Goal: Information Seeking & Learning: Learn about a topic

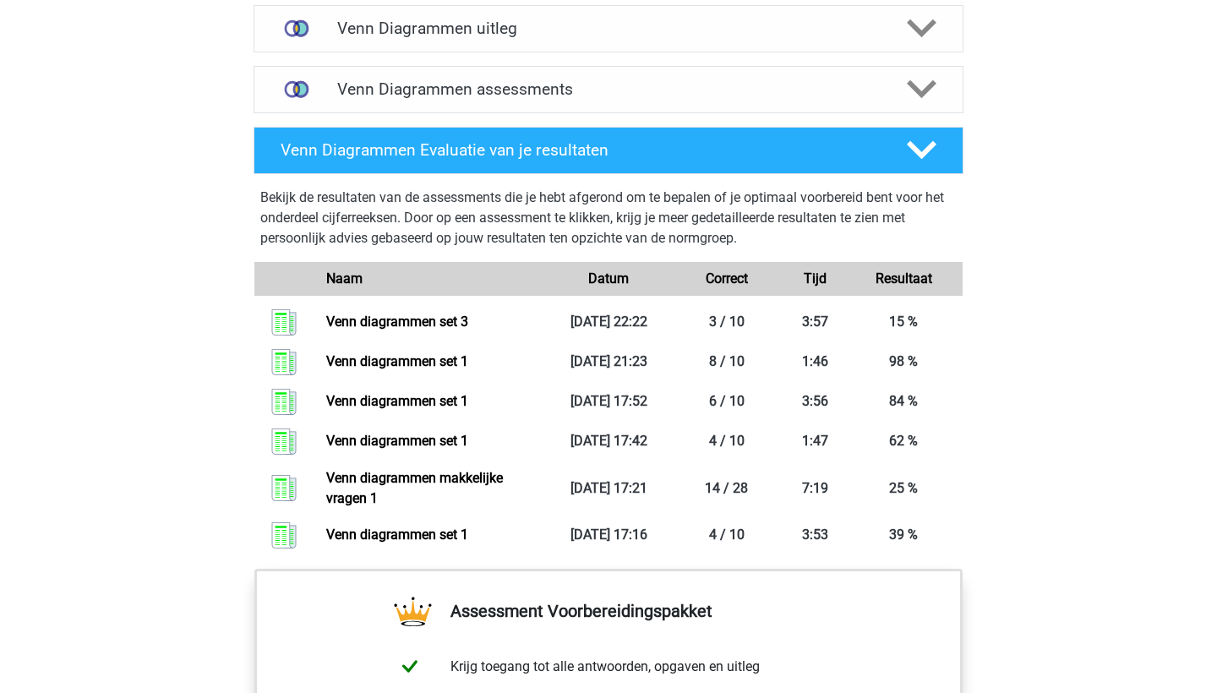
scroll to position [1066, 0]
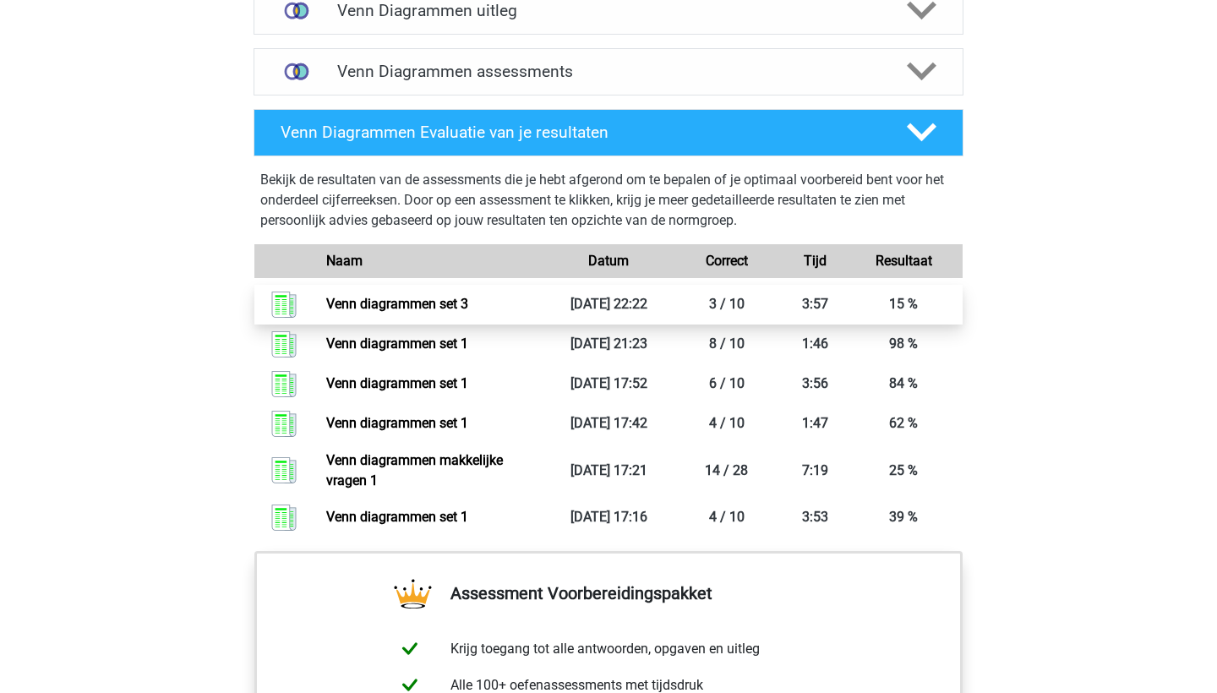
click at [400, 302] on link "Venn diagrammen set 3" at bounding box center [397, 304] width 142 height 16
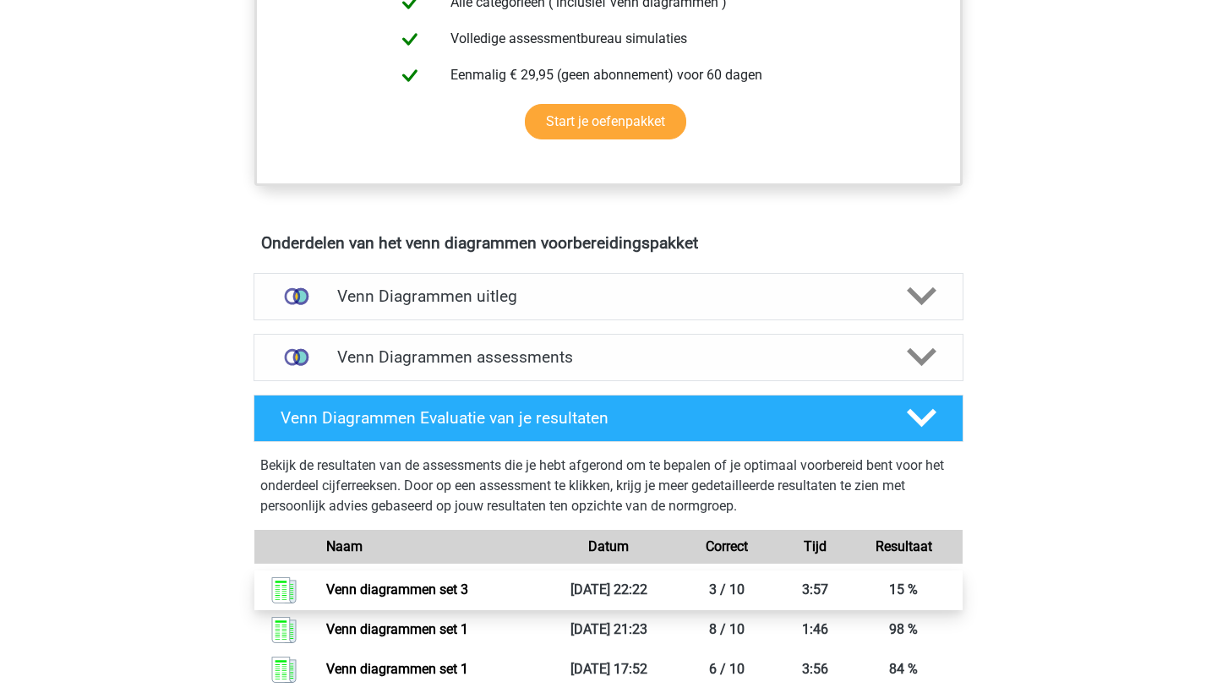
scroll to position [638, 0]
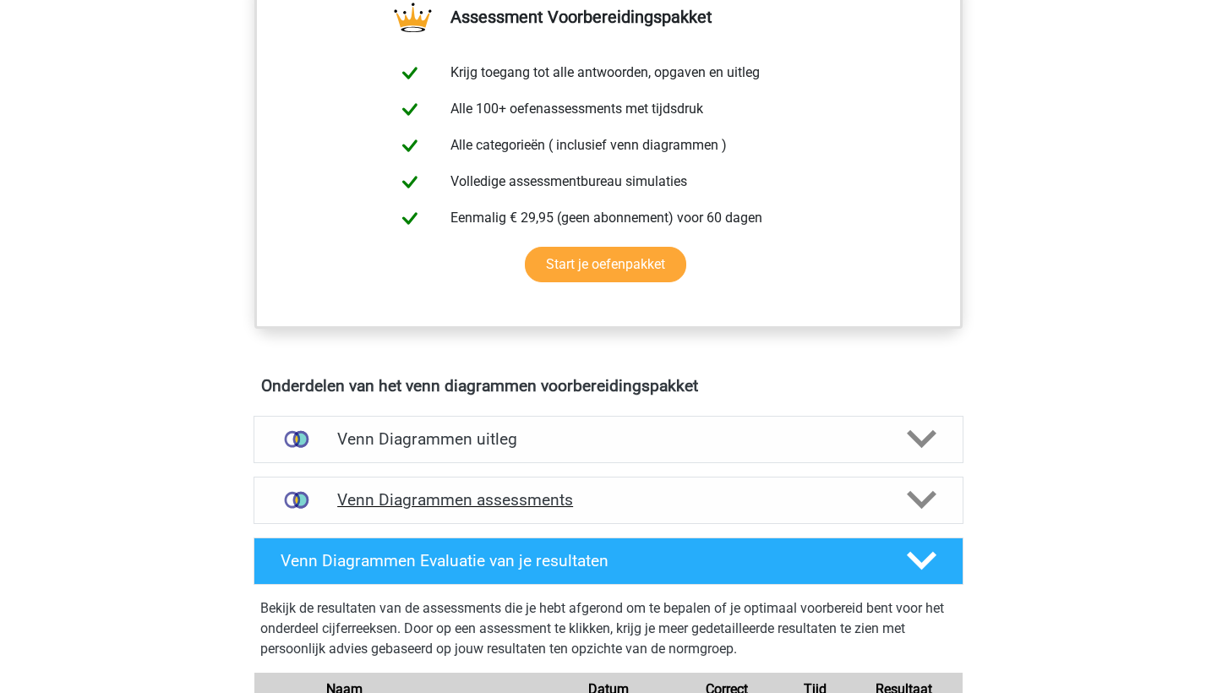
click at [512, 499] on h4 "Venn Diagrammen assessments" at bounding box center [608, 499] width 542 height 19
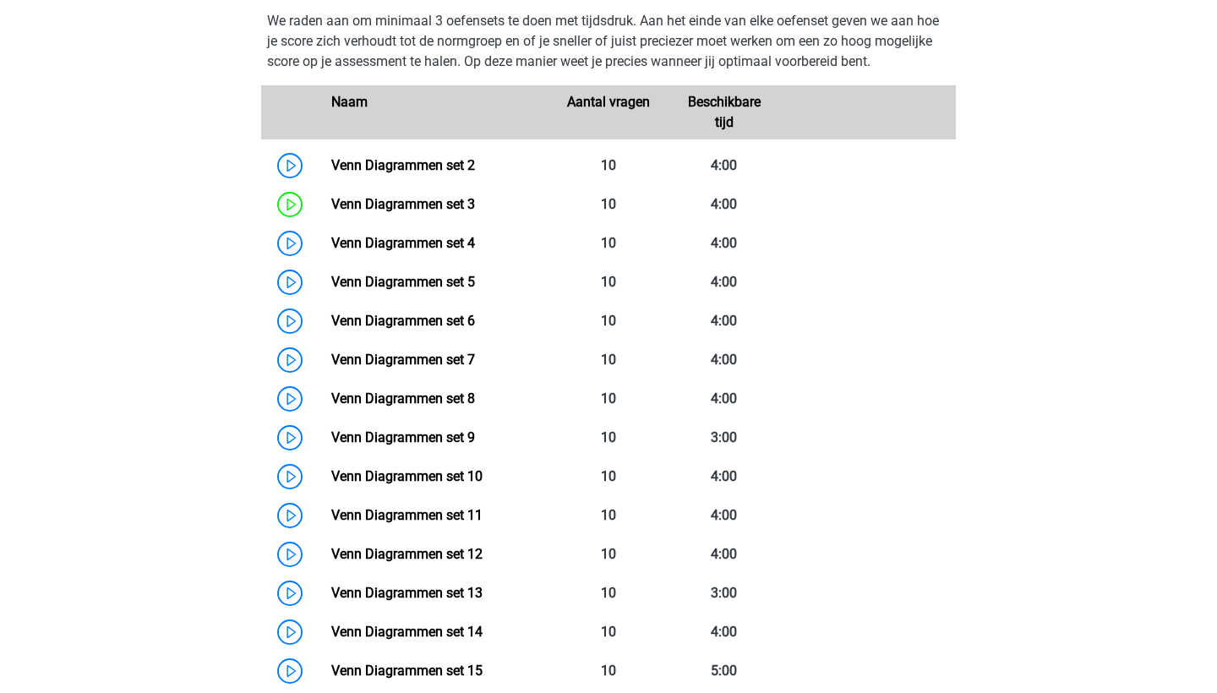
scroll to position [1165, 0]
click at [433, 234] on link "Venn Diagrammen set 4" at bounding box center [403, 242] width 144 height 16
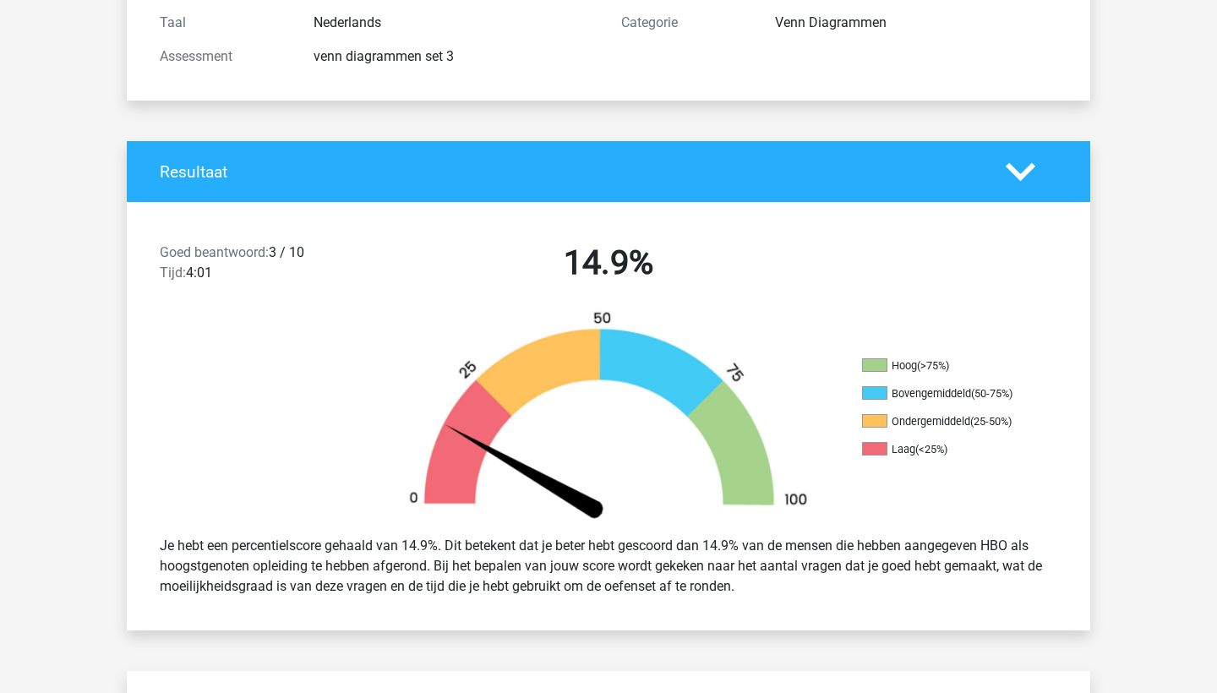
scroll to position [232, 0]
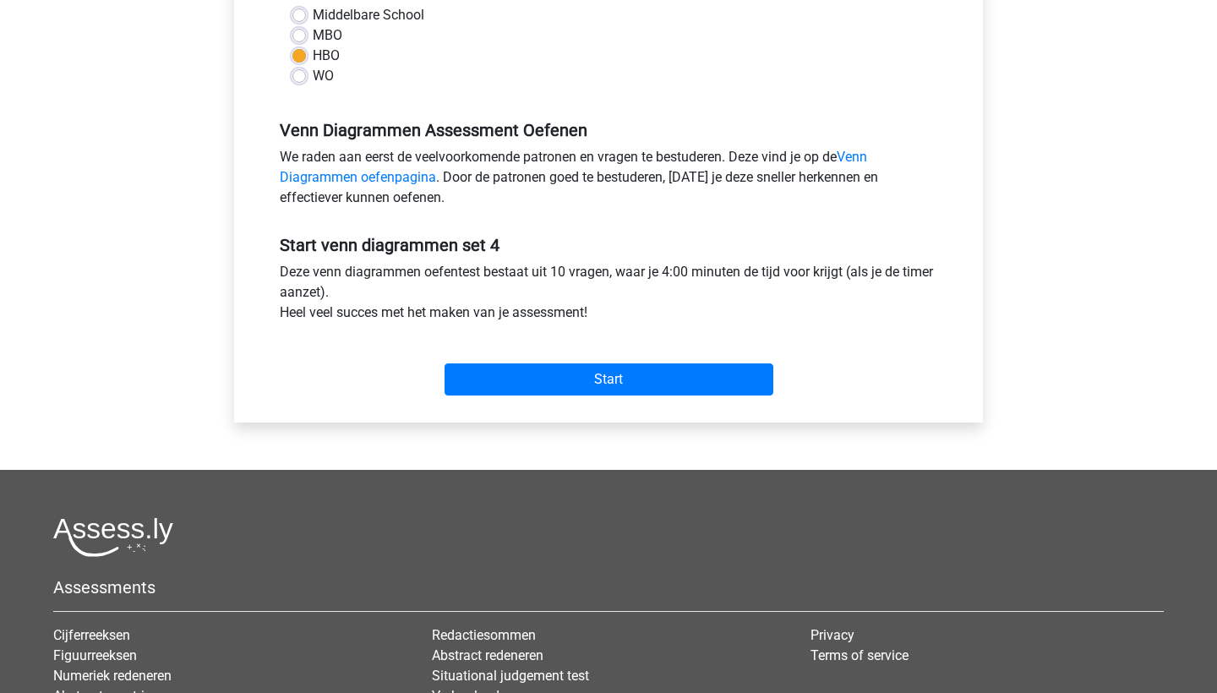
scroll to position [463, 0]
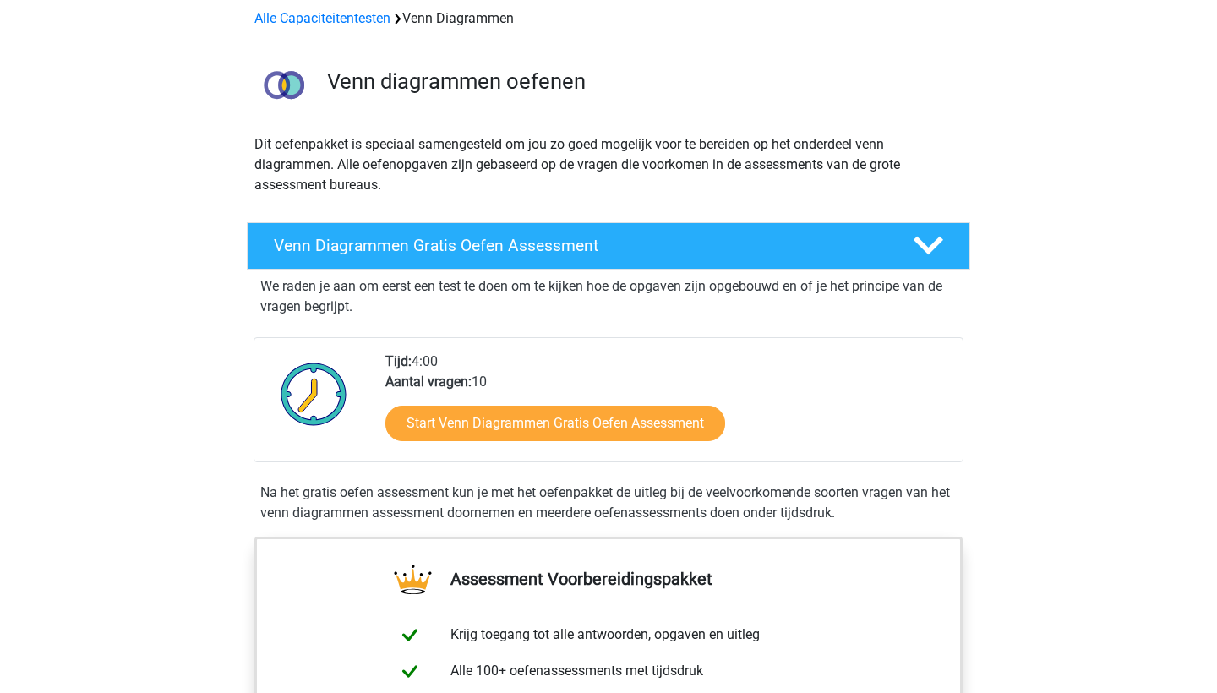
scroll to position [81, 0]
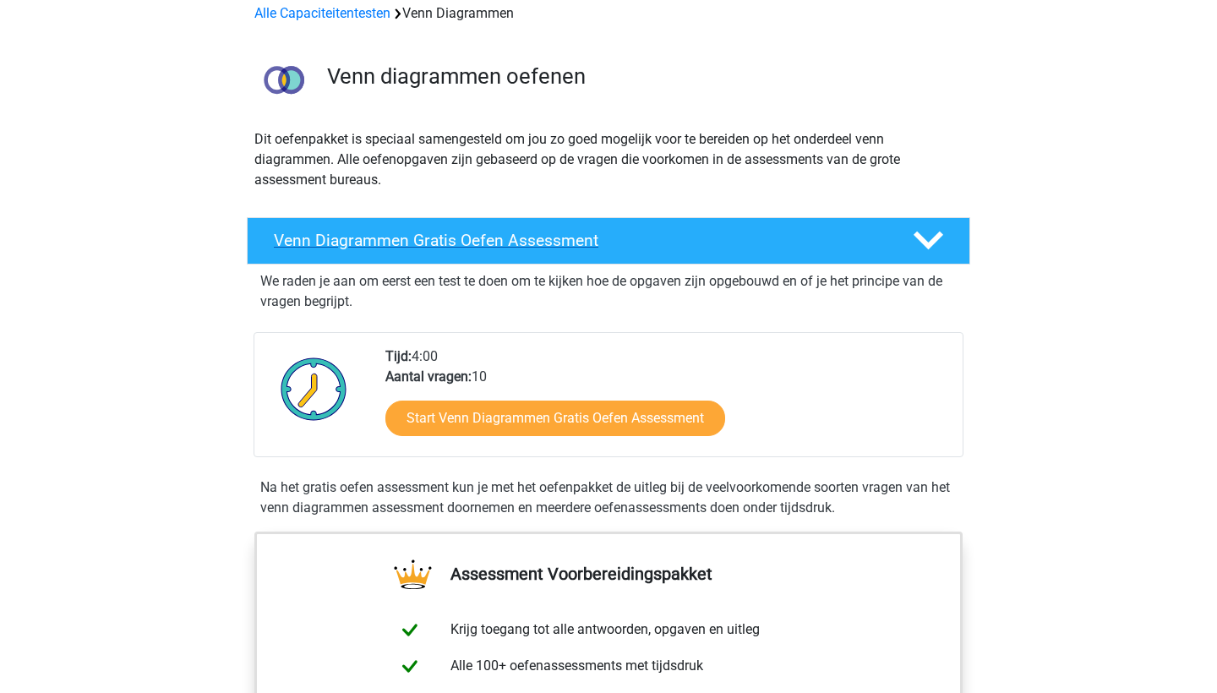
click at [642, 236] on h4 "Venn Diagrammen Gratis Oefen Assessment" at bounding box center [580, 240] width 612 height 19
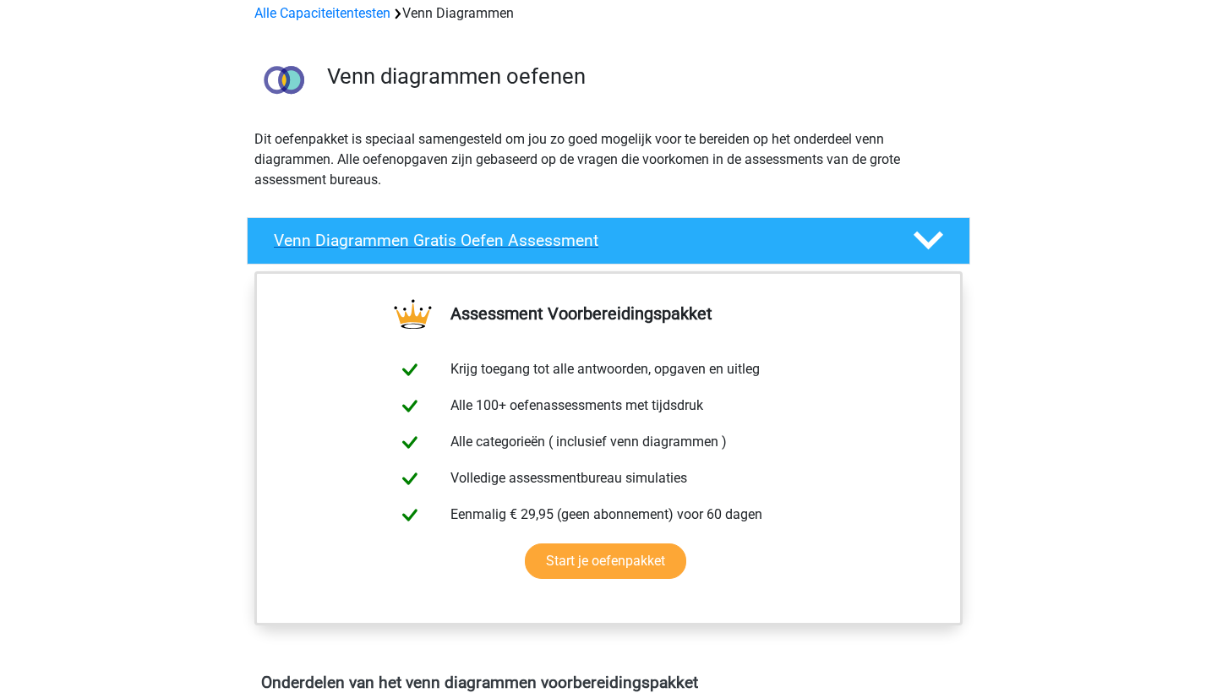
click at [641, 235] on h4 "Venn Diagrammen Gratis Oefen Assessment" at bounding box center [580, 240] width 612 height 19
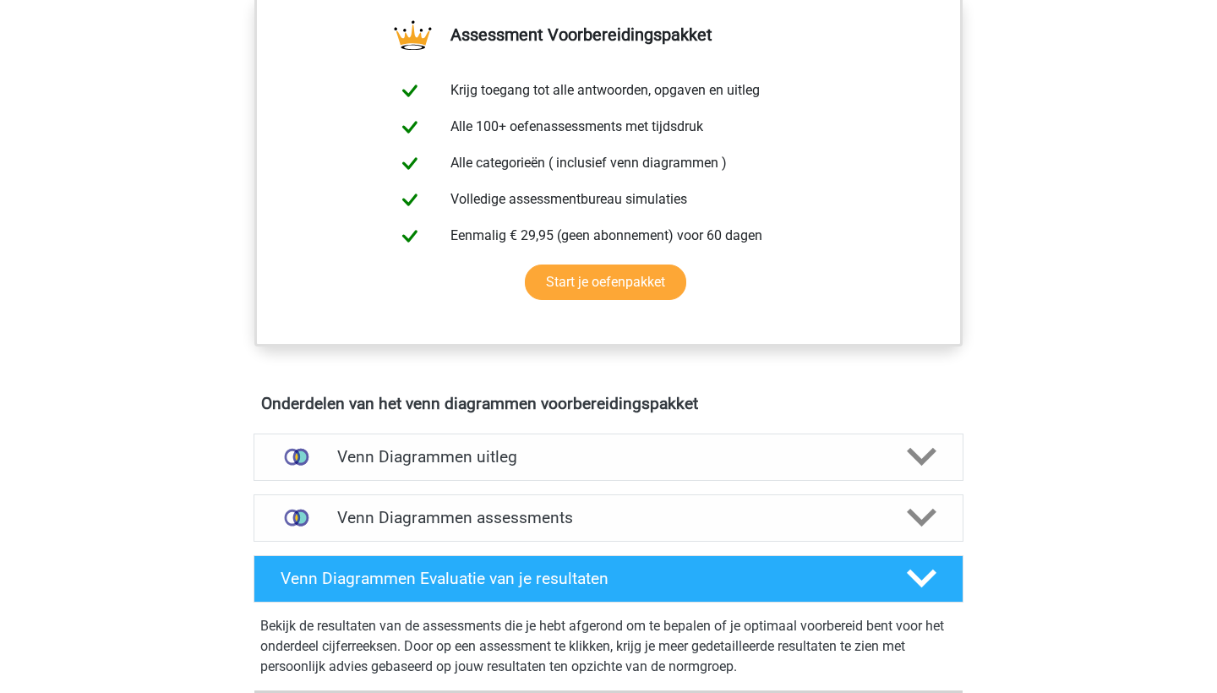
scroll to position [622, 0]
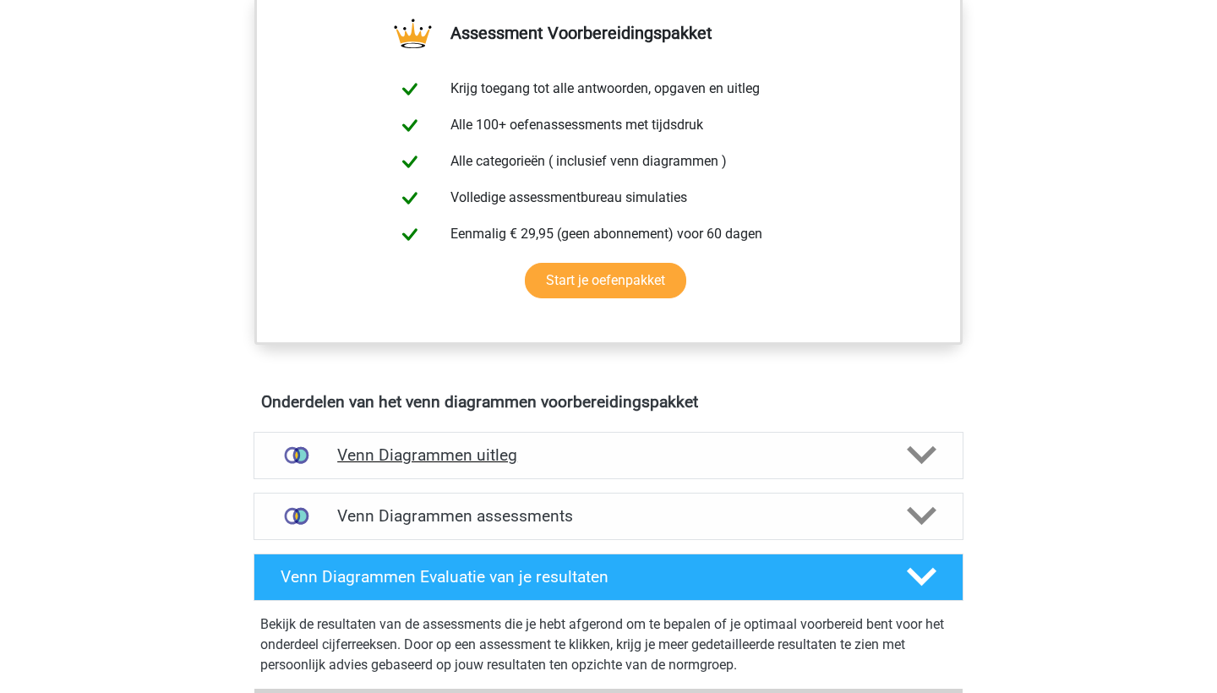
click at [569, 468] on div "Venn Diagrammen uitleg" at bounding box center [608, 455] width 710 height 47
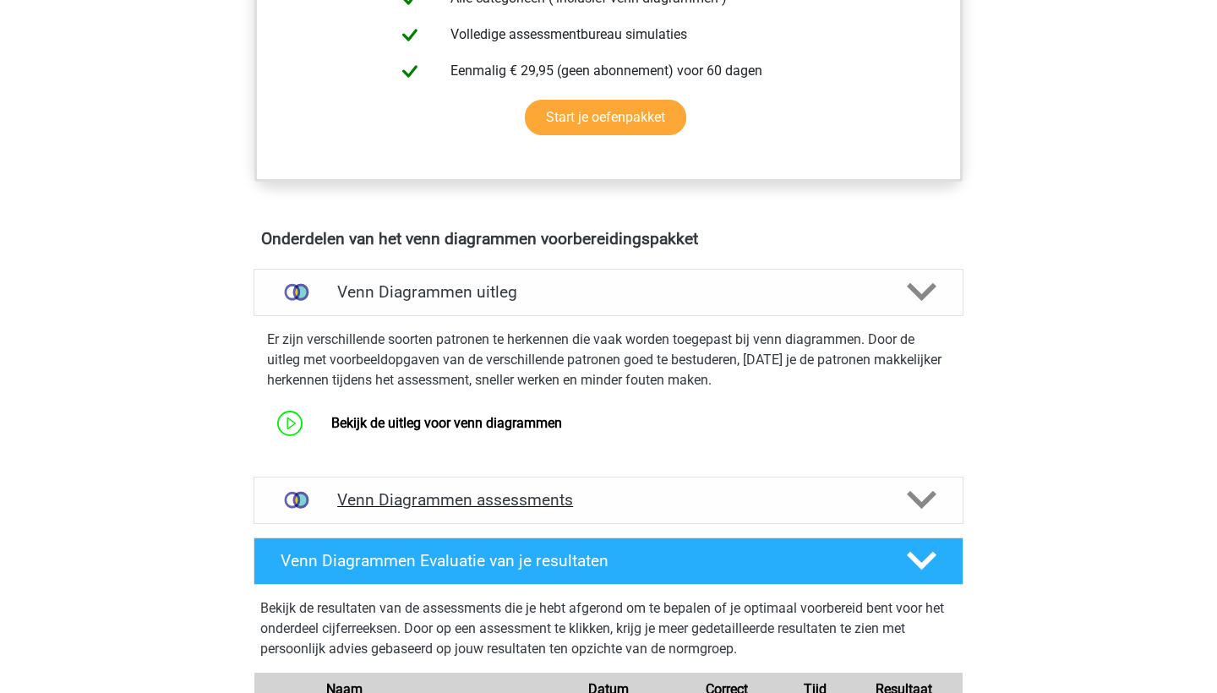
scroll to position [814, 0]
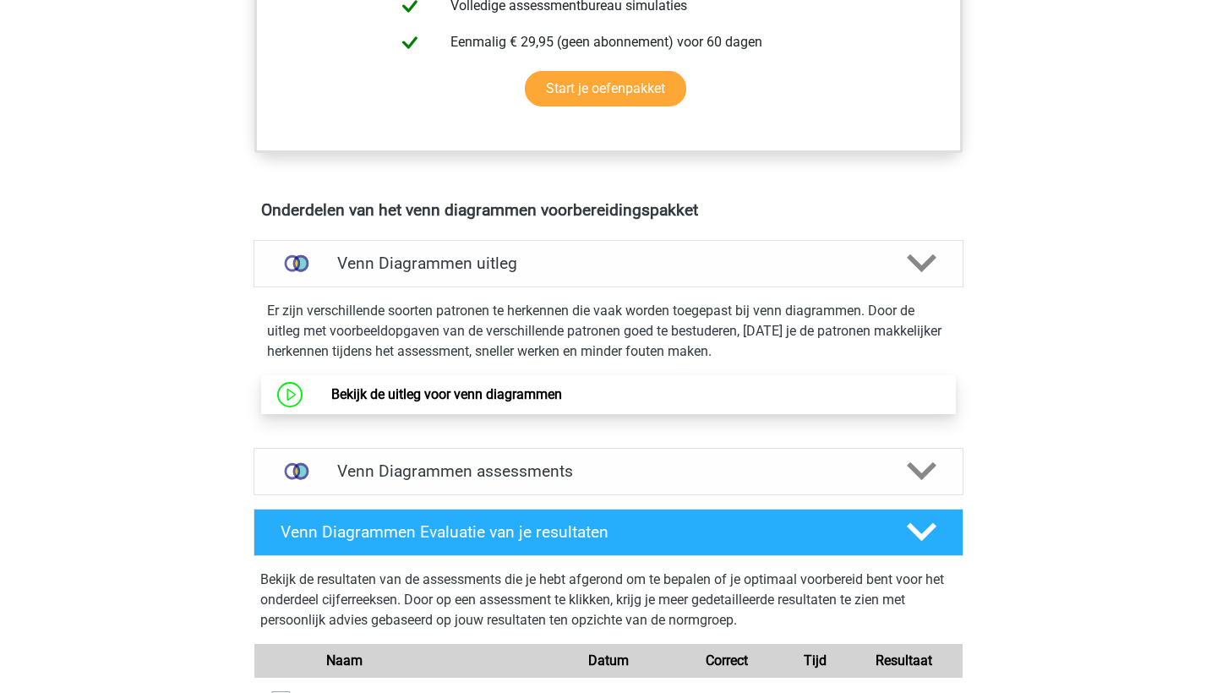
click at [483, 386] on link "Bekijk de uitleg voor venn diagrammen" at bounding box center [446, 394] width 231 height 16
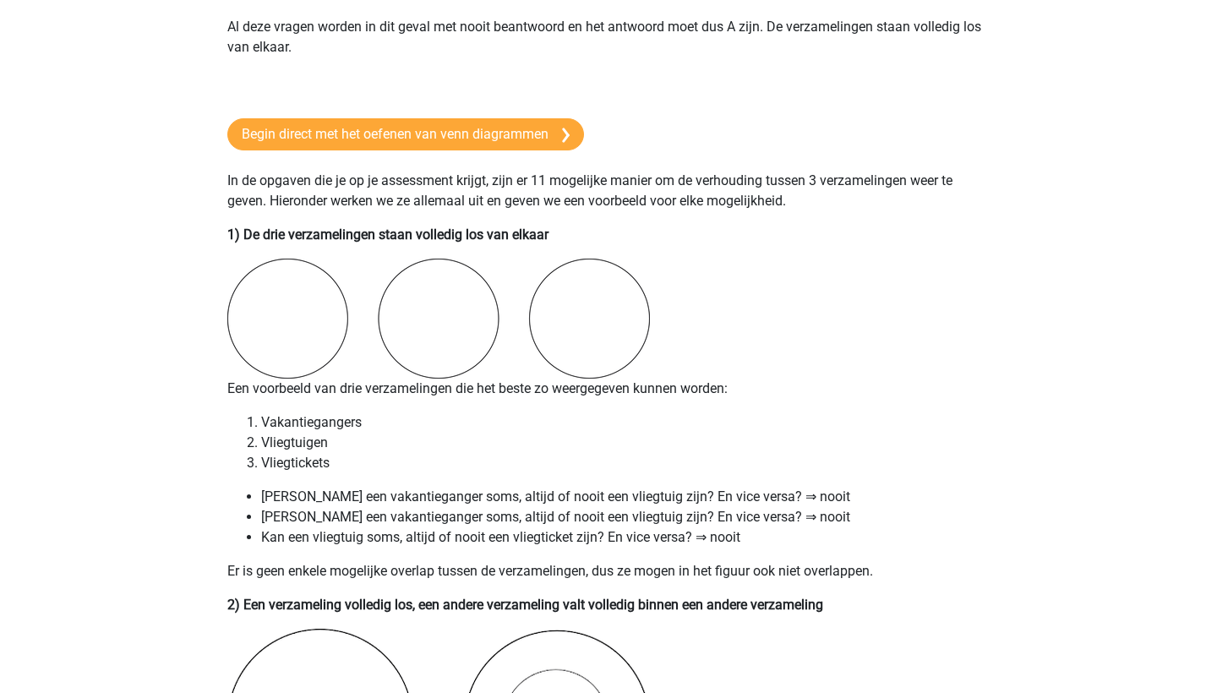
scroll to position [1128, 0]
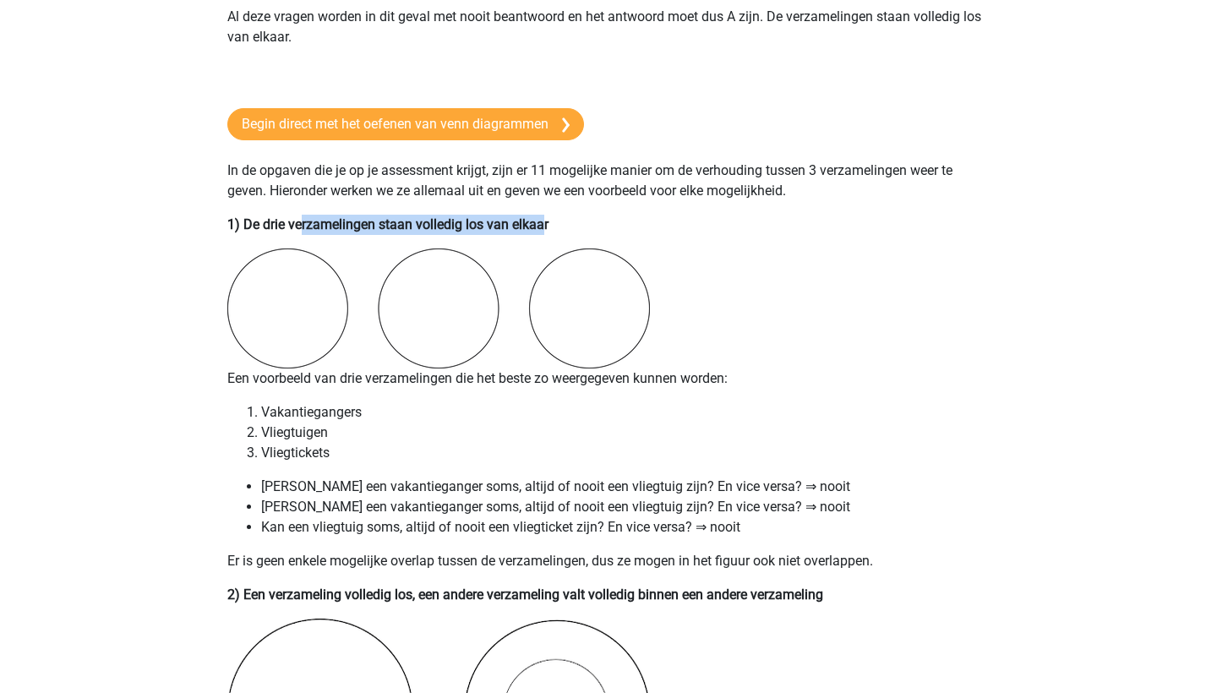
drag, startPoint x: 306, startPoint y: 216, endPoint x: 559, endPoint y: 222, distance: 253.5
click at [548, 222] on b "De drie verzamelingen staan volledig los van elkaar" at bounding box center [395, 224] width 305 height 16
click at [639, 221] on p "1) De drie verzamelingen staan volledig los van elkaar" at bounding box center [608, 225] width 762 height 20
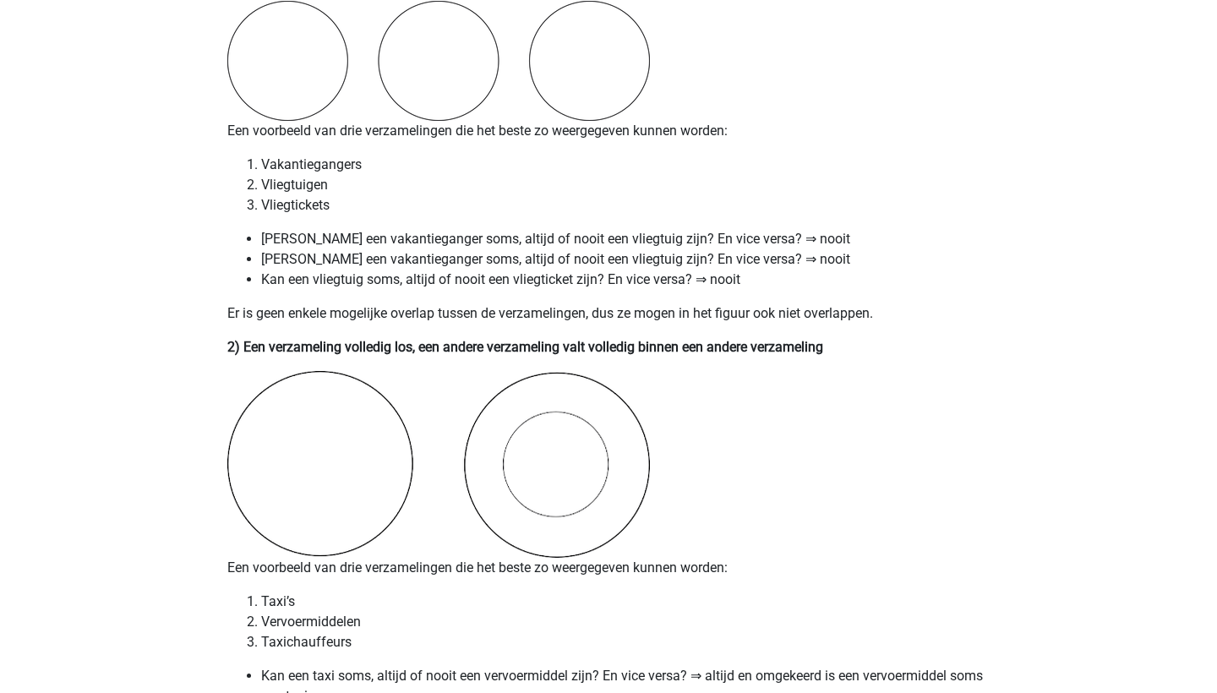
scroll to position [1378, 0]
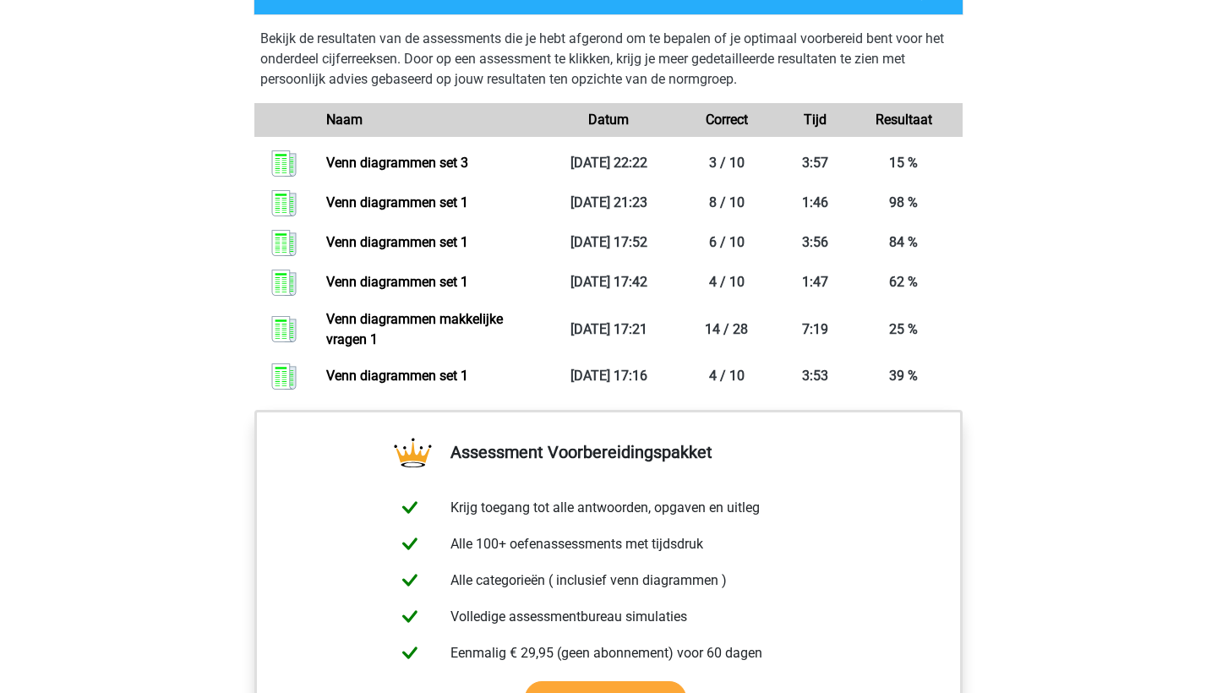
scroll to position [1206, 0]
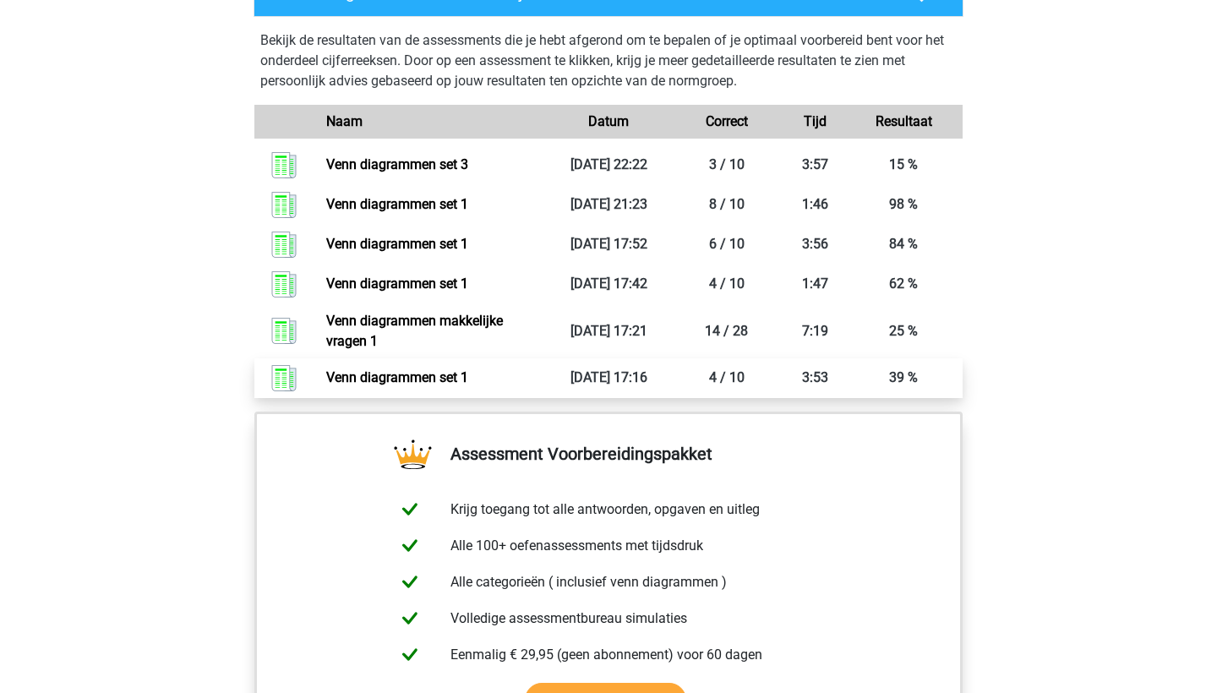
click at [417, 369] on link "Venn diagrammen set 1" at bounding box center [397, 377] width 142 height 16
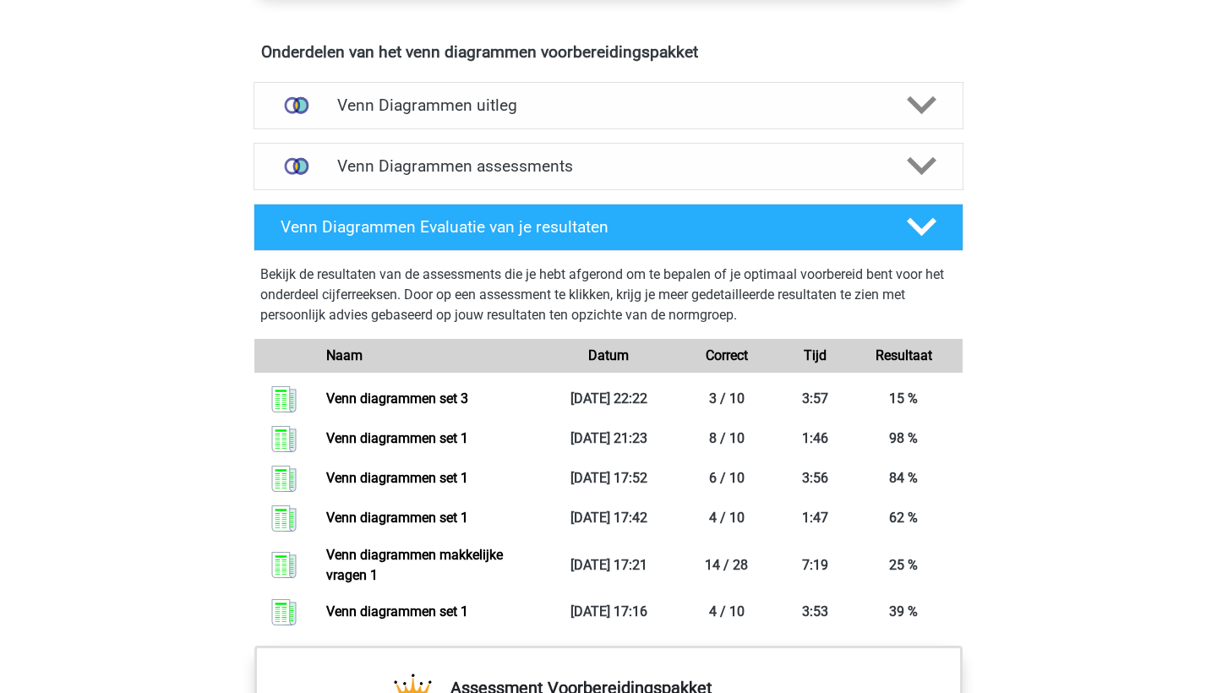
scroll to position [994, 0]
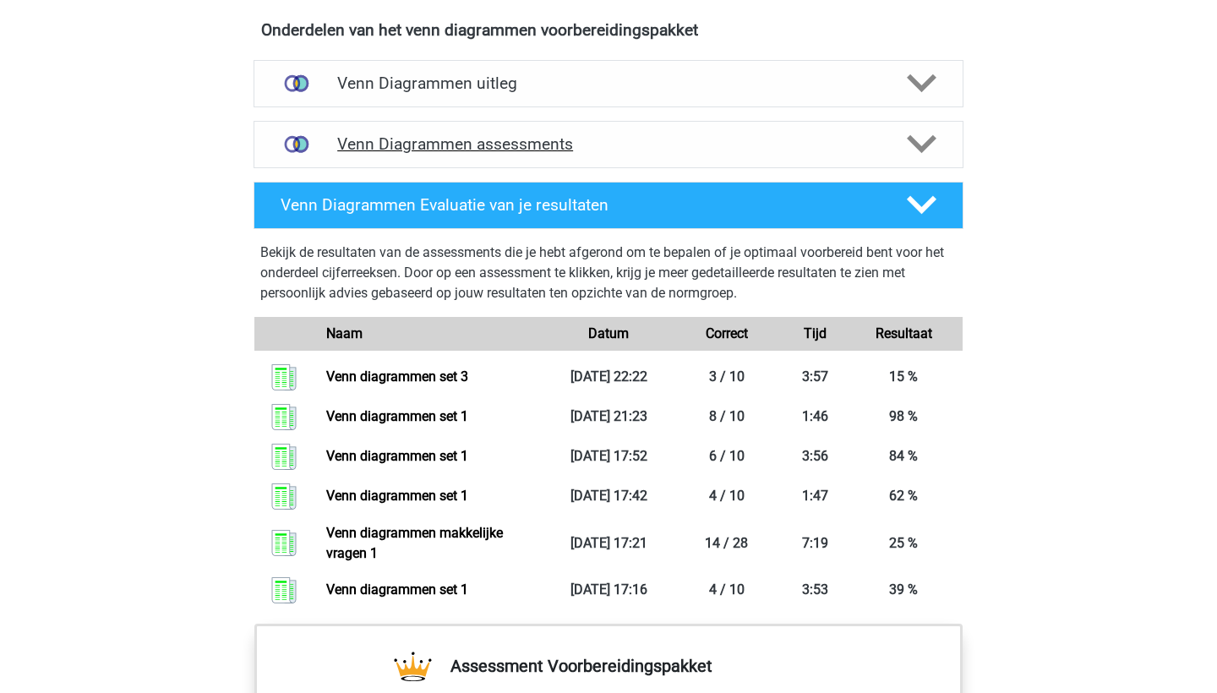
click at [583, 133] on div "Venn Diagrammen assessments" at bounding box center [608, 144] width 710 height 47
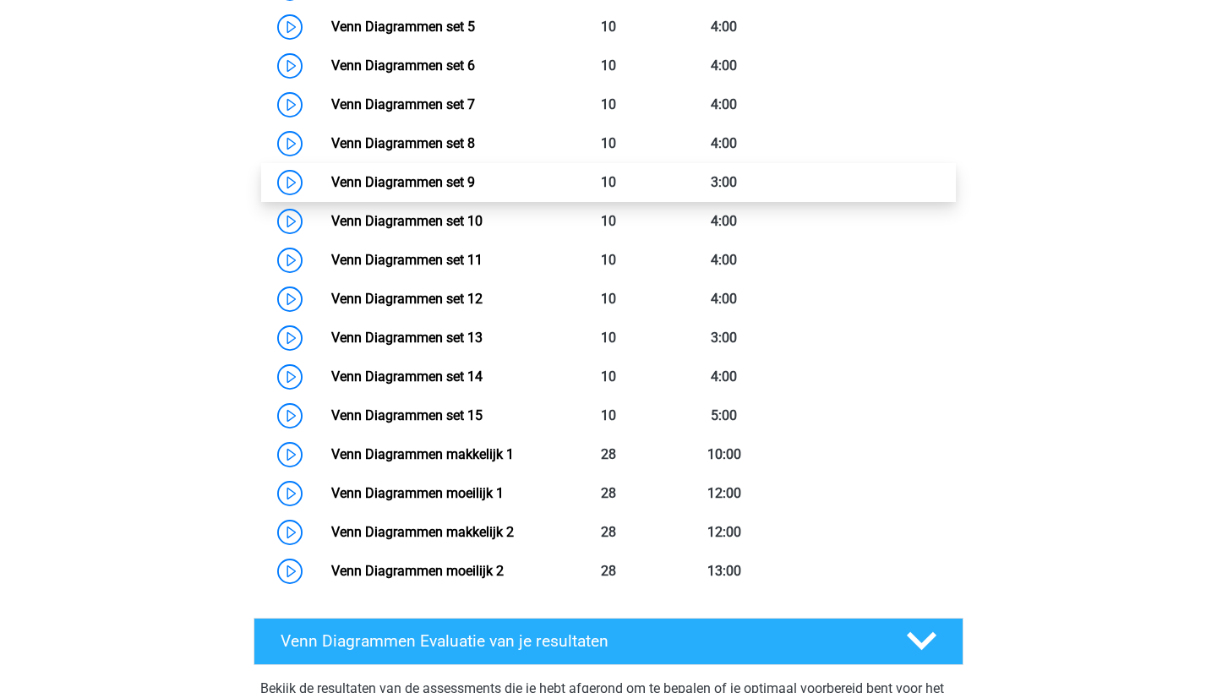
scroll to position [1423, 0]
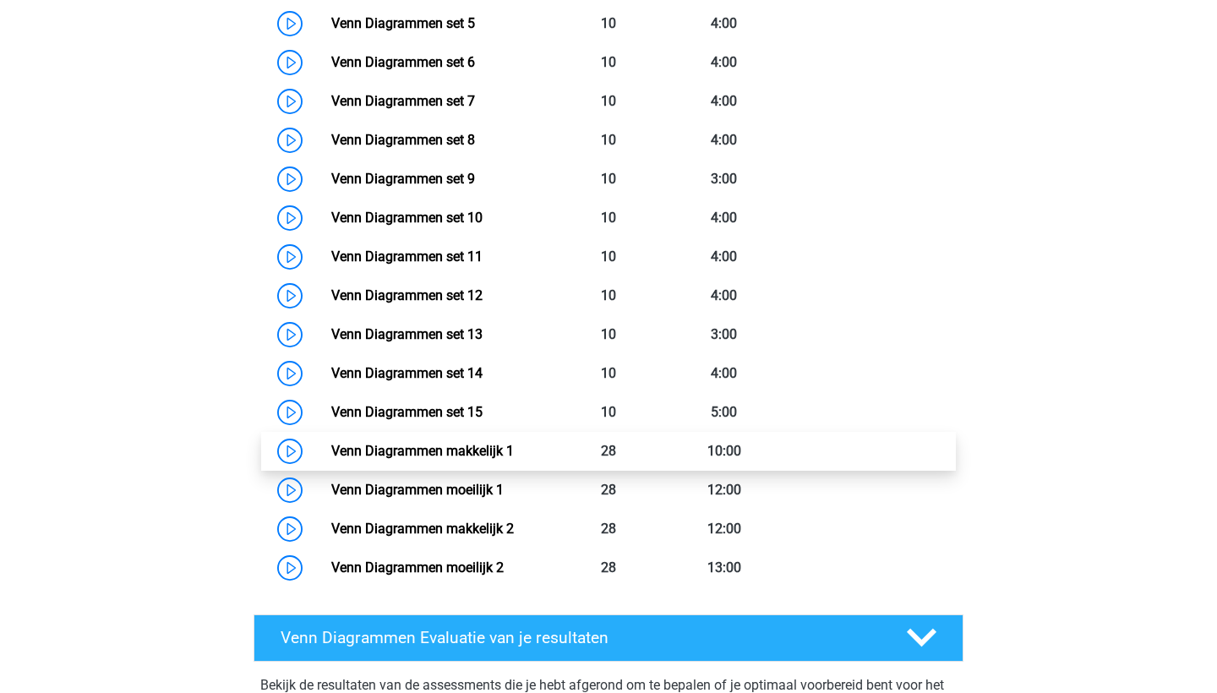
click at [494, 447] on link "Venn Diagrammen makkelijk 1" at bounding box center [422, 451] width 182 height 16
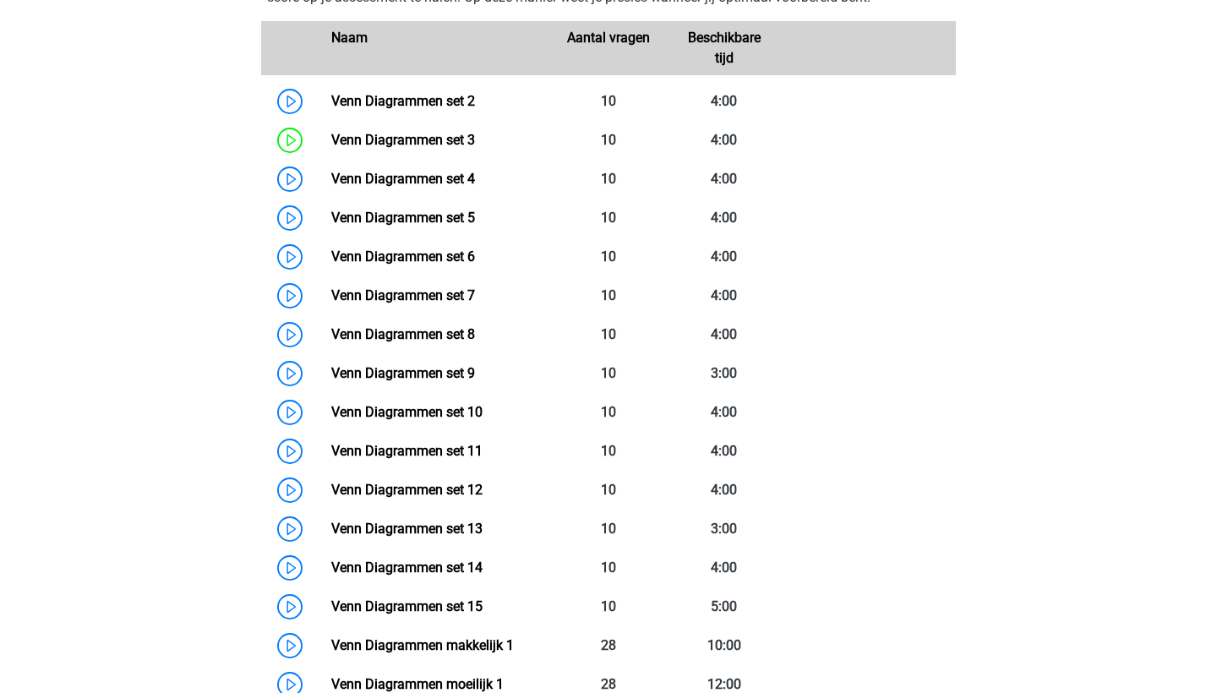
scroll to position [1215, 0]
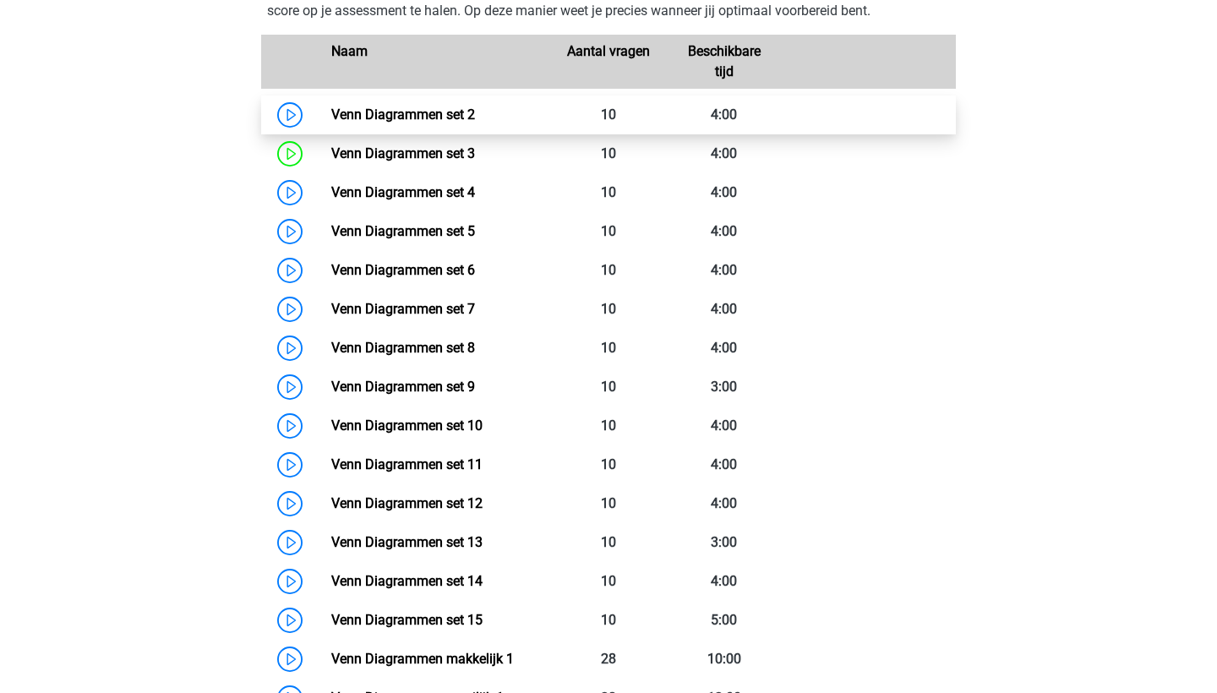
click at [415, 118] on link "Venn Diagrammen set 2" at bounding box center [403, 114] width 144 height 16
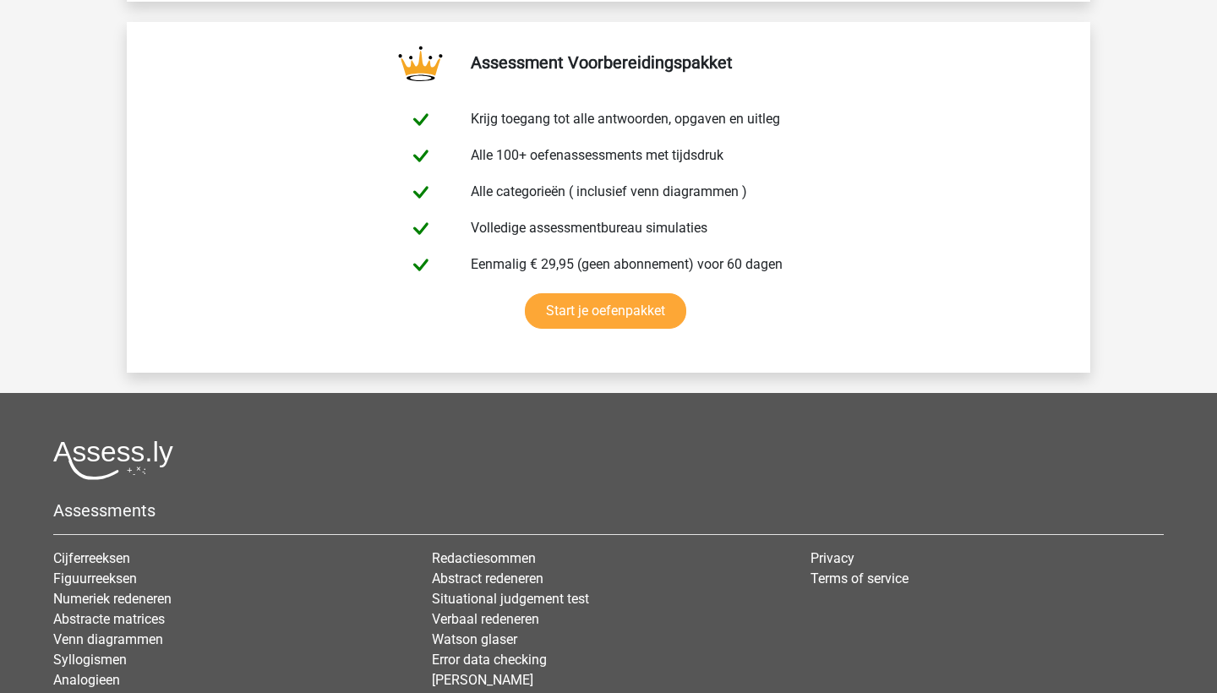
scroll to position [2904, 0]
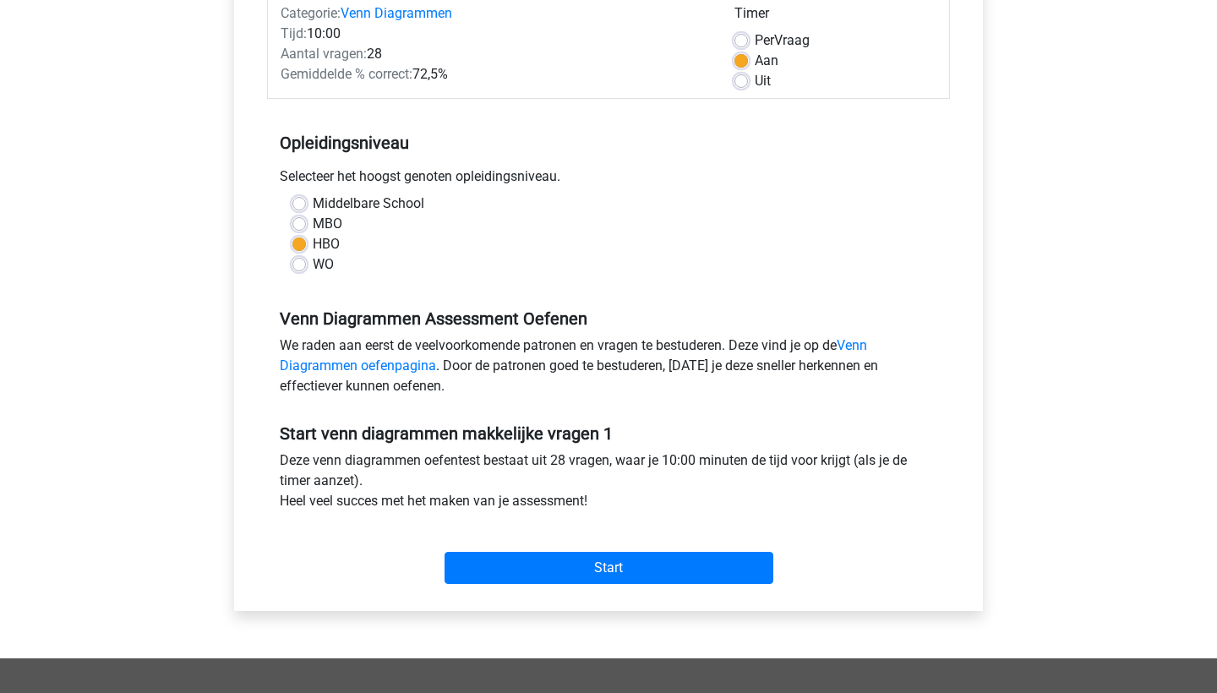
scroll to position [253, 0]
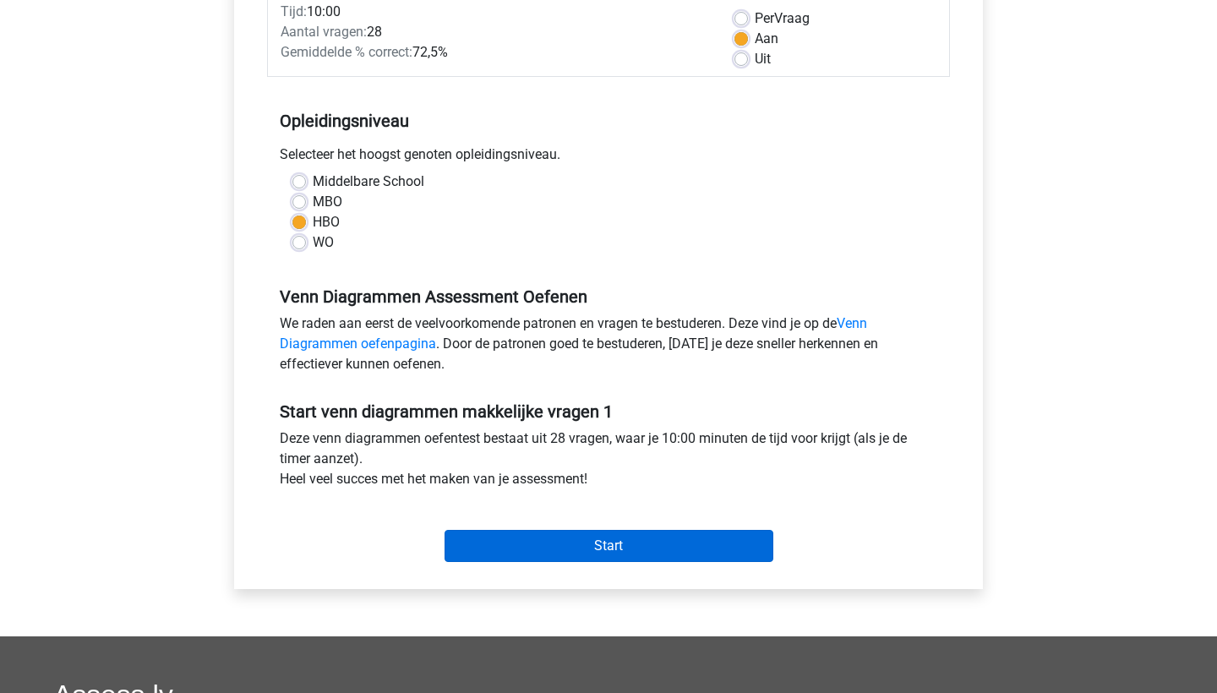
click at [618, 544] on input "Start" at bounding box center [608, 546] width 329 height 32
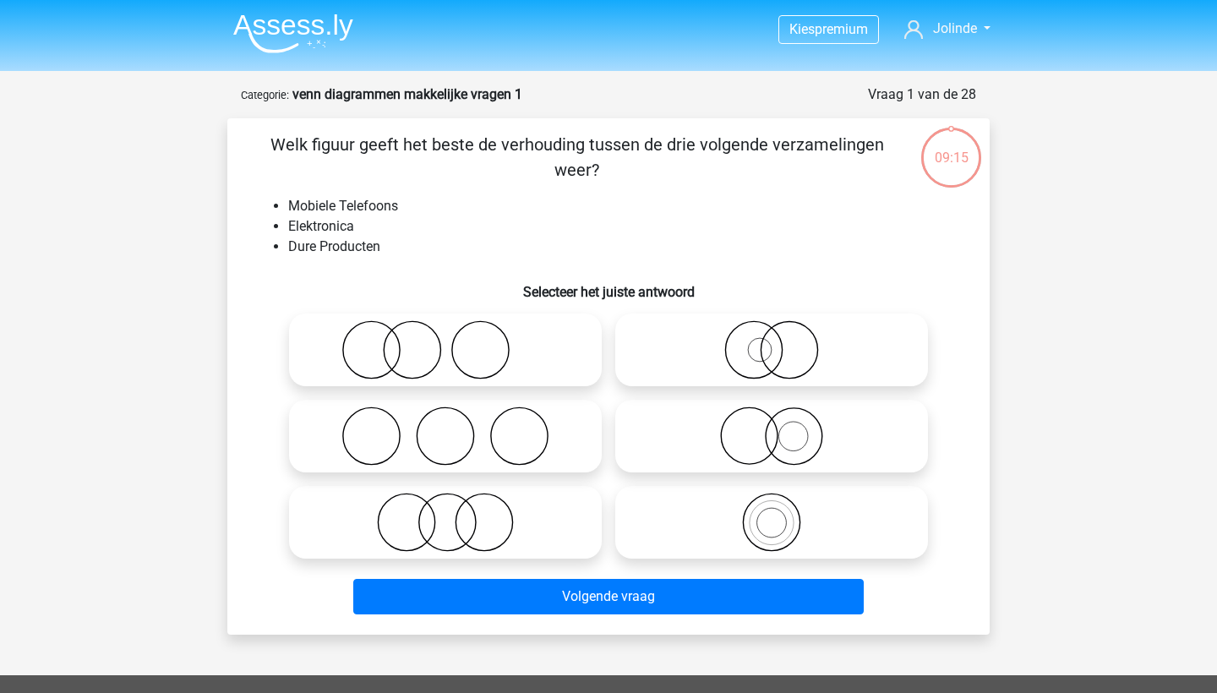
click at [787, 518] on icon at bounding box center [771, 522] width 299 height 59
click at [782, 514] on input "radio" at bounding box center [776, 508] width 11 height 11
radio input "true"
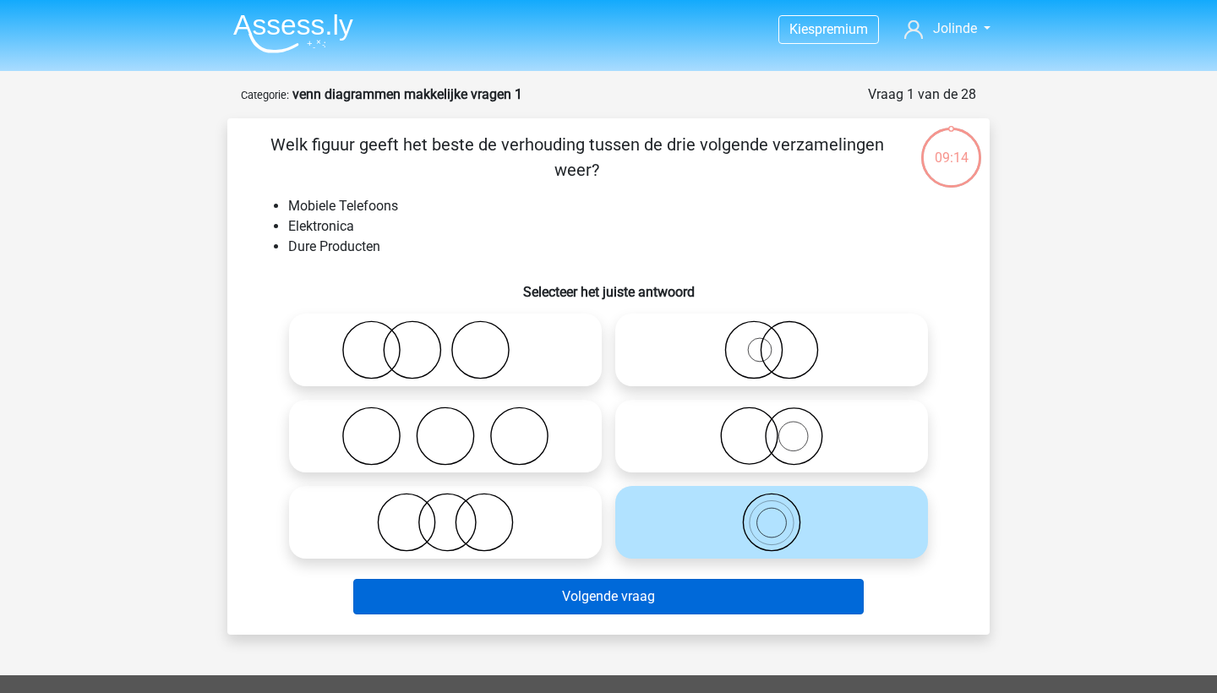
click at [765, 602] on button "Volgende vraag" at bounding box center [608, 596] width 511 height 35
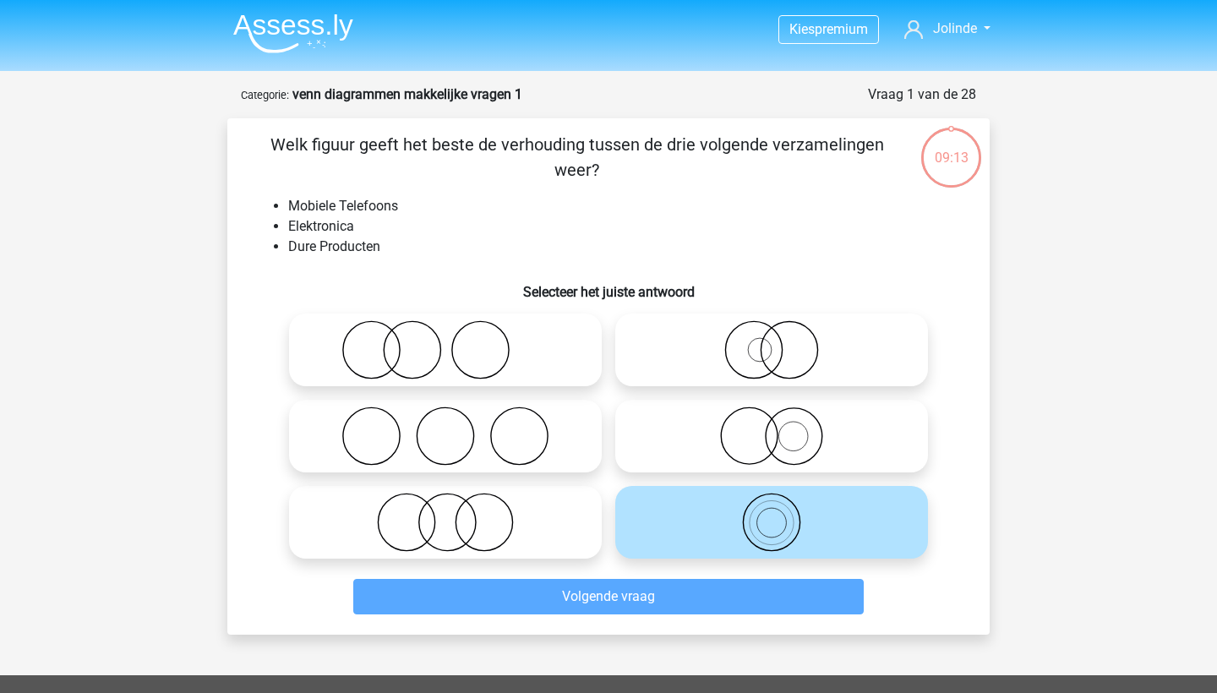
scroll to position [84, 0]
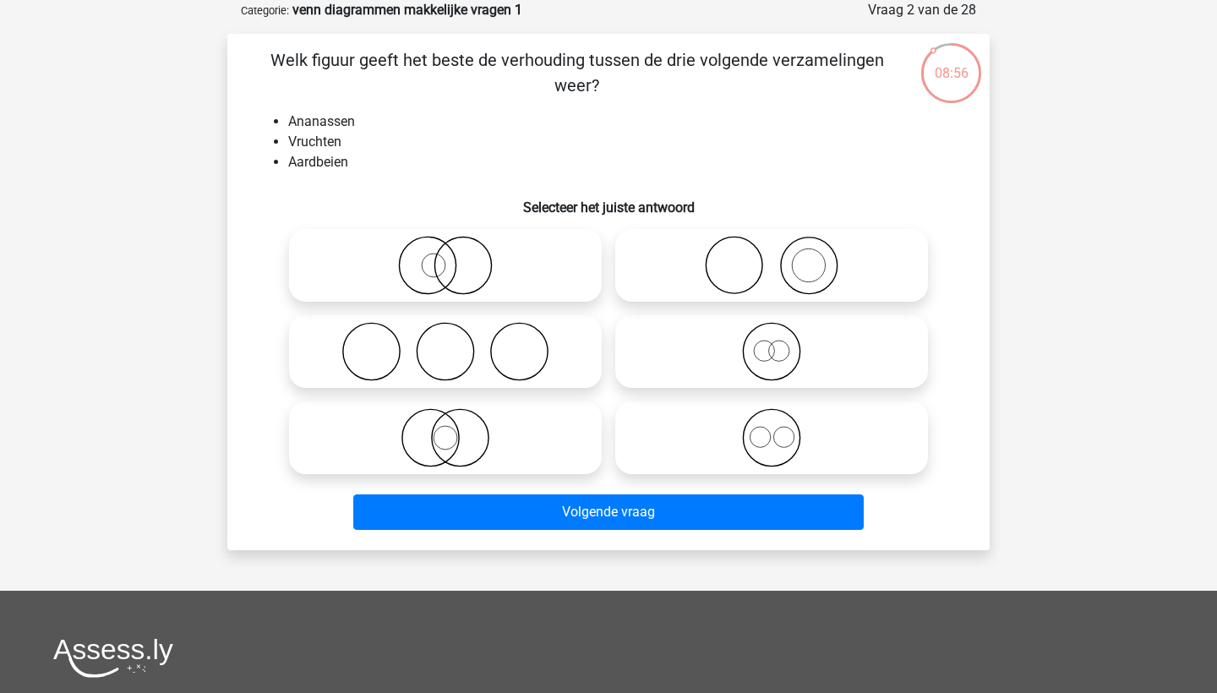
click at [776, 440] on icon at bounding box center [771, 437] width 299 height 59
click at [776, 429] on input "radio" at bounding box center [776, 423] width 11 height 11
radio input "true"
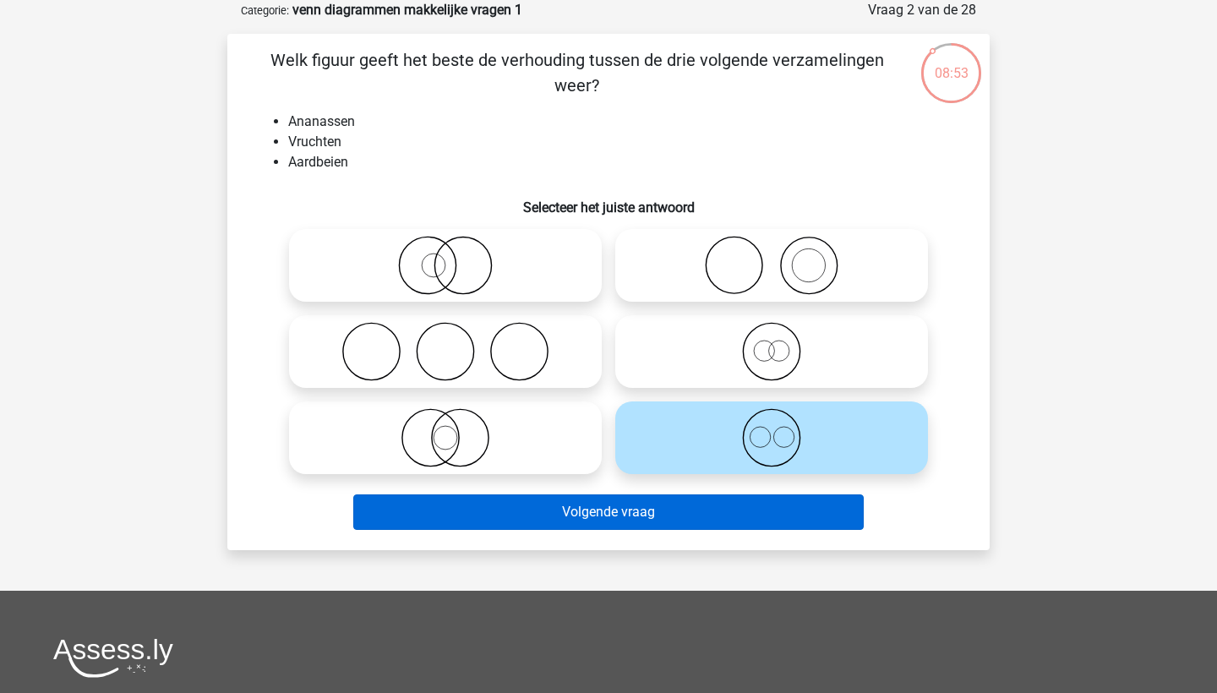
click at [763, 505] on button "Volgende vraag" at bounding box center [608, 511] width 511 height 35
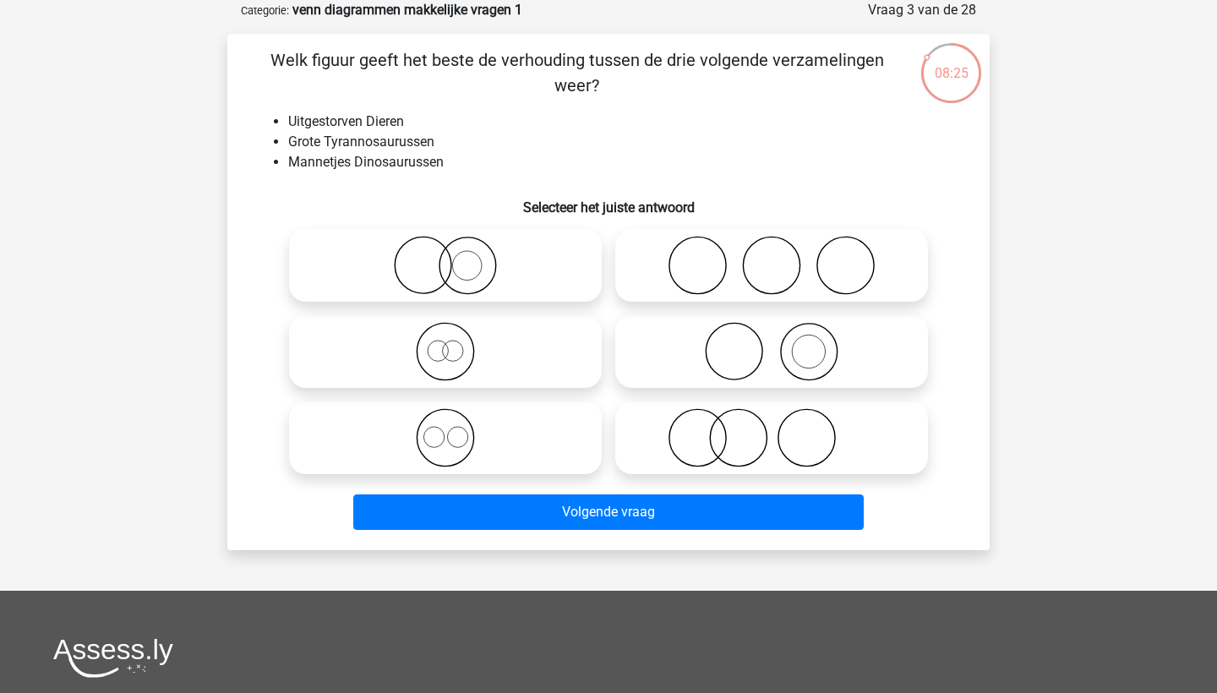
click at [458, 441] on icon at bounding box center [445, 437] width 299 height 59
click at [456, 429] on input "radio" at bounding box center [450, 423] width 11 height 11
radio input "true"
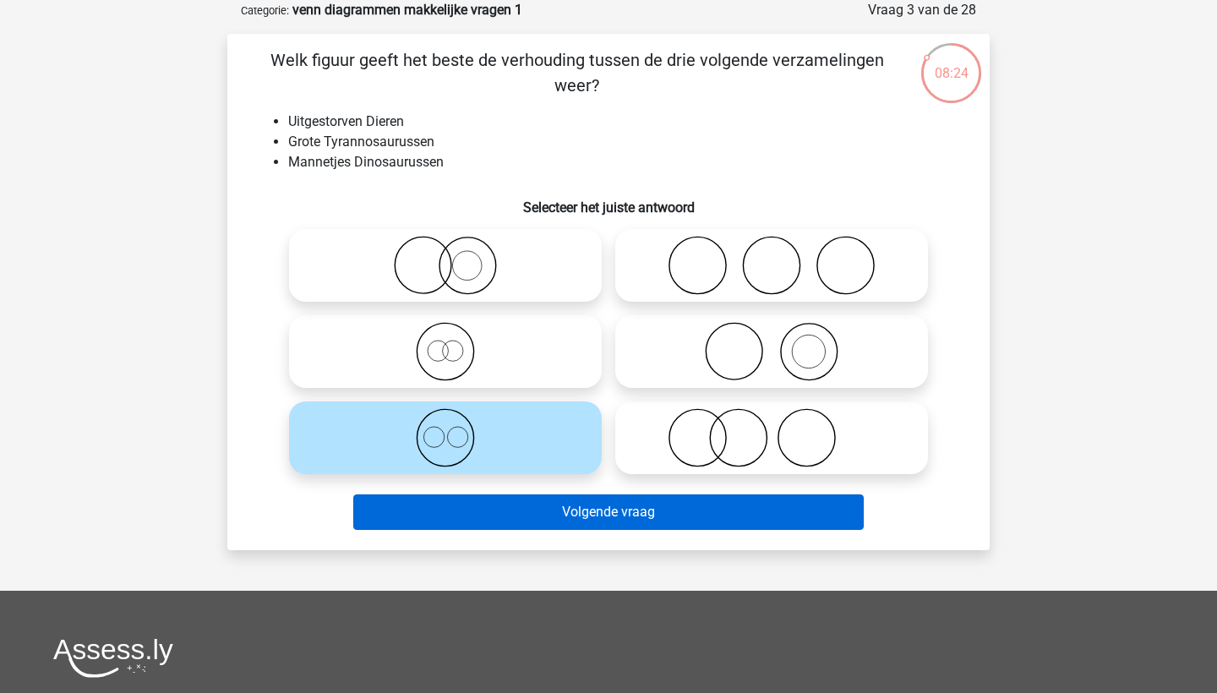
click at [557, 495] on button "Volgende vraag" at bounding box center [608, 511] width 511 height 35
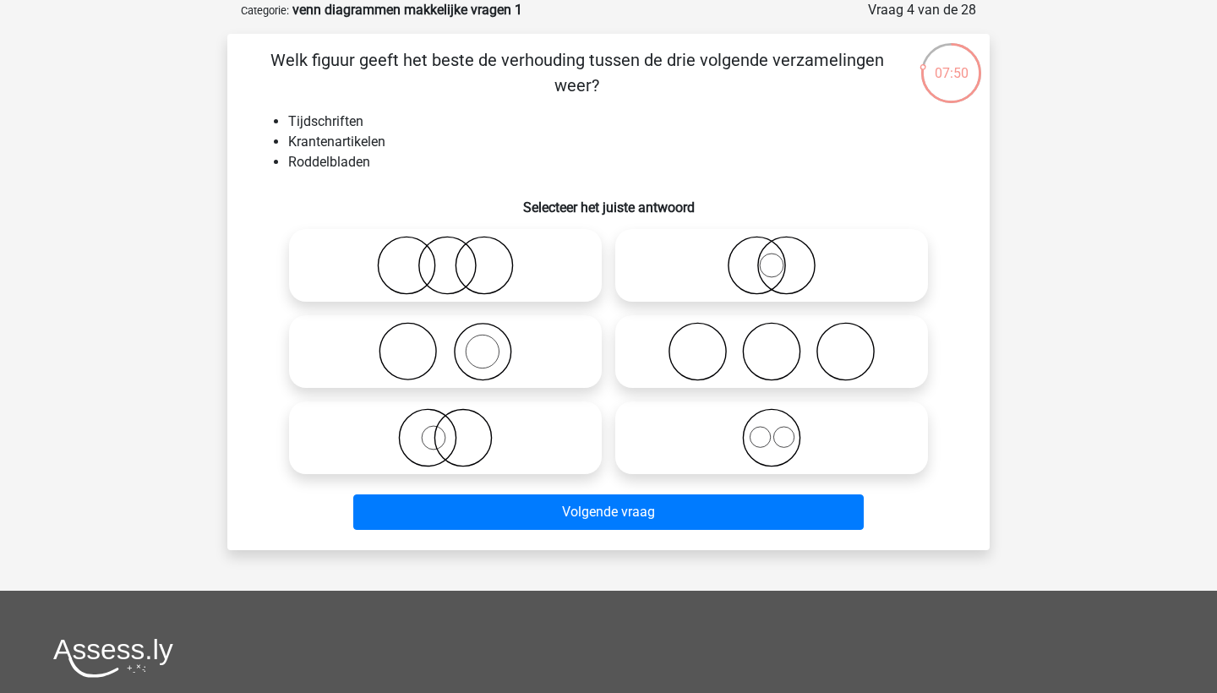
click at [462, 346] on icon at bounding box center [445, 351] width 299 height 59
click at [456, 343] on input "radio" at bounding box center [450, 337] width 11 height 11
radio input "true"
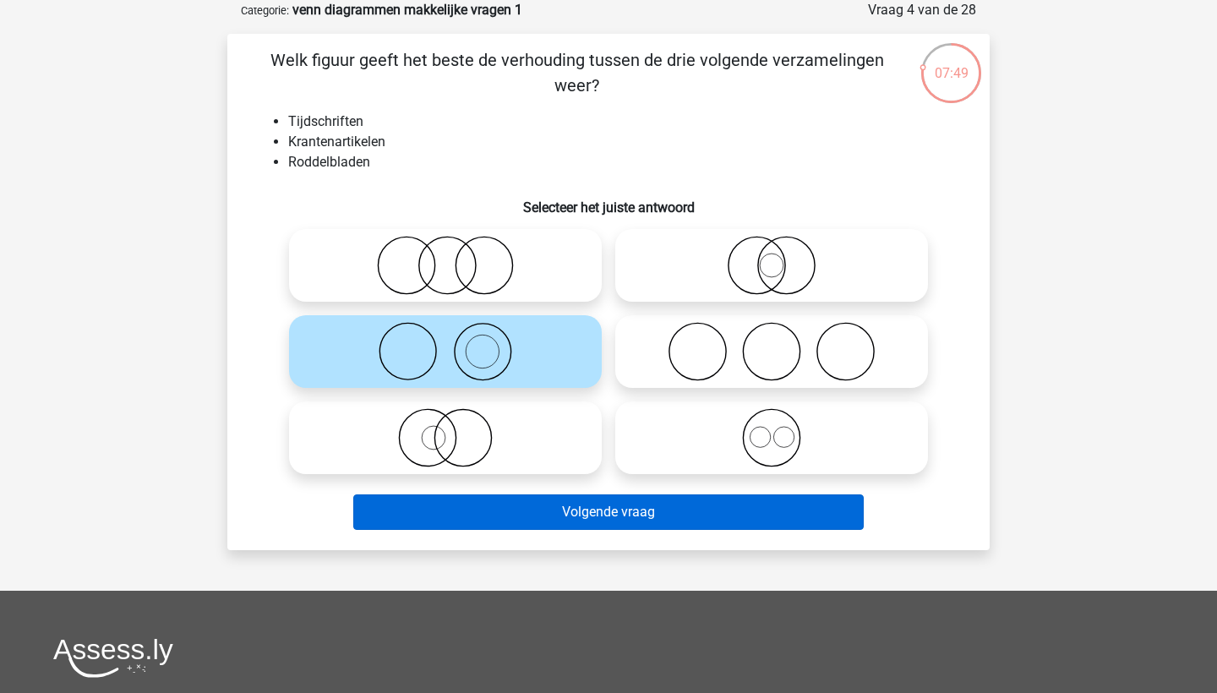
click at [590, 505] on button "Volgende vraag" at bounding box center [608, 511] width 511 height 35
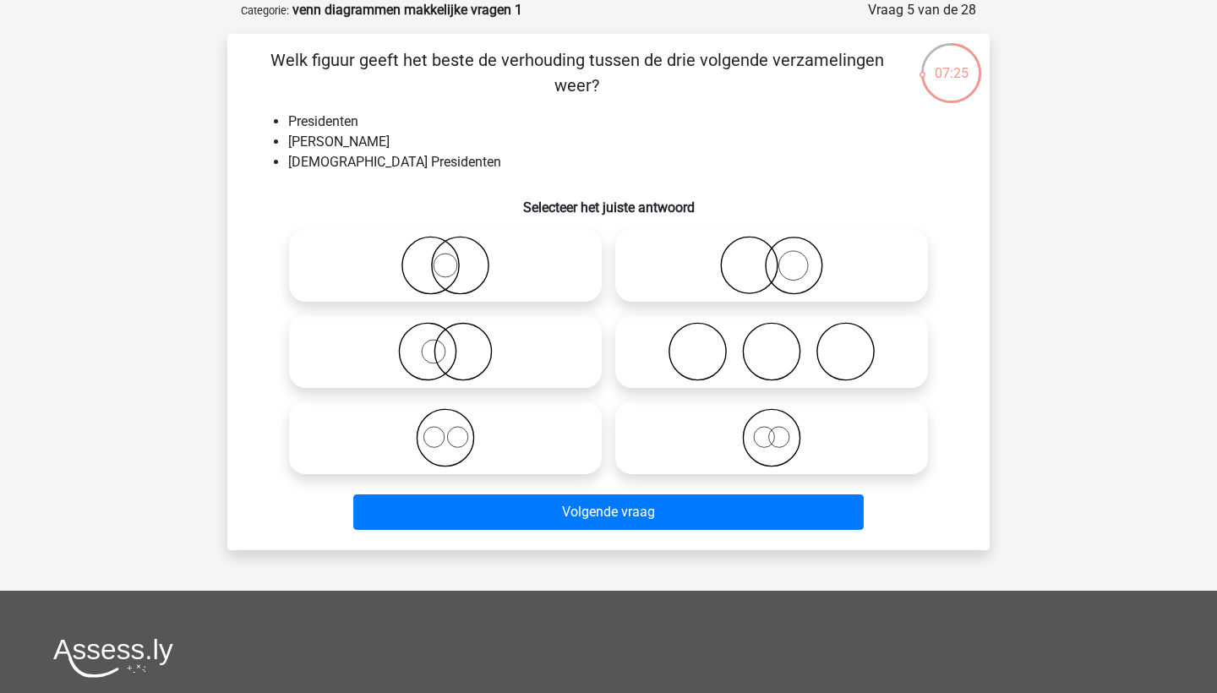
click at [453, 279] on icon at bounding box center [445, 265] width 299 height 59
click at [453, 257] on input "radio" at bounding box center [450, 251] width 11 height 11
radio input "true"
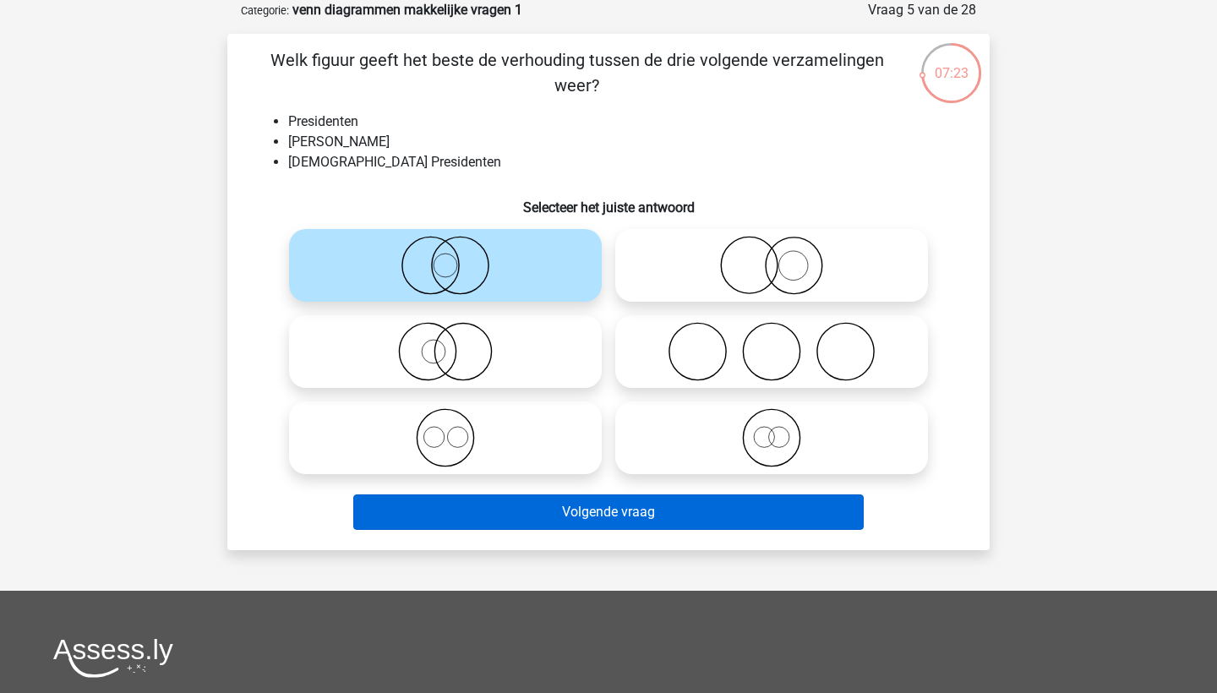
click at [615, 520] on button "Volgende vraag" at bounding box center [608, 511] width 511 height 35
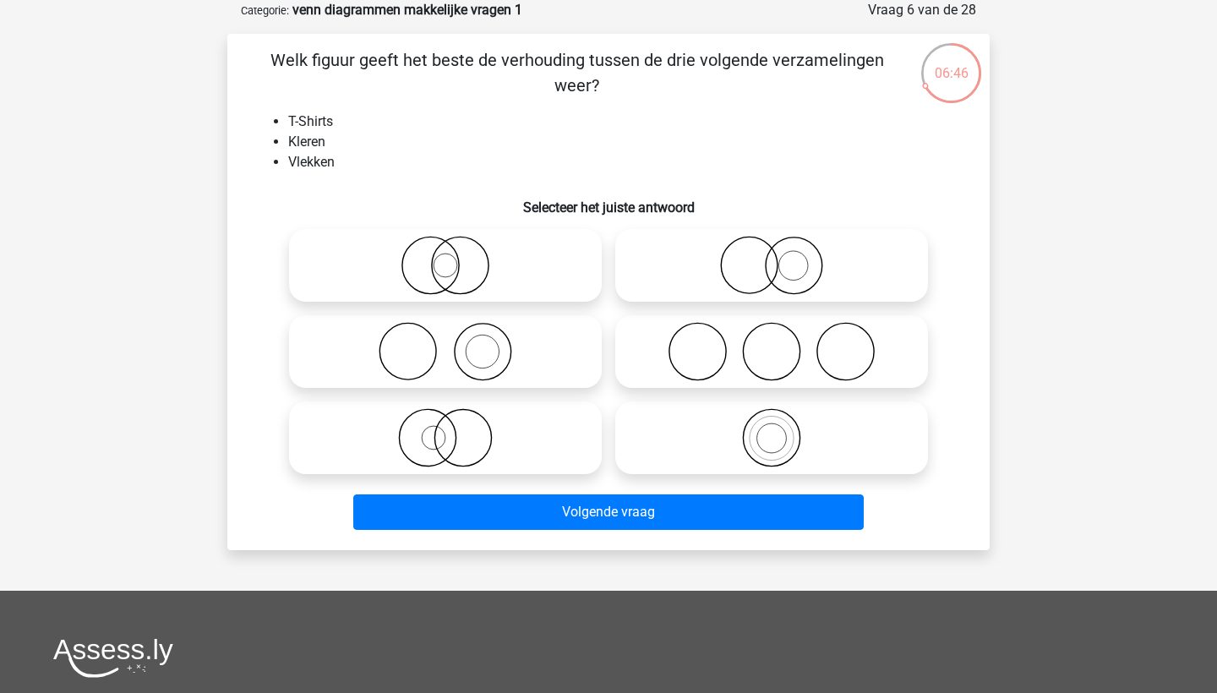
click at [476, 434] on icon at bounding box center [445, 437] width 299 height 59
click at [456, 429] on input "radio" at bounding box center [450, 423] width 11 height 11
radio input "true"
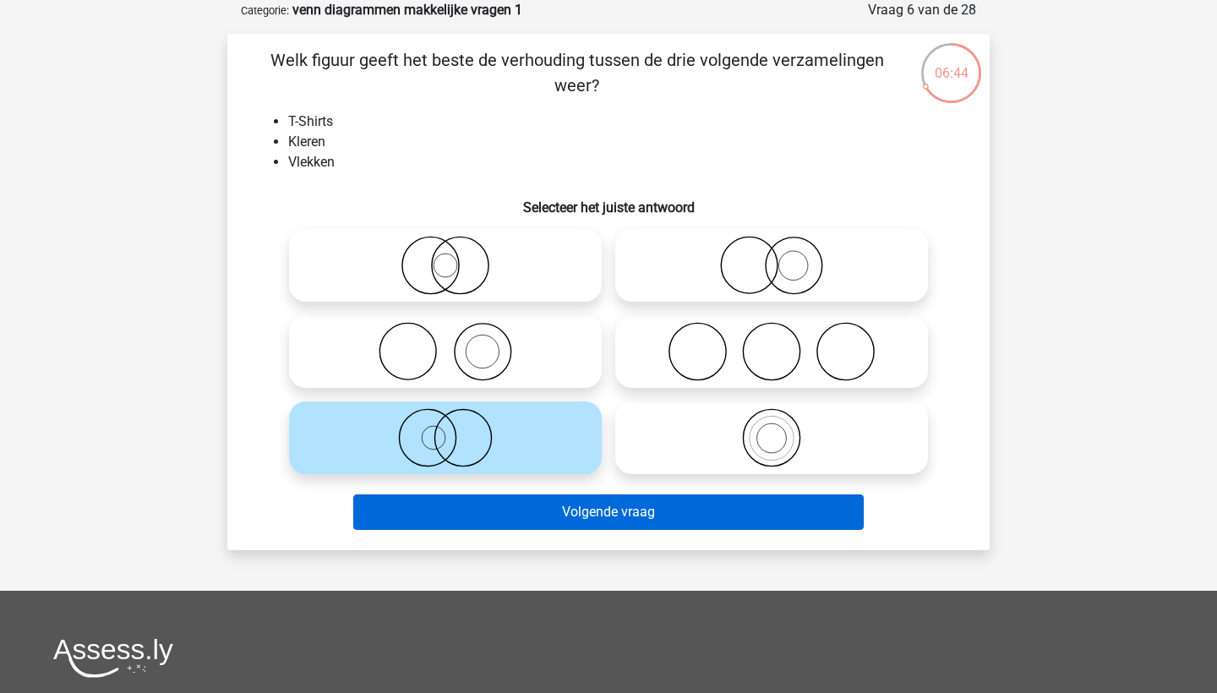
click at [615, 507] on button "Volgende vraag" at bounding box center [608, 511] width 511 height 35
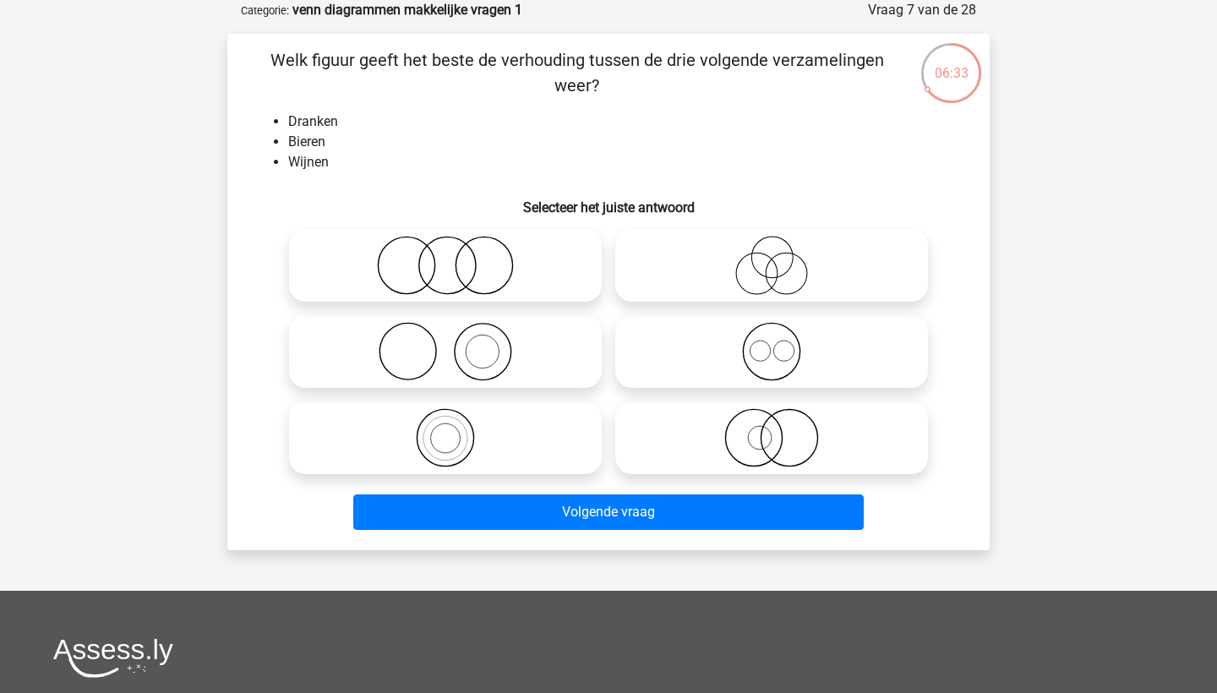
click at [763, 354] on icon at bounding box center [771, 351] width 299 height 59
click at [771, 343] on input "radio" at bounding box center [776, 337] width 11 height 11
radio input "true"
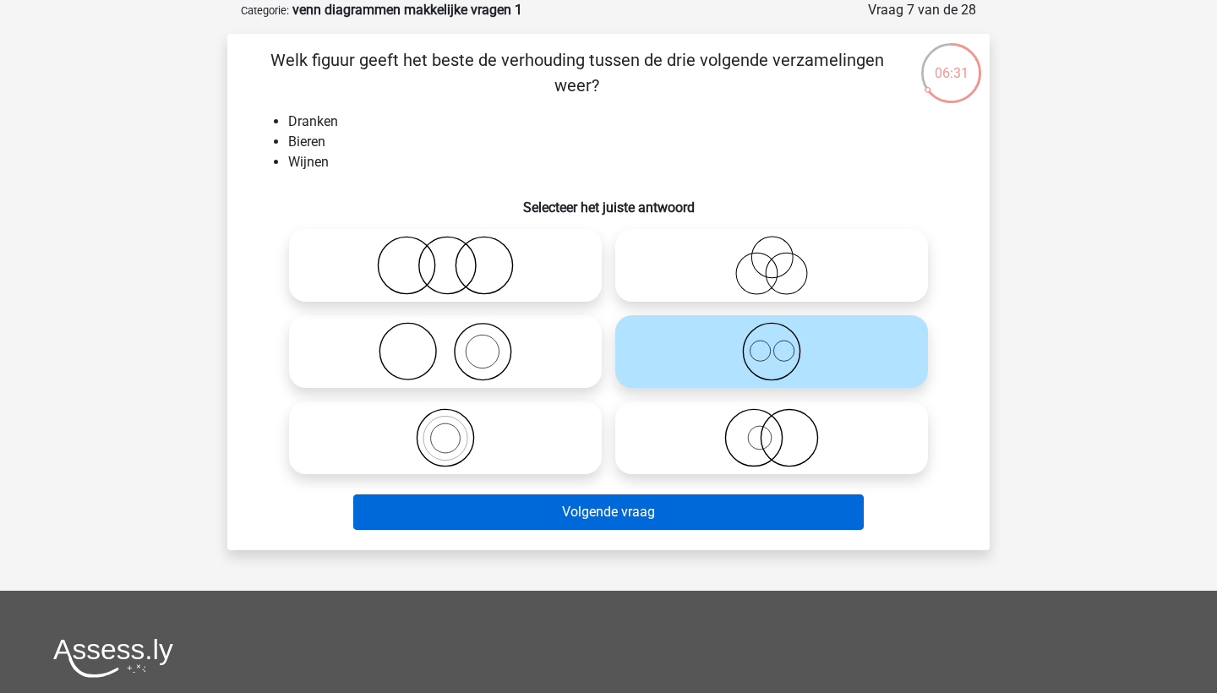
click at [725, 500] on button "Volgende vraag" at bounding box center [608, 511] width 511 height 35
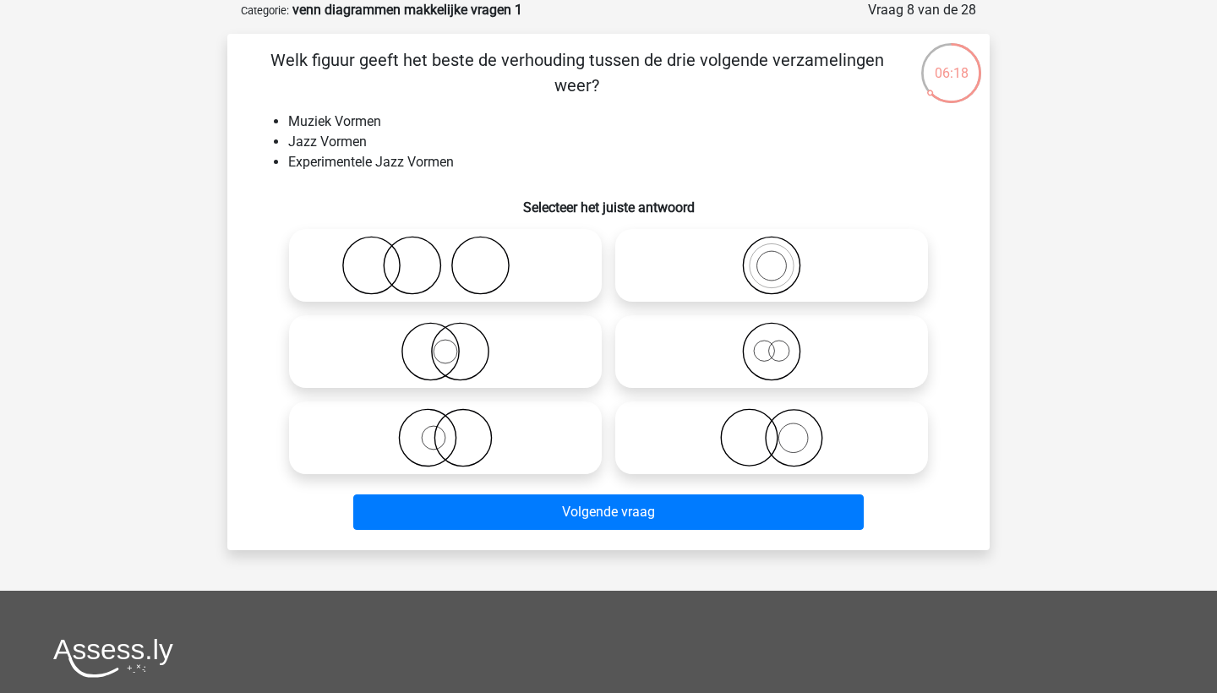
click at [780, 263] on icon at bounding box center [771, 265] width 299 height 59
click at [780, 257] on input "radio" at bounding box center [776, 251] width 11 height 11
radio input "true"
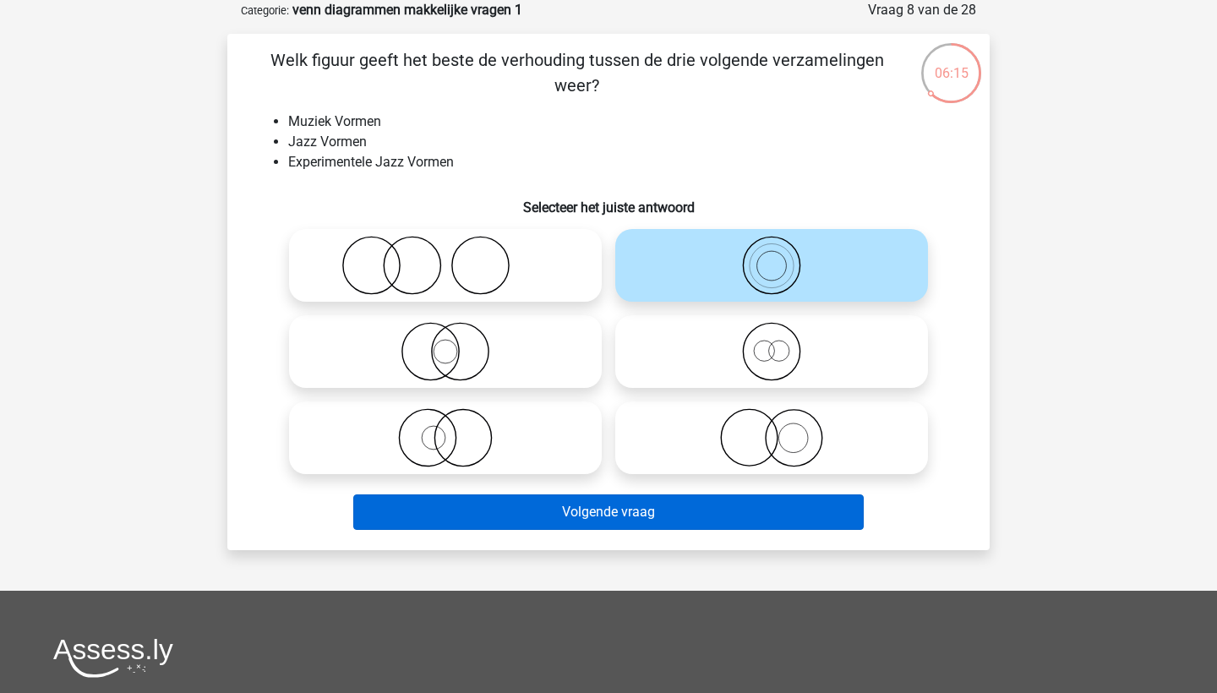
click at [780, 502] on button "Volgende vraag" at bounding box center [608, 511] width 511 height 35
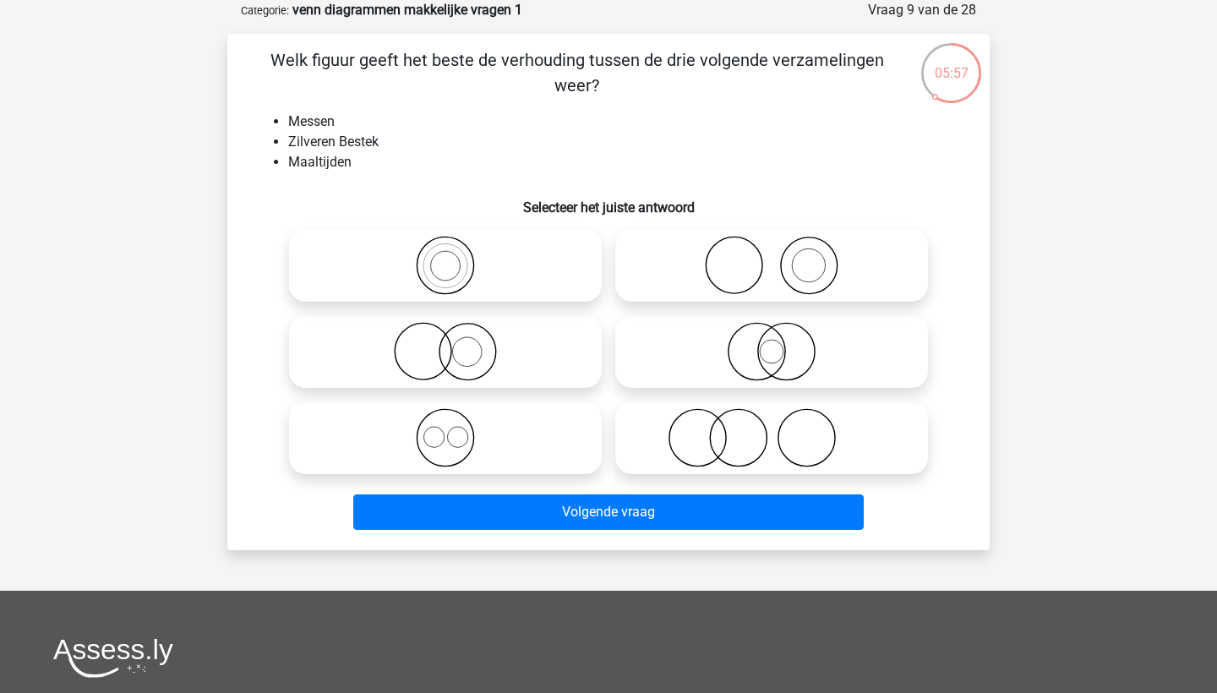
click at [476, 347] on icon at bounding box center [445, 351] width 299 height 59
click at [456, 343] on input "radio" at bounding box center [450, 337] width 11 height 11
radio input "true"
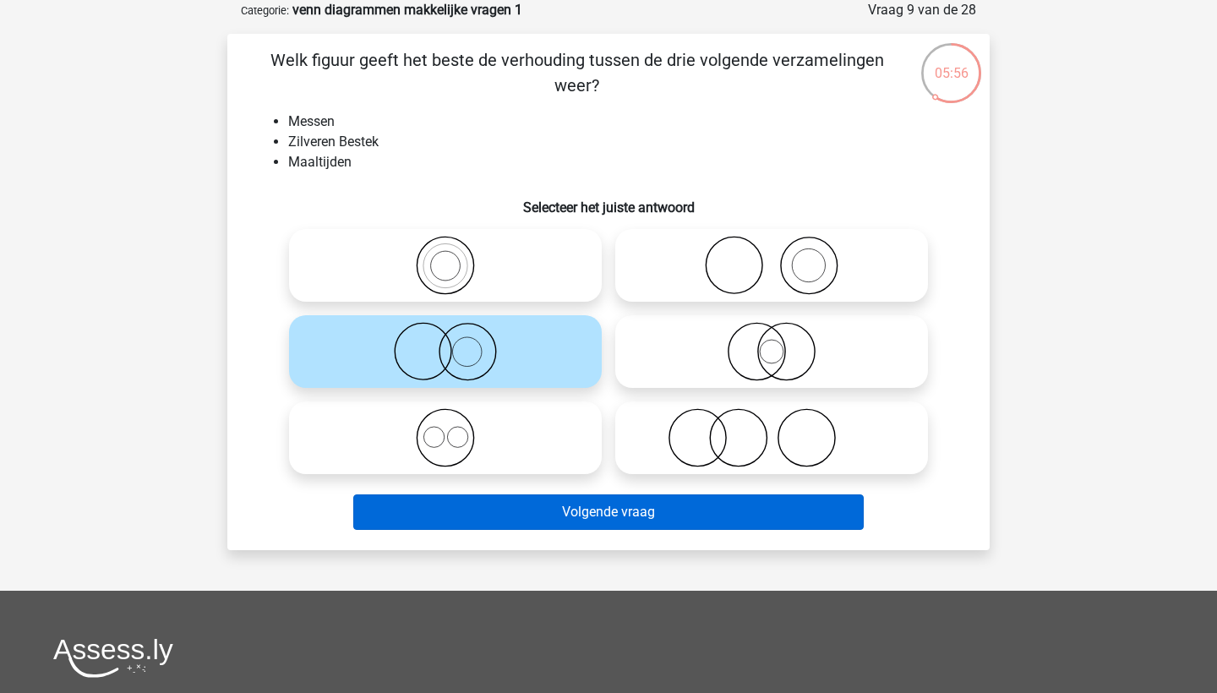
click at [606, 512] on button "Volgende vraag" at bounding box center [608, 511] width 511 height 35
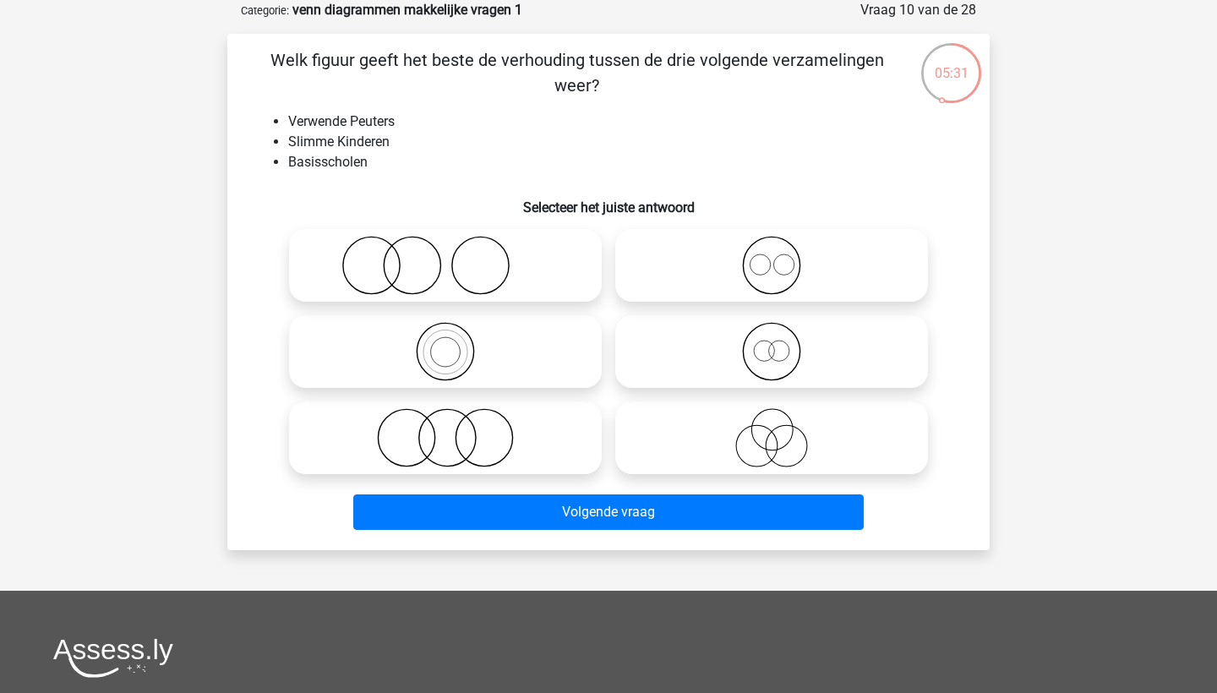
click at [763, 351] on icon at bounding box center [771, 351] width 299 height 59
click at [771, 343] on input "radio" at bounding box center [776, 337] width 11 height 11
radio input "true"
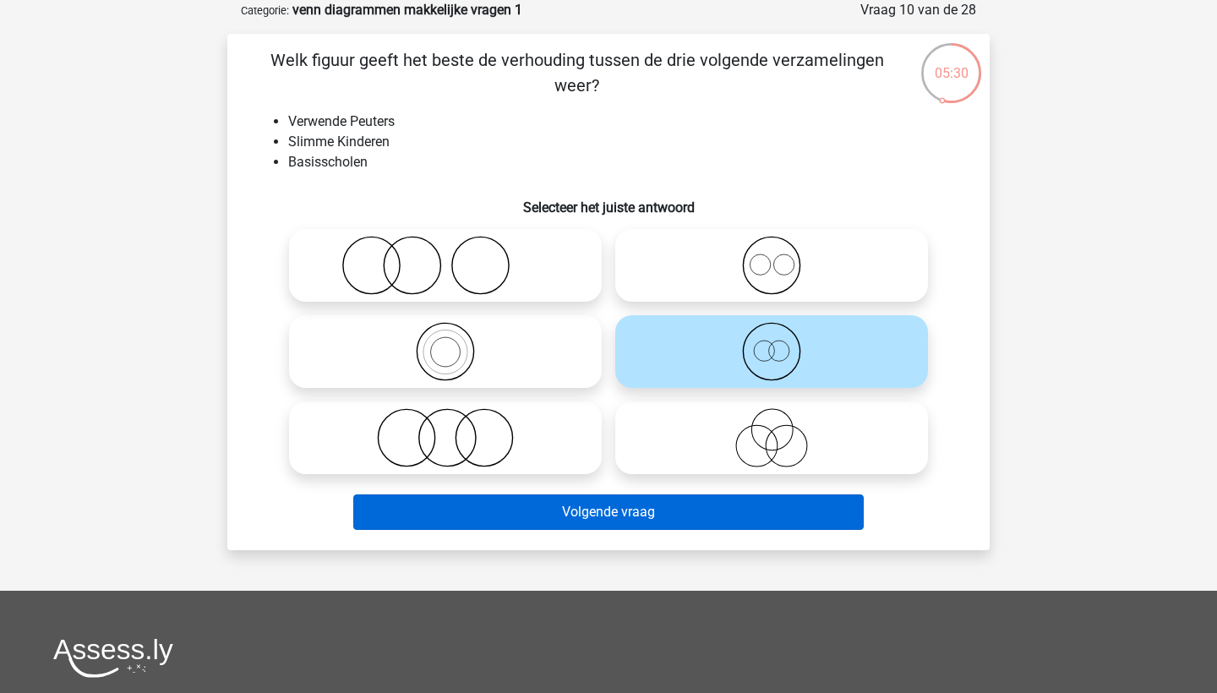
click at [747, 513] on button "Volgende vraag" at bounding box center [608, 511] width 511 height 35
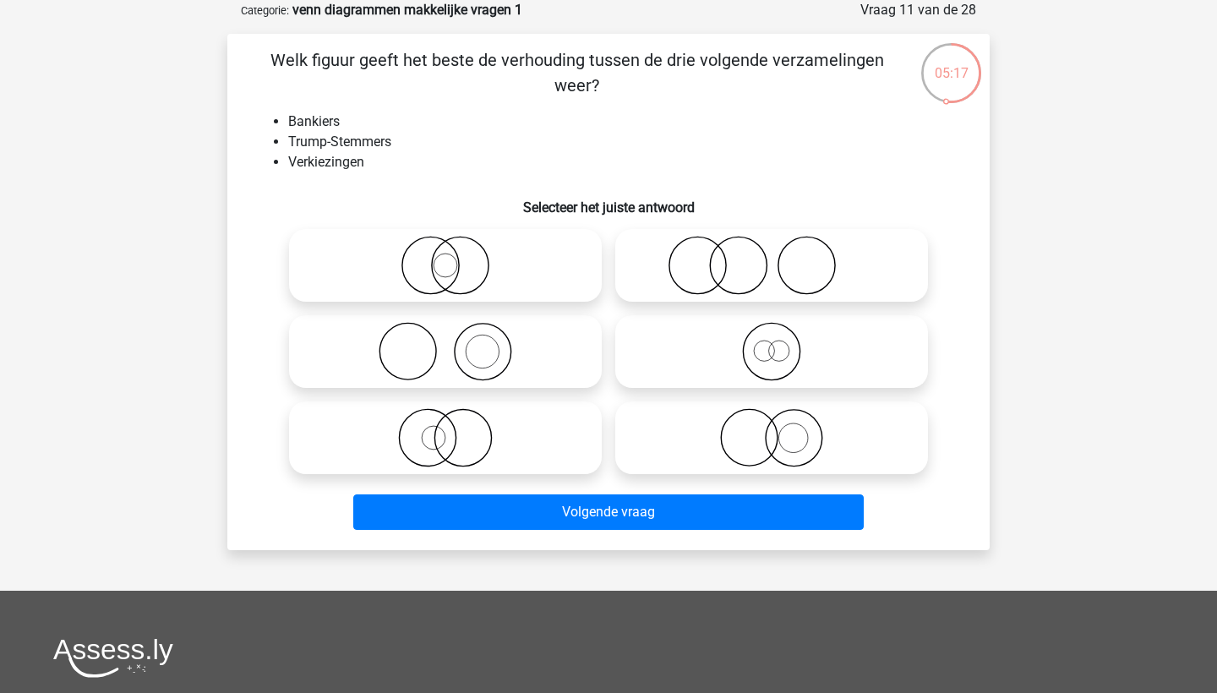
click at [727, 272] on icon at bounding box center [771, 265] width 299 height 59
click at [771, 257] on input "radio" at bounding box center [776, 251] width 11 height 11
radio input "true"
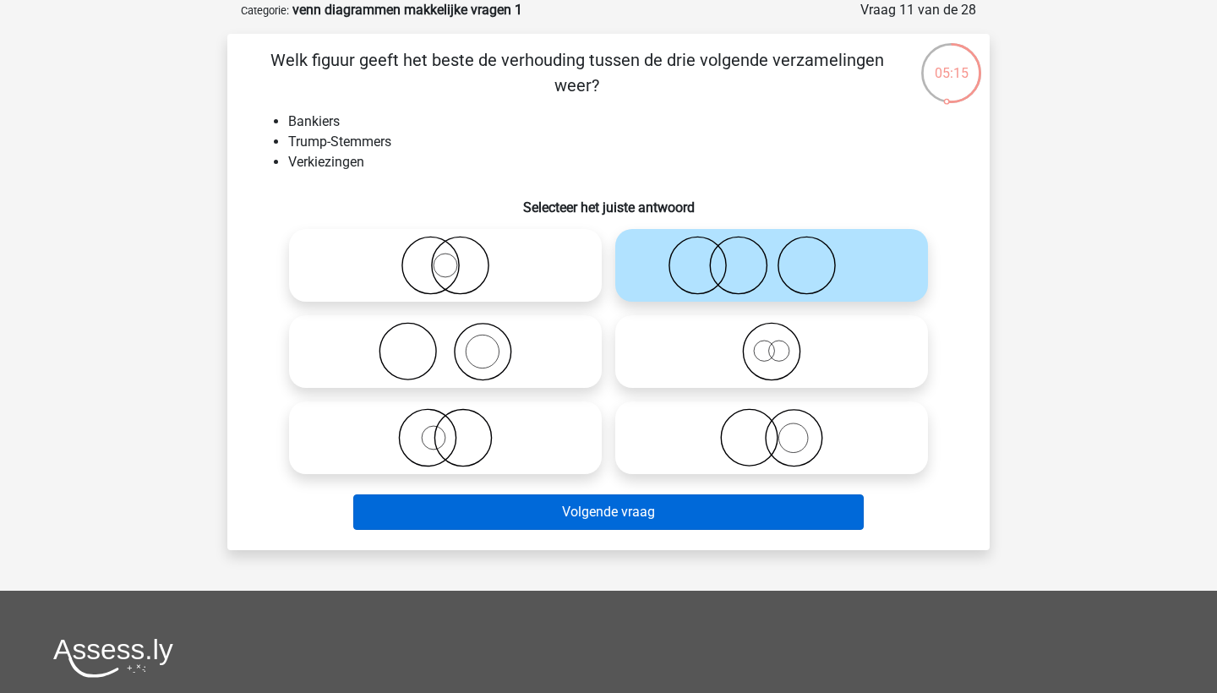
click at [711, 503] on button "Volgende vraag" at bounding box center [608, 511] width 511 height 35
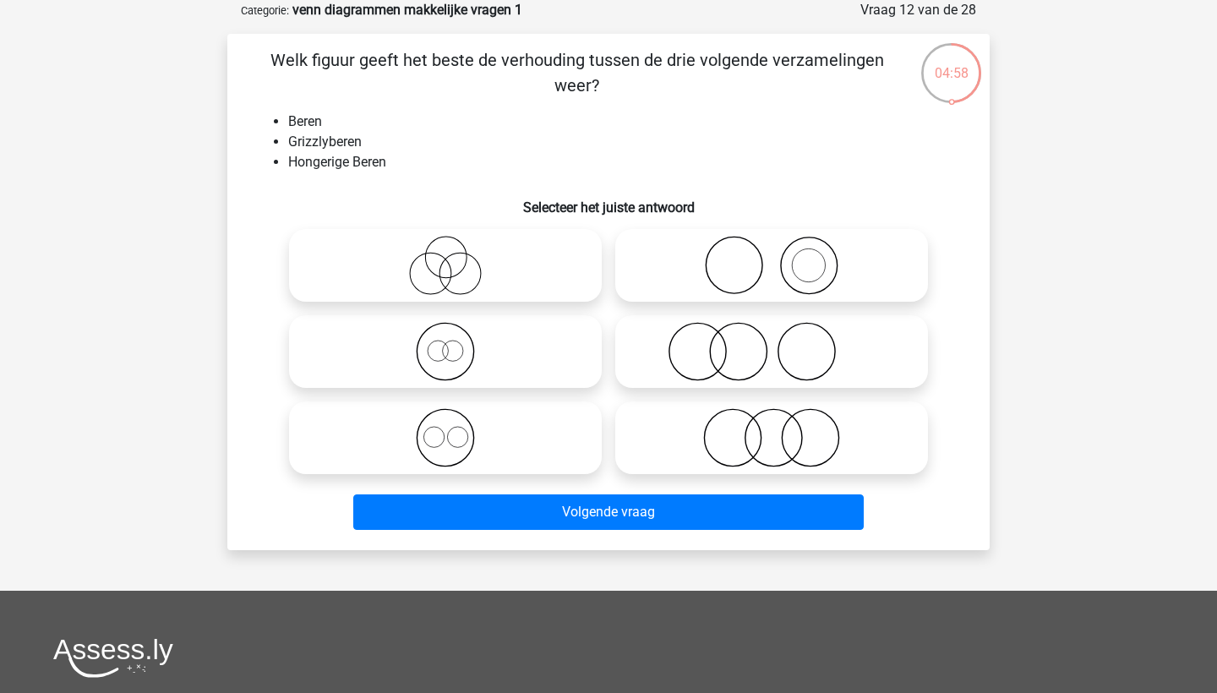
click at [455, 351] on icon at bounding box center [445, 351] width 299 height 59
click at [455, 343] on input "radio" at bounding box center [450, 337] width 11 height 11
radio input "true"
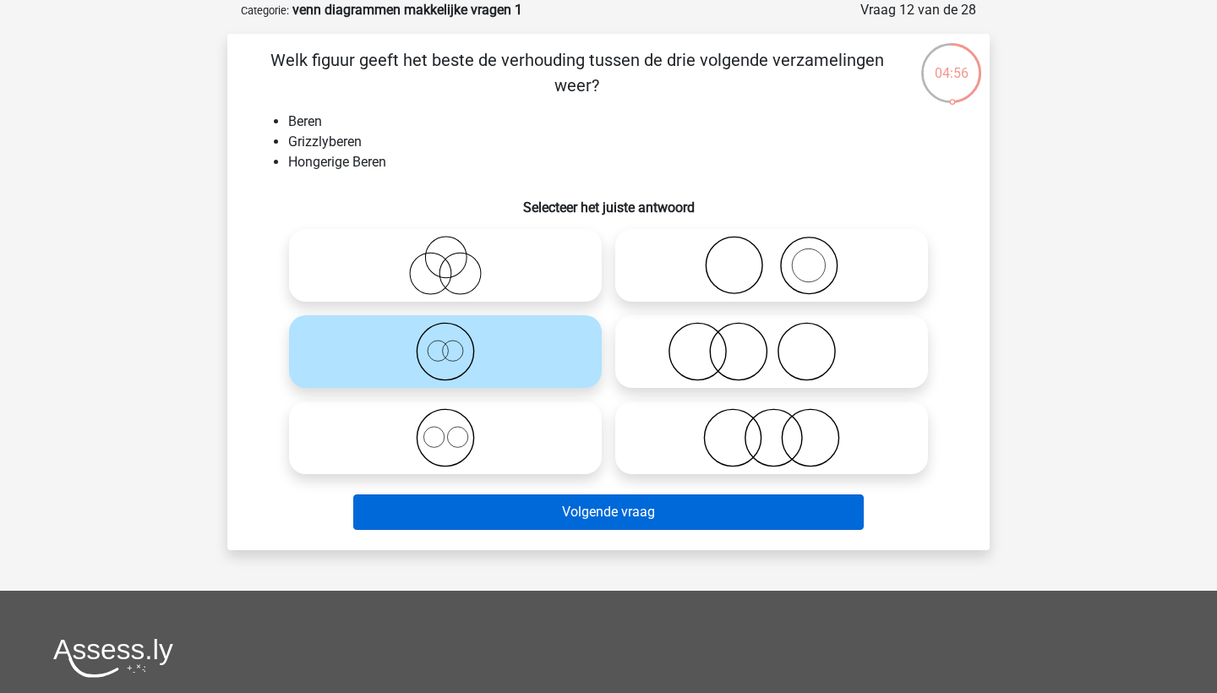
click at [595, 515] on button "Volgende vraag" at bounding box center [608, 511] width 511 height 35
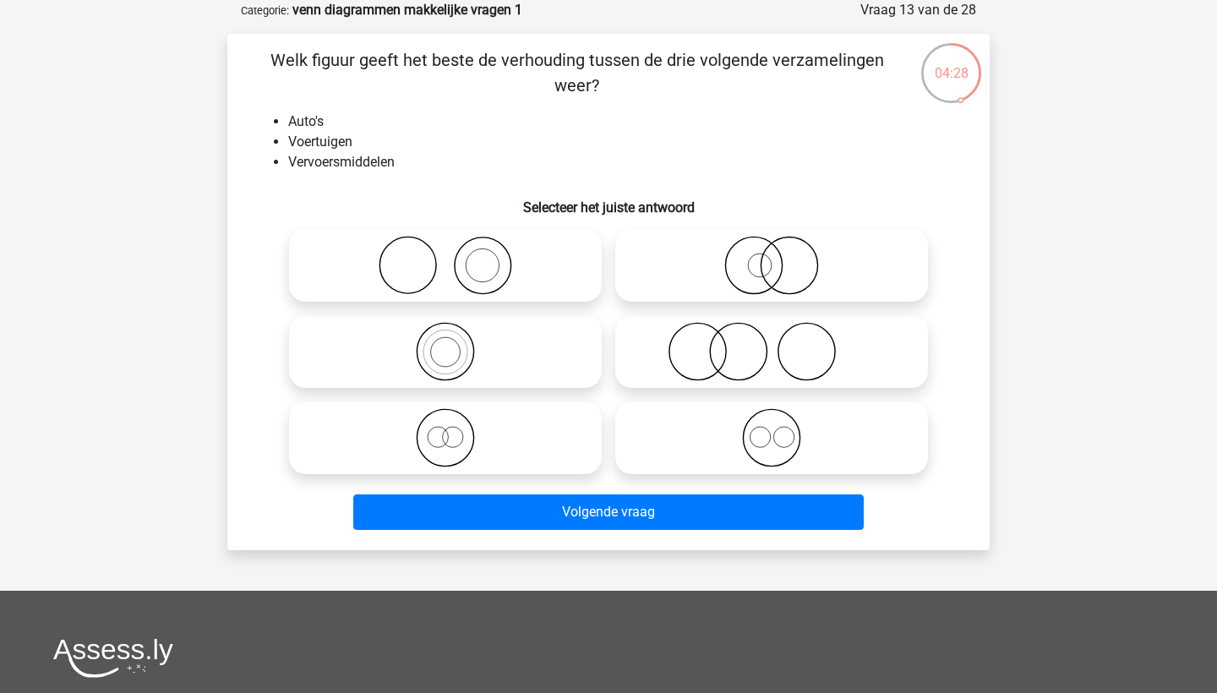
click at [776, 278] on icon at bounding box center [771, 265] width 299 height 59
click at [776, 257] on input "radio" at bounding box center [776, 251] width 11 height 11
radio input "true"
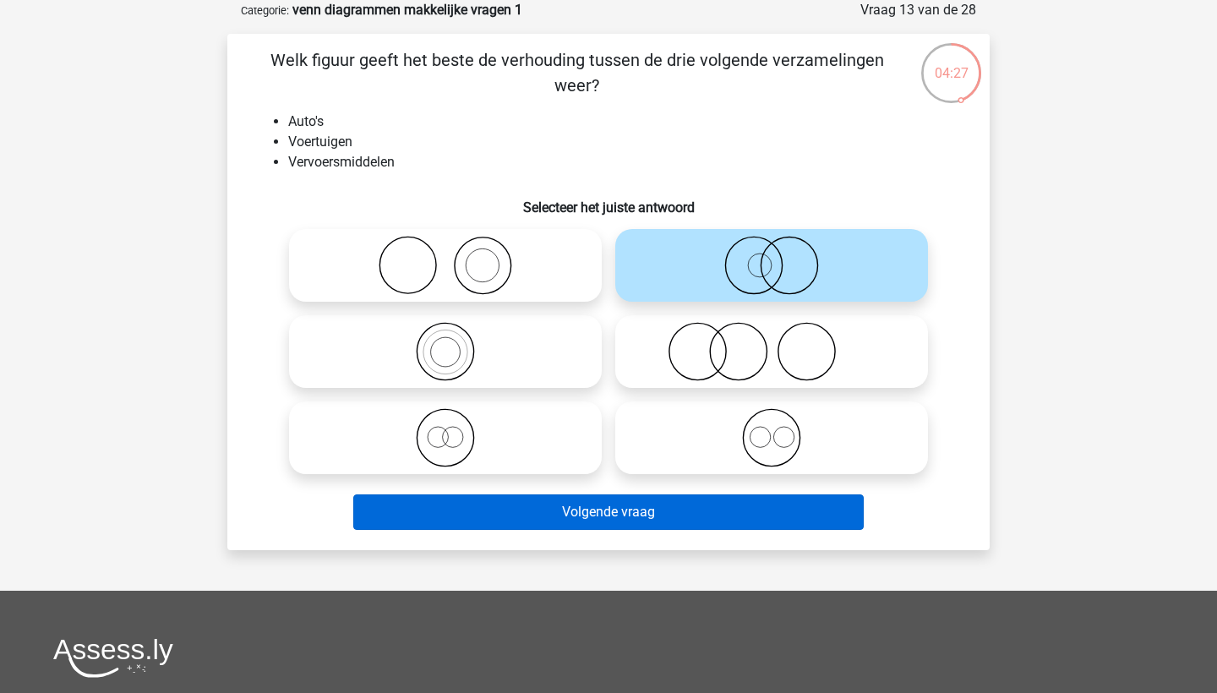
click at [722, 502] on button "Volgende vraag" at bounding box center [608, 511] width 511 height 35
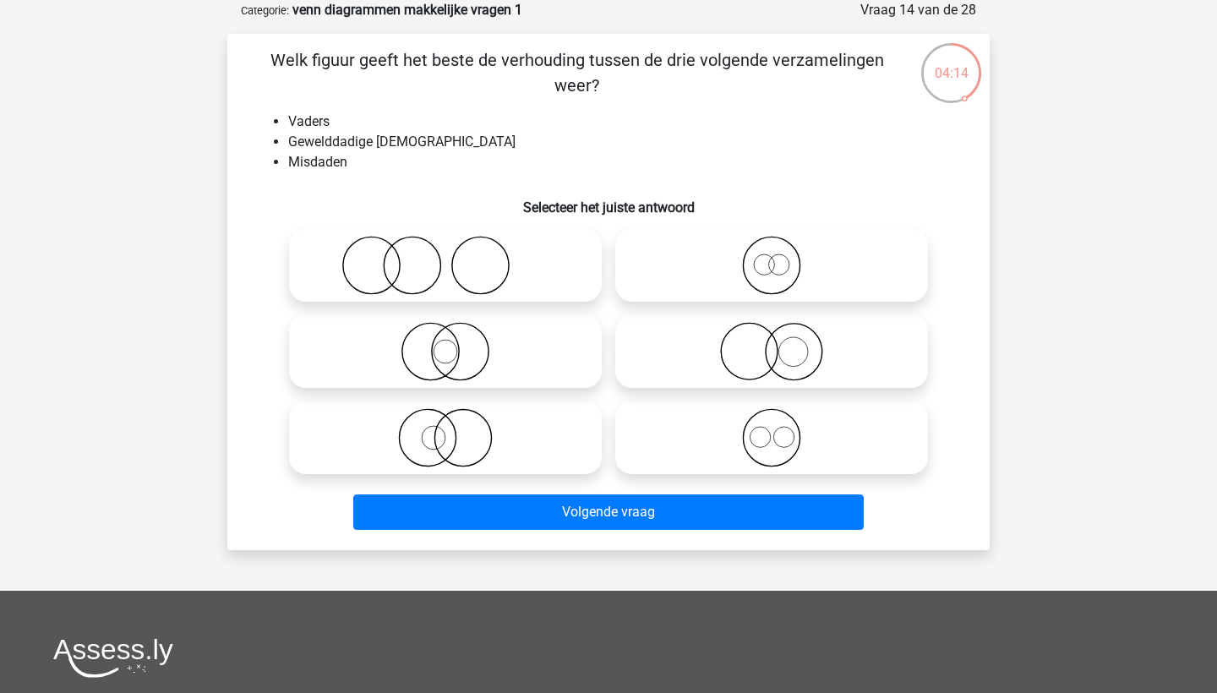
click at [440, 305] on div at bounding box center [445, 265] width 326 height 86
click at [432, 270] on icon at bounding box center [445, 265] width 299 height 59
click at [445, 257] on input "radio" at bounding box center [450, 251] width 11 height 11
radio input "true"
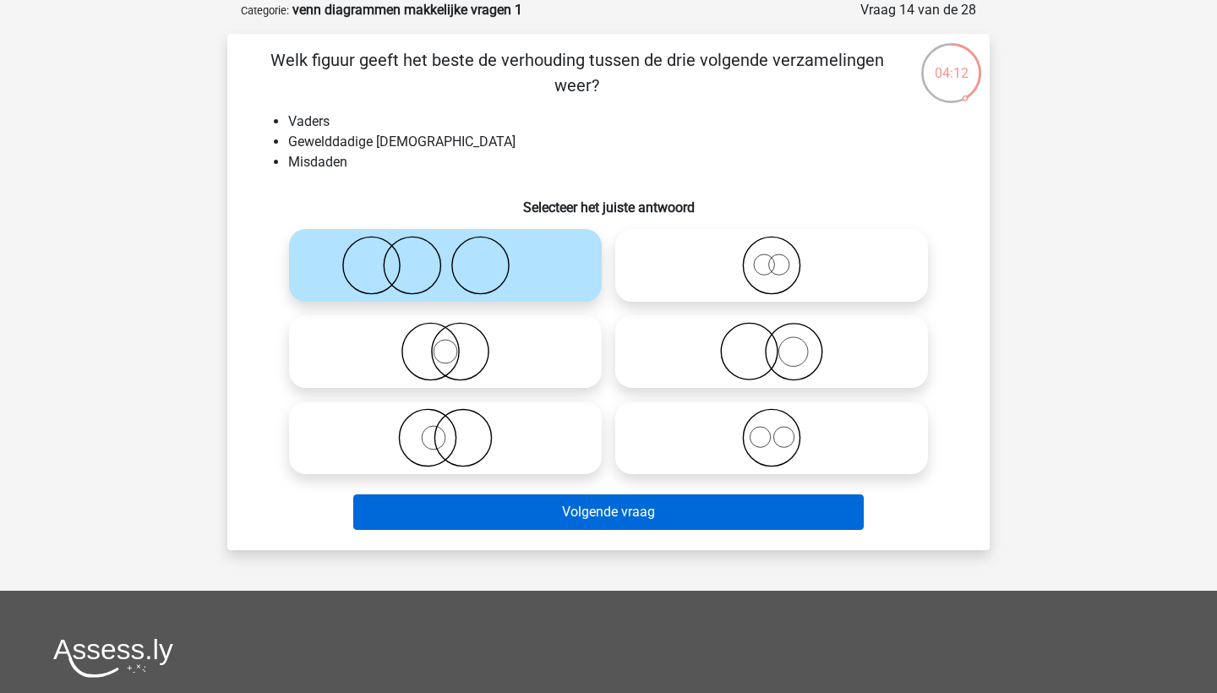
click at [597, 520] on button "Volgende vraag" at bounding box center [608, 511] width 511 height 35
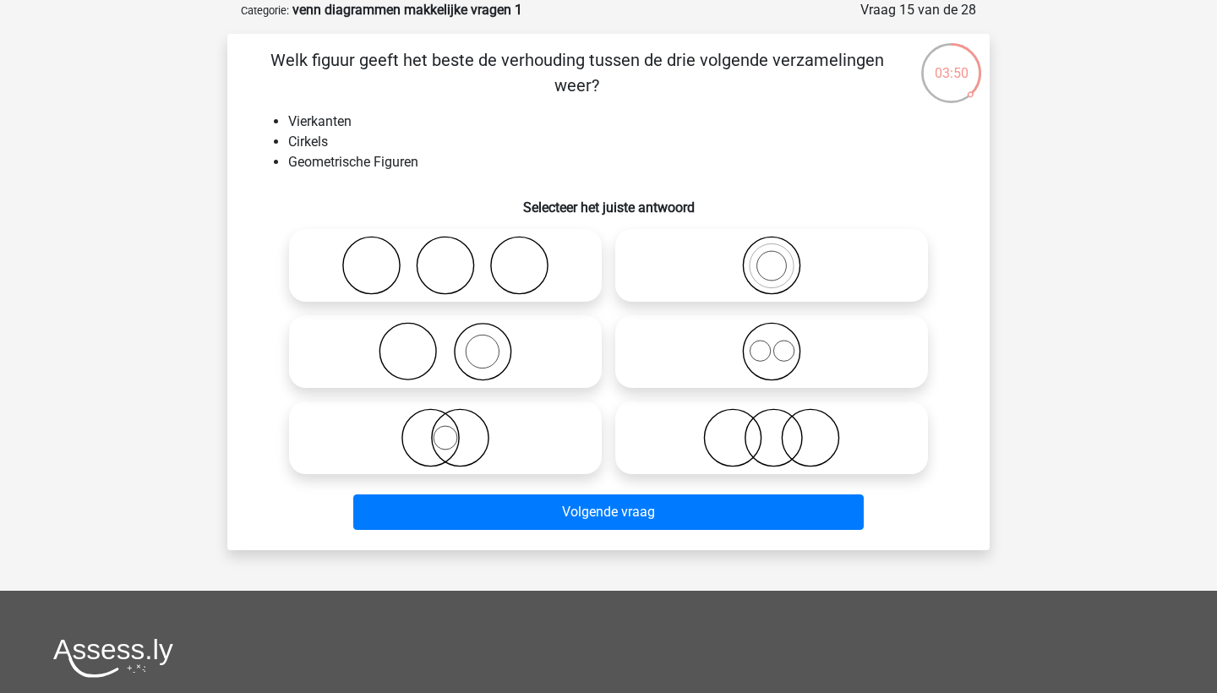
click at [449, 287] on icon at bounding box center [445, 265] width 299 height 59
click at [449, 257] on input "radio" at bounding box center [450, 251] width 11 height 11
radio input "true"
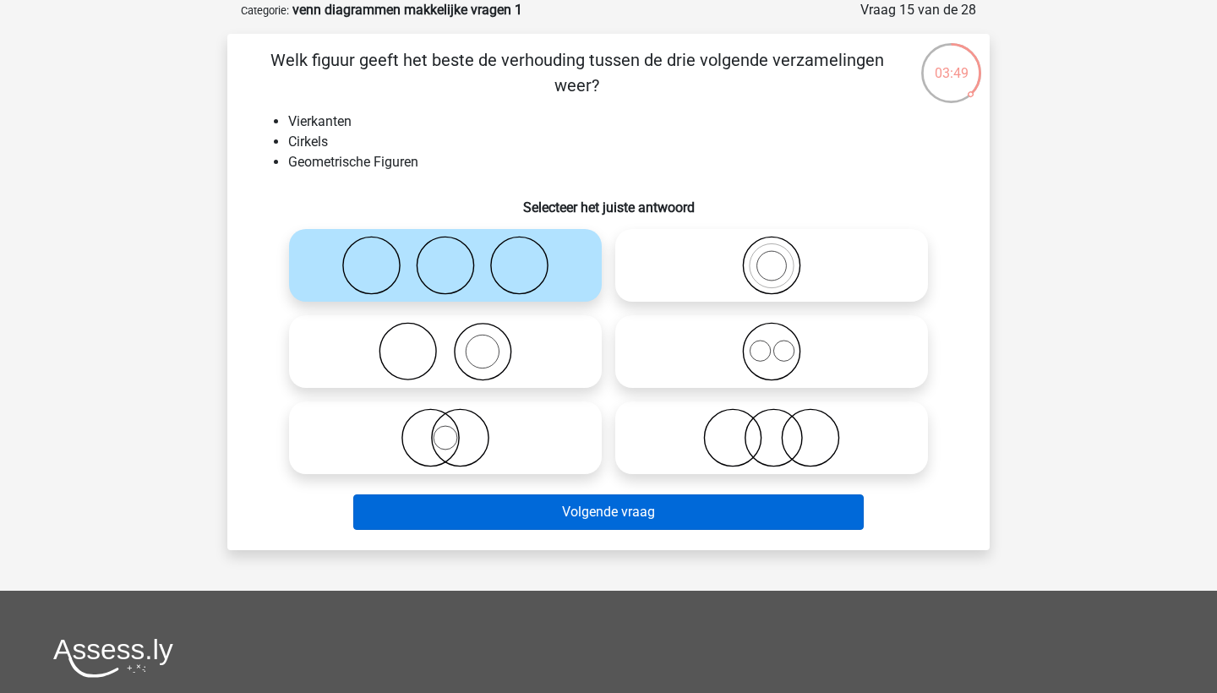
click at [592, 506] on button "Volgende vraag" at bounding box center [608, 511] width 511 height 35
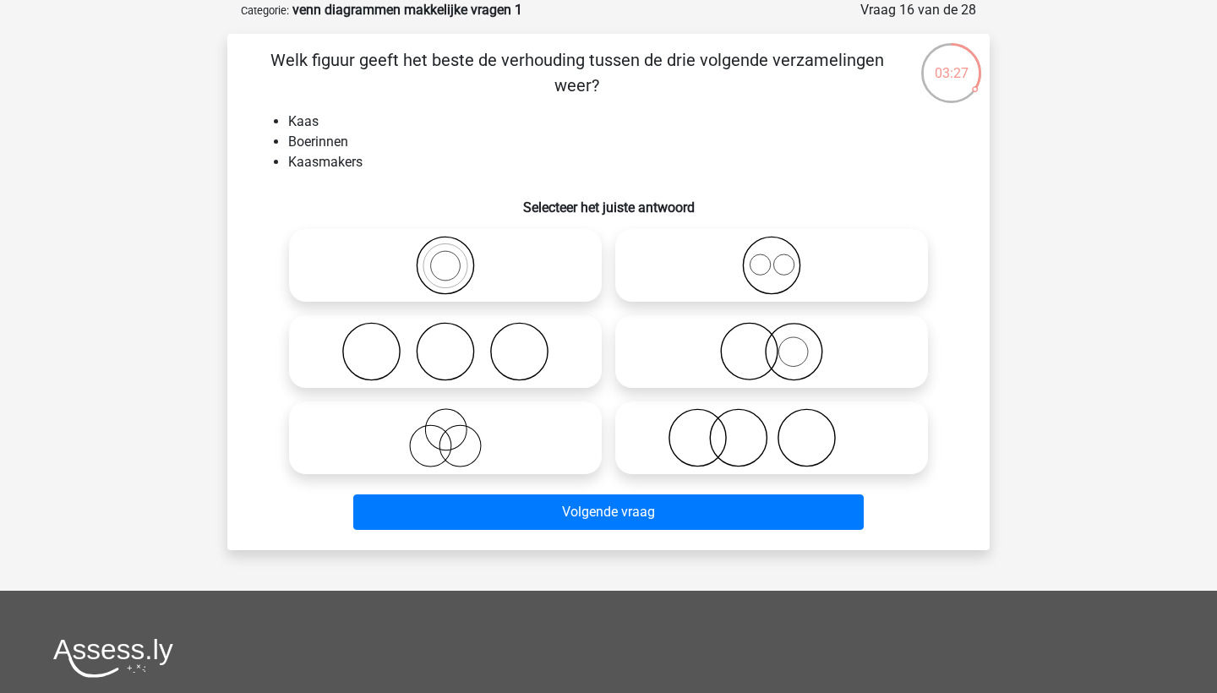
click at [739, 355] on icon at bounding box center [771, 351] width 299 height 59
click at [771, 343] on input "radio" at bounding box center [776, 337] width 11 height 11
radio input "true"
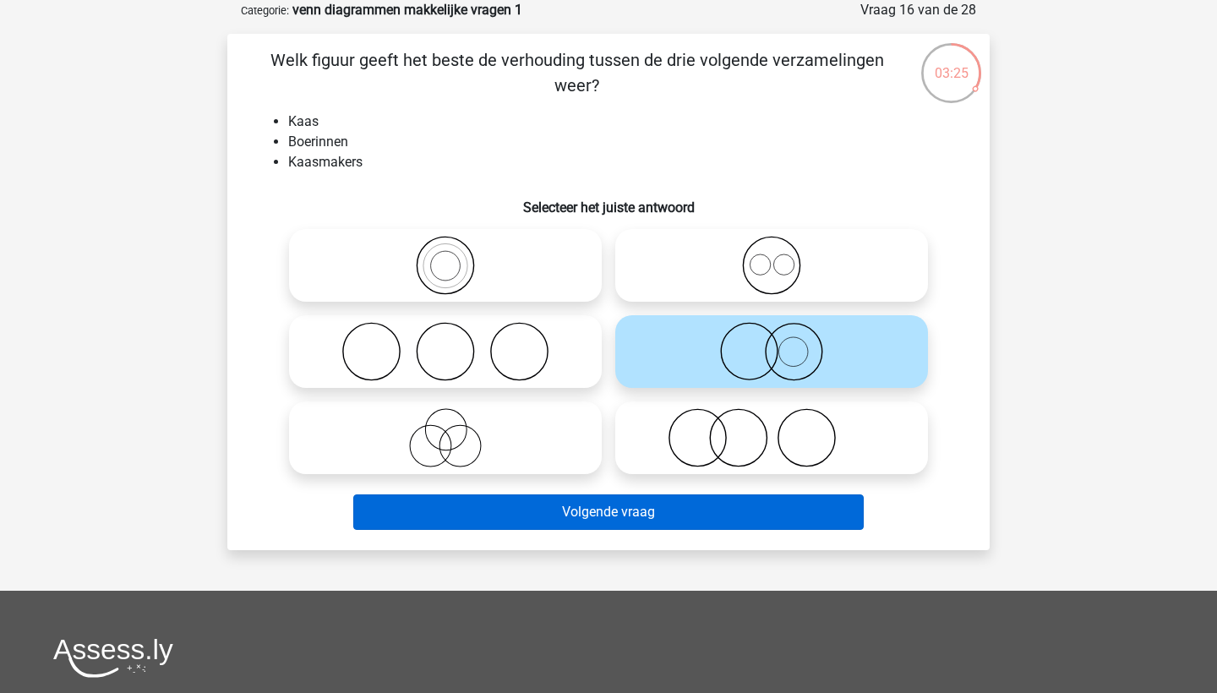
click at [721, 515] on button "Volgende vraag" at bounding box center [608, 511] width 511 height 35
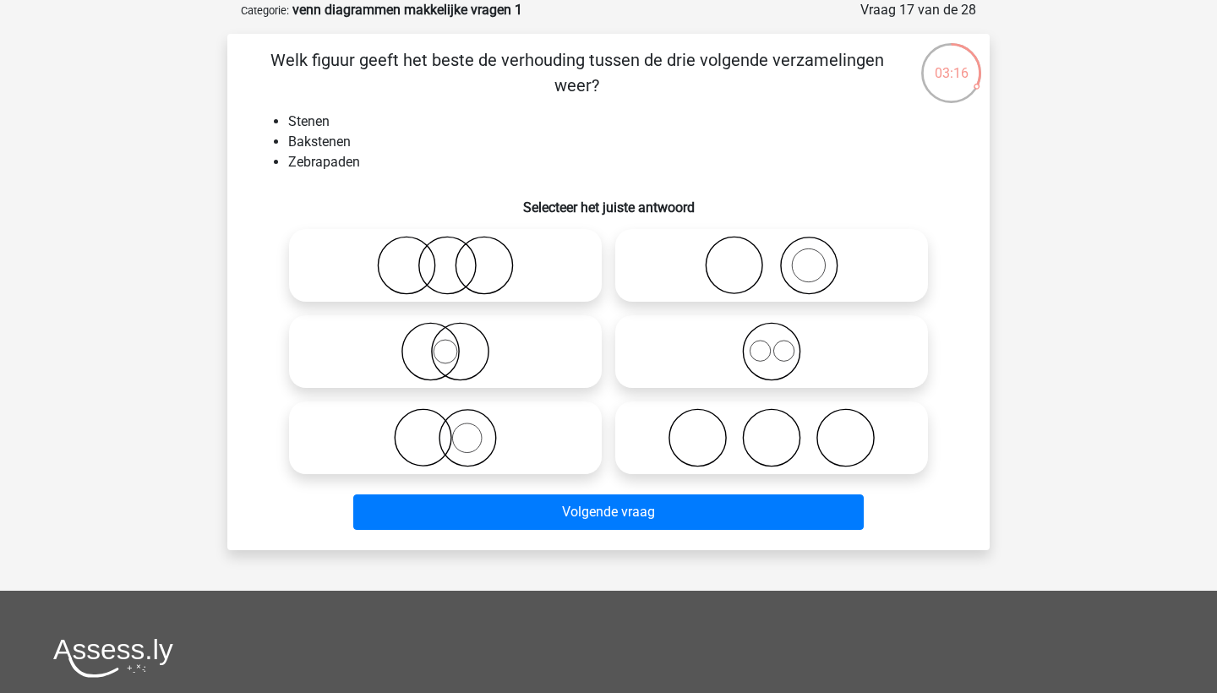
click at [469, 433] on icon at bounding box center [445, 437] width 299 height 59
click at [456, 429] on input "radio" at bounding box center [450, 423] width 11 height 11
radio input "true"
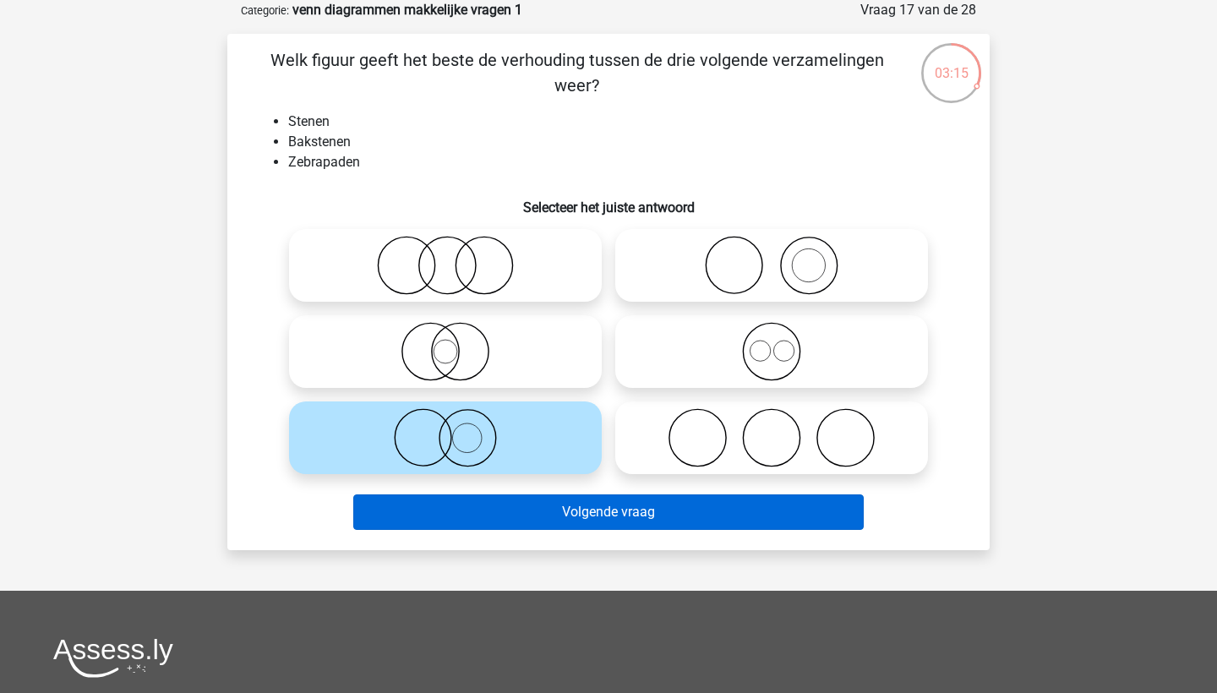
click at [618, 516] on button "Volgende vraag" at bounding box center [608, 511] width 511 height 35
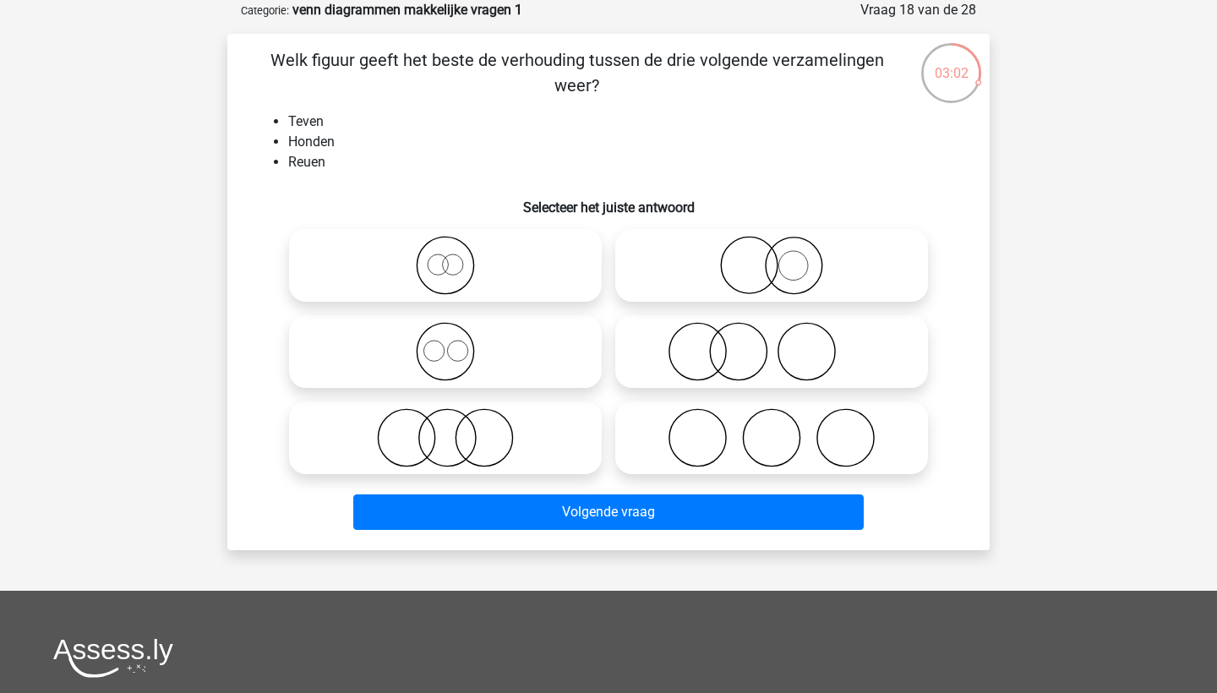
click at [448, 337] on input "radio" at bounding box center [450, 337] width 11 height 11
radio input "true"
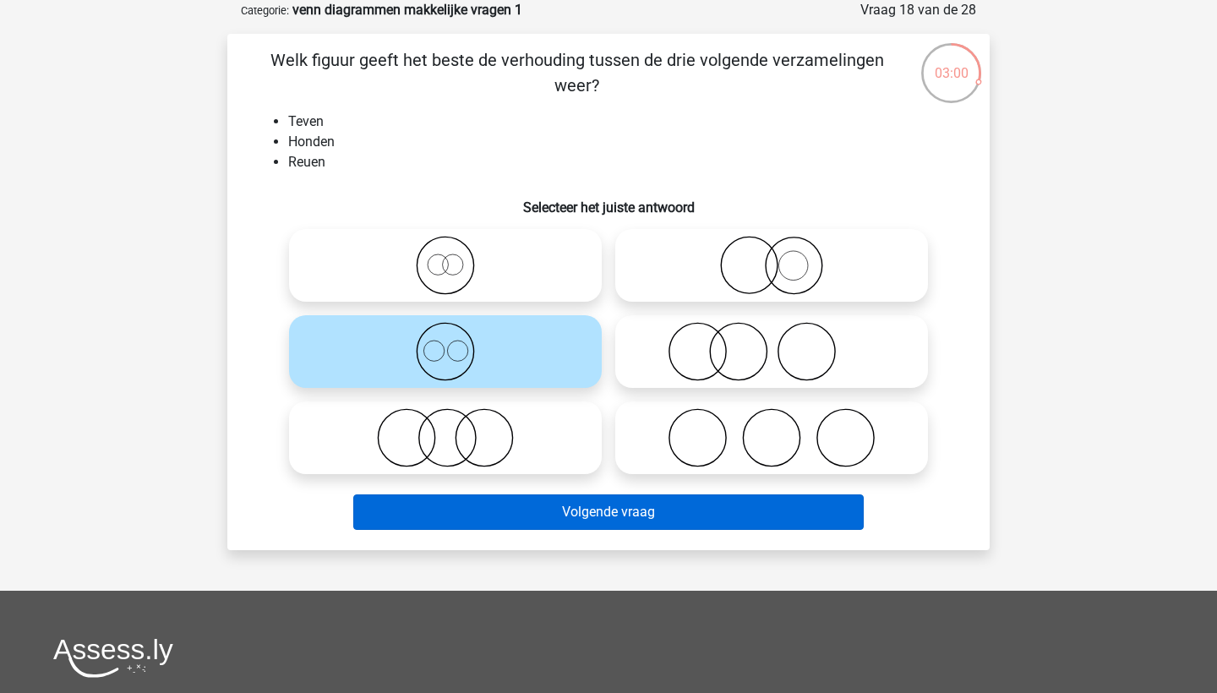
click at [591, 507] on button "Volgende vraag" at bounding box center [608, 511] width 511 height 35
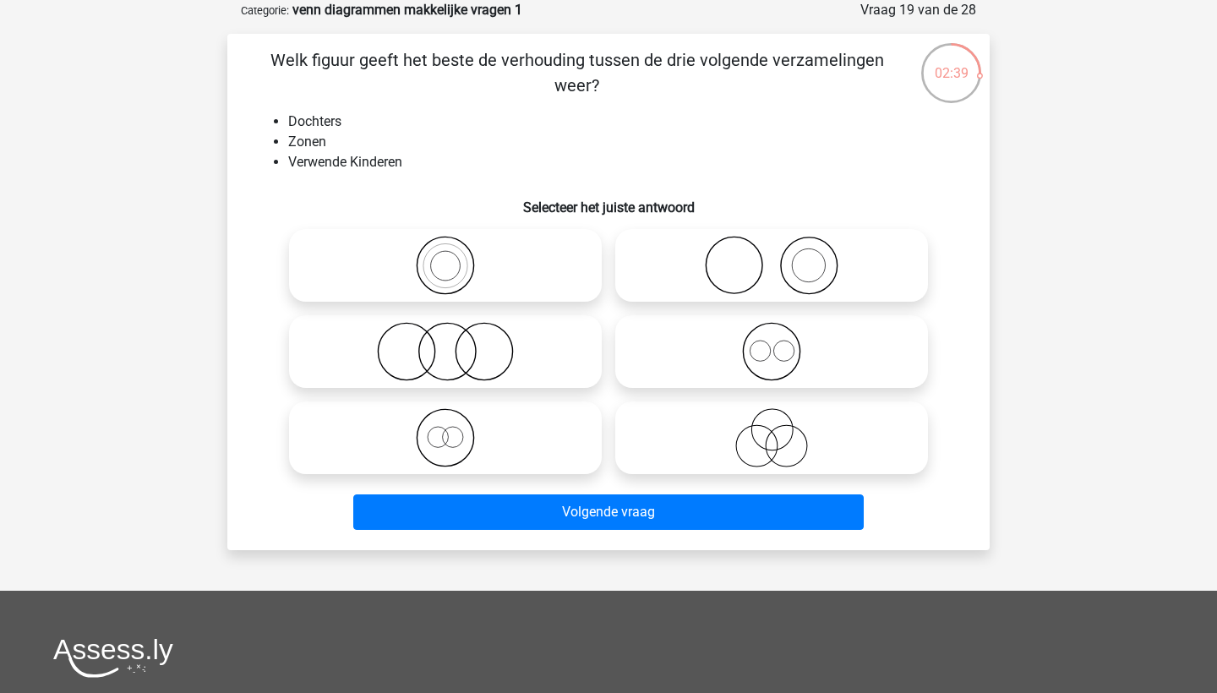
click at [447, 351] on icon at bounding box center [445, 351] width 299 height 59
click at [447, 343] on input "radio" at bounding box center [450, 337] width 11 height 11
radio input "true"
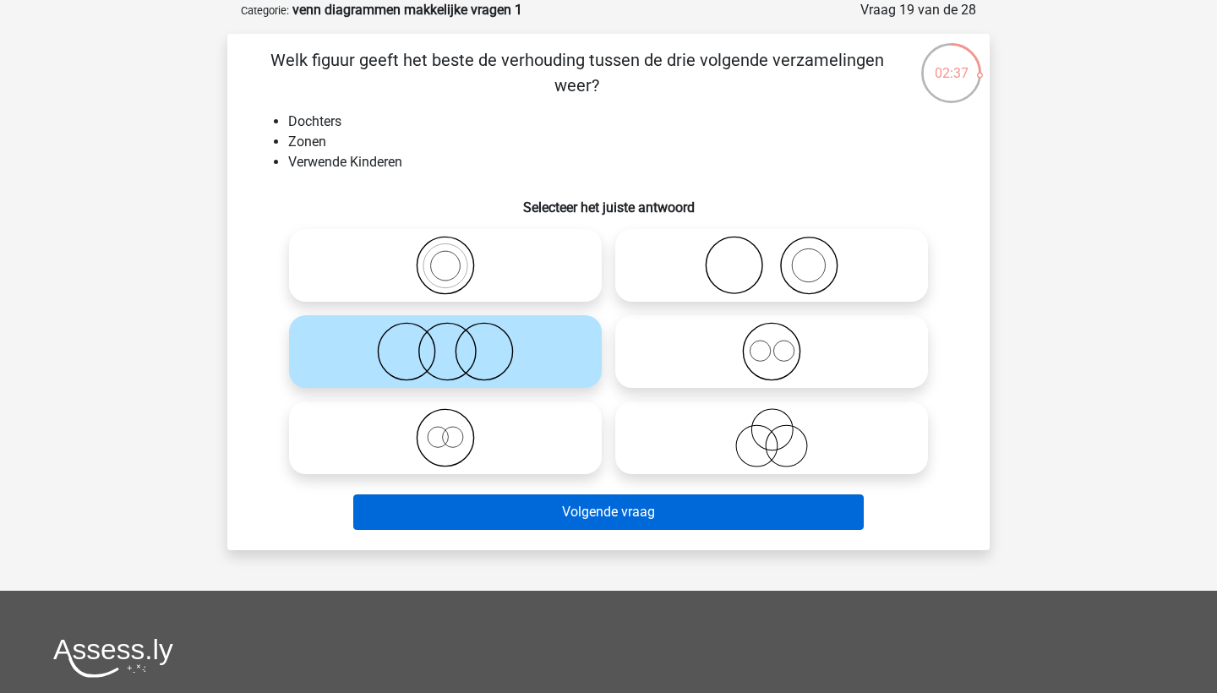
click at [573, 512] on button "Volgende vraag" at bounding box center [608, 511] width 511 height 35
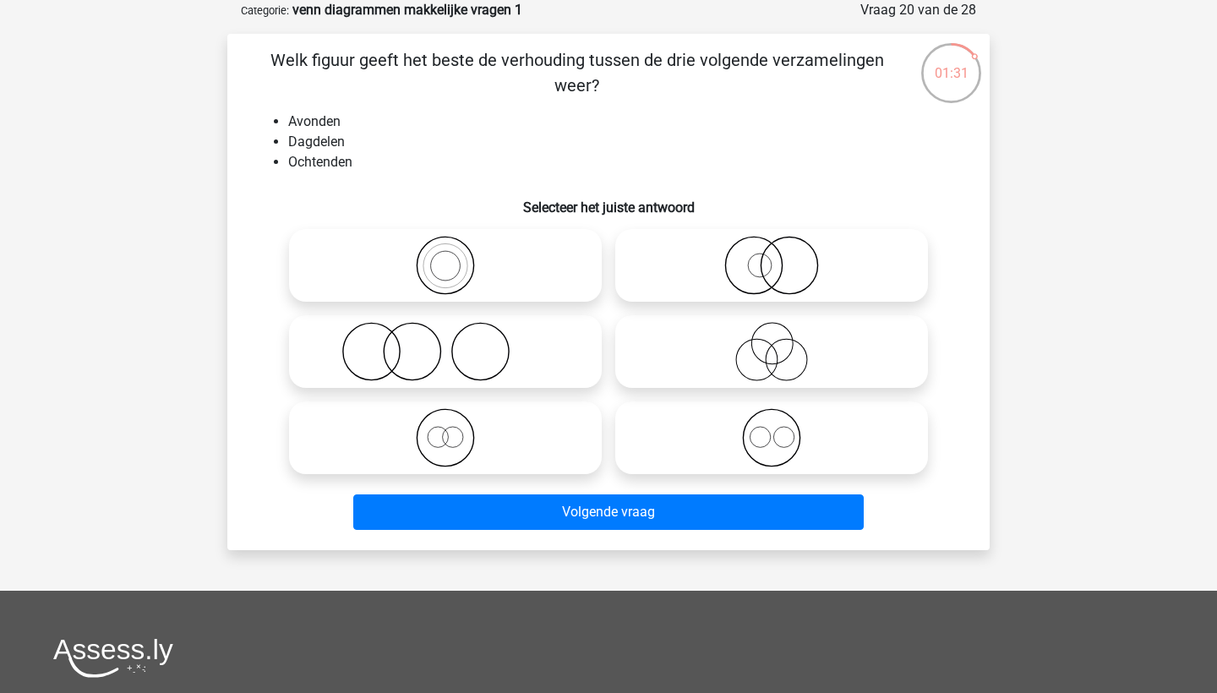
click at [771, 434] on icon at bounding box center [771, 437] width 299 height 59
click at [771, 429] on input "radio" at bounding box center [776, 423] width 11 height 11
radio input "true"
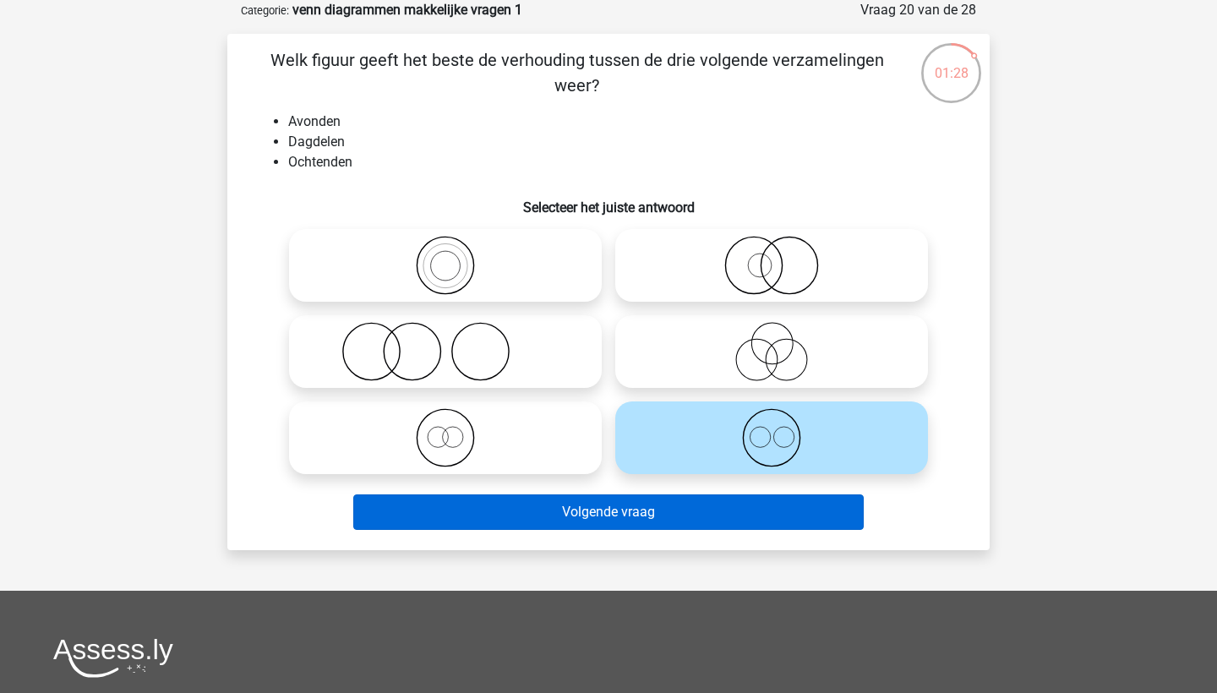
click at [733, 500] on button "Volgende vraag" at bounding box center [608, 511] width 511 height 35
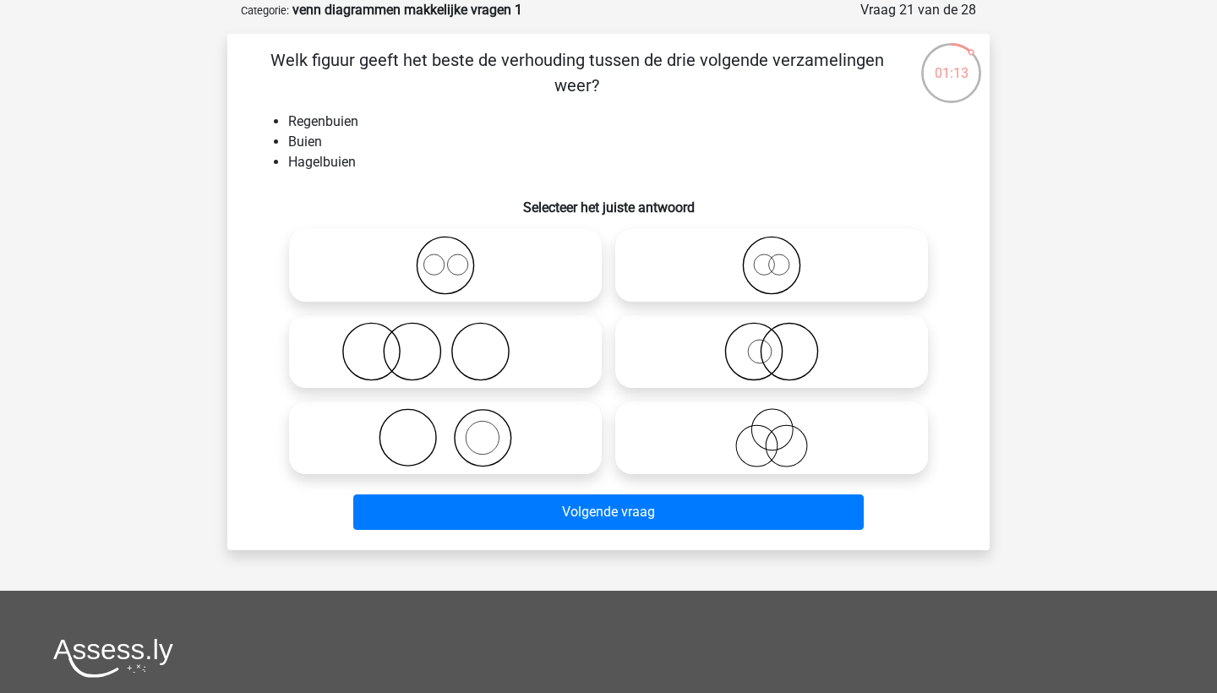
click at [444, 272] on icon at bounding box center [445, 265] width 299 height 59
click at [445, 257] on input "radio" at bounding box center [450, 251] width 11 height 11
radio input "true"
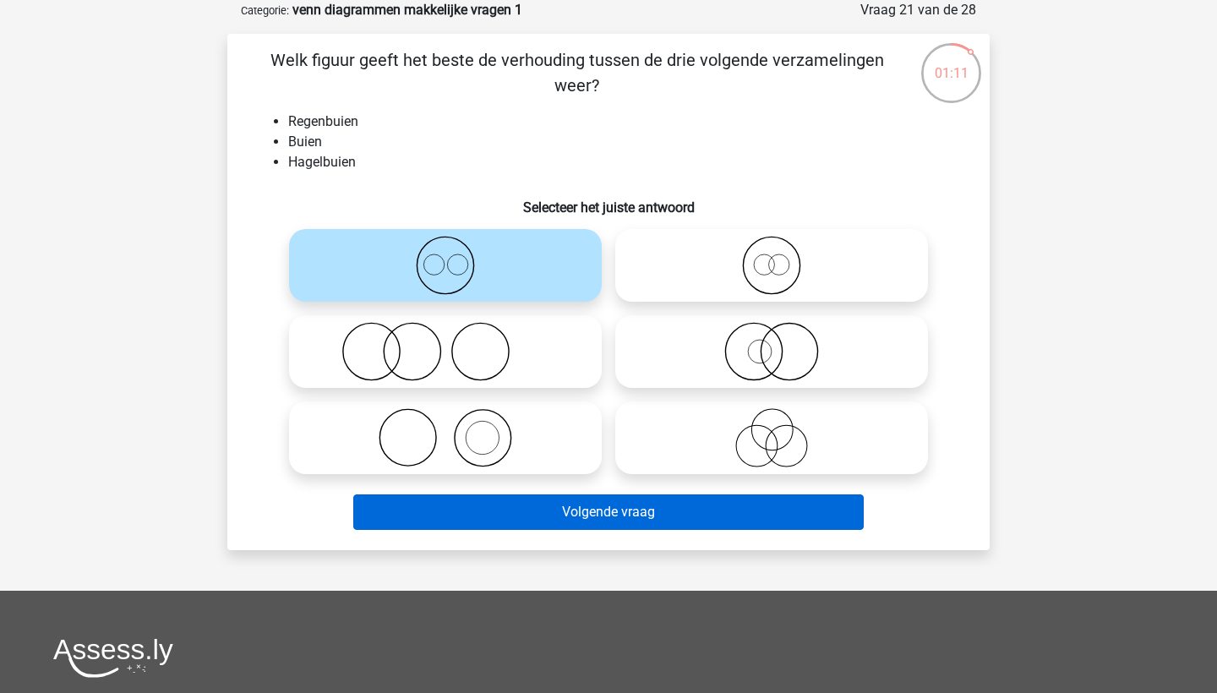
click at [624, 514] on button "Volgende vraag" at bounding box center [608, 511] width 511 height 35
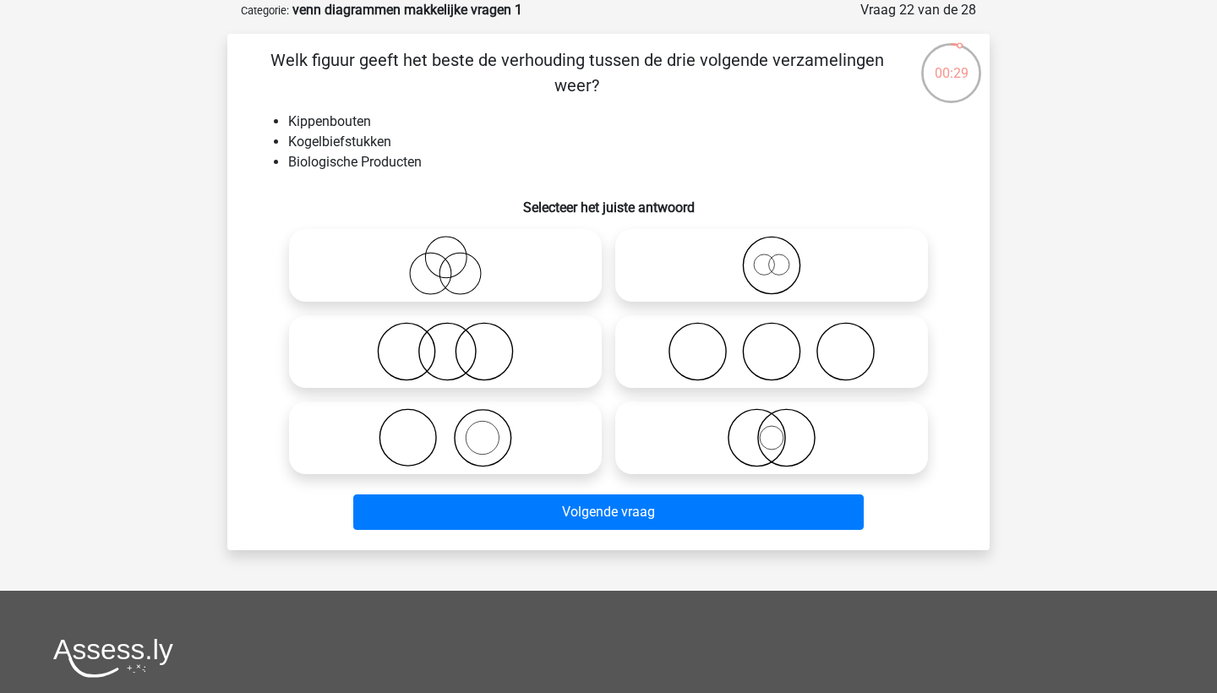
click at [439, 348] on icon at bounding box center [445, 351] width 299 height 59
click at [445, 343] on input "radio" at bounding box center [450, 337] width 11 height 11
radio input "true"
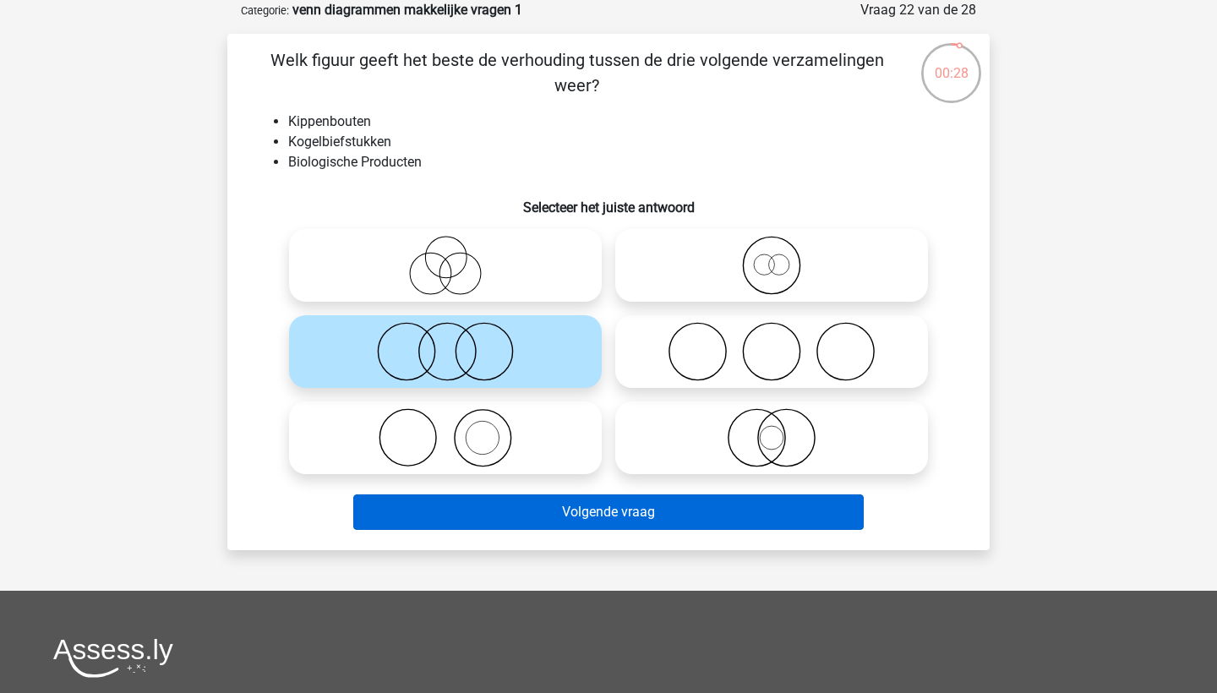
click at [605, 509] on button "Volgende vraag" at bounding box center [608, 511] width 511 height 35
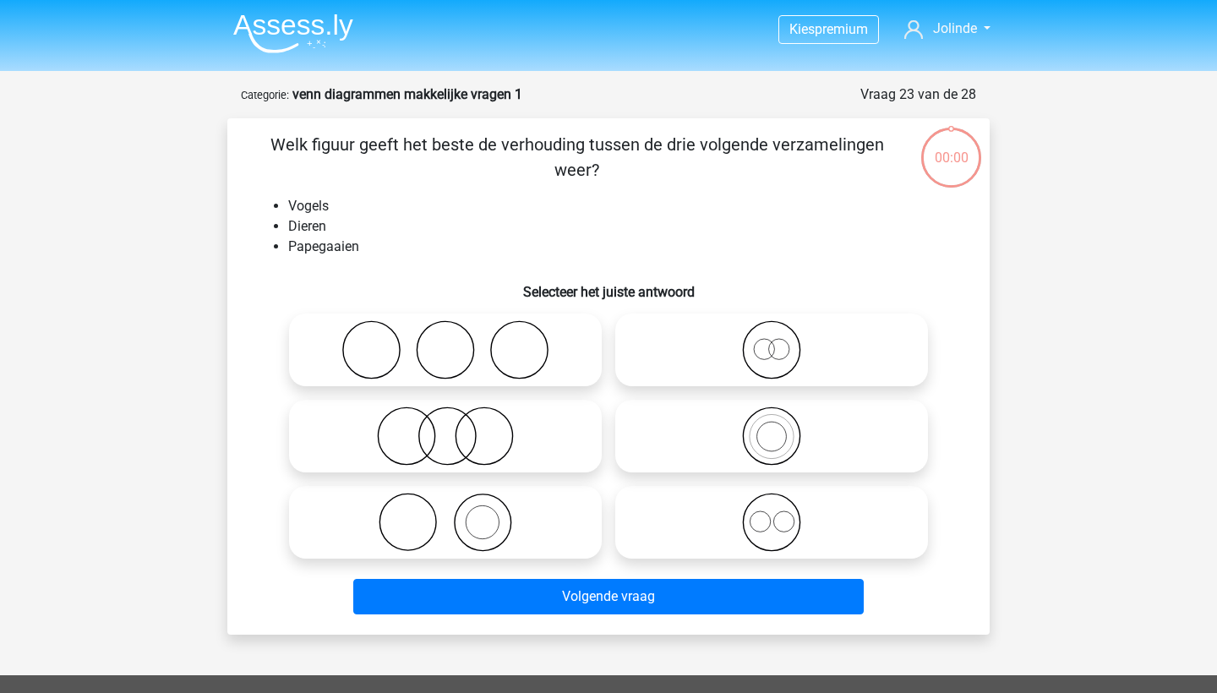
scroll to position [84, 0]
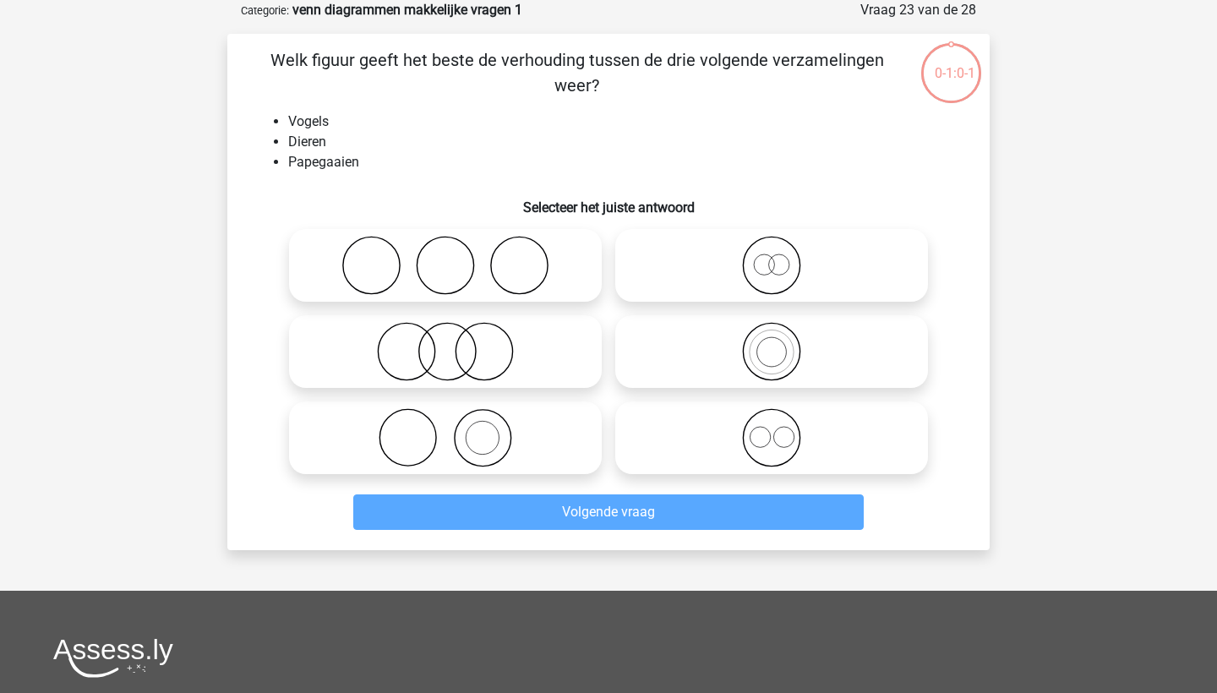
click at [780, 346] on icon at bounding box center [771, 351] width 299 height 59
click at [780, 343] on input "radio" at bounding box center [776, 337] width 11 height 11
radio input "true"
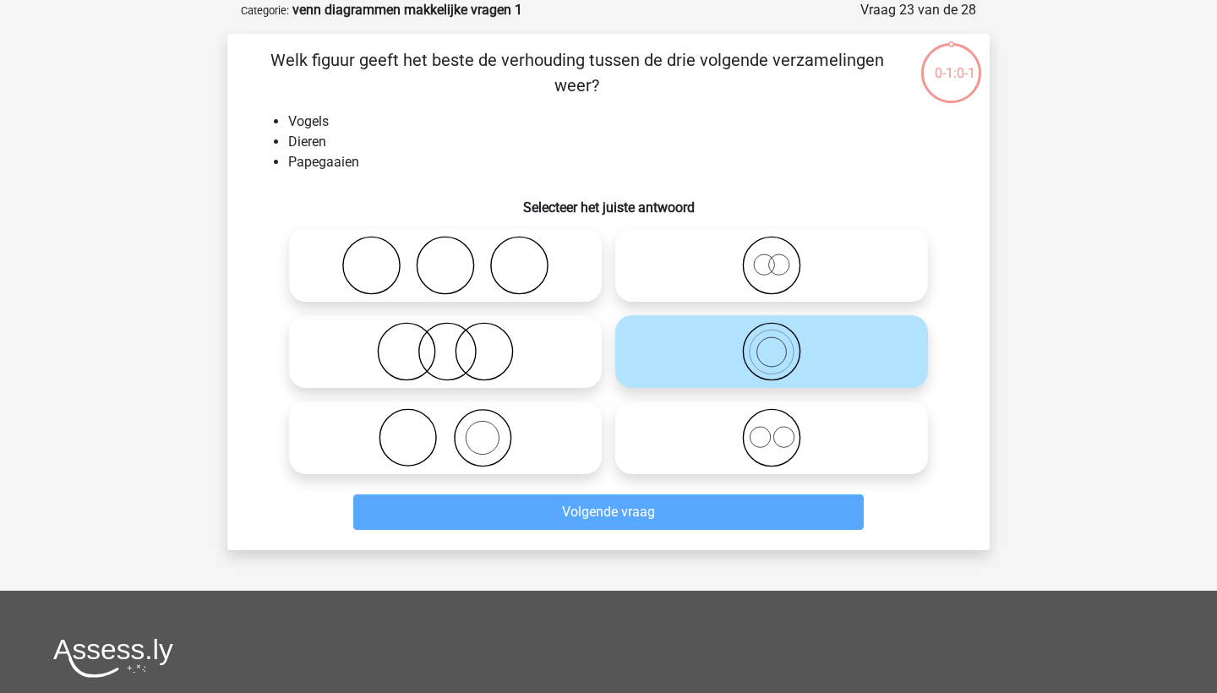
click at [761, 356] on icon at bounding box center [771, 351] width 299 height 59
click at [771, 343] on input "radio" at bounding box center [776, 337] width 11 height 11
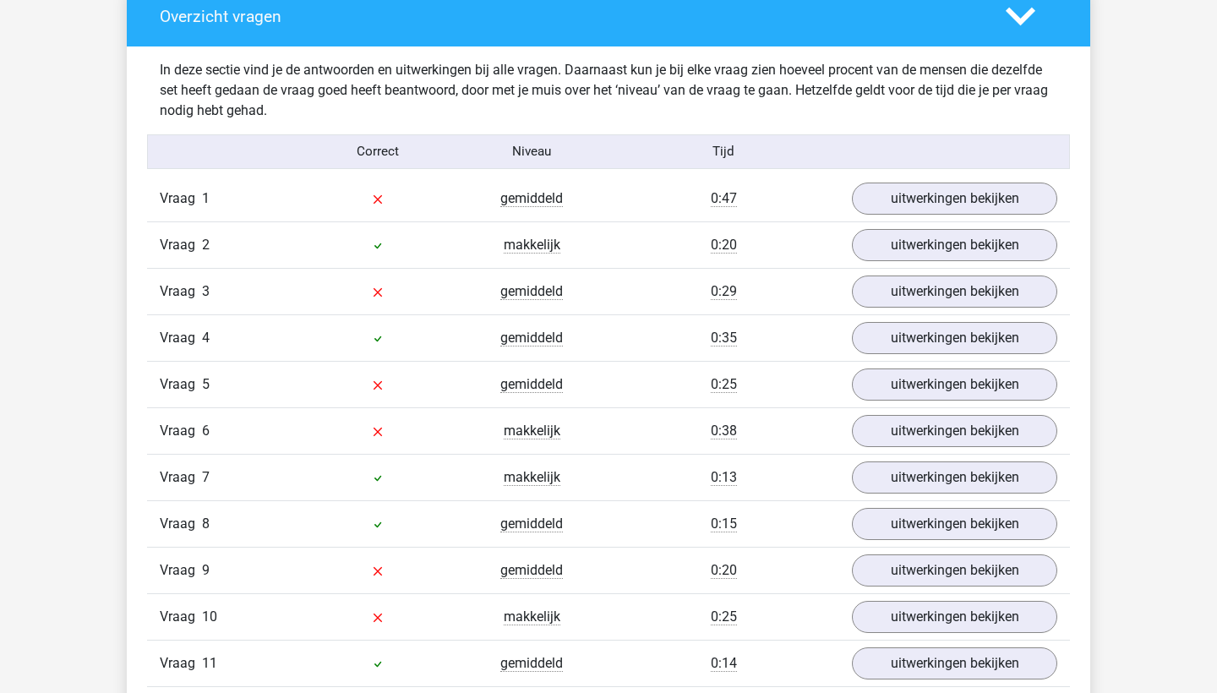
scroll to position [1282, 0]
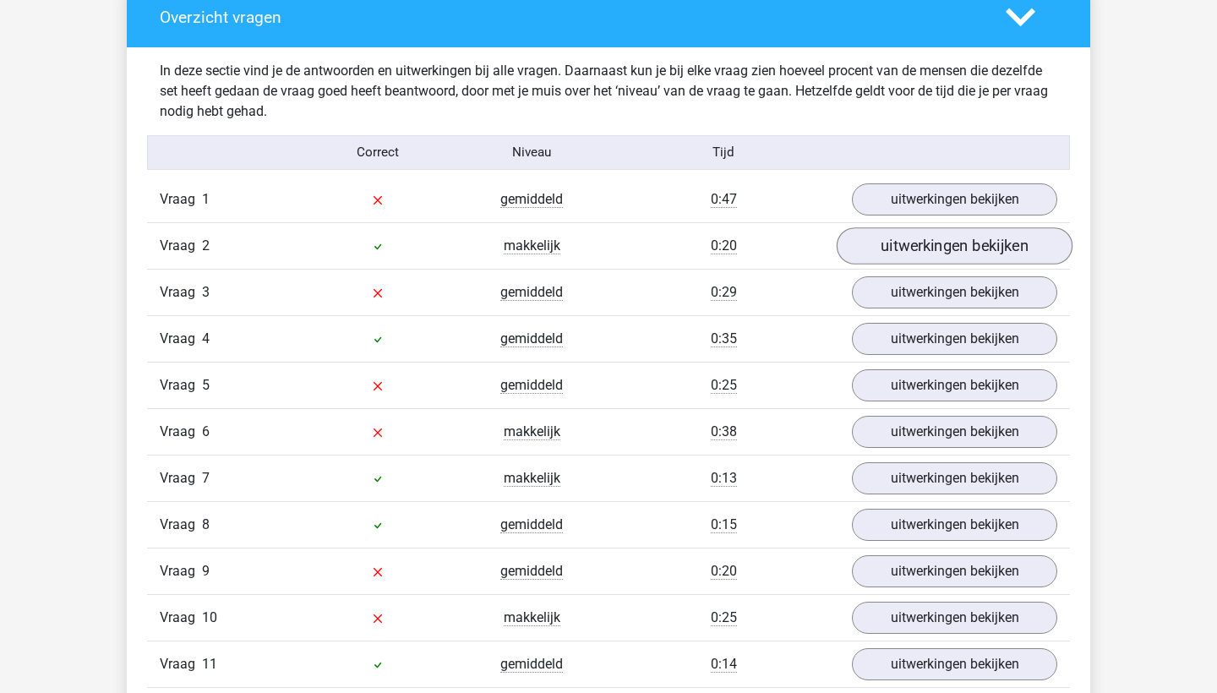
click at [978, 248] on link "uitwerkingen bekijken" at bounding box center [954, 245] width 236 height 37
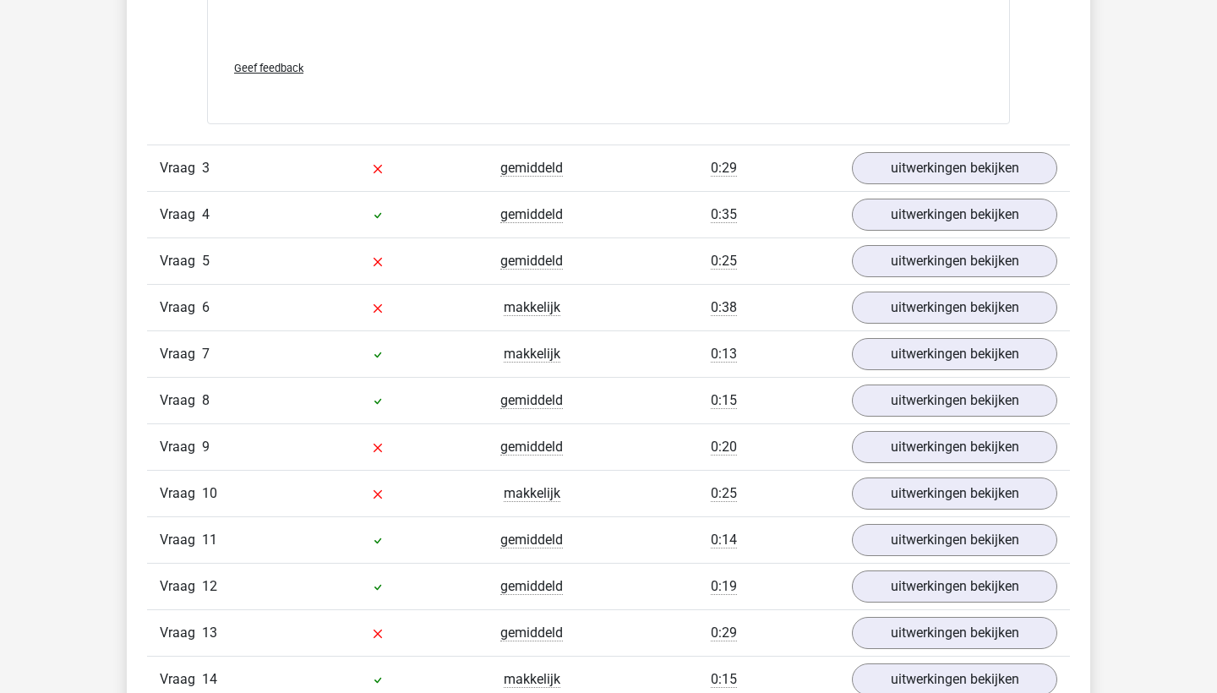
scroll to position [2514, 0]
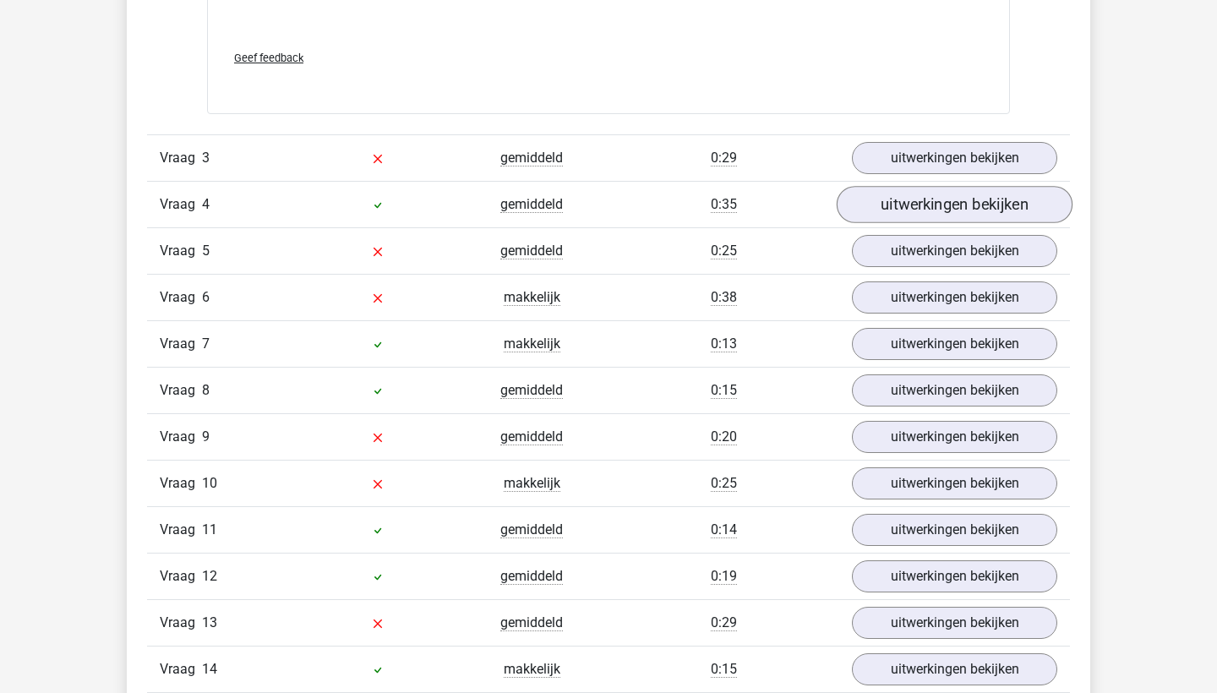
click at [889, 214] on link "uitwerkingen bekijken" at bounding box center [954, 204] width 236 height 37
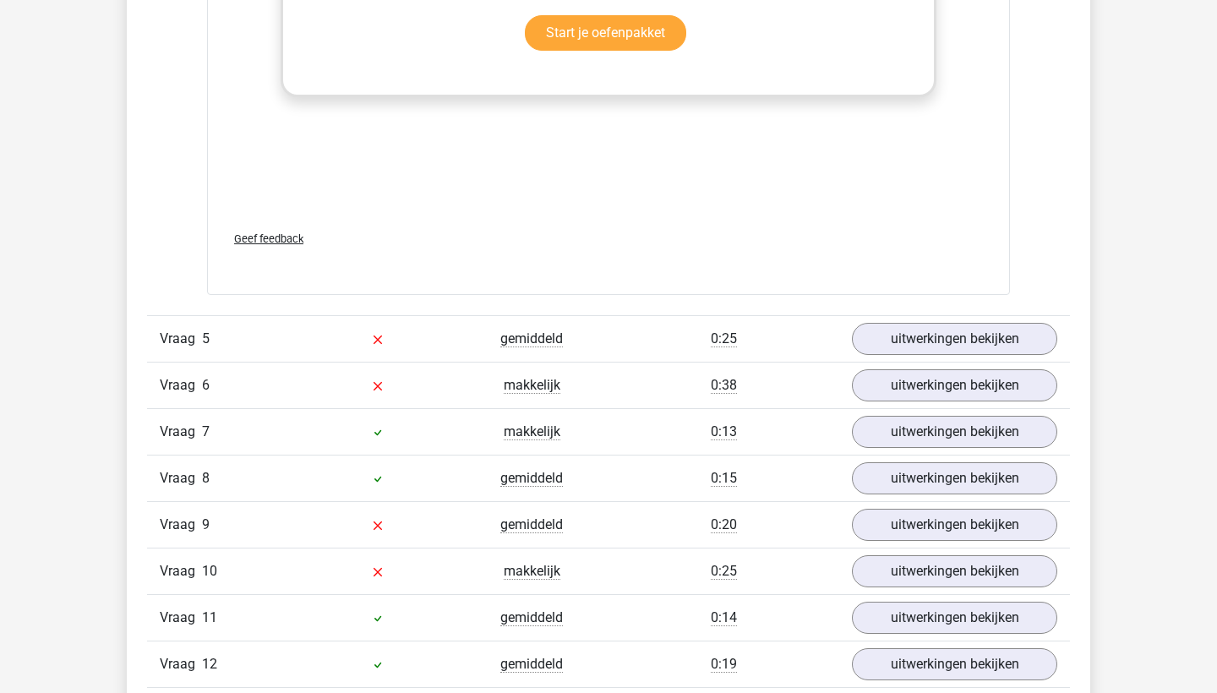
scroll to position [3632, 0]
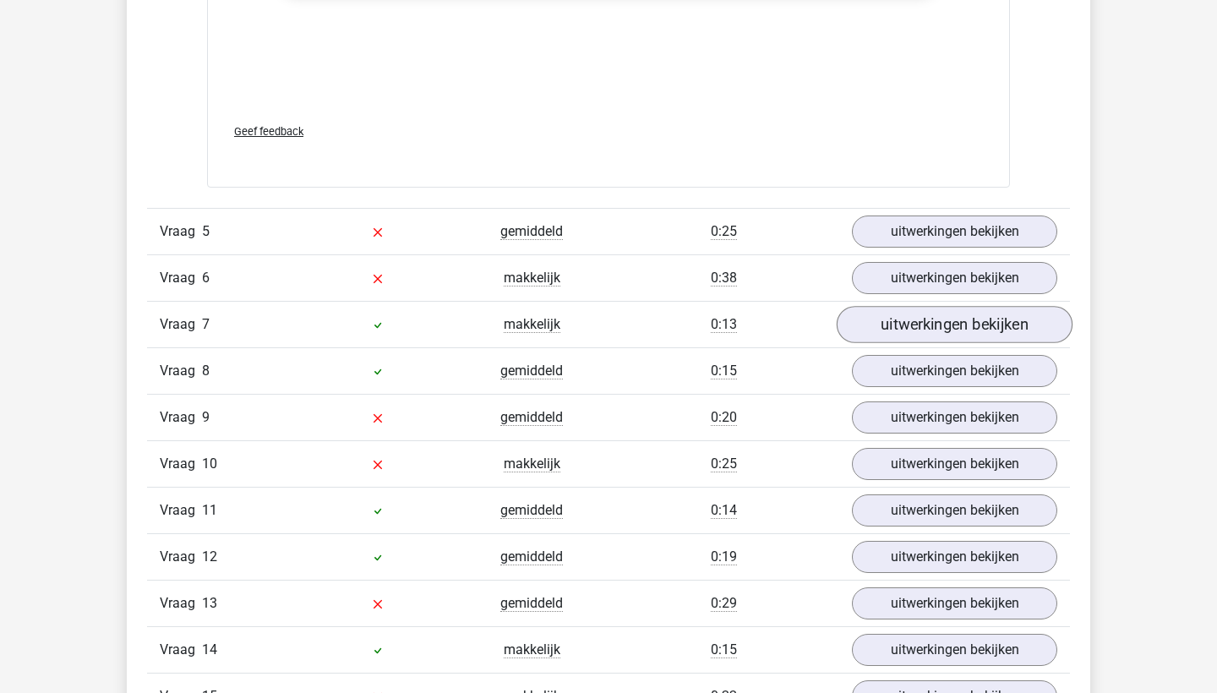
click at [932, 338] on link "uitwerkingen bekijken" at bounding box center [954, 325] width 236 height 37
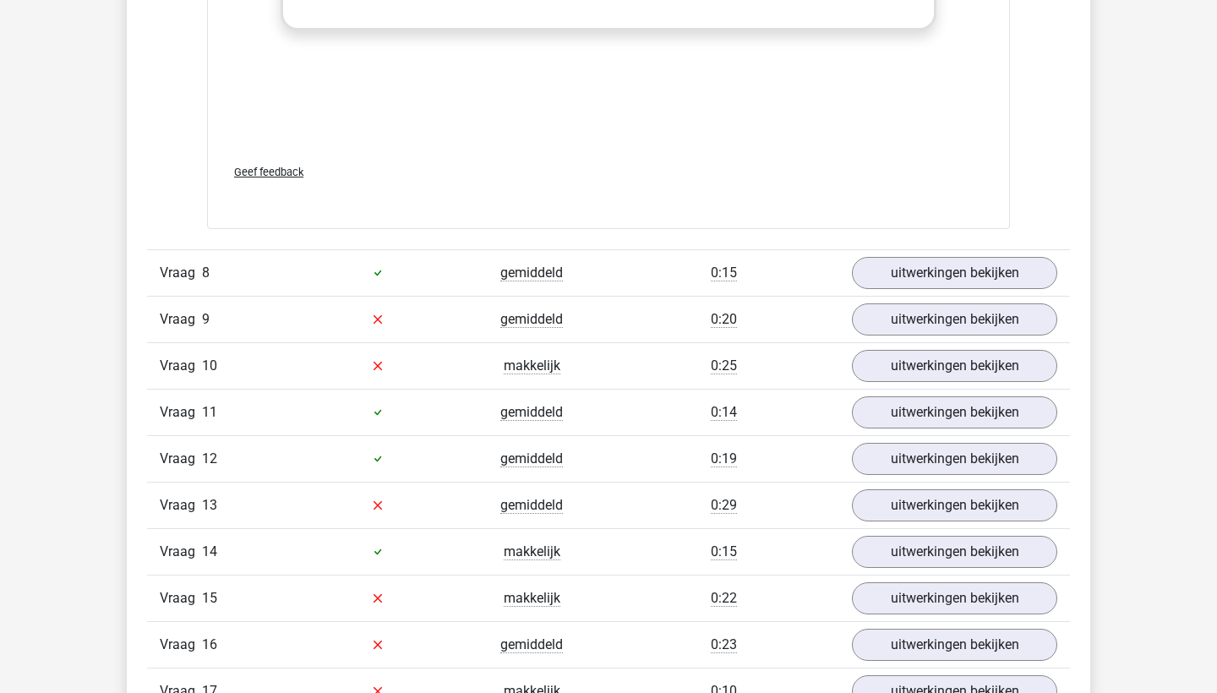
scroll to position [4823, 0]
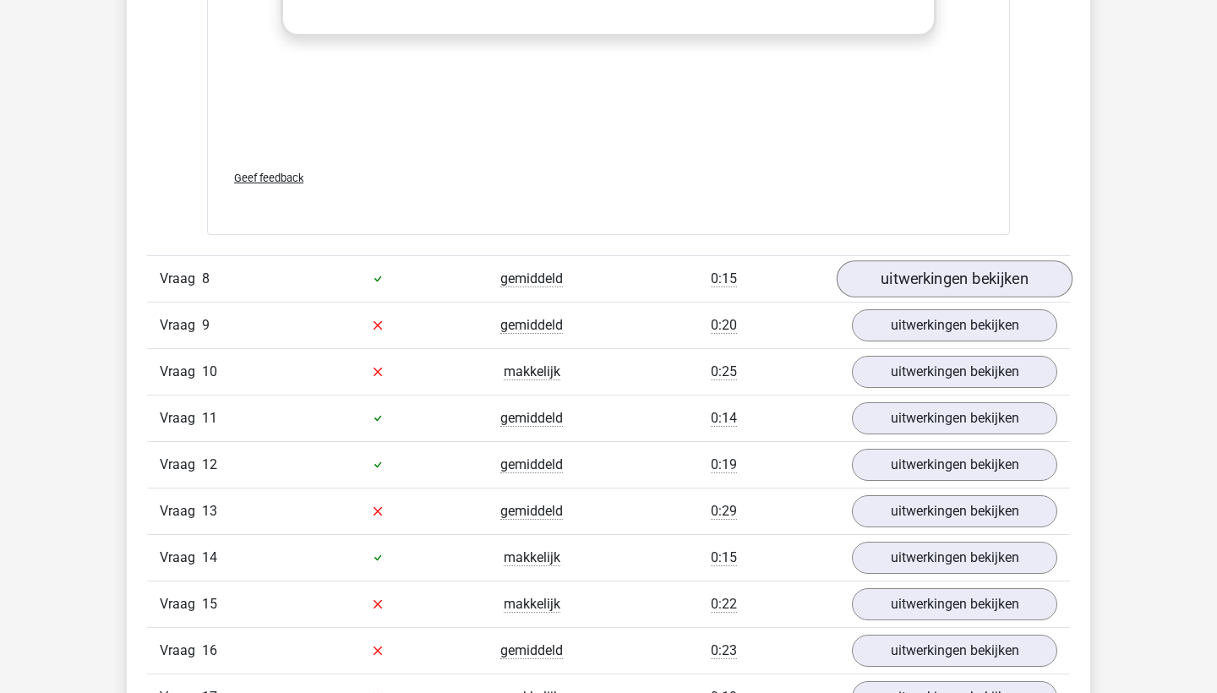
click at [890, 286] on link "uitwerkingen bekijken" at bounding box center [954, 278] width 236 height 37
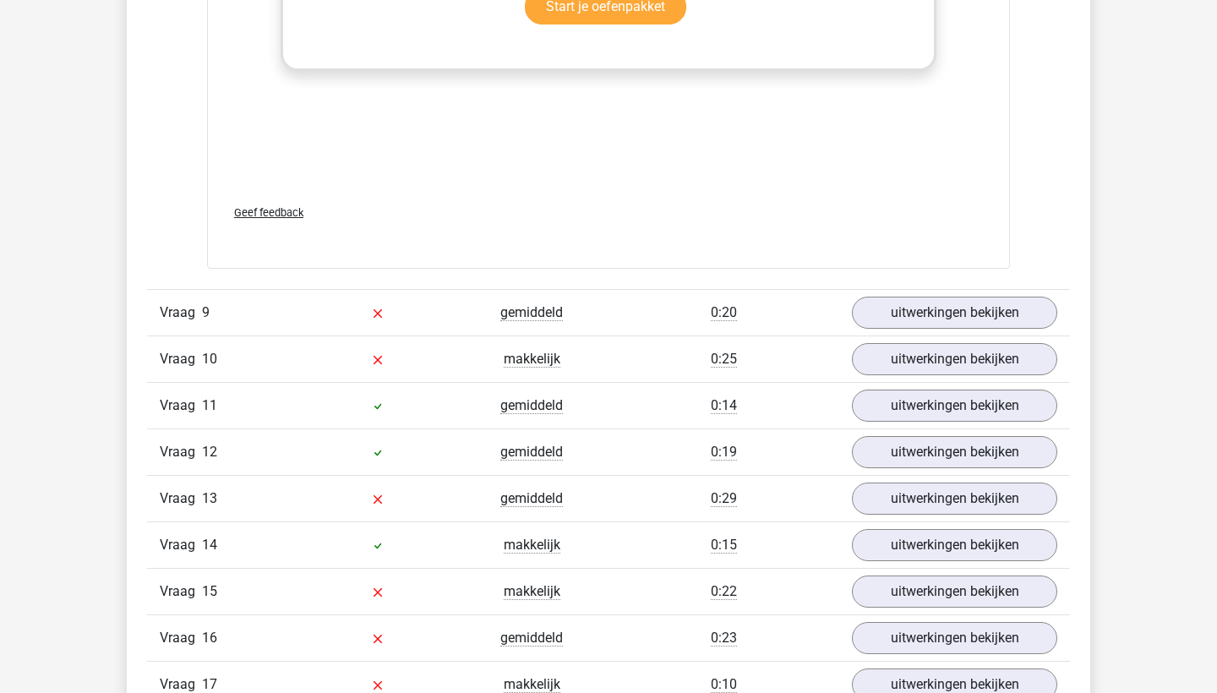
scroll to position [5937, 0]
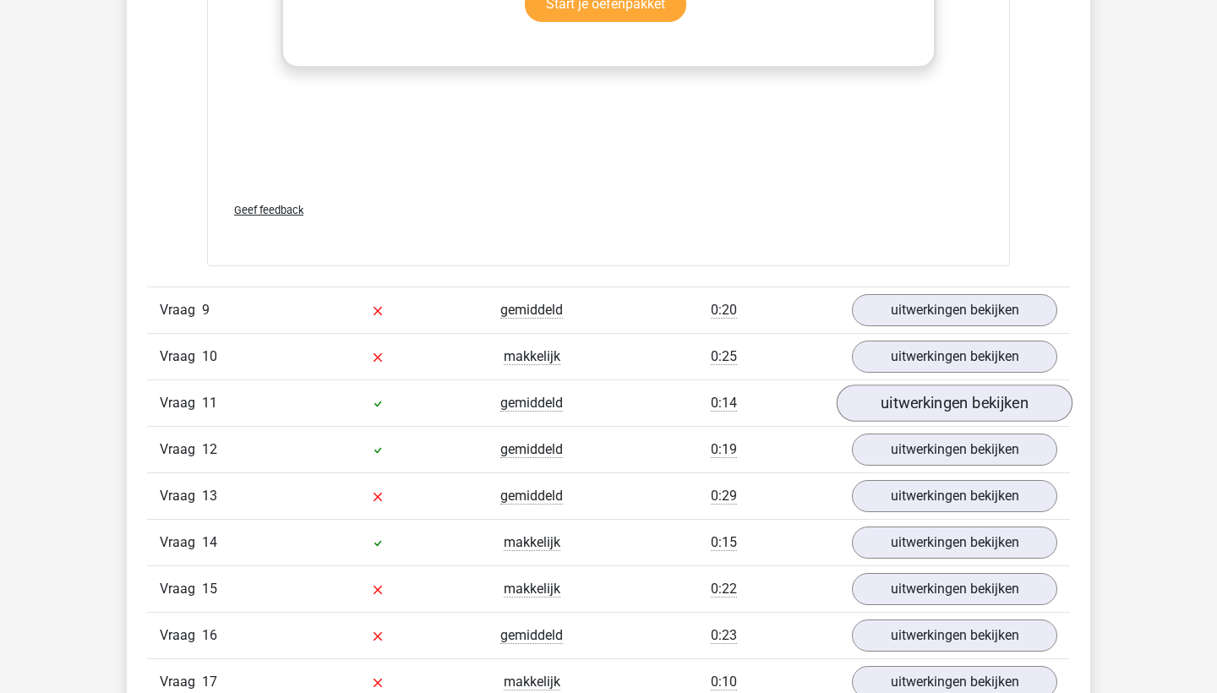
click at [938, 406] on link "uitwerkingen bekijken" at bounding box center [954, 402] width 236 height 37
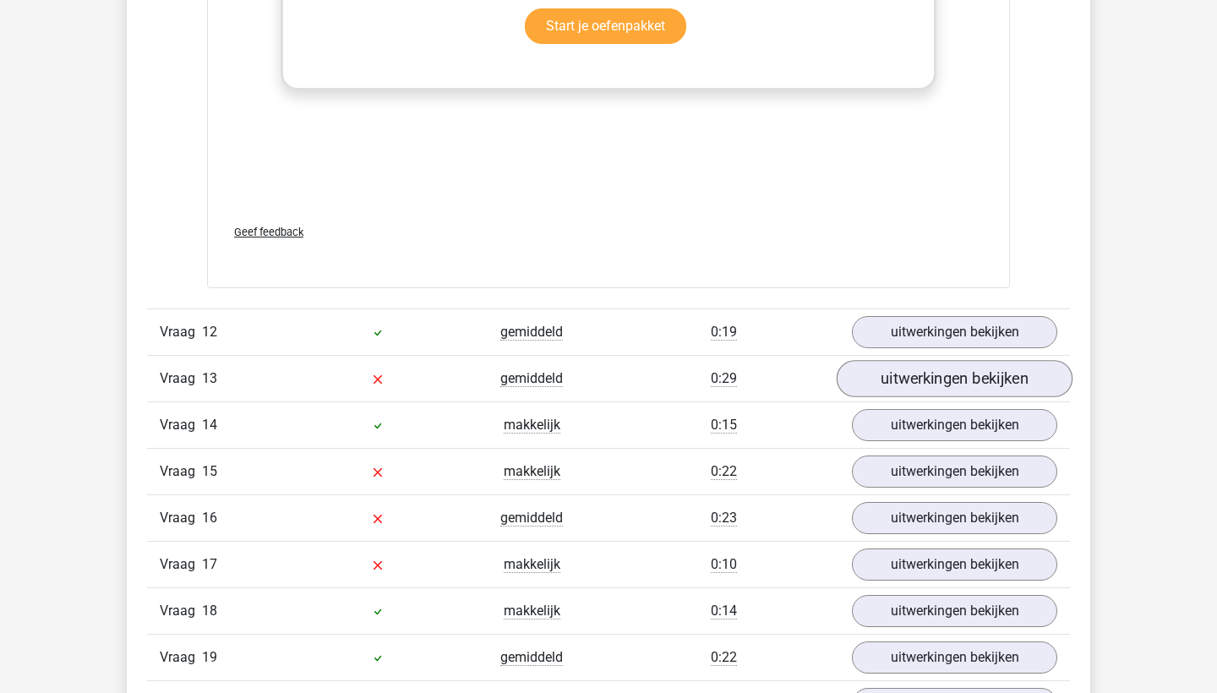
scroll to position [7156, 0]
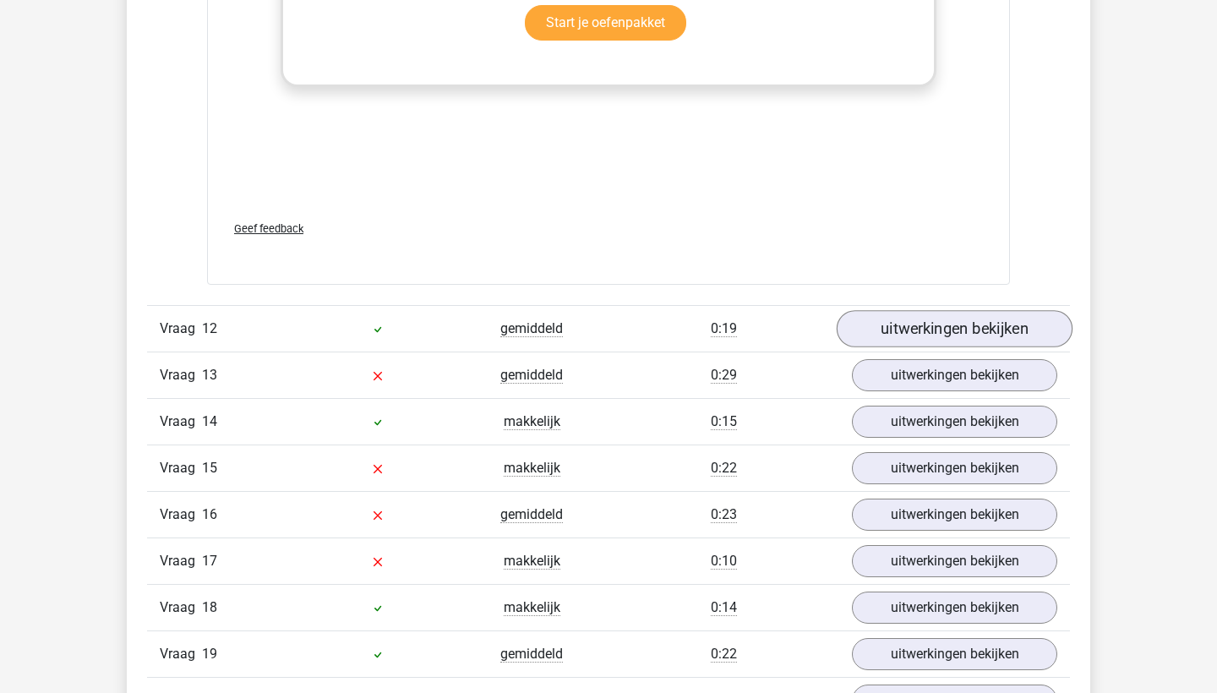
click at [979, 329] on link "uitwerkingen bekijken" at bounding box center [954, 328] width 236 height 37
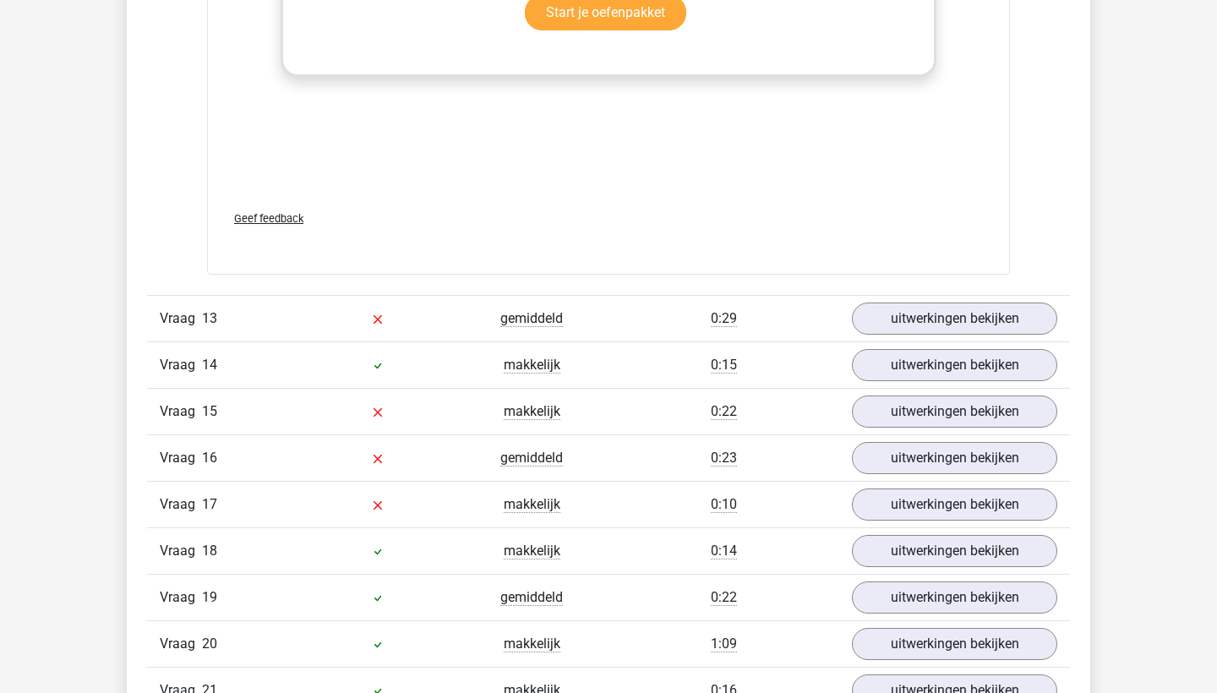
scroll to position [8314, 0]
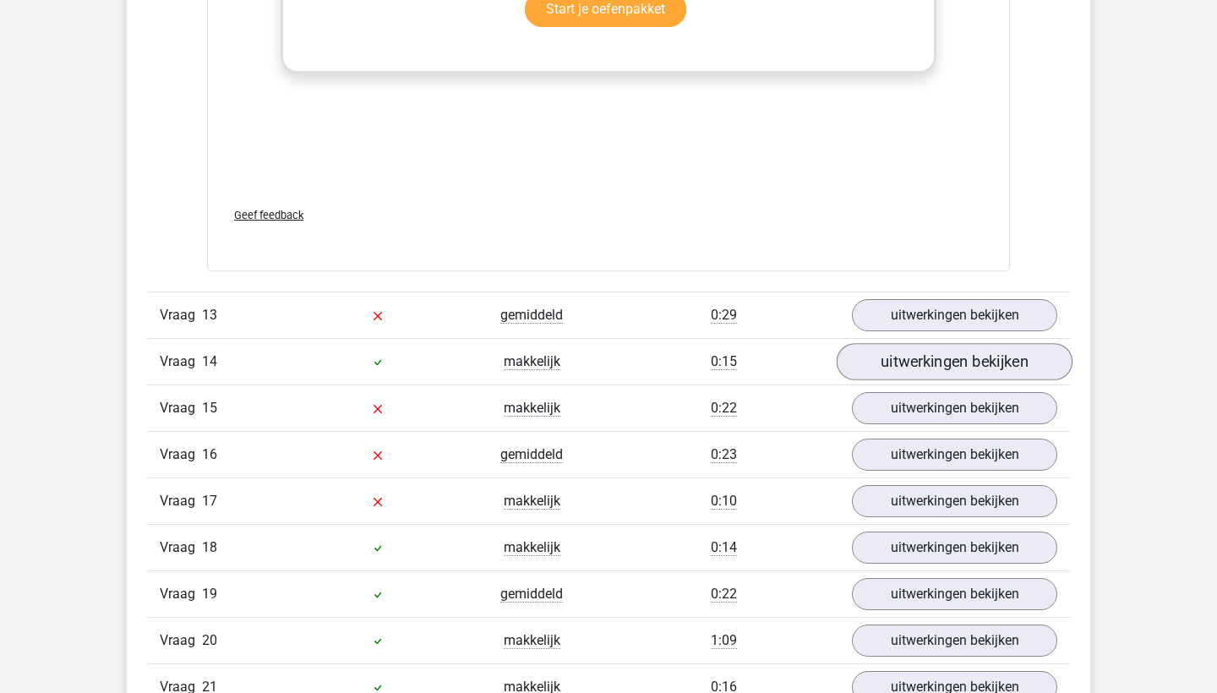
click at [954, 366] on link "uitwerkingen bekijken" at bounding box center [954, 361] width 236 height 37
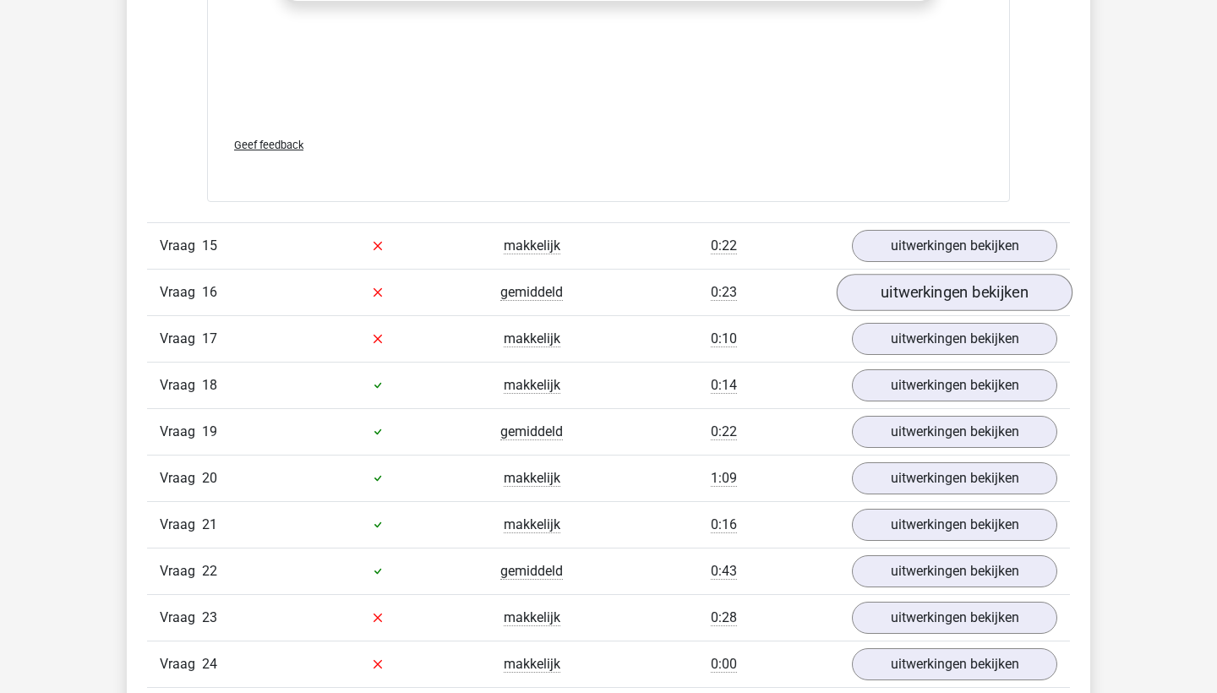
scroll to position [9576, 0]
click at [921, 389] on link "uitwerkingen bekijken" at bounding box center [954, 385] width 236 height 37
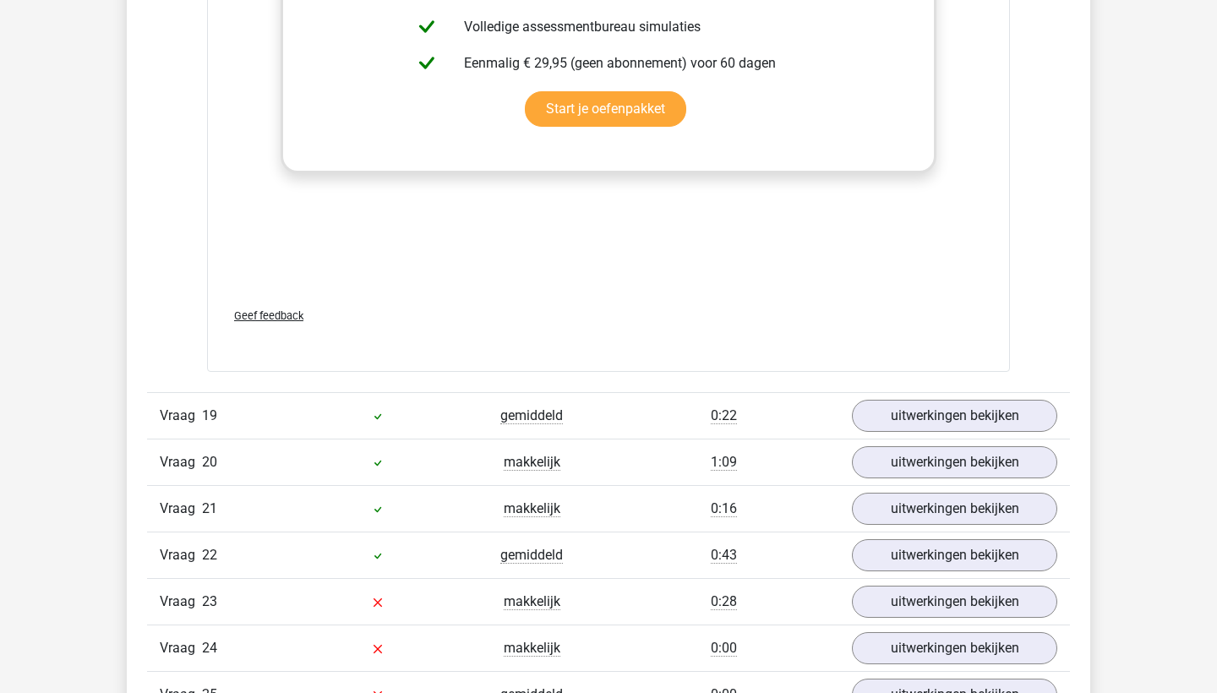
scroll to position [10707, 0]
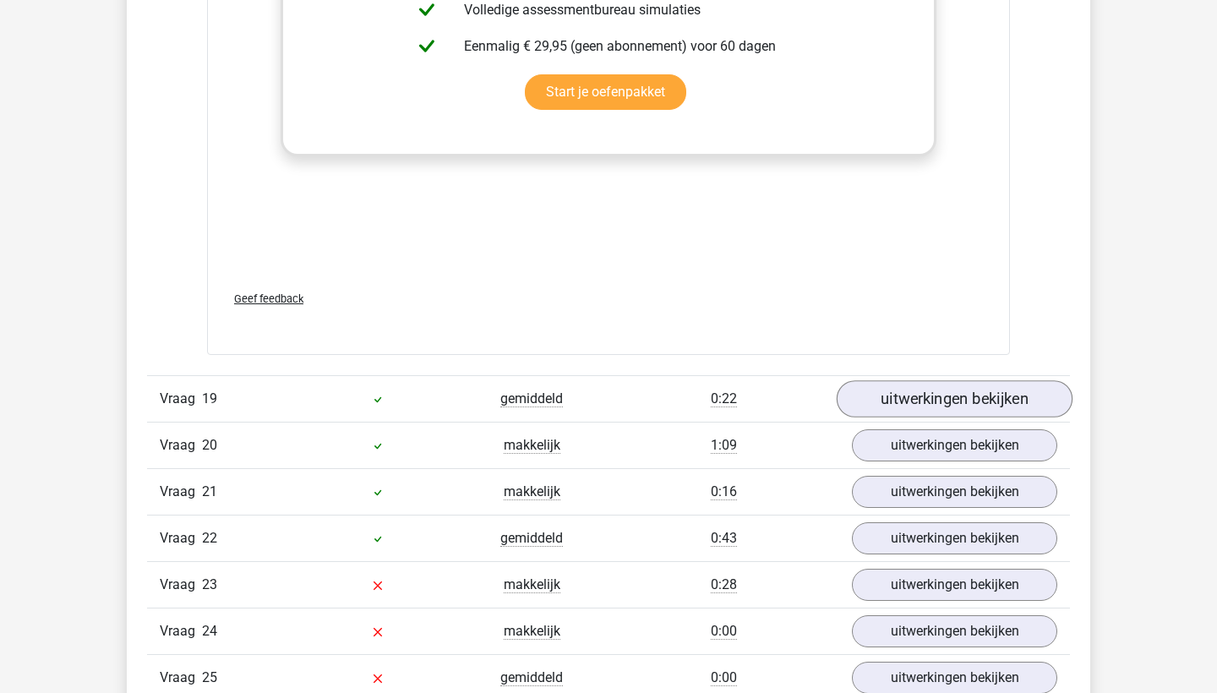
click at [948, 397] on link "uitwerkingen bekijken" at bounding box center [954, 398] width 236 height 37
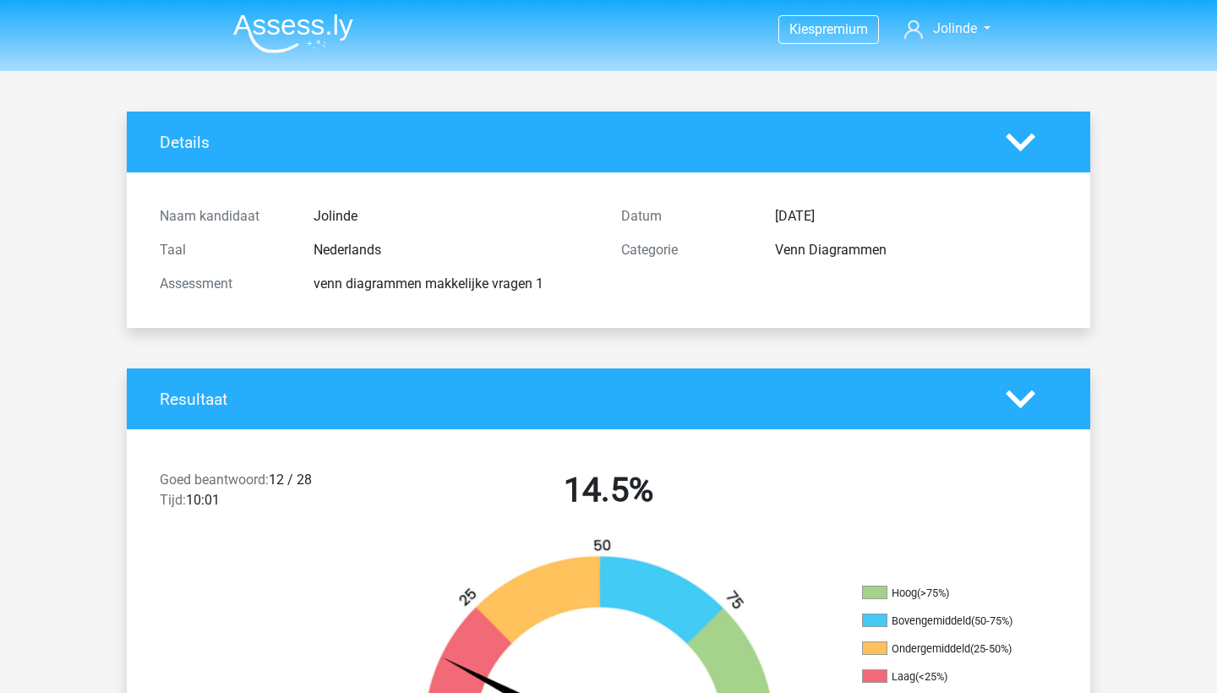
scroll to position [0, 0]
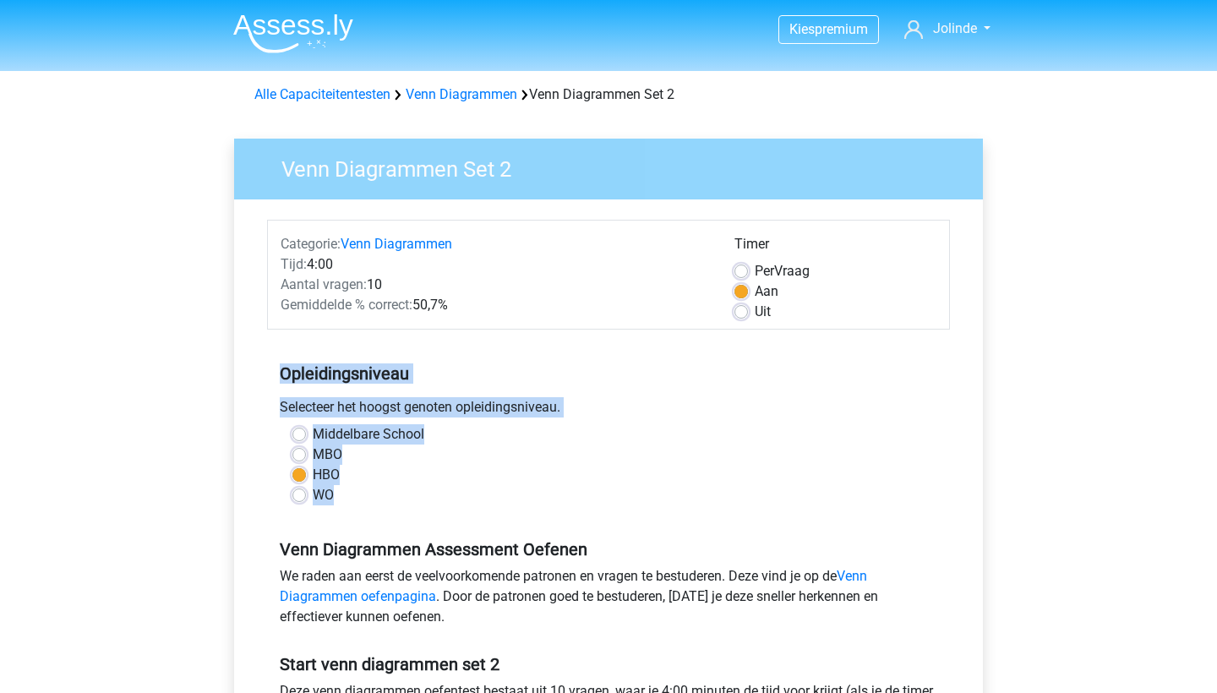
drag, startPoint x: 1128, startPoint y: 489, endPoint x: 1142, endPoint y: 311, distance: 178.8
click at [1142, 311] on div "Kies premium Jolinde [EMAIL_ADDRESS][DOMAIN_NAME]" at bounding box center [608, 667] width 1217 height 1335
click at [1145, 379] on div "Kies premium Jolinde [EMAIL_ADDRESS][DOMAIN_NAME]" at bounding box center [608, 667] width 1217 height 1335
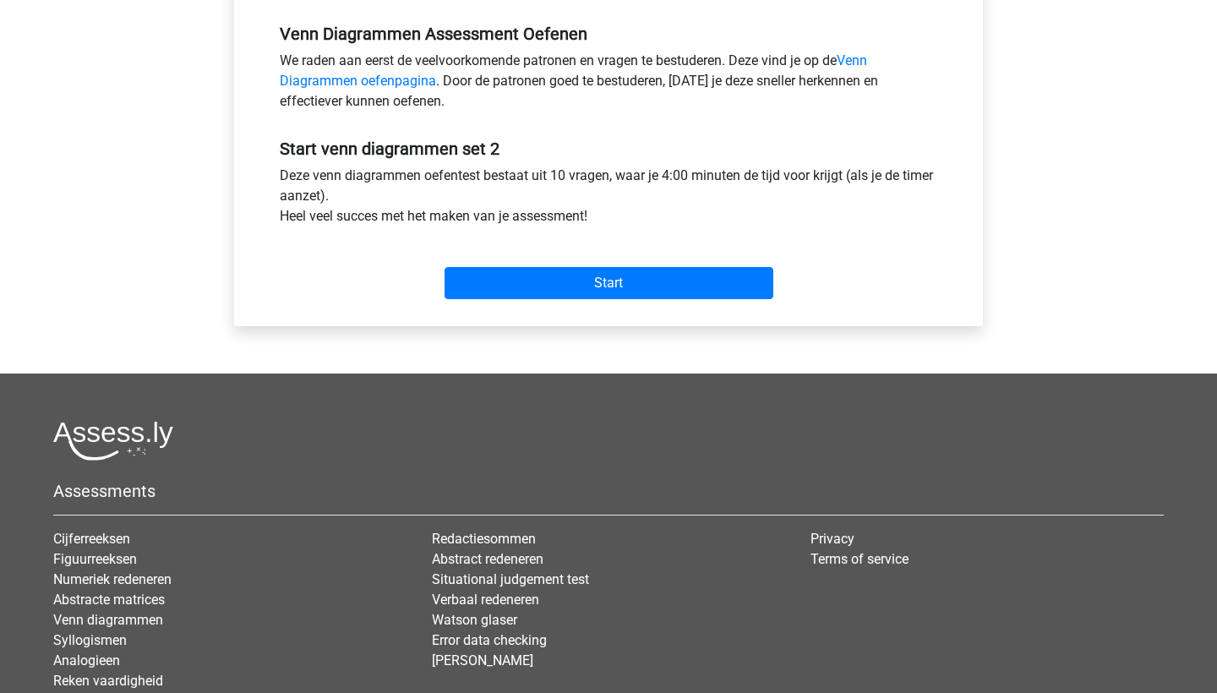
scroll to position [529, 0]
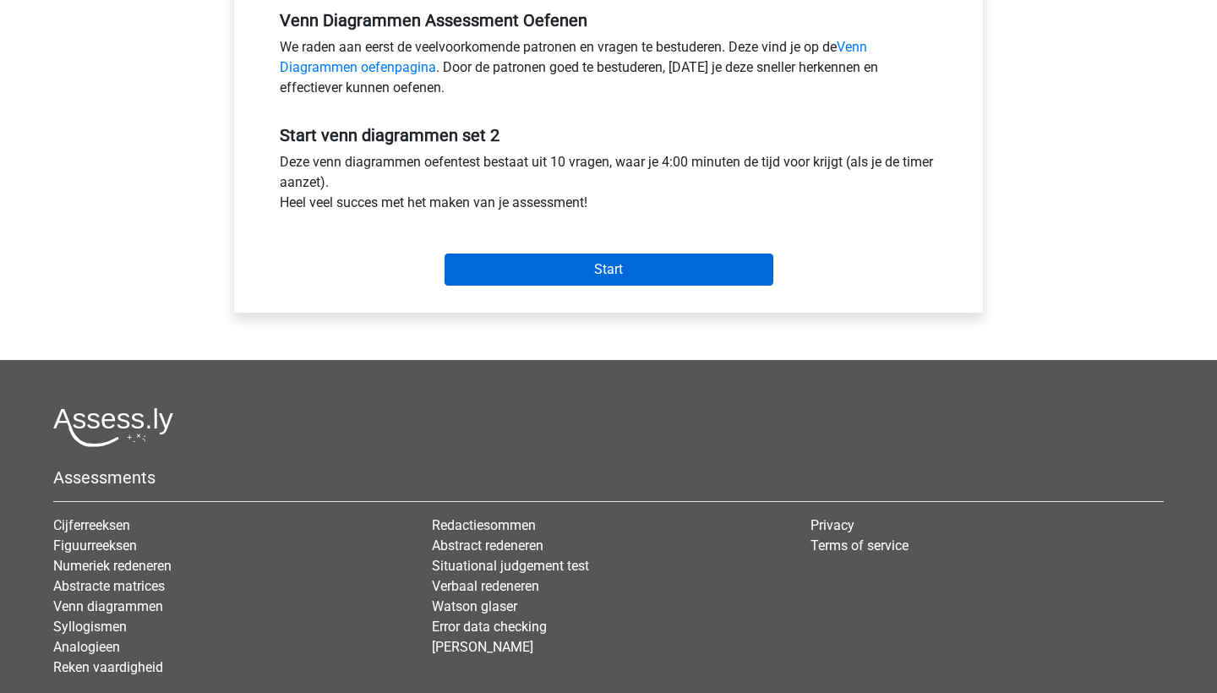
click at [644, 262] on input "Start" at bounding box center [608, 269] width 329 height 32
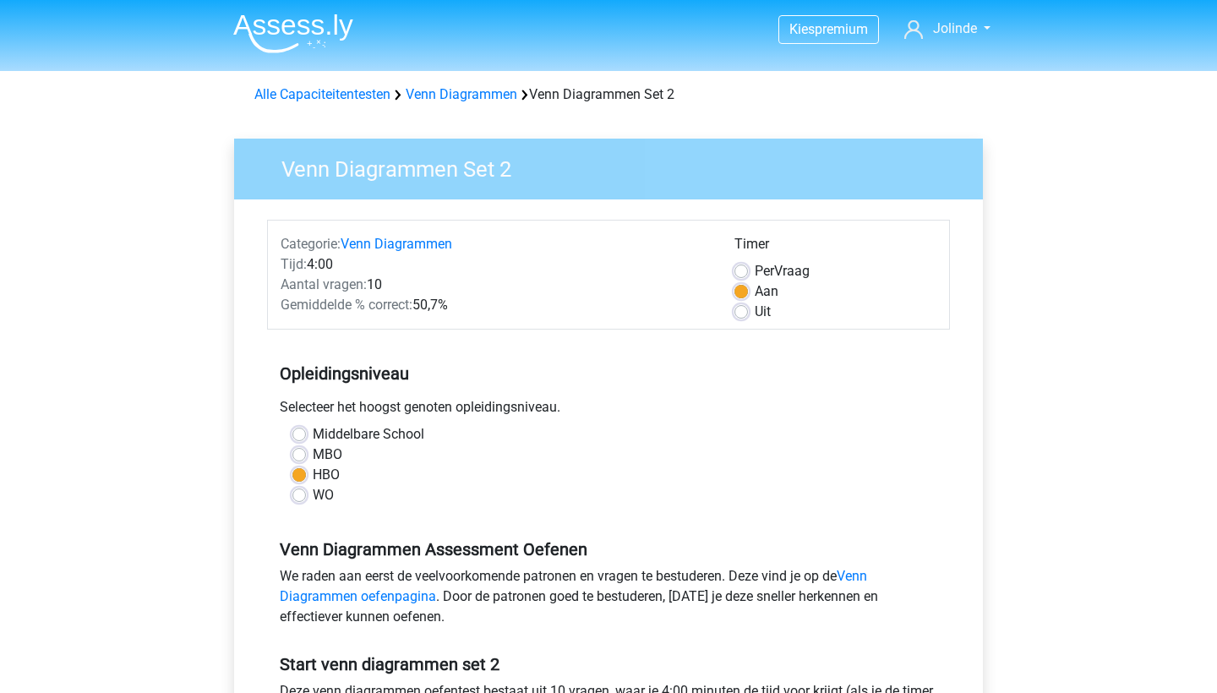
scroll to position [0, 0]
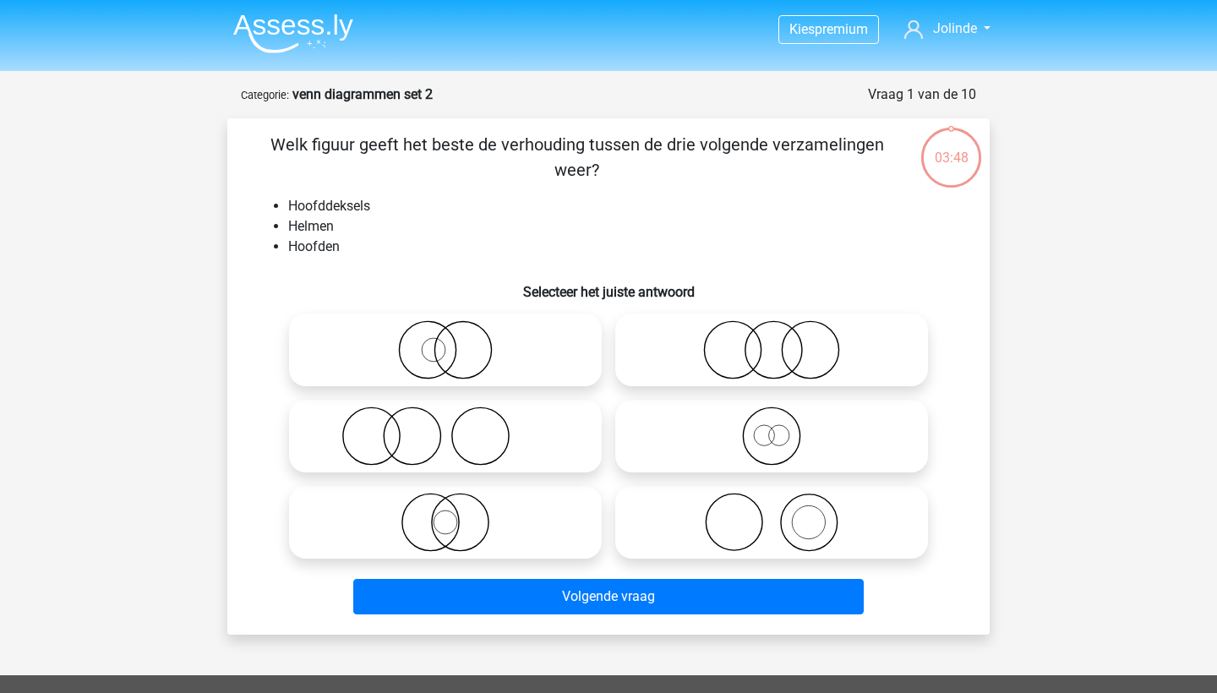
click at [727, 512] on icon at bounding box center [771, 522] width 299 height 59
click at [771, 512] on input "radio" at bounding box center [776, 508] width 11 height 11
radio input "true"
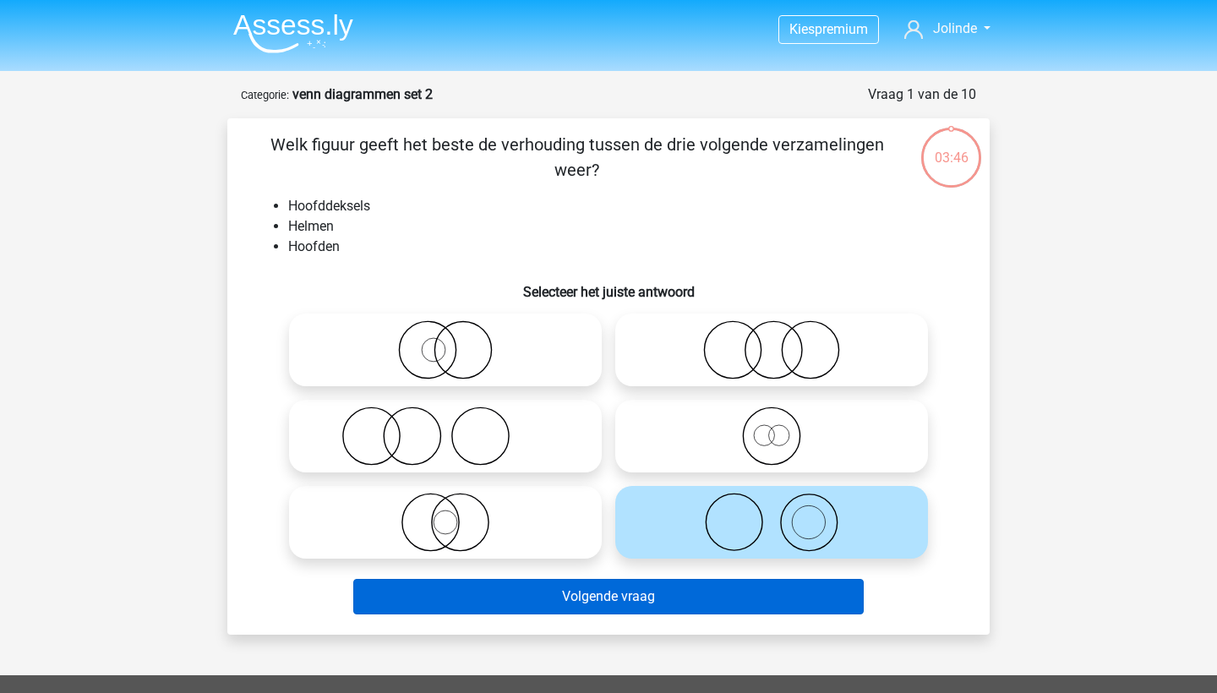
click at [671, 587] on button "Volgende vraag" at bounding box center [608, 596] width 511 height 35
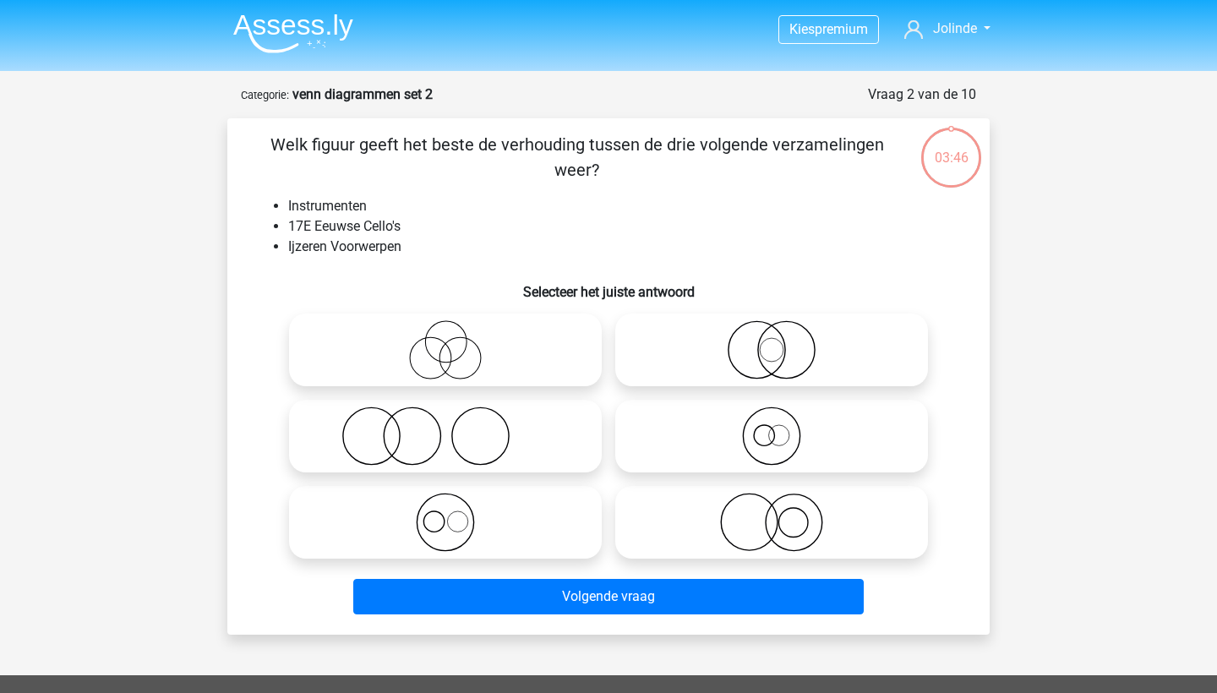
scroll to position [84, 0]
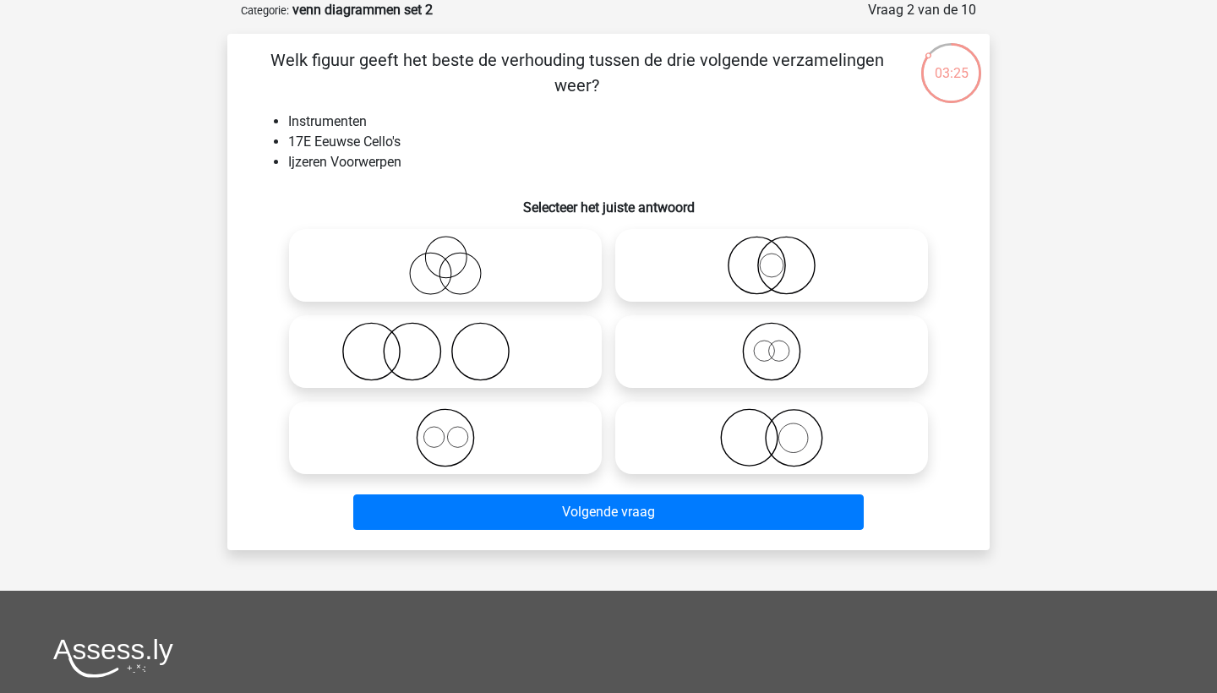
click at [736, 432] on icon at bounding box center [771, 437] width 299 height 59
click at [771, 429] on input "radio" at bounding box center [776, 423] width 11 height 11
radio input "true"
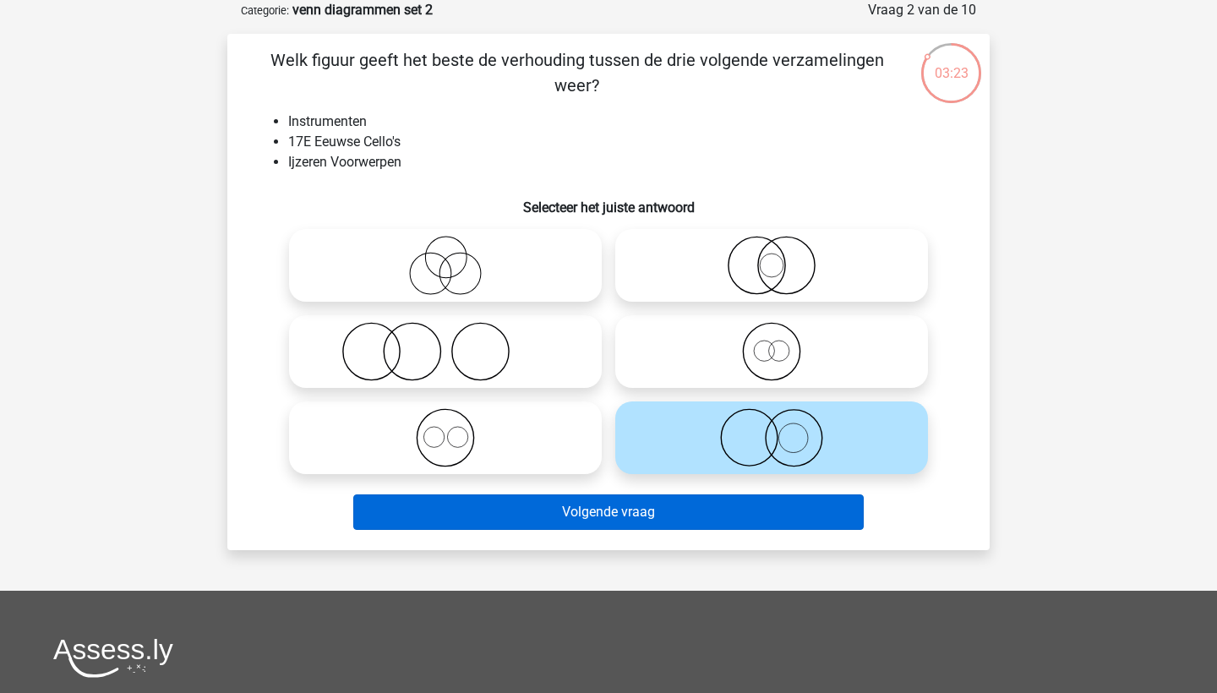
click at [710, 504] on button "Volgende vraag" at bounding box center [608, 511] width 511 height 35
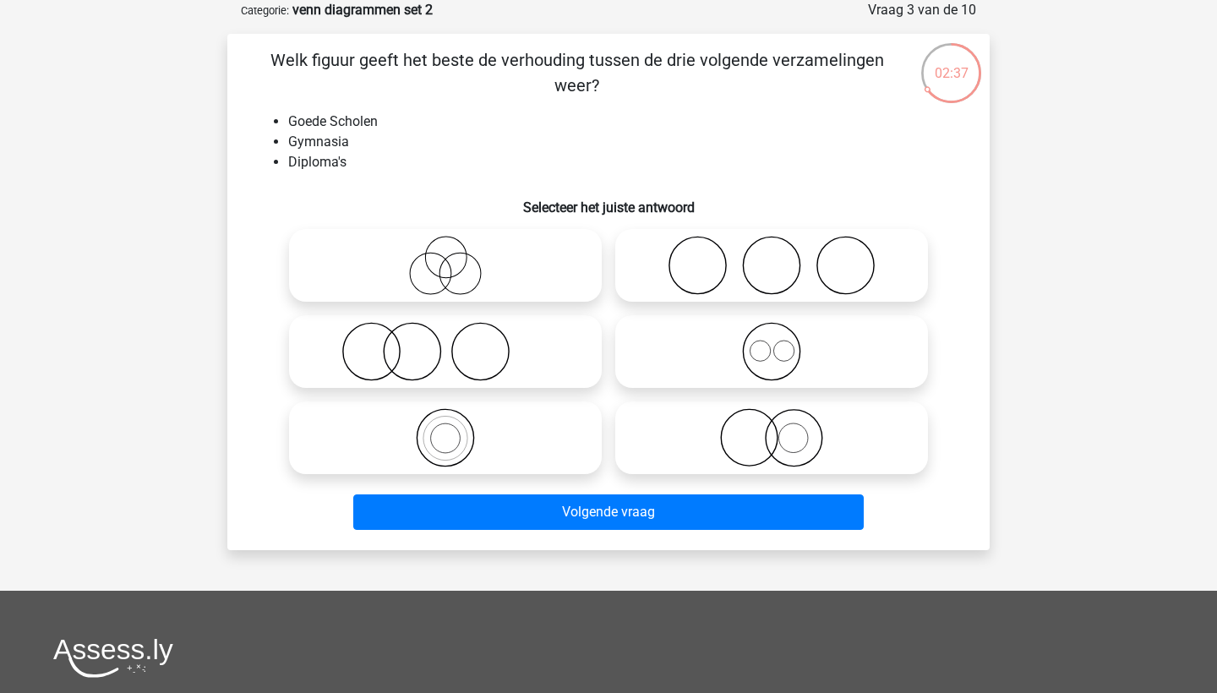
click at [430, 346] on icon at bounding box center [445, 351] width 299 height 59
click at [445, 343] on input "radio" at bounding box center [450, 337] width 11 height 11
radio input "true"
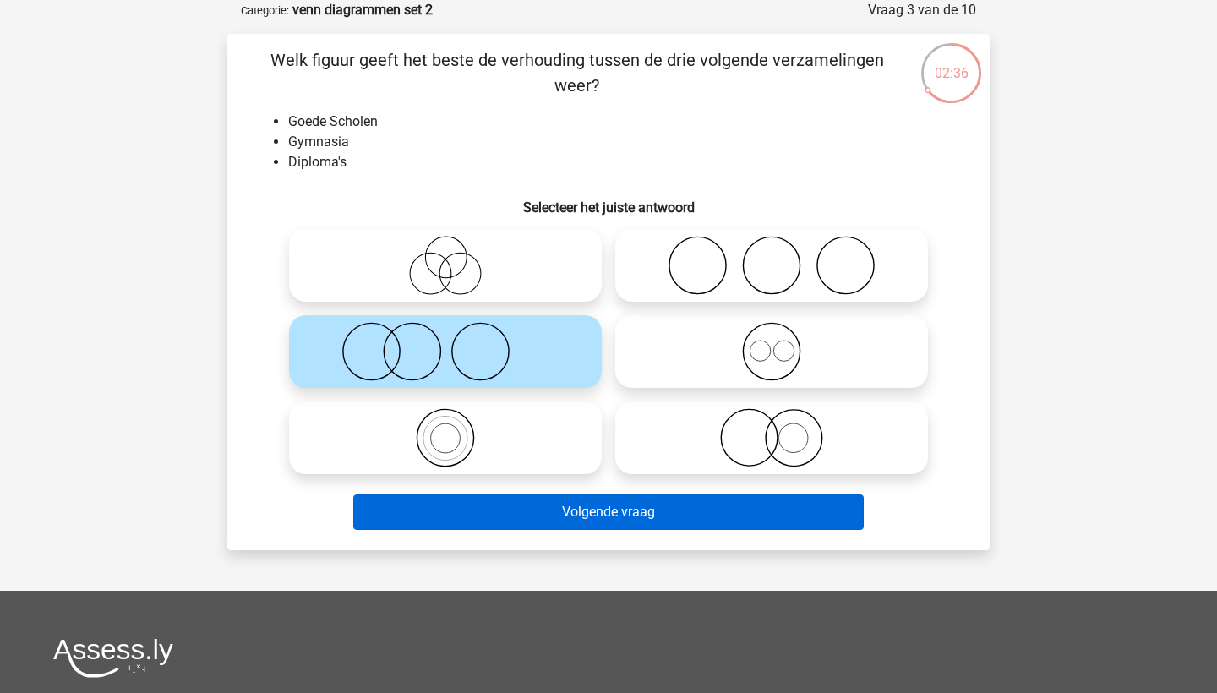
click at [598, 513] on button "Volgende vraag" at bounding box center [608, 511] width 511 height 35
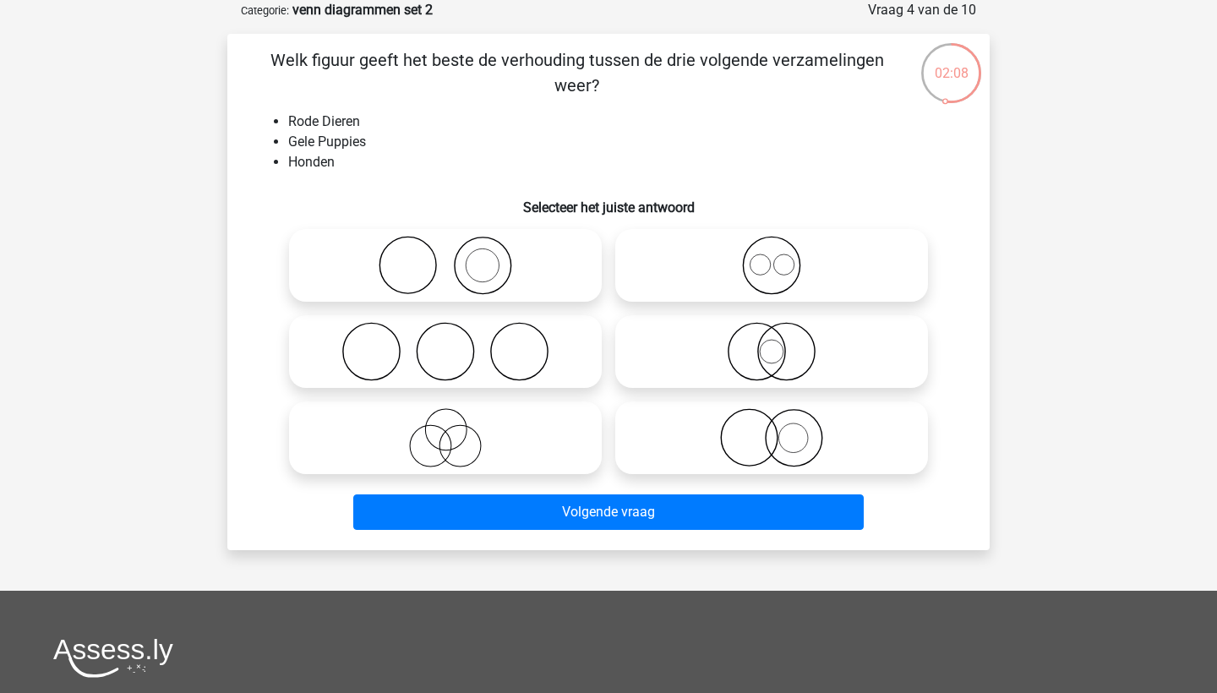
click at [784, 431] on icon at bounding box center [771, 437] width 299 height 59
click at [782, 429] on input "radio" at bounding box center [776, 423] width 11 height 11
radio input "true"
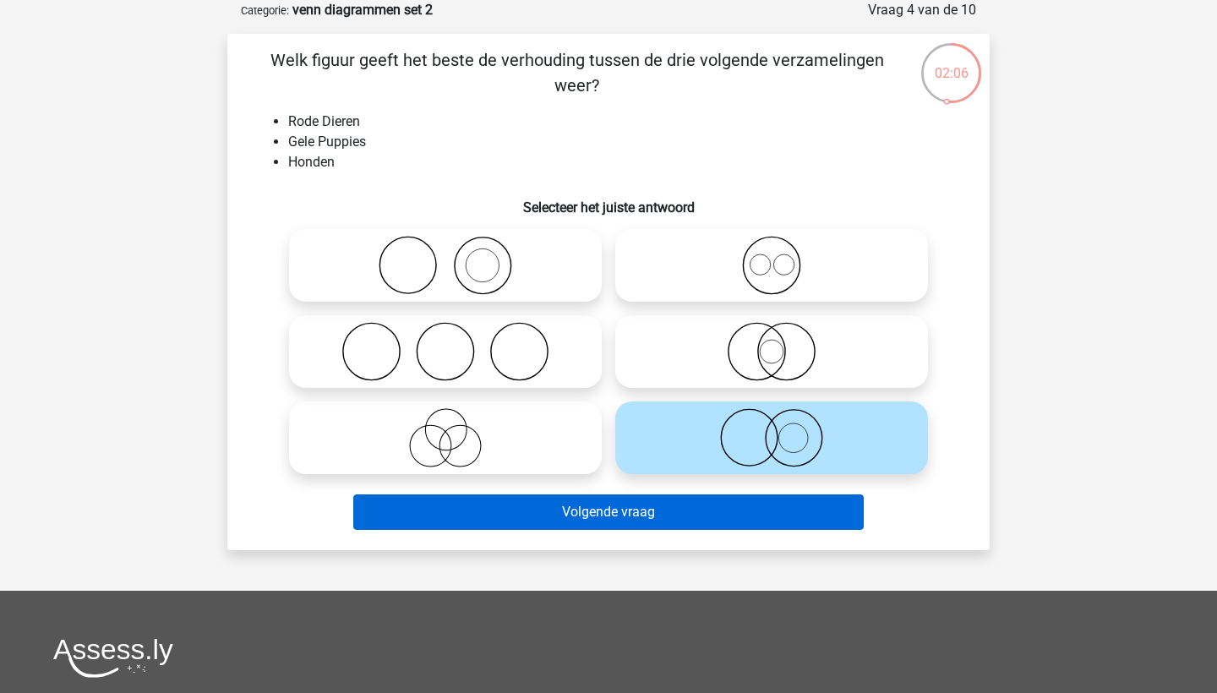
click at [724, 507] on button "Volgende vraag" at bounding box center [608, 511] width 511 height 35
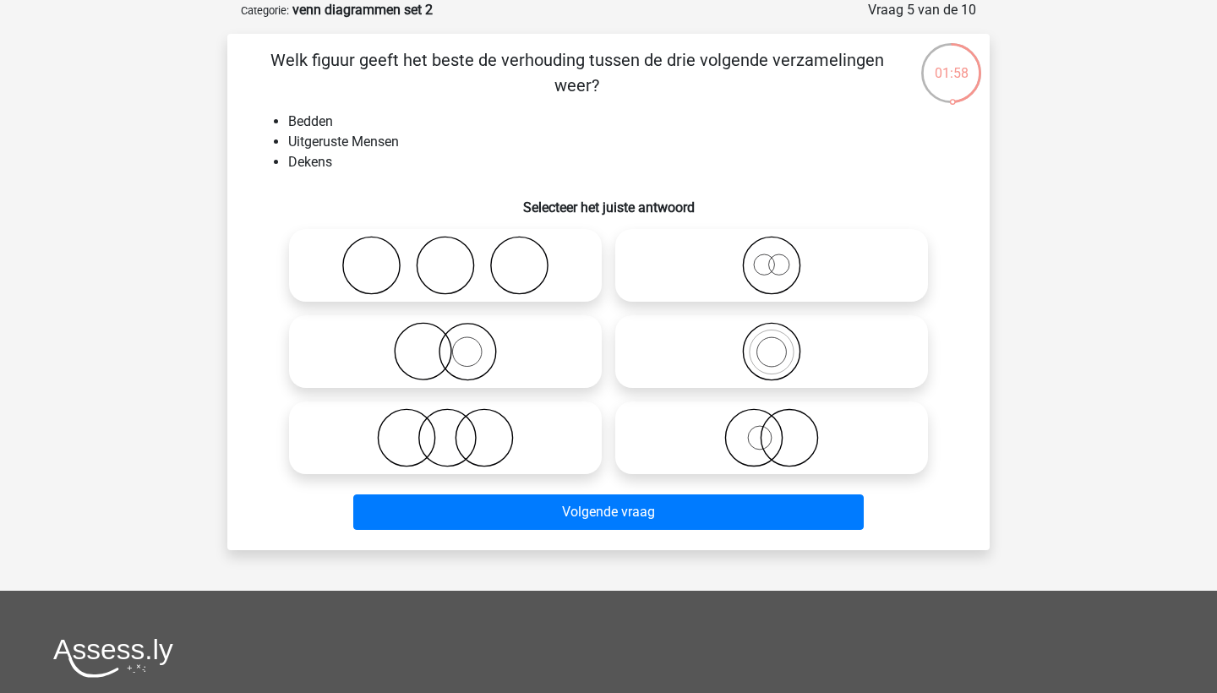
click at [432, 237] on icon at bounding box center [445, 265] width 299 height 59
click at [445, 246] on input "radio" at bounding box center [450, 251] width 11 height 11
radio input "true"
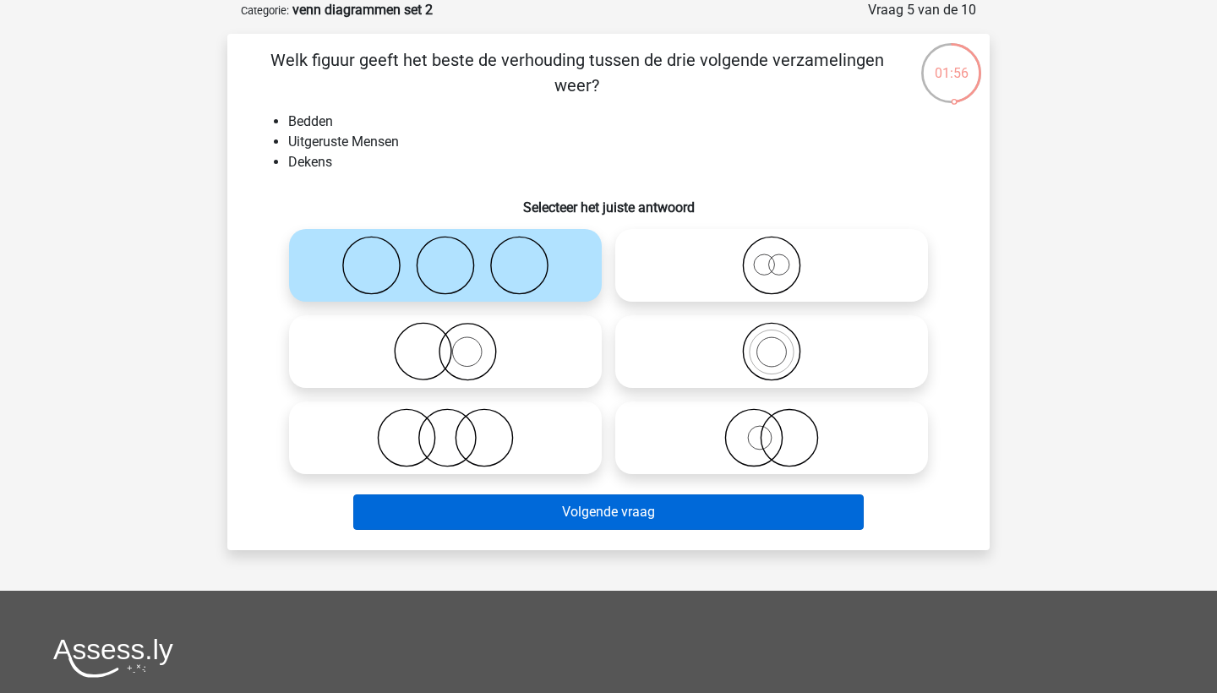
click at [591, 503] on button "Volgende vraag" at bounding box center [608, 511] width 511 height 35
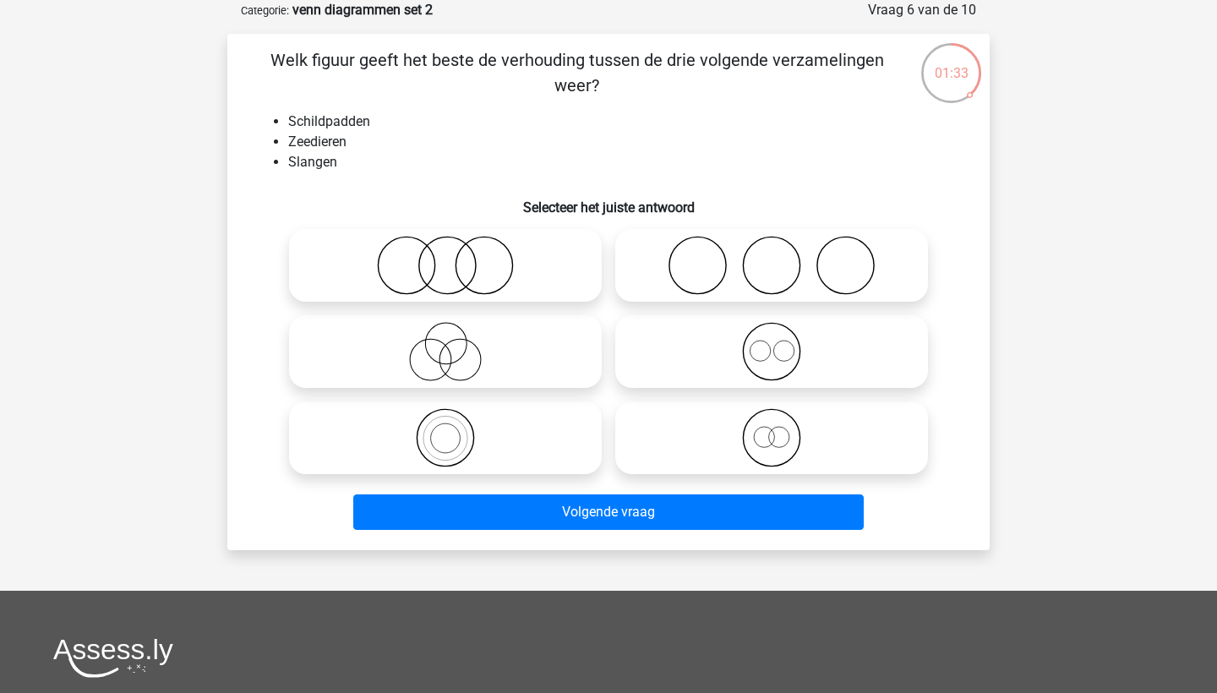
click at [462, 272] on icon at bounding box center [445, 265] width 299 height 59
click at [456, 257] on input "radio" at bounding box center [450, 251] width 11 height 11
radio input "true"
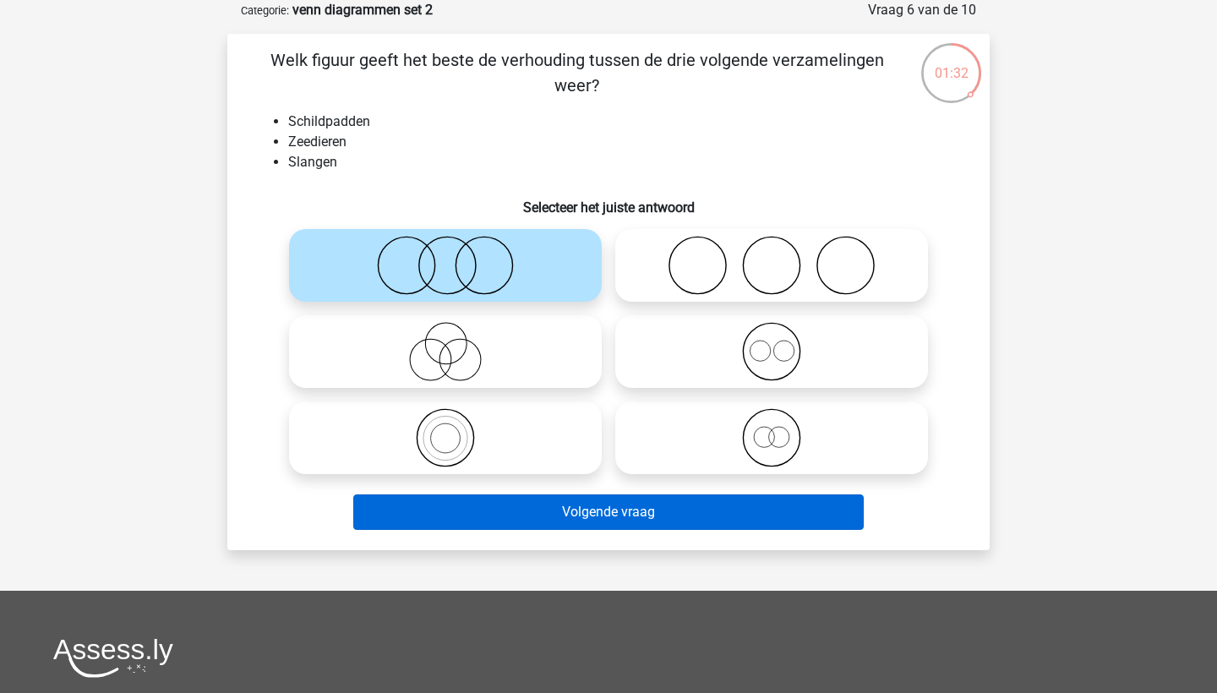
click at [613, 516] on button "Volgende vraag" at bounding box center [608, 511] width 511 height 35
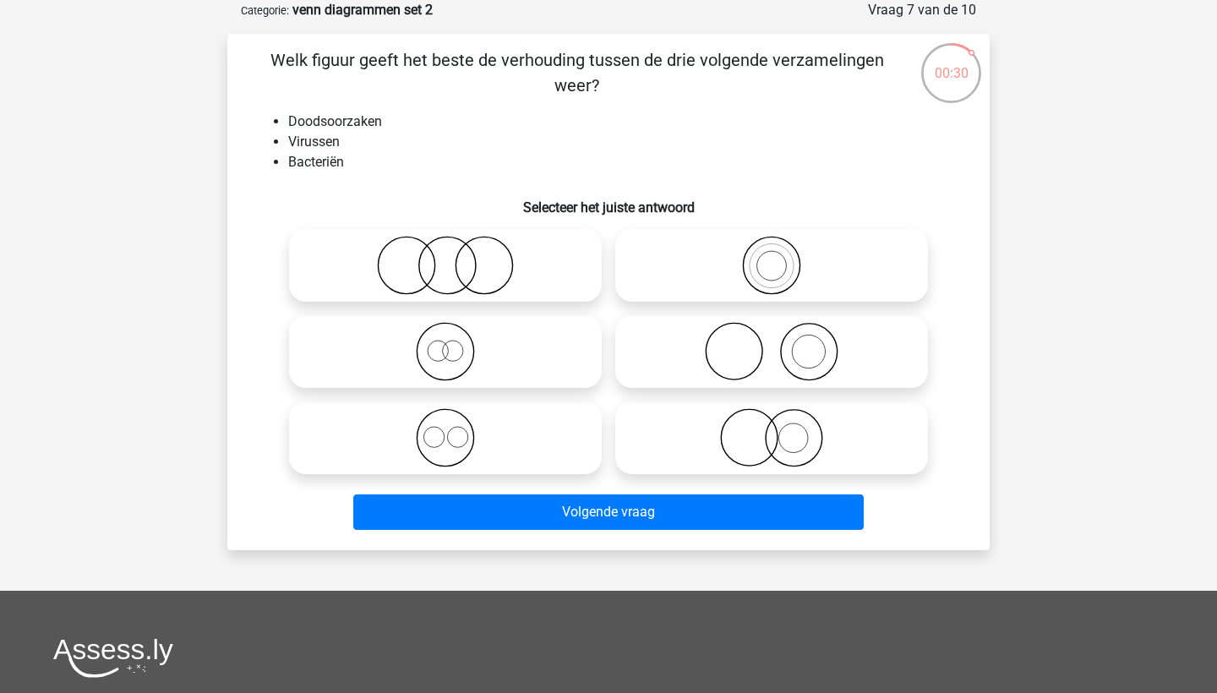
click at [456, 264] on circle at bounding box center [483, 265] width 57 height 57
click at [456, 257] on input "radio" at bounding box center [450, 251] width 11 height 11
radio input "true"
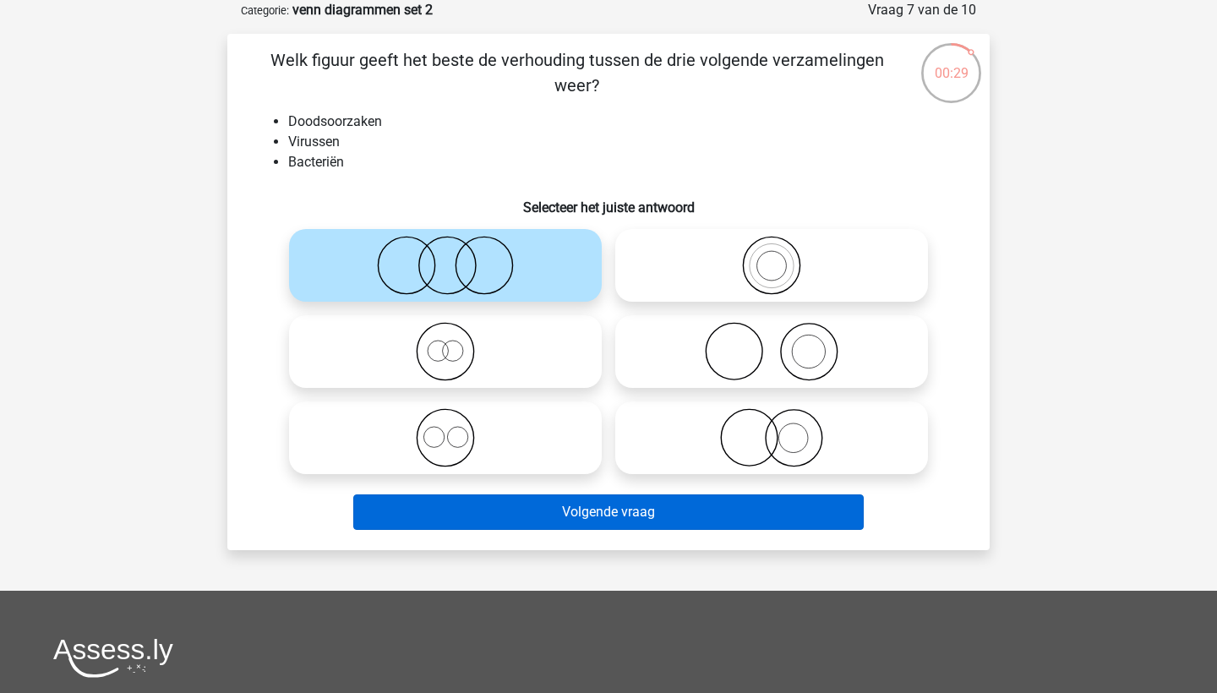
click at [659, 516] on button "Volgende vraag" at bounding box center [608, 511] width 511 height 35
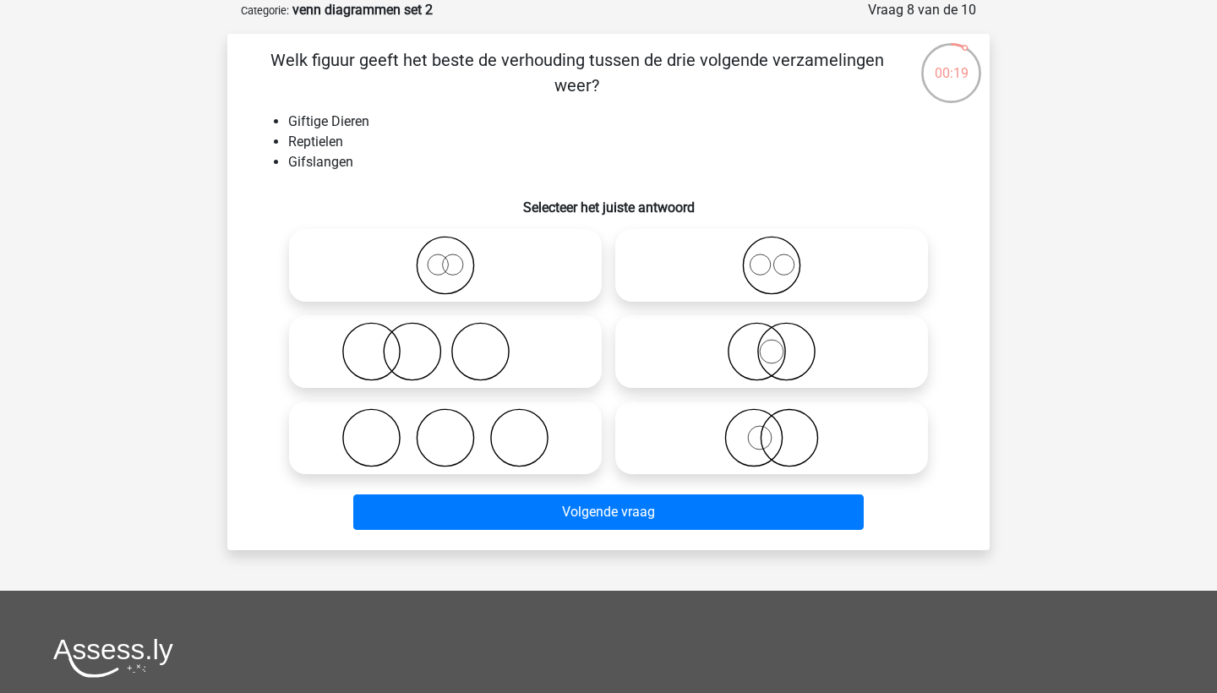
click at [732, 362] on icon at bounding box center [771, 351] width 299 height 59
click at [771, 343] on input "radio" at bounding box center [776, 337] width 11 height 11
radio input "true"
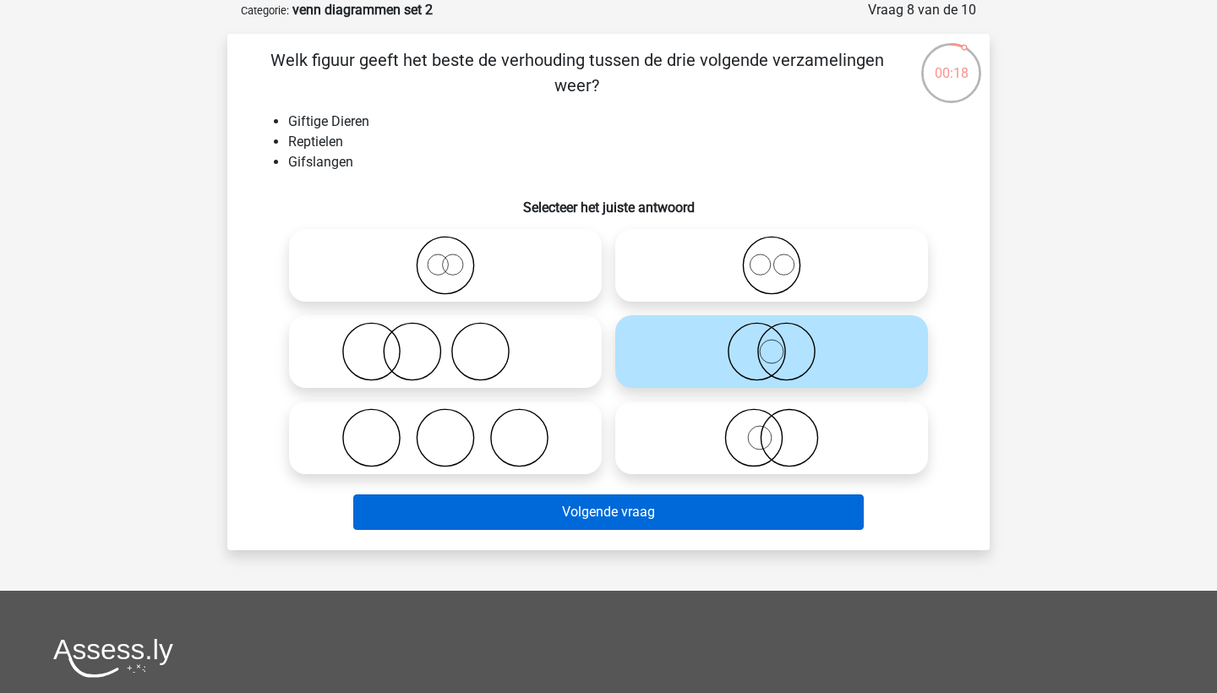
click at [691, 505] on button "Volgende vraag" at bounding box center [608, 511] width 511 height 35
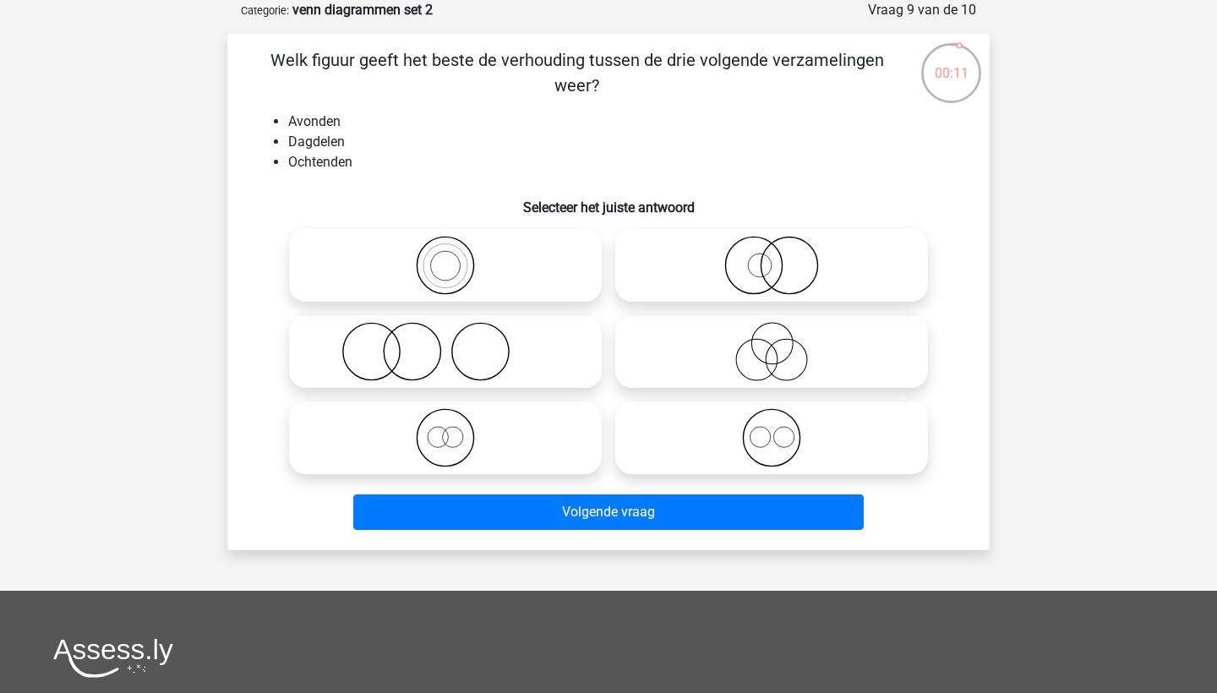
click at [758, 426] on icon at bounding box center [771, 437] width 299 height 59
click at [771, 426] on input "radio" at bounding box center [776, 423] width 11 height 11
radio input "true"
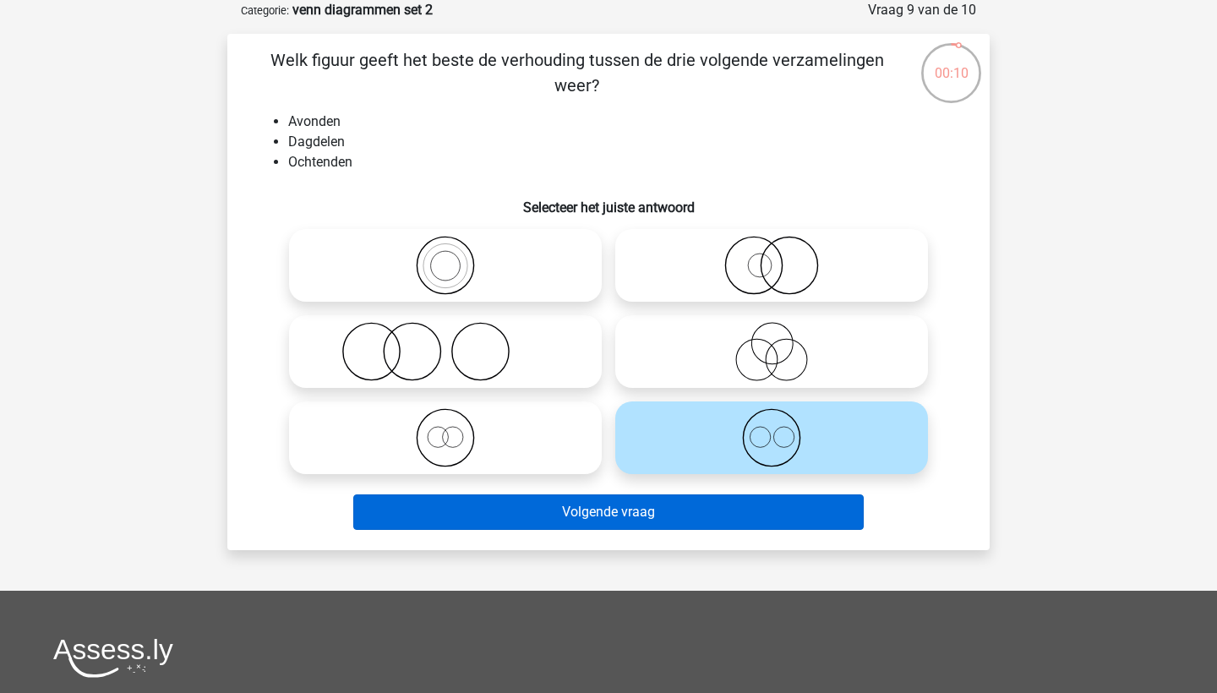
click at [728, 500] on button "Volgende vraag" at bounding box center [608, 511] width 511 height 35
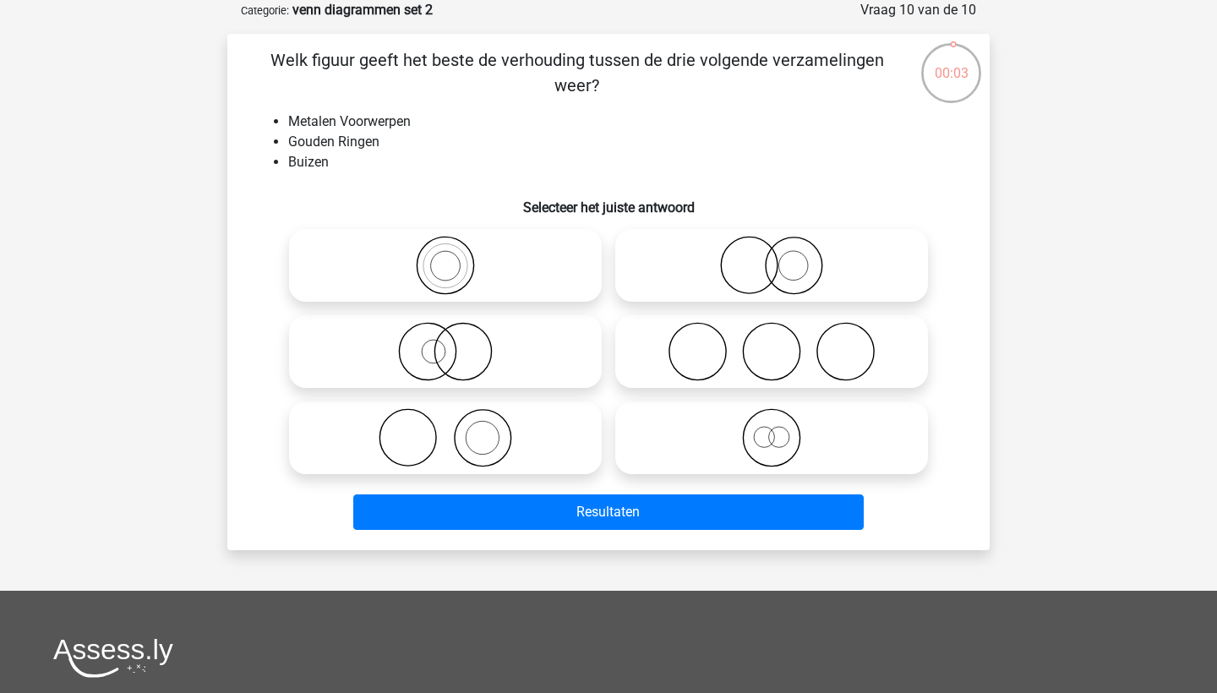
click at [776, 273] on circle at bounding box center [749, 265] width 57 height 57
click at [776, 257] on input "radio" at bounding box center [776, 251] width 11 height 11
radio input "true"
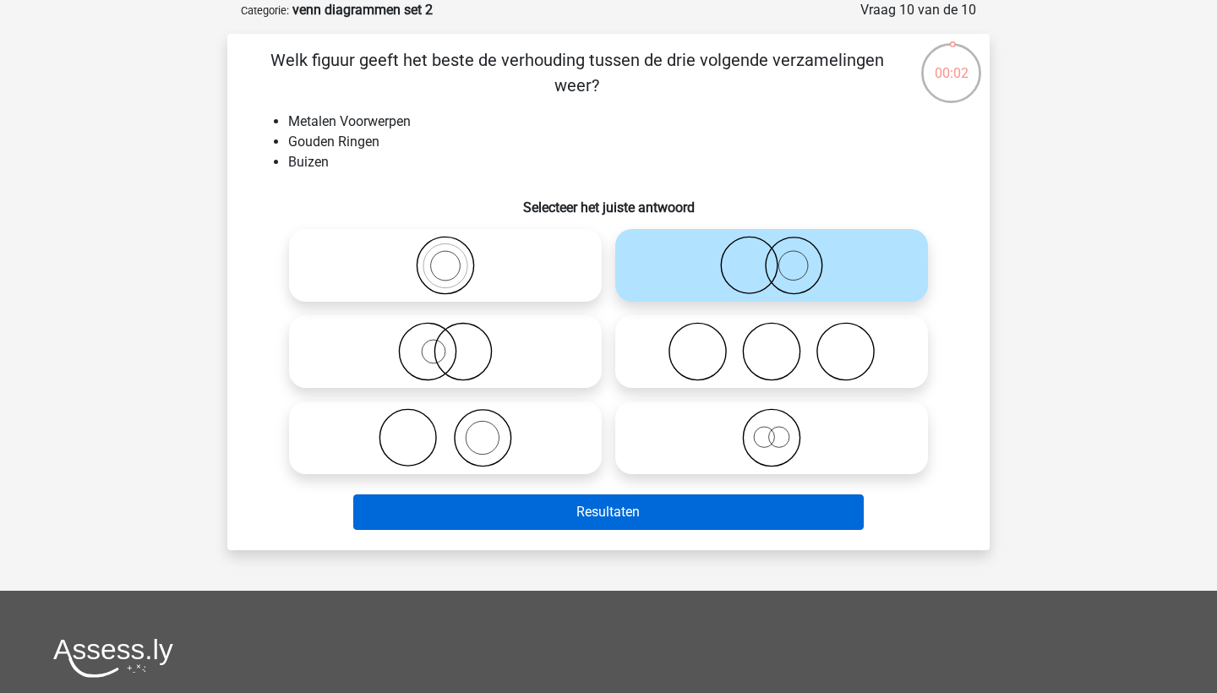
click at [749, 509] on button "Resultaten" at bounding box center [608, 511] width 511 height 35
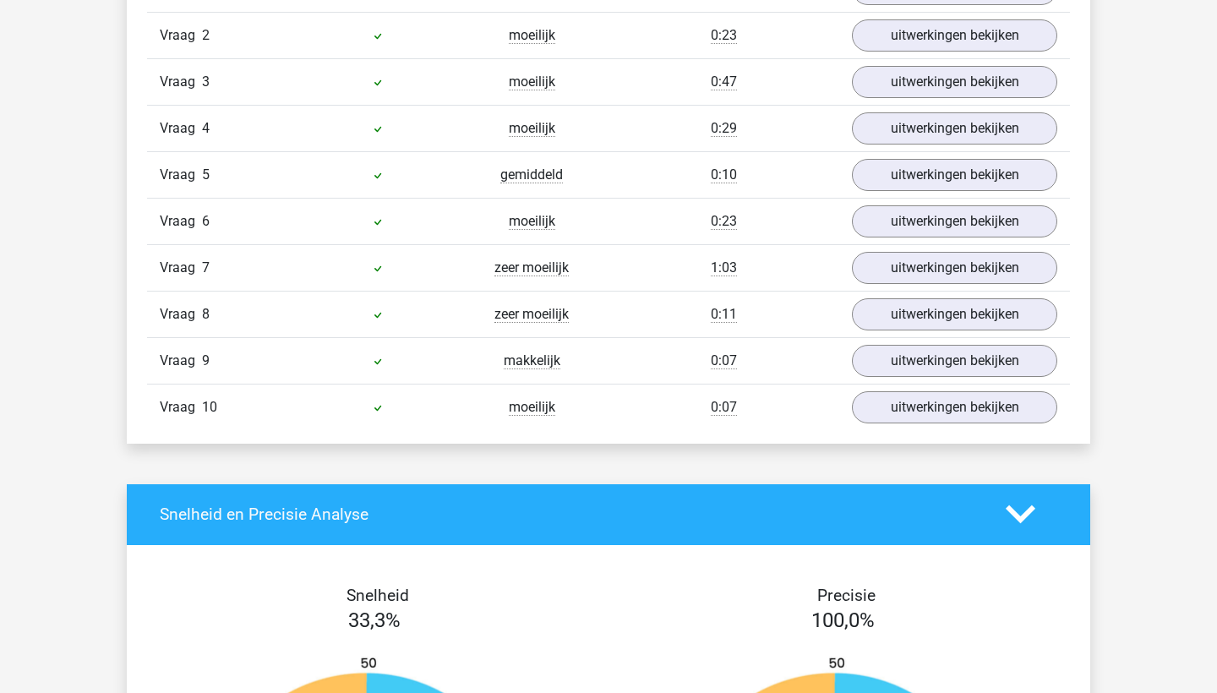
scroll to position [1502, 0]
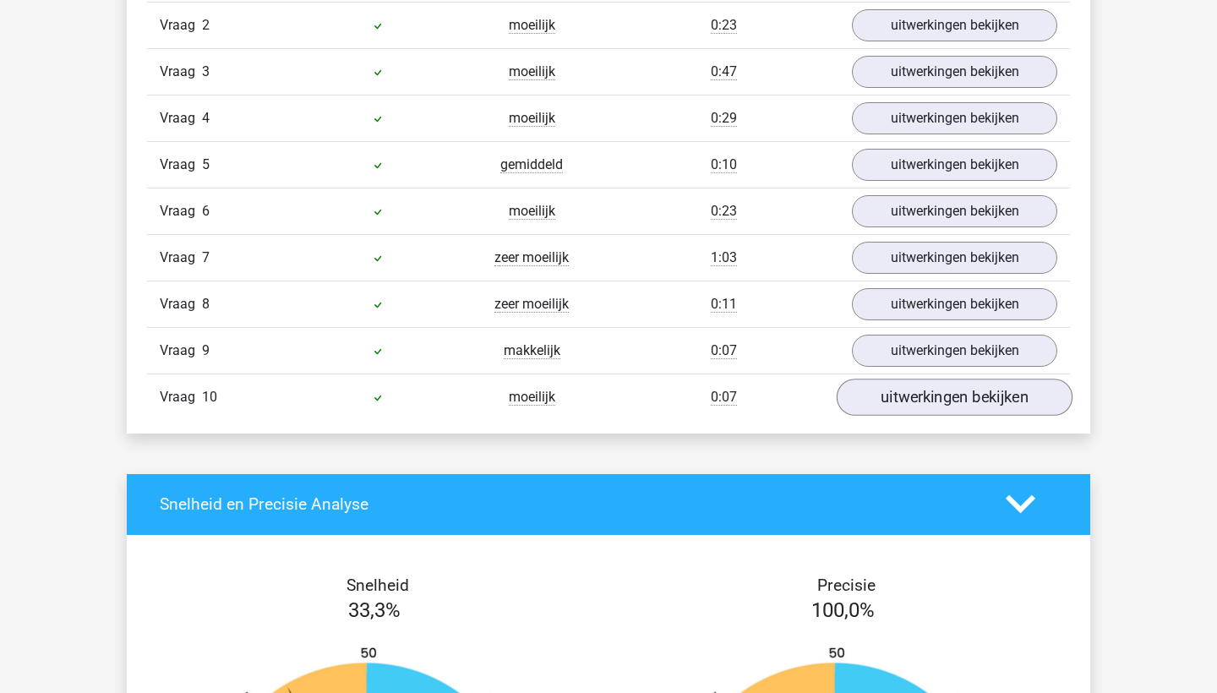
click at [890, 401] on link "uitwerkingen bekijken" at bounding box center [954, 396] width 236 height 37
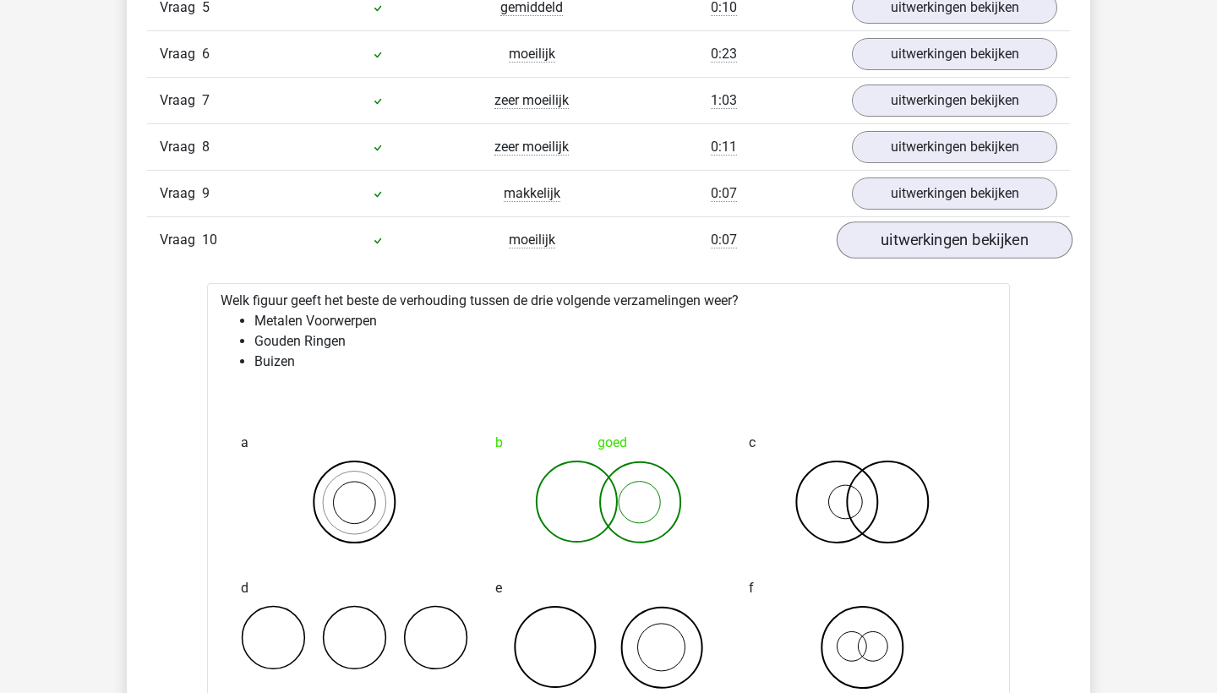
scroll to position [1663, 0]
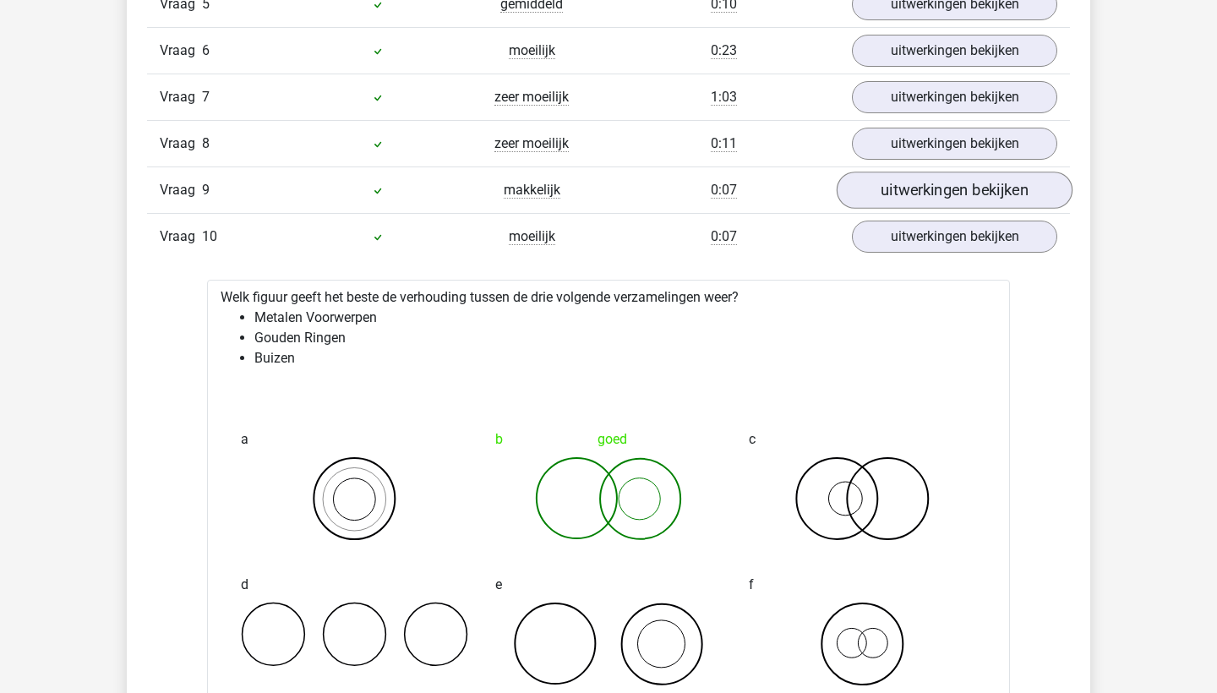
click at [907, 193] on link "uitwerkingen bekijken" at bounding box center [954, 190] width 236 height 37
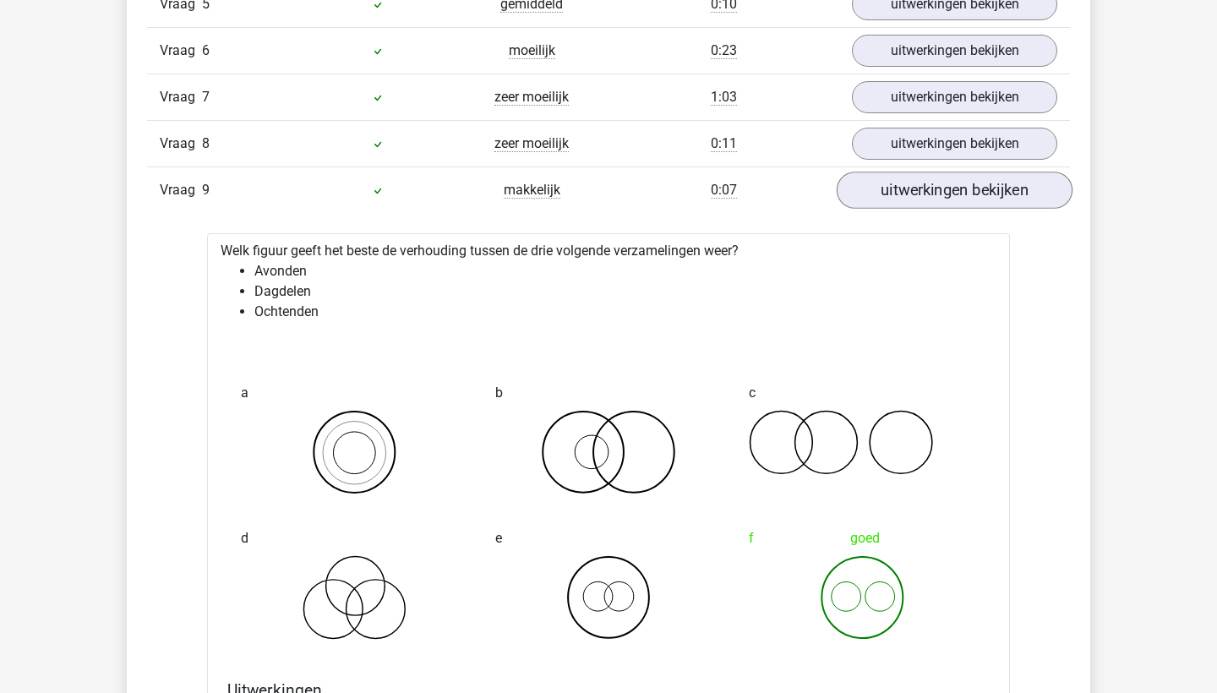
click at [907, 193] on link "uitwerkingen bekijken" at bounding box center [954, 190] width 236 height 37
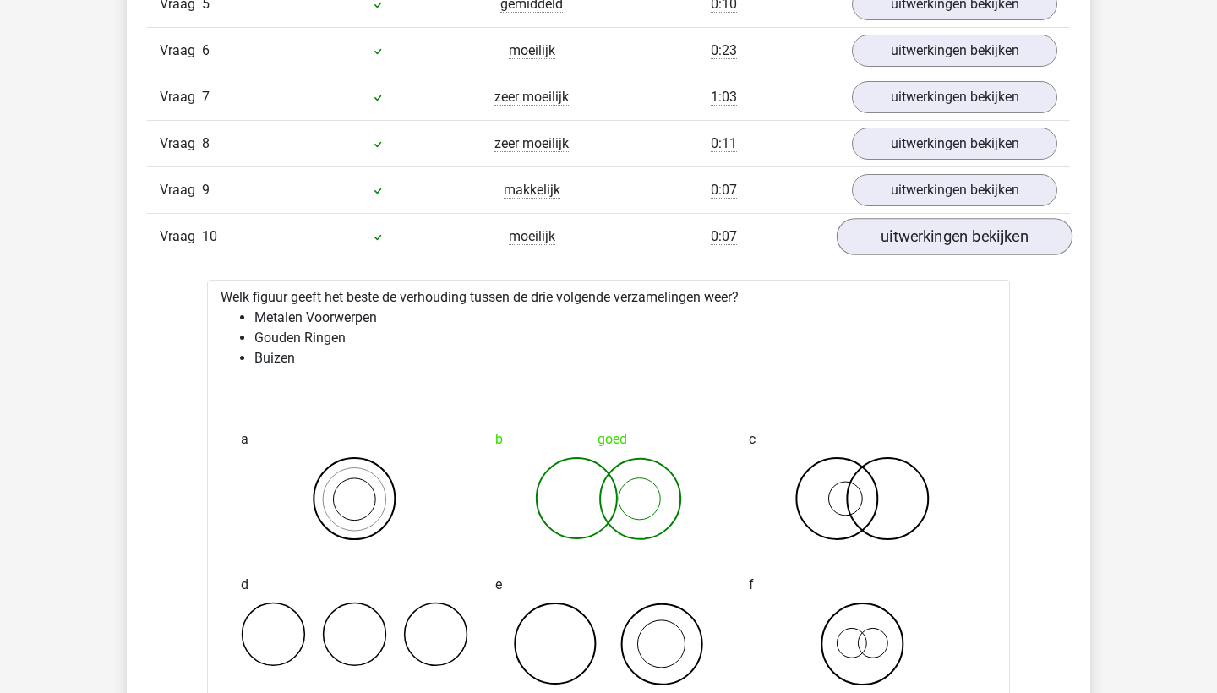
click at [906, 231] on link "uitwerkingen bekijken" at bounding box center [954, 236] width 236 height 37
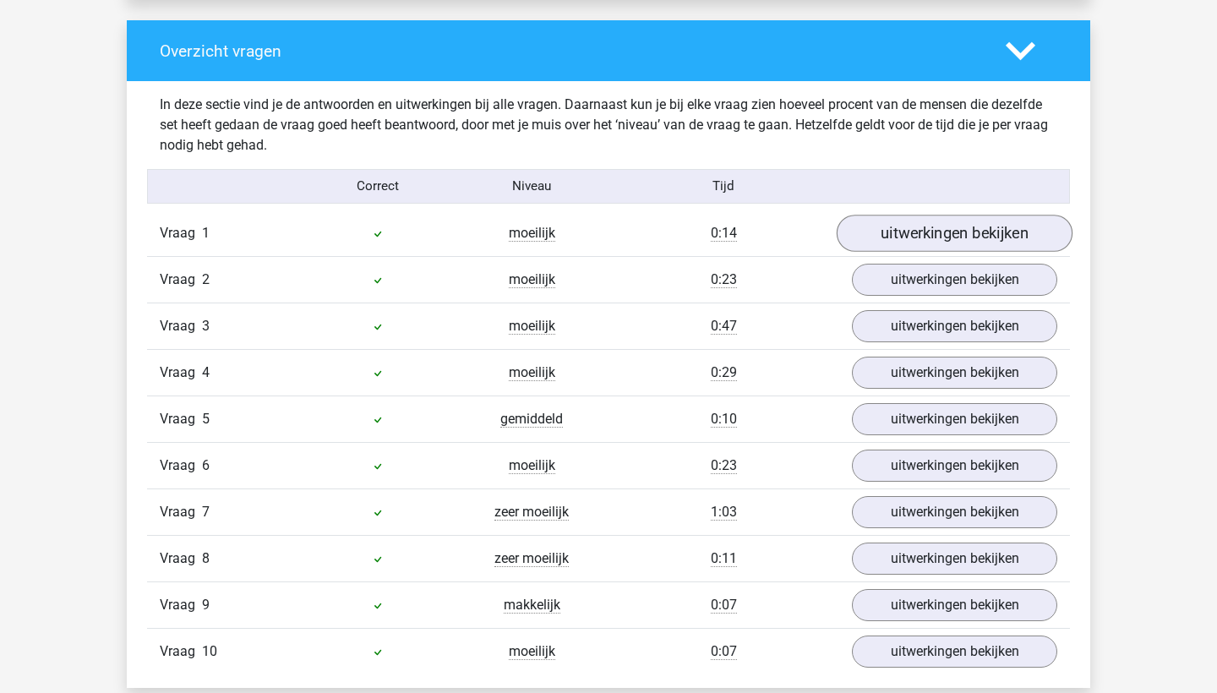
scroll to position [1248, 0]
click at [918, 510] on link "uitwerkingen bekijken" at bounding box center [954, 511] width 236 height 37
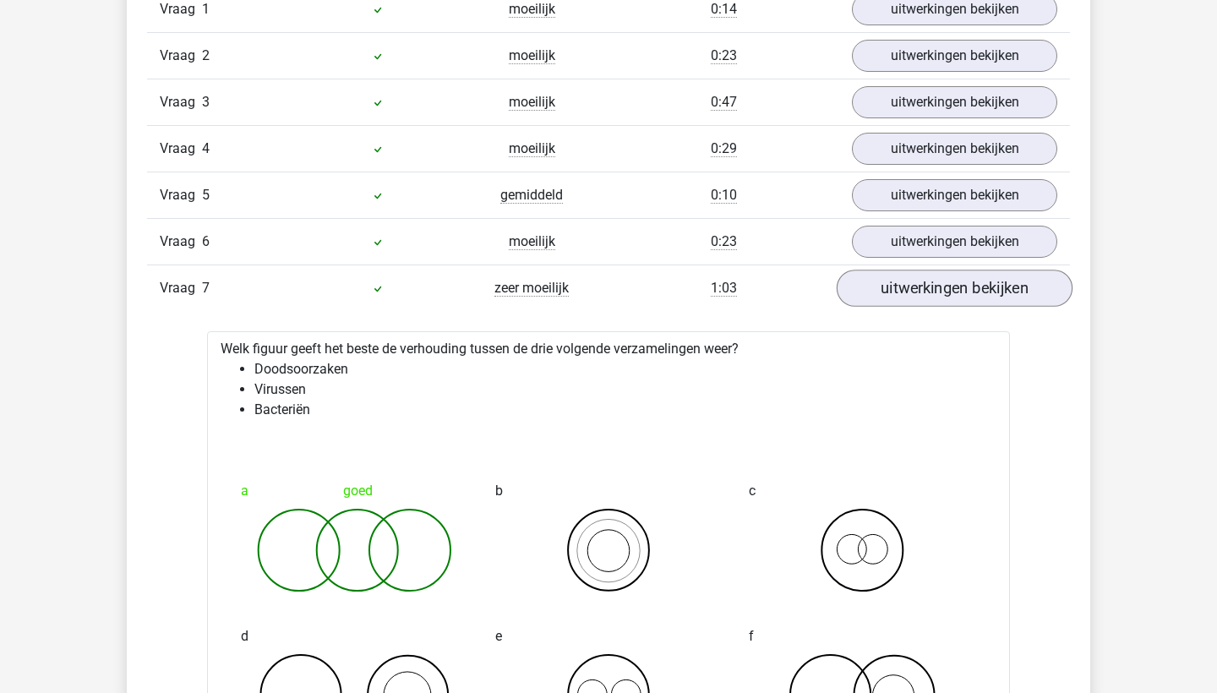
scroll to position [1476, 0]
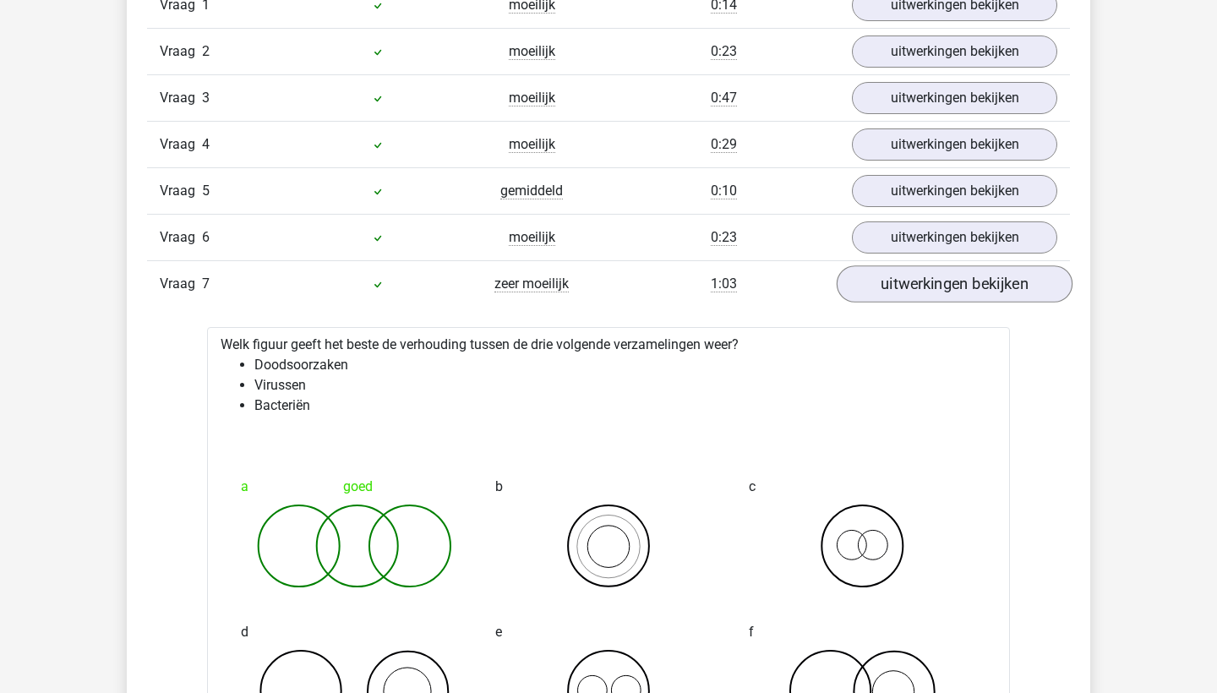
click at [922, 279] on link "uitwerkingen bekijken" at bounding box center [954, 283] width 236 height 37
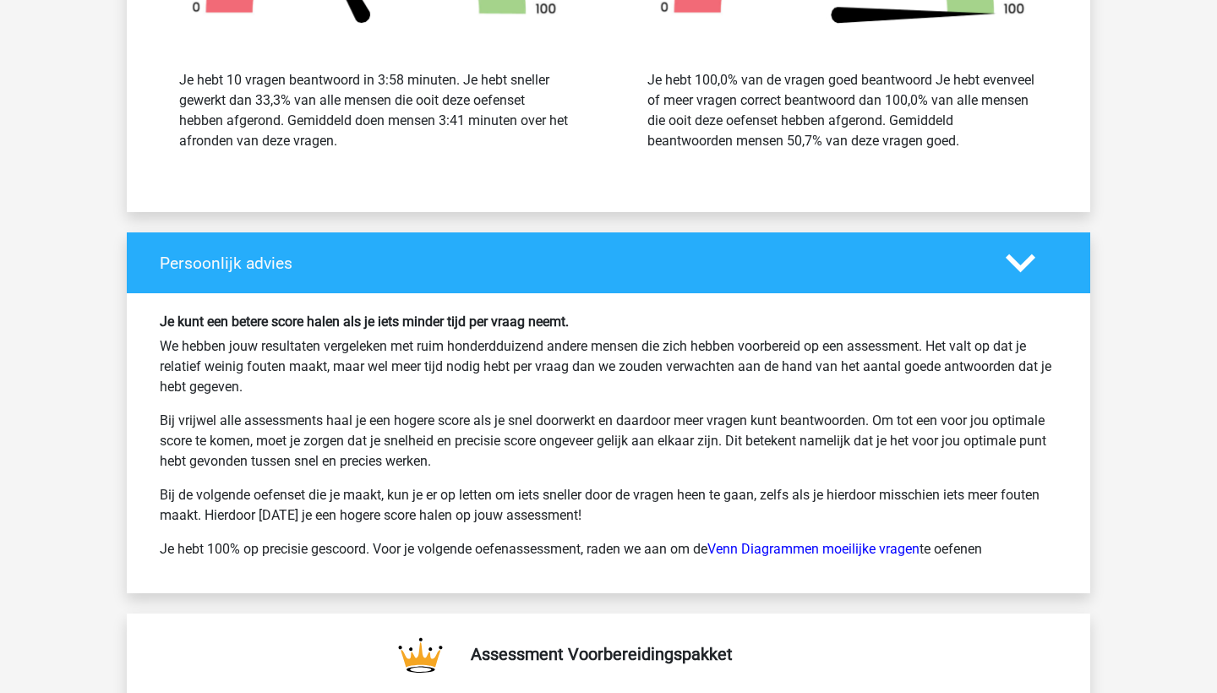
scroll to position [2320, 0]
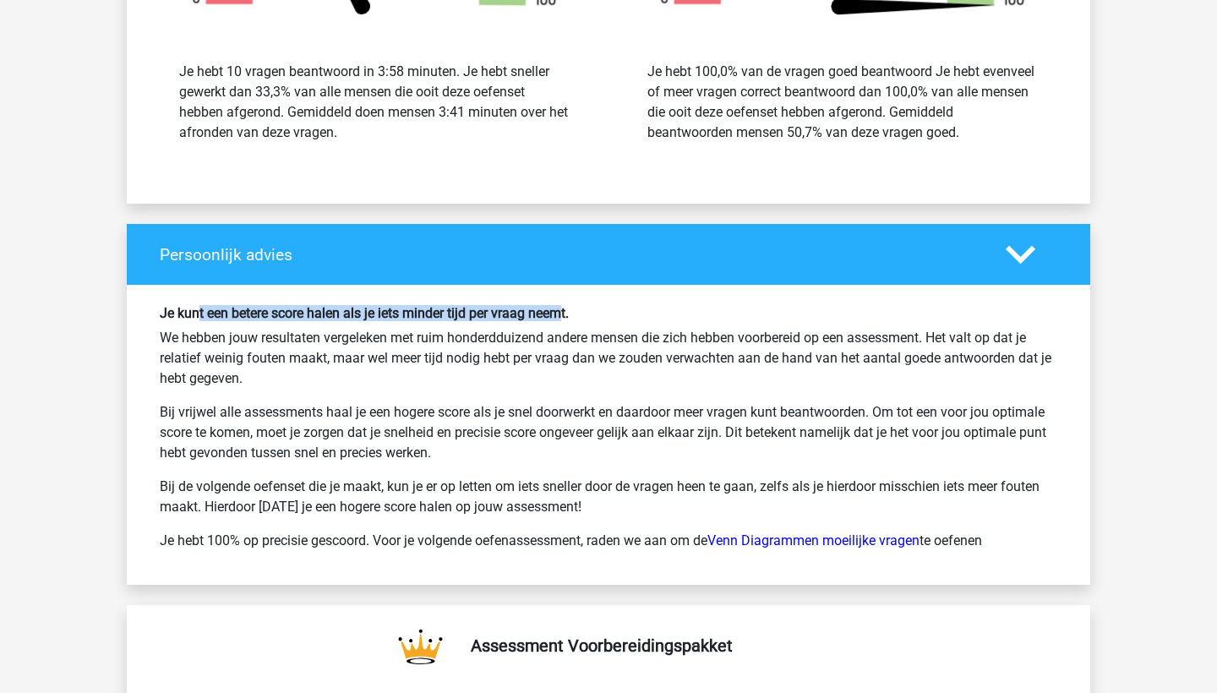
drag, startPoint x: 203, startPoint y: 308, endPoint x: 589, endPoint y: 320, distance: 386.3
click at [589, 320] on h6 "Je kunt een betere score halen als je iets minder tijd per vraag neemt." at bounding box center [608, 313] width 897 height 16
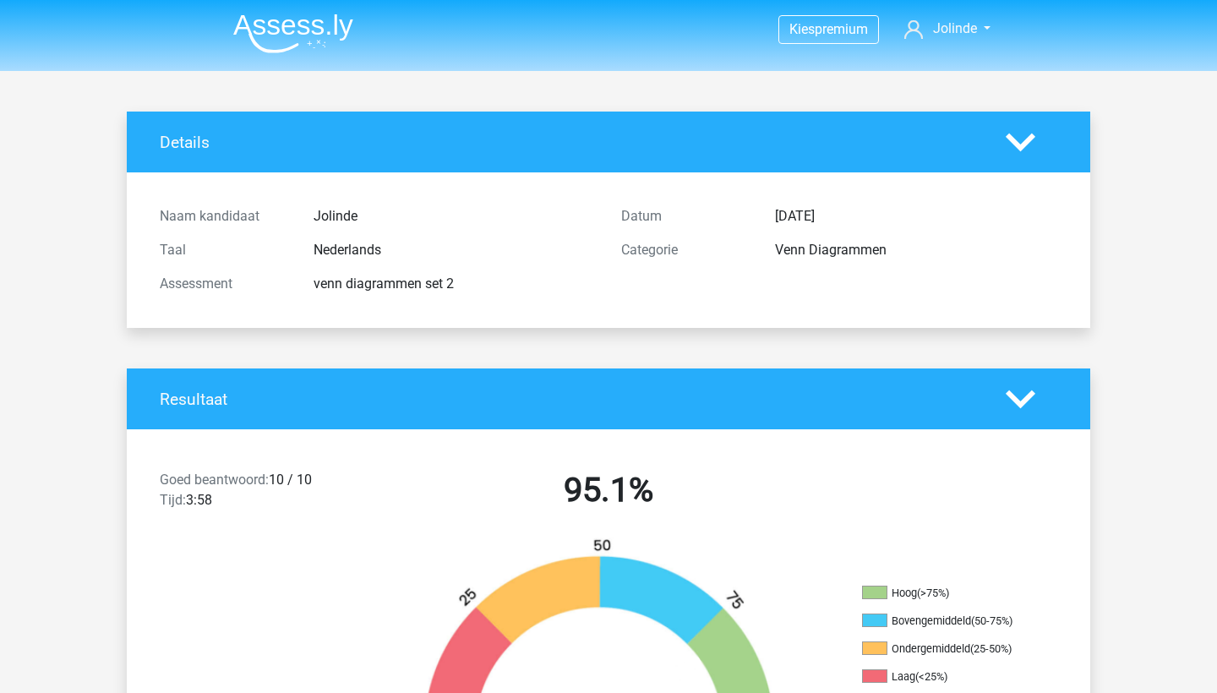
scroll to position [177, 0]
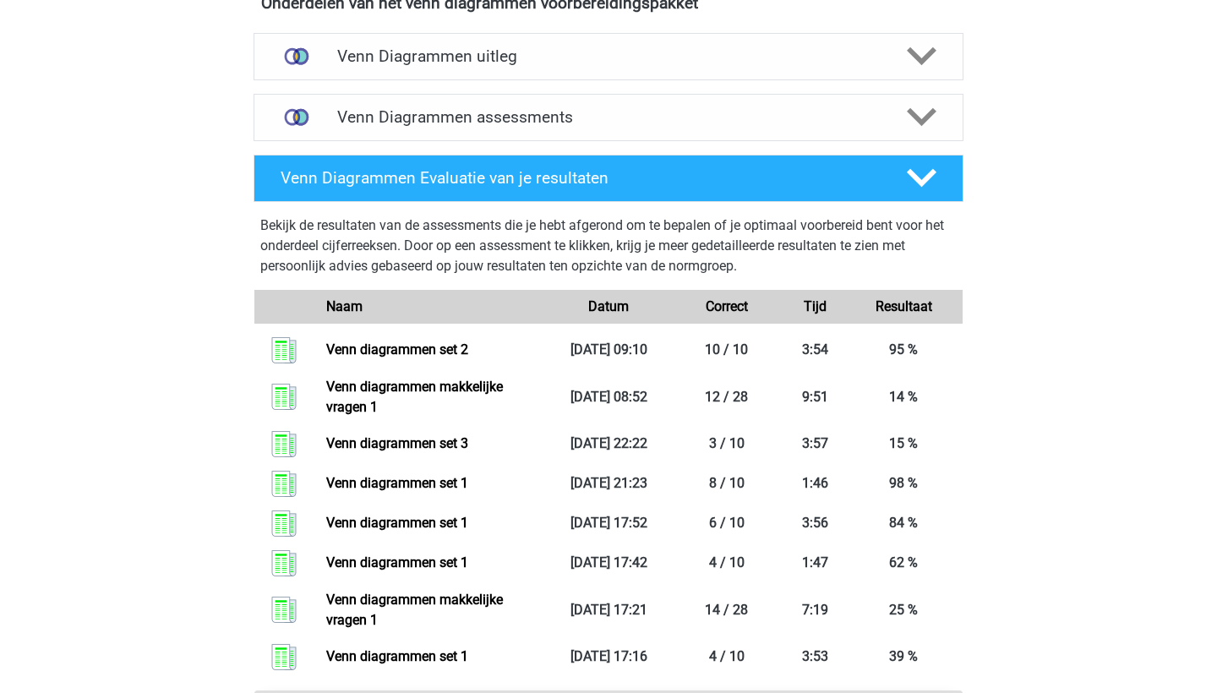
scroll to position [1020, 0]
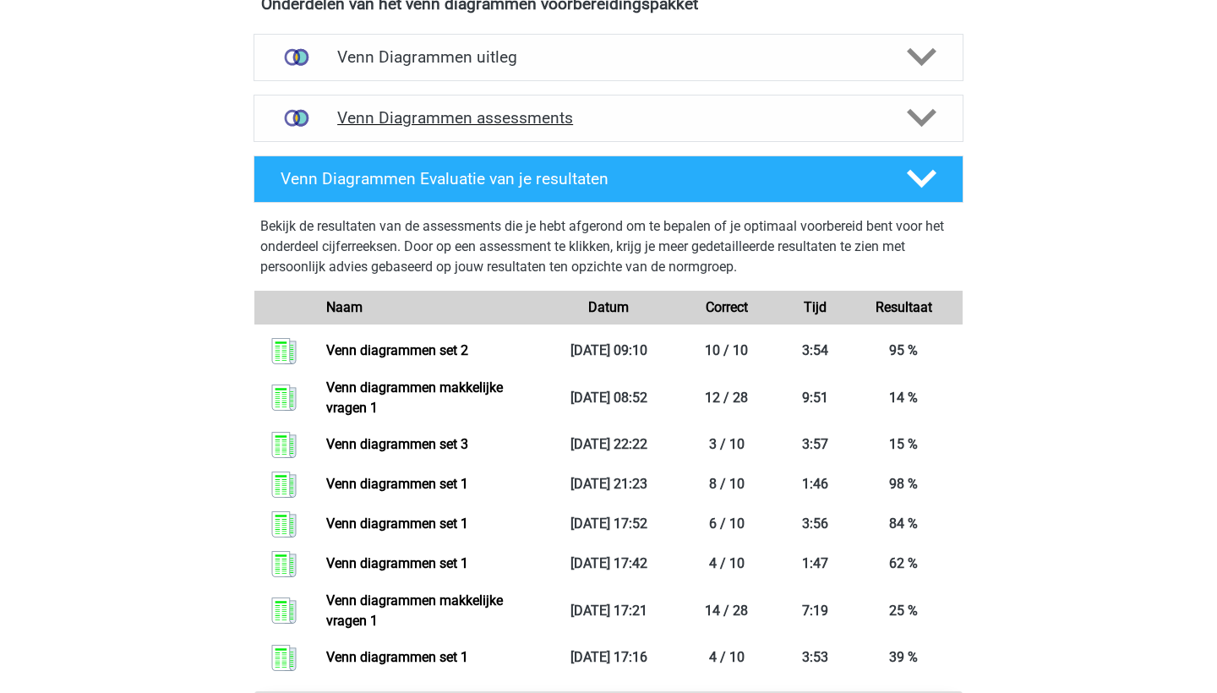
click at [909, 95] on div "Venn Diagrammen assessments" at bounding box center [608, 118] width 710 height 47
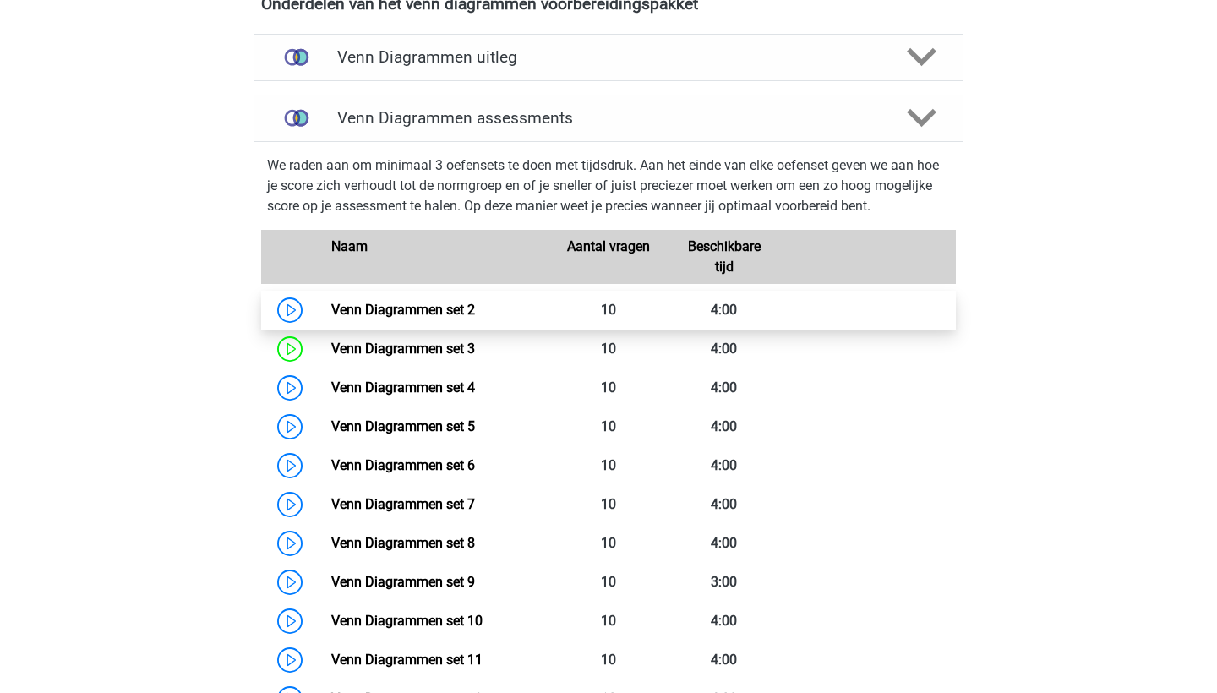
click at [429, 304] on link "Venn Diagrammen set 2" at bounding box center [403, 310] width 144 height 16
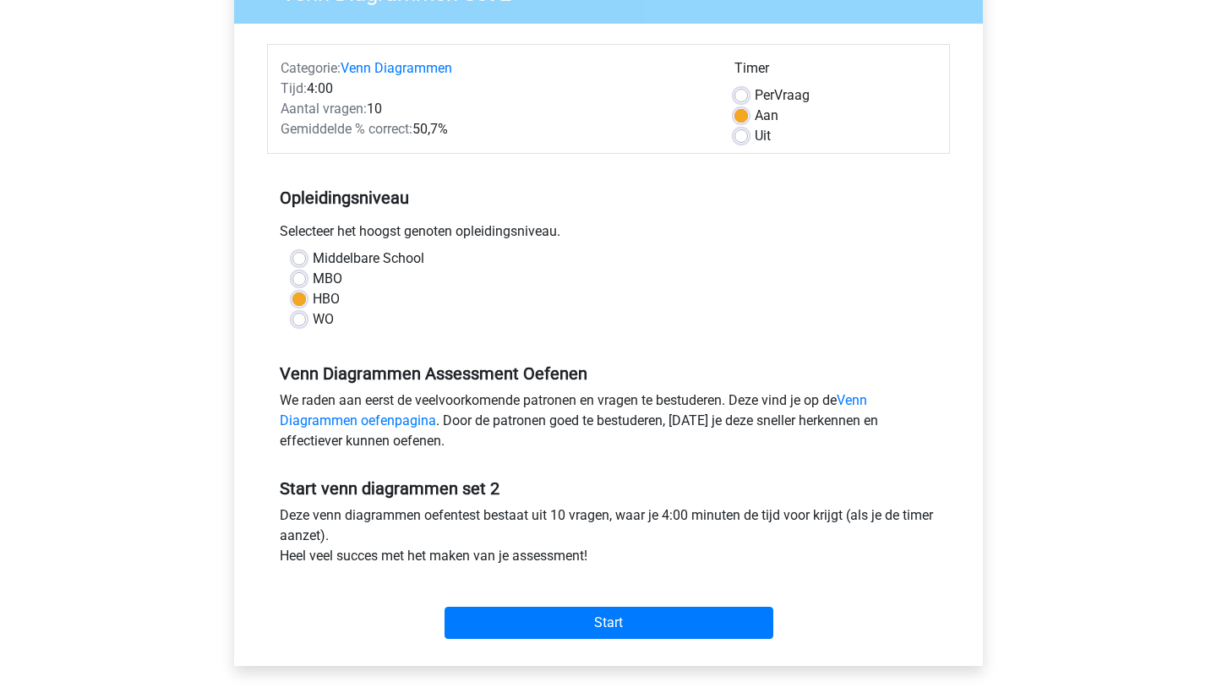
scroll to position [357, 0]
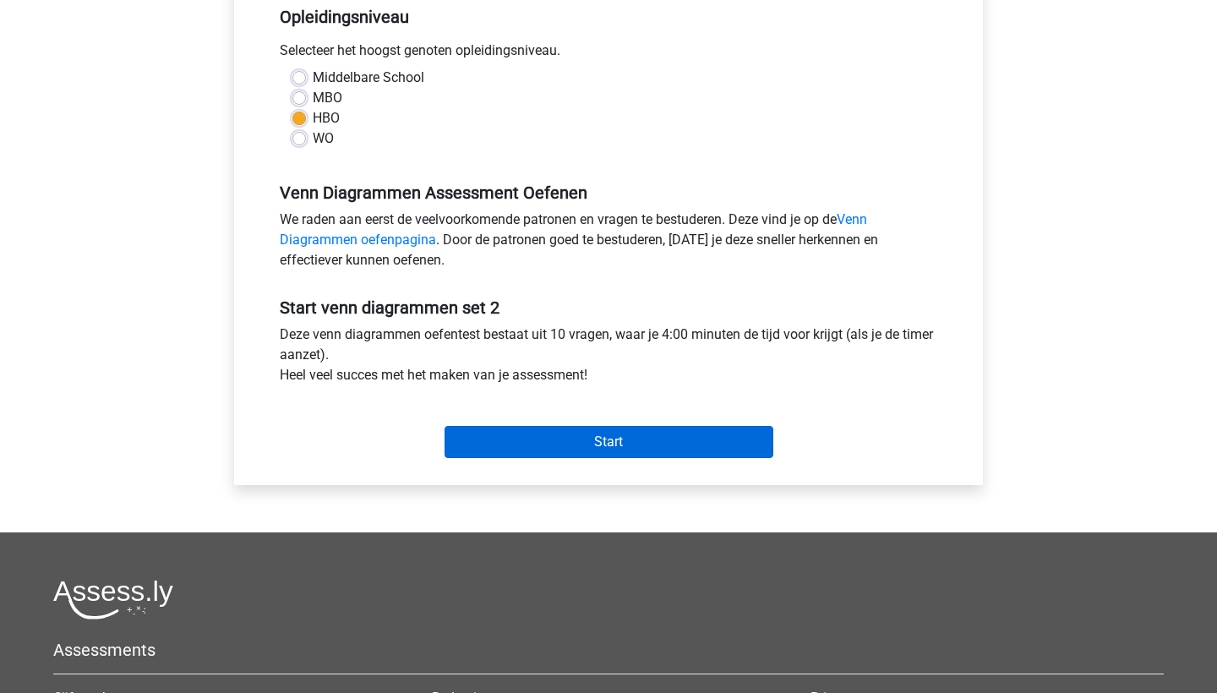
click at [574, 432] on input "Start" at bounding box center [608, 442] width 329 height 32
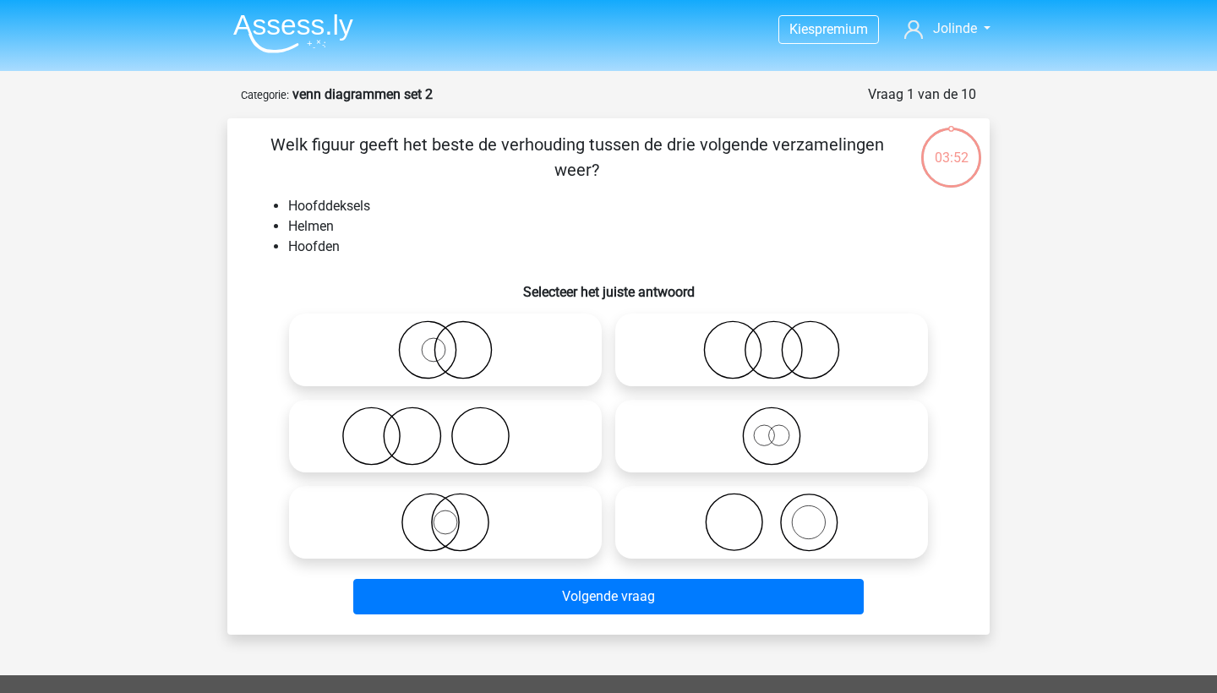
click at [460, 372] on icon at bounding box center [445, 349] width 299 height 59
click at [456, 341] on input "radio" at bounding box center [450, 335] width 11 height 11
radio input "true"
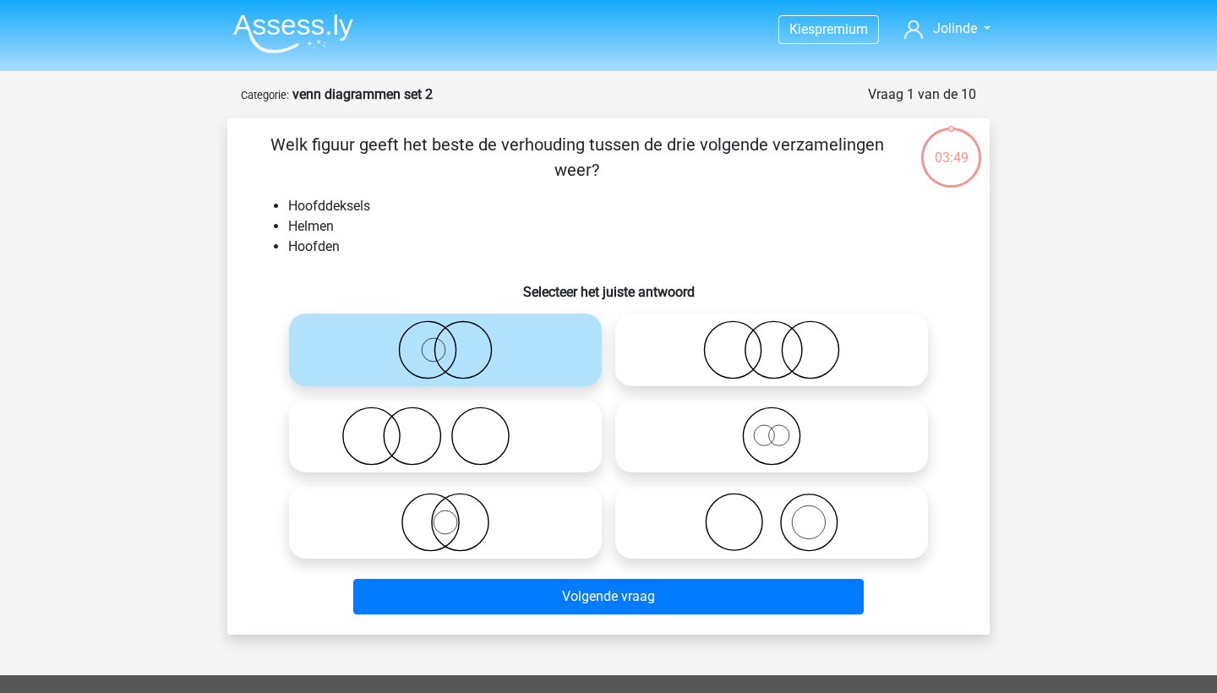
click at [763, 504] on icon at bounding box center [771, 522] width 299 height 59
click at [771, 504] on input "radio" at bounding box center [776, 508] width 11 height 11
radio input "true"
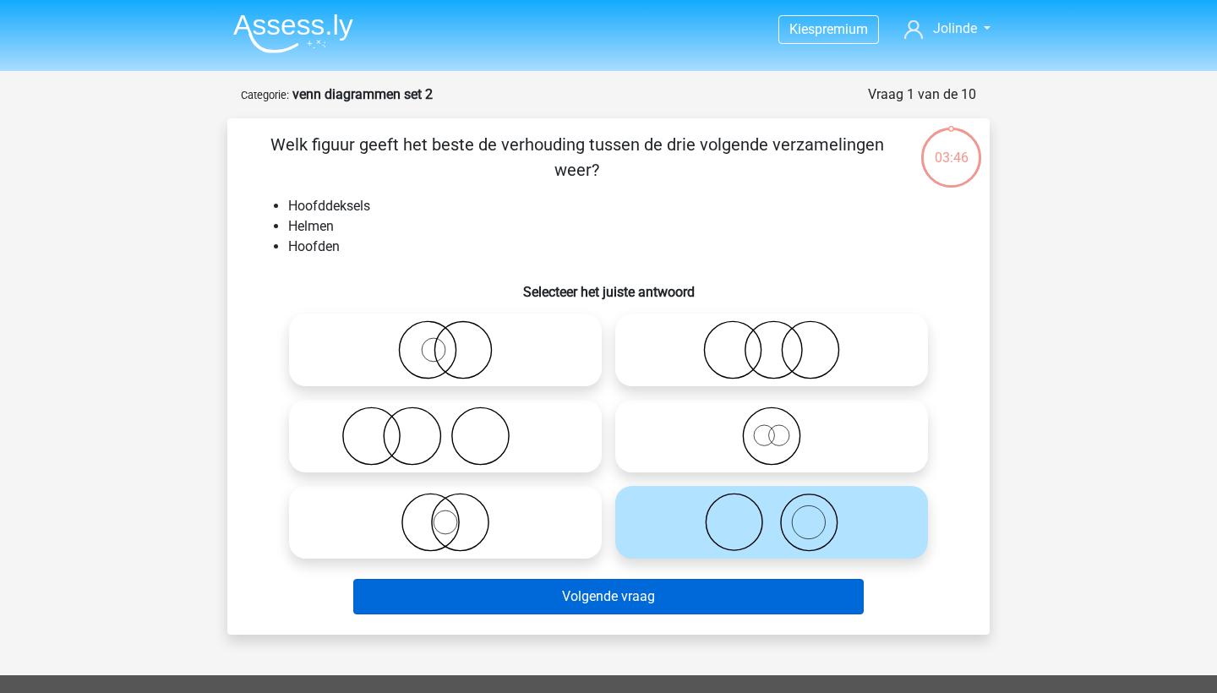
click at [721, 588] on button "Volgende vraag" at bounding box center [608, 596] width 511 height 35
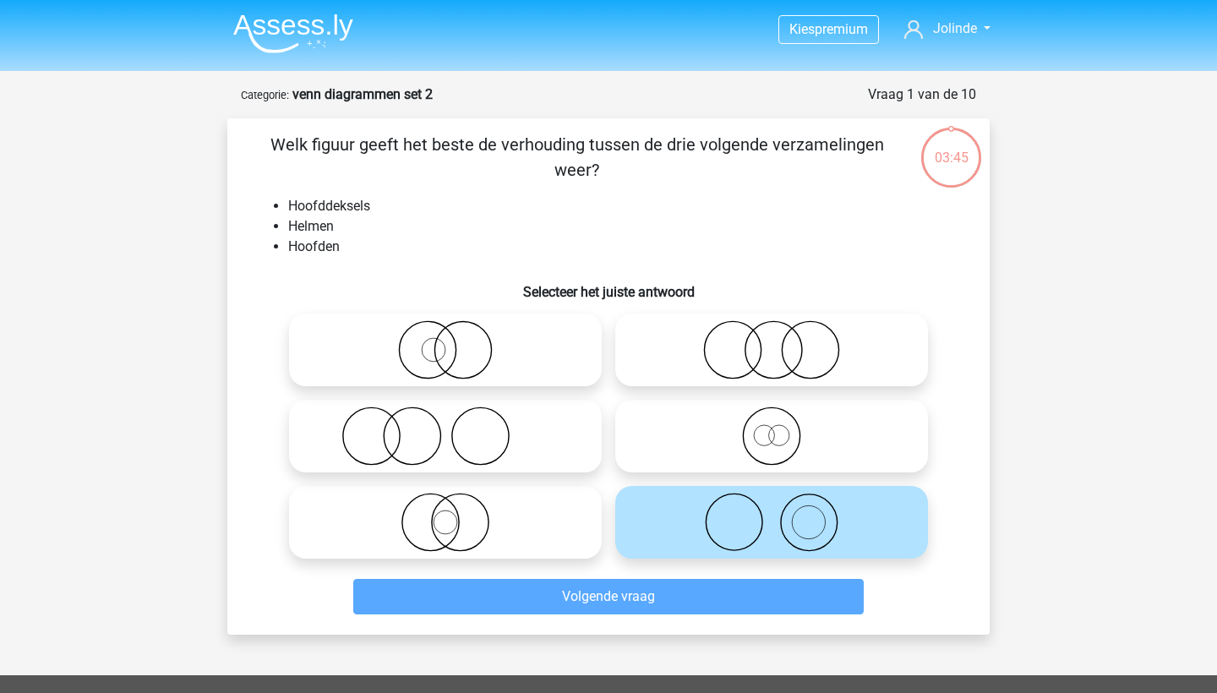
scroll to position [84, 0]
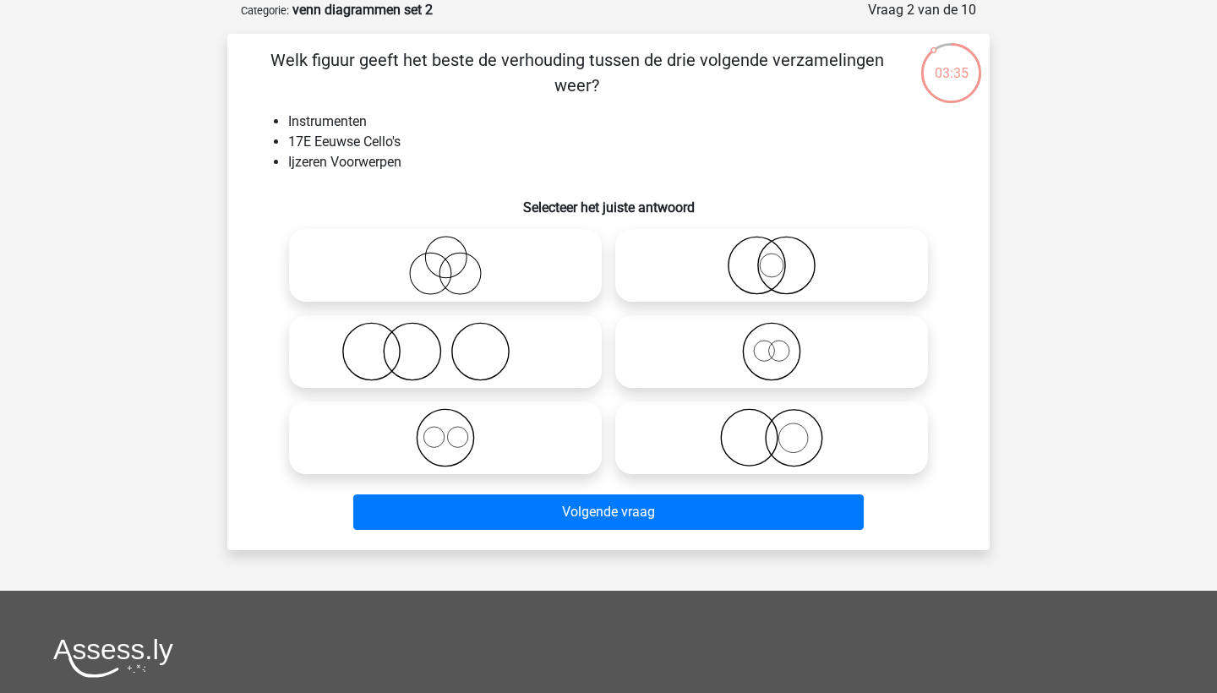
click at [748, 431] on icon at bounding box center [771, 437] width 299 height 59
click at [771, 429] on input "radio" at bounding box center [776, 423] width 11 height 11
radio input "true"
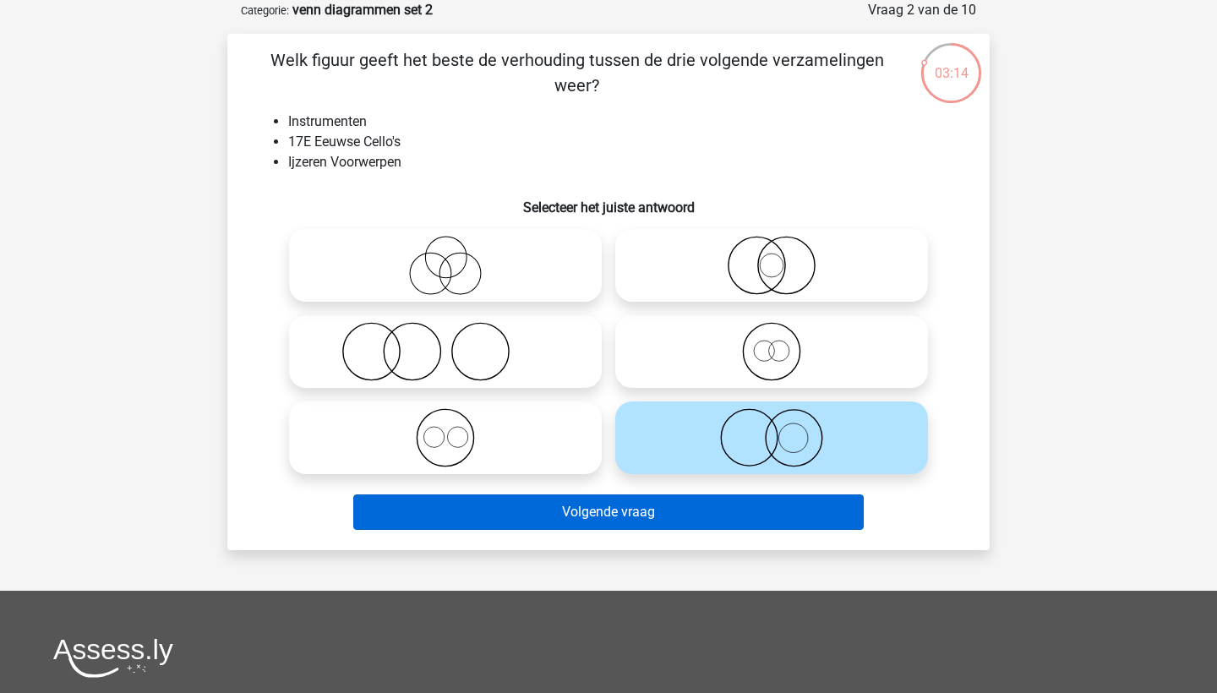
click at [759, 497] on button "Volgende vraag" at bounding box center [608, 511] width 511 height 35
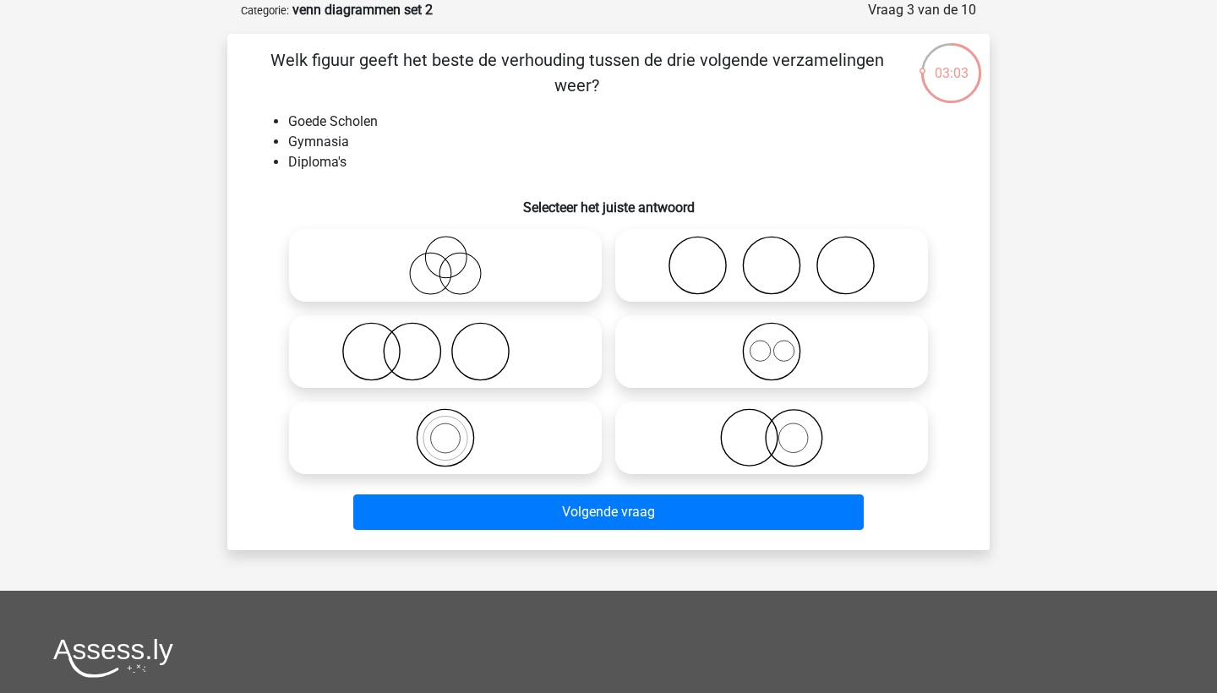
click at [522, 362] on icon at bounding box center [445, 351] width 299 height 59
click at [456, 343] on input "radio" at bounding box center [450, 337] width 11 height 11
radio input "true"
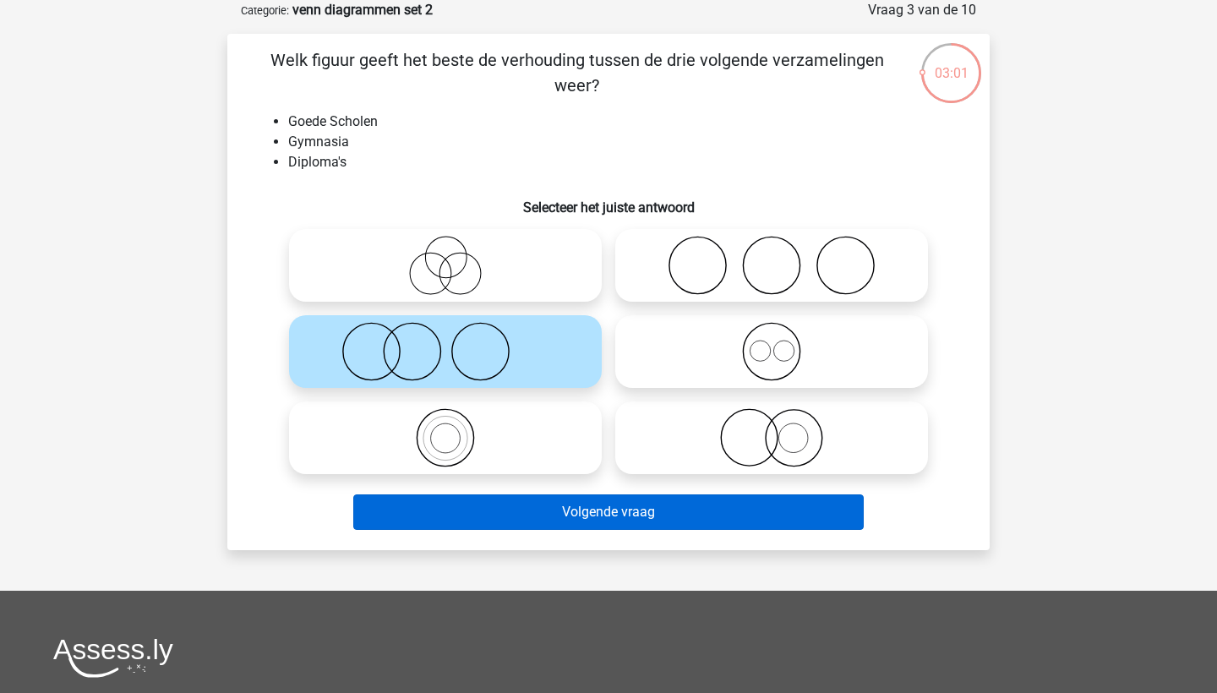
click at [607, 514] on button "Volgende vraag" at bounding box center [608, 511] width 511 height 35
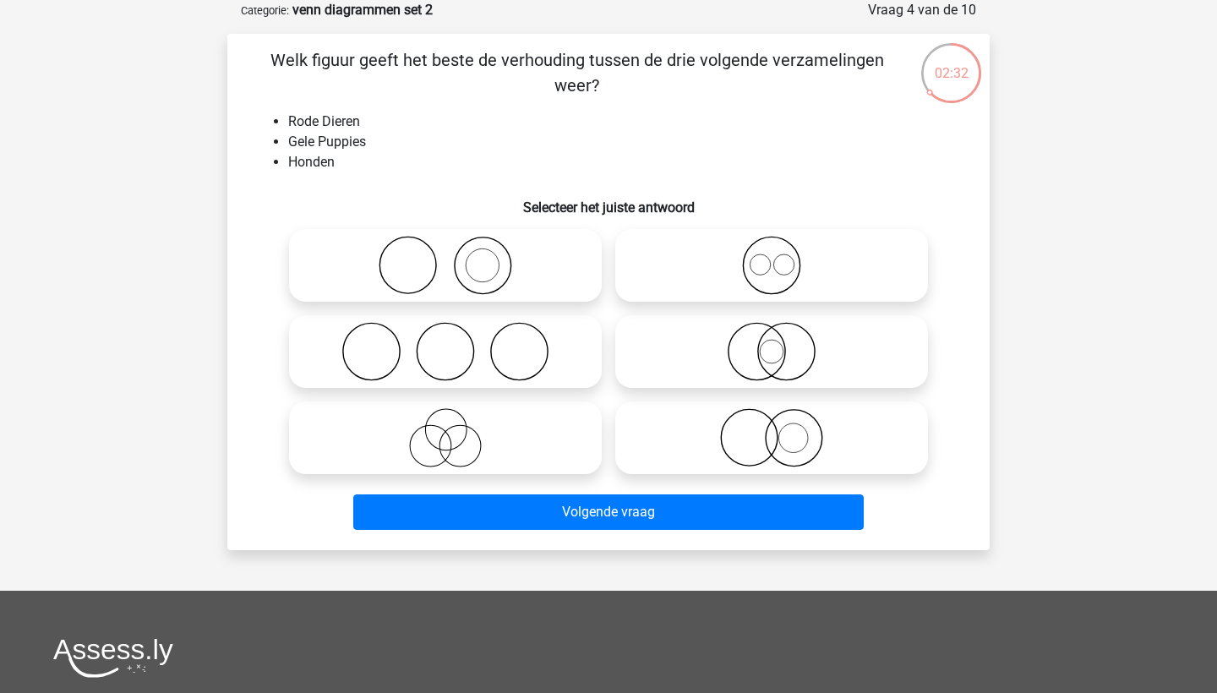
click at [776, 346] on icon at bounding box center [771, 351] width 299 height 59
click at [776, 343] on input "radio" at bounding box center [776, 337] width 11 height 11
radio input "true"
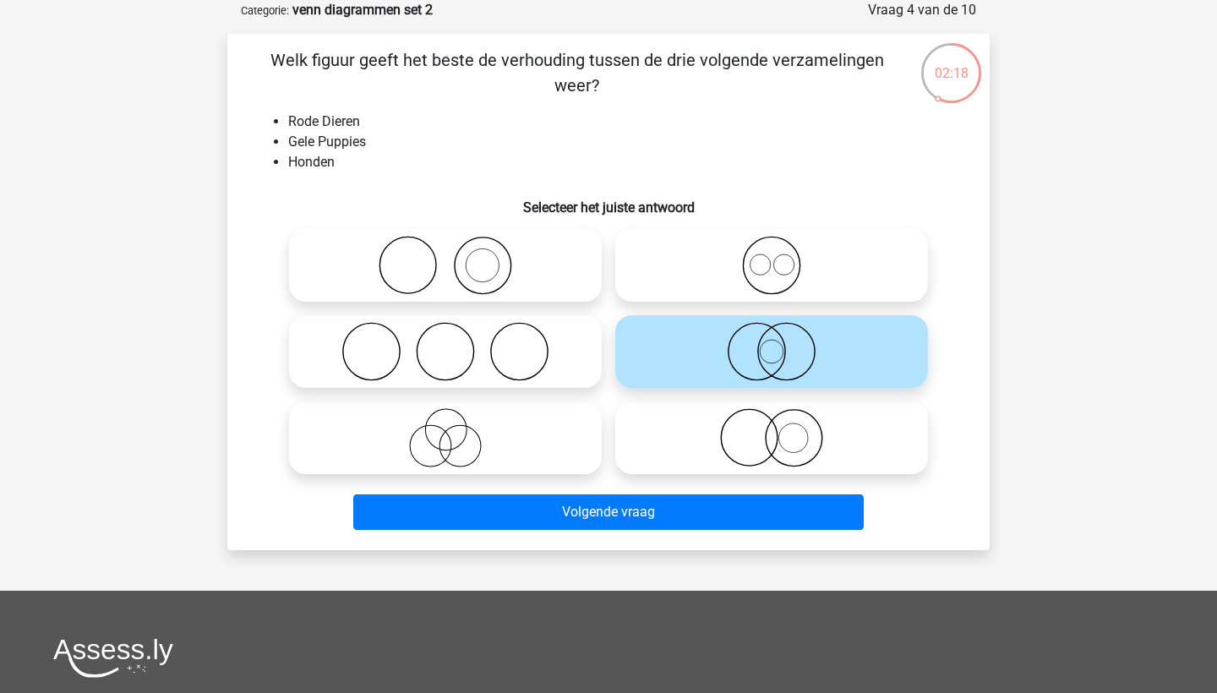
click at [752, 425] on icon at bounding box center [771, 437] width 299 height 59
click at [771, 425] on input "radio" at bounding box center [776, 423] width 11 height 11
radio input "true"
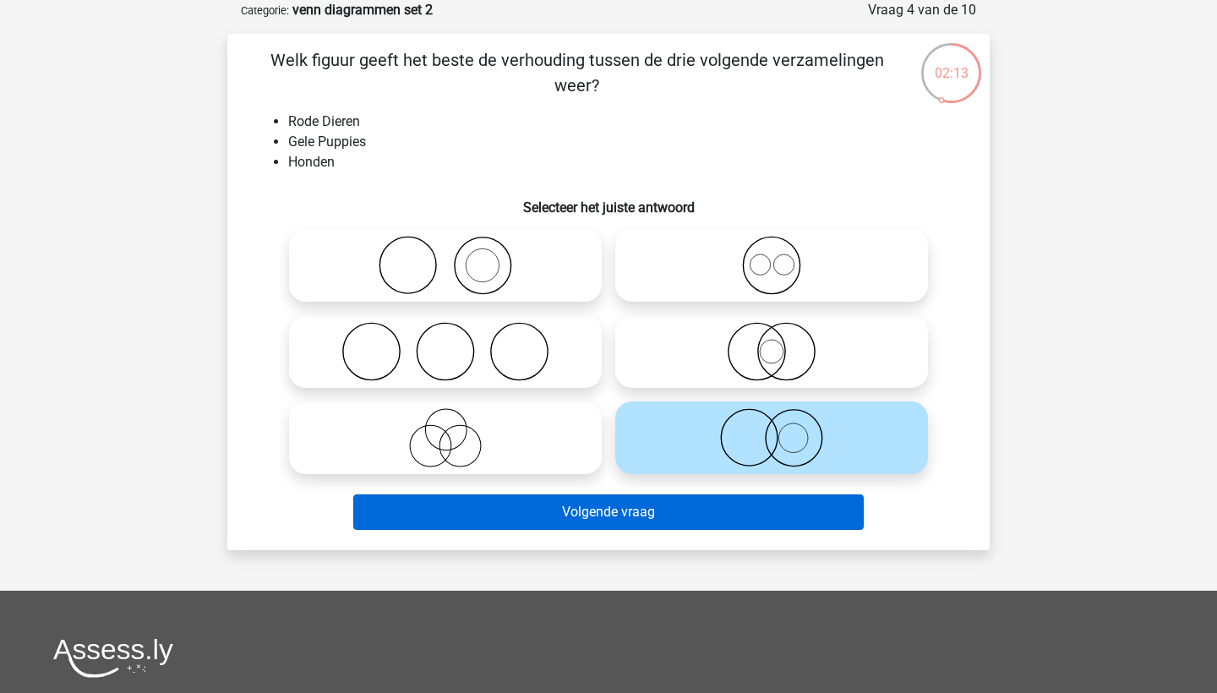
click at [707, 517] on button "Volgende vraag" at bounding box center [608, 511] width 511 height 35
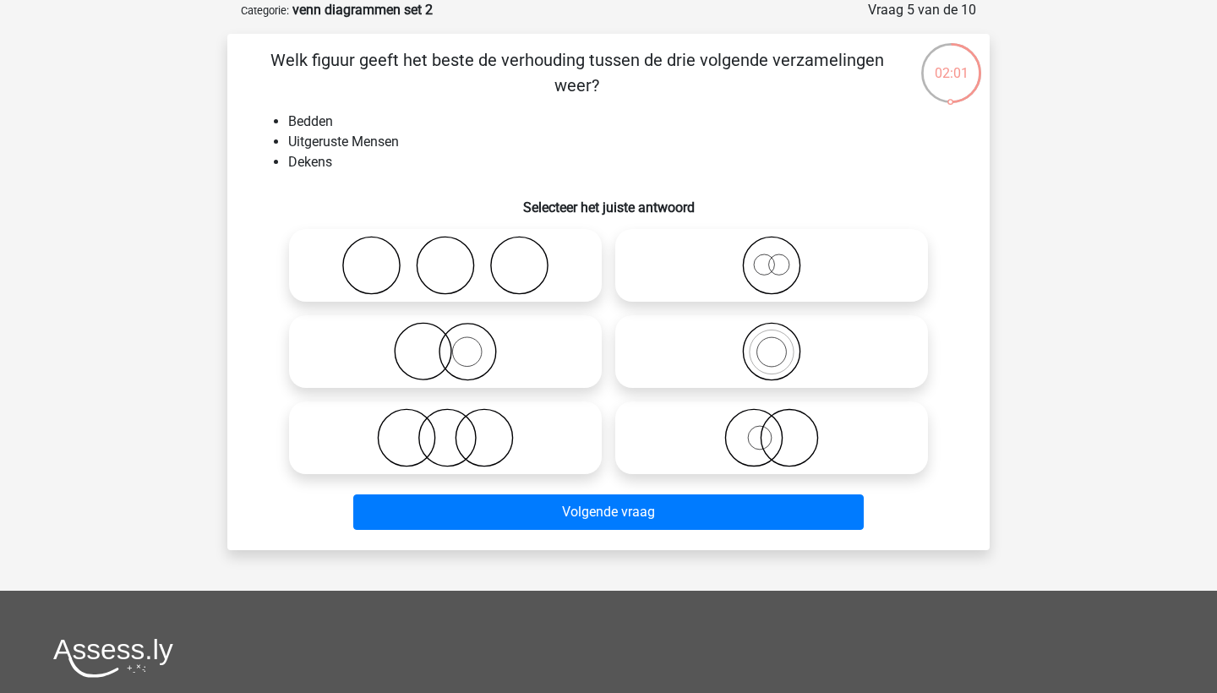
click at [408, 250] on icon at bounding box center [445, 265] width 299 height 59
click at [445, 250] on input "radio" at bounding box center [450, 251] width 11 height 11
radio input "true"
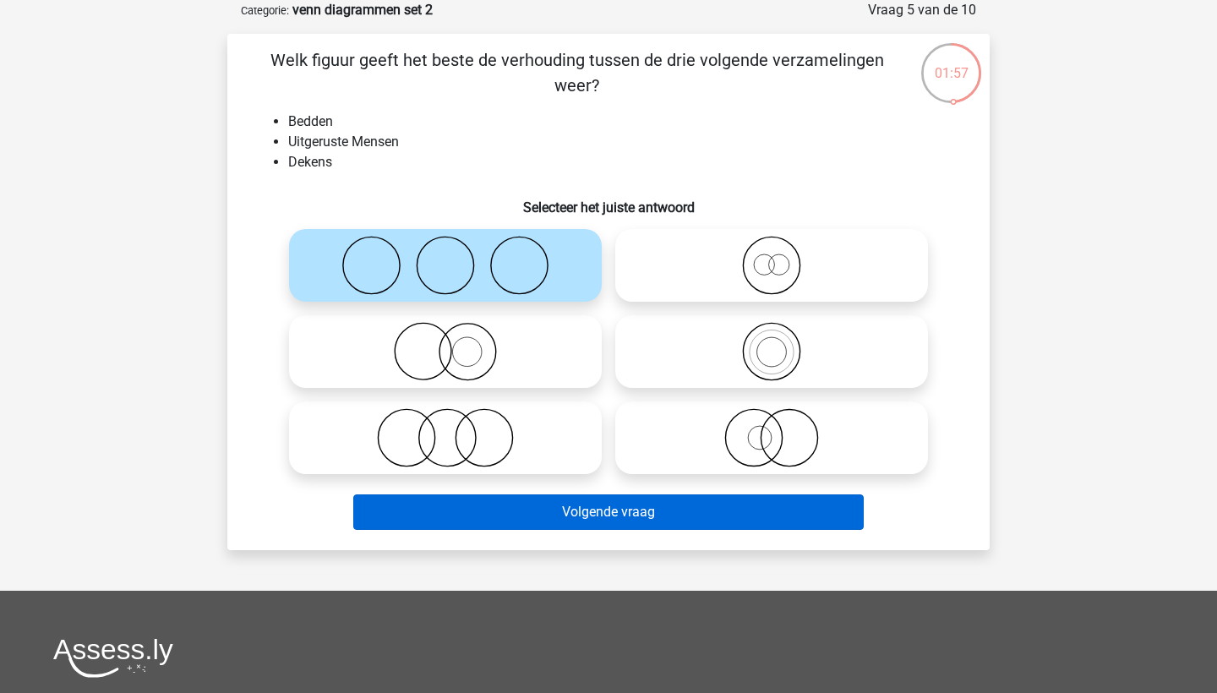
click at [653, 504] on button "Volgende vraag" at bounding box center [608, 511] width 511 height 35
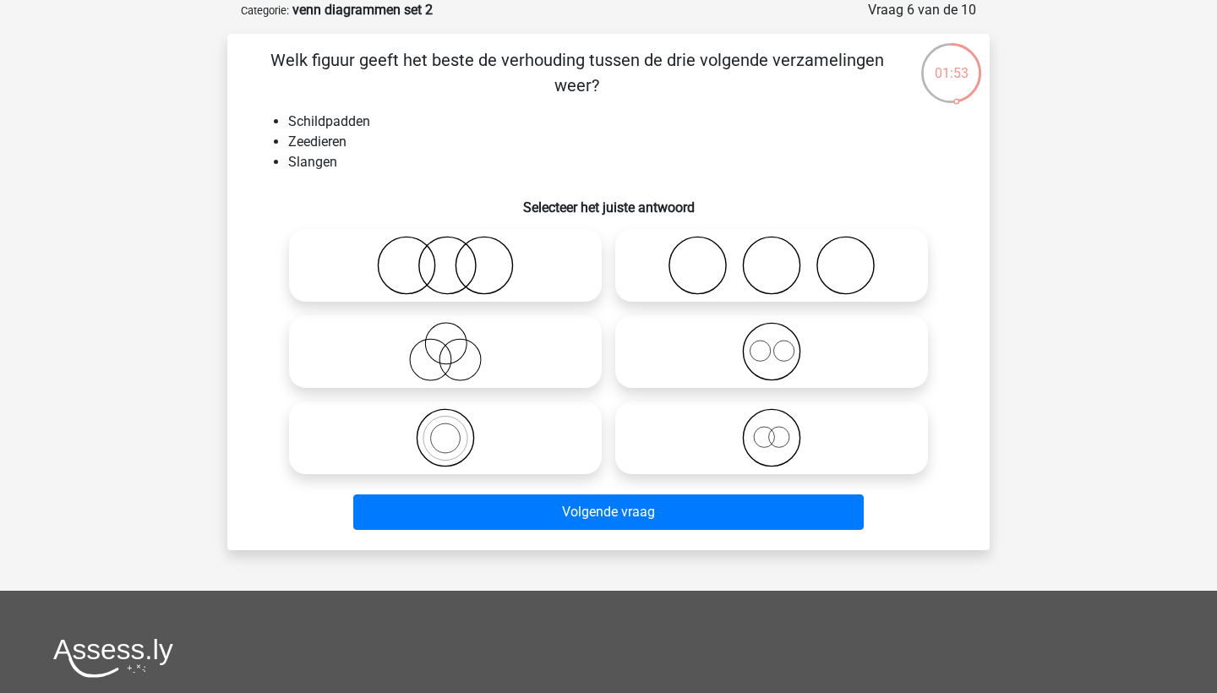
click at [515, 252] on icon at bounding box center [445, 265] width 299 height 59
click at [456, 252] on input "radio" at bounding box center [450, 251] width 11 height 11
radio input "true"
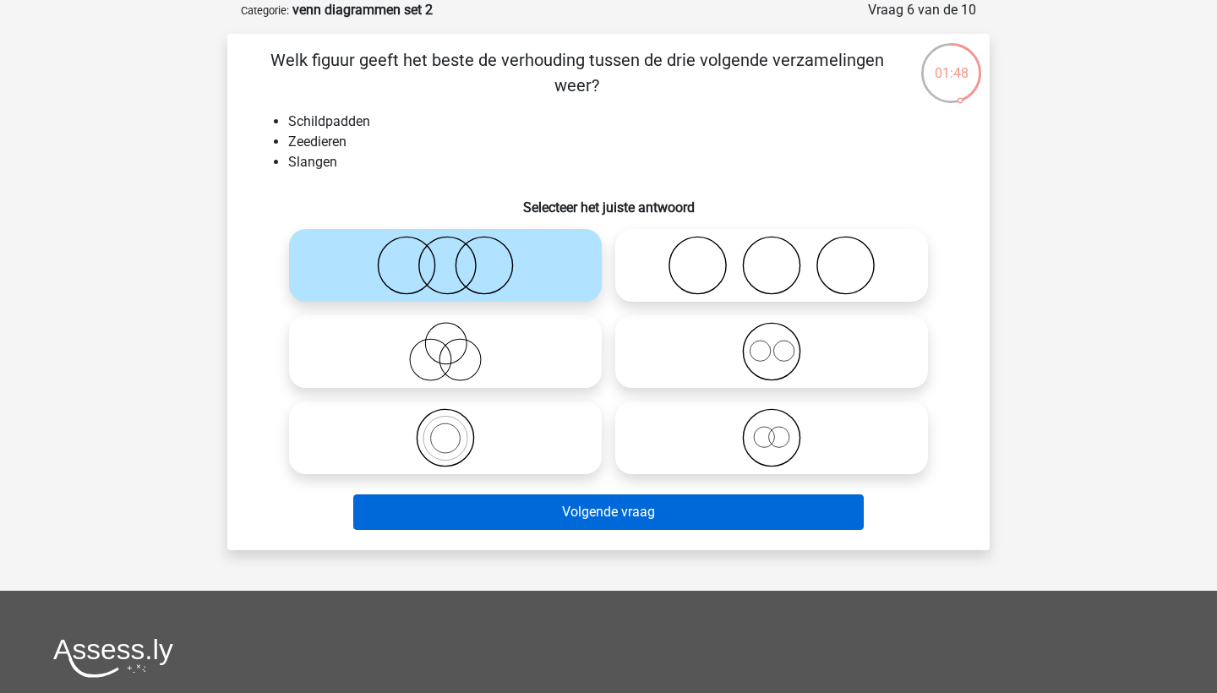
click at [593, 525] on button "Volgende vraag" at bounding box center [608, 511] width 511 height 35
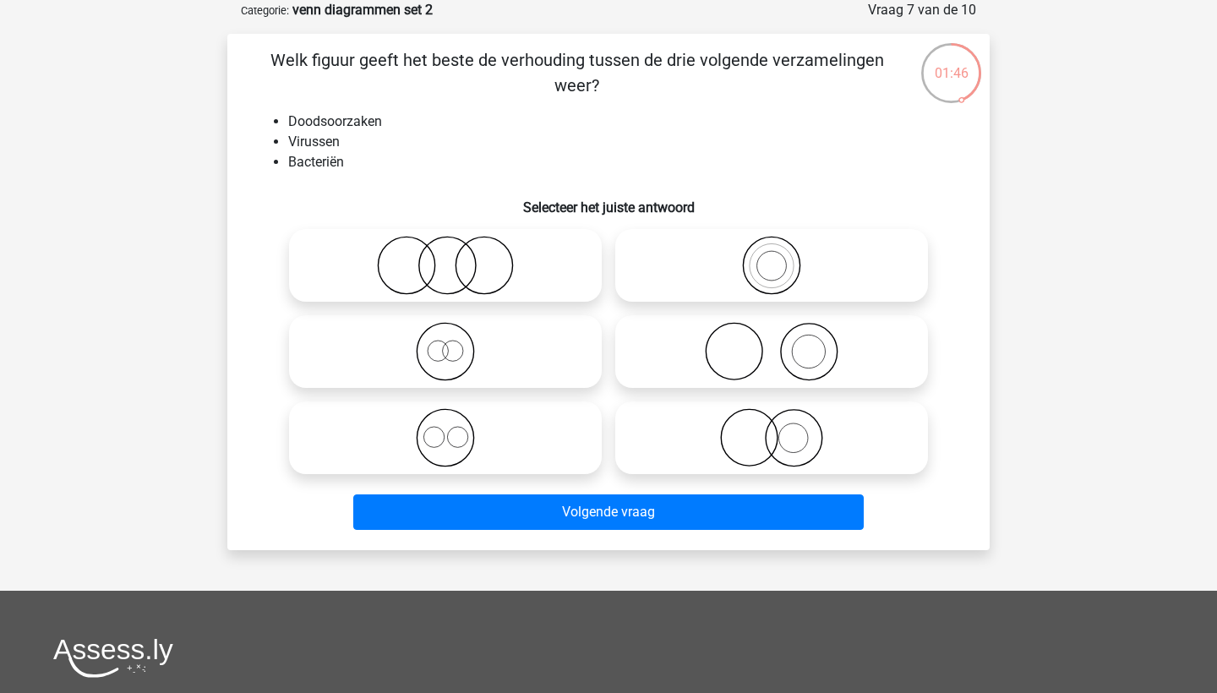
click at [534, 252] on icon at bounding box center [445, 265] width 299 height 59
click at [456, 252] on input "radio" at bounding box center [450, 251] width 11 height 11
radio input "true"
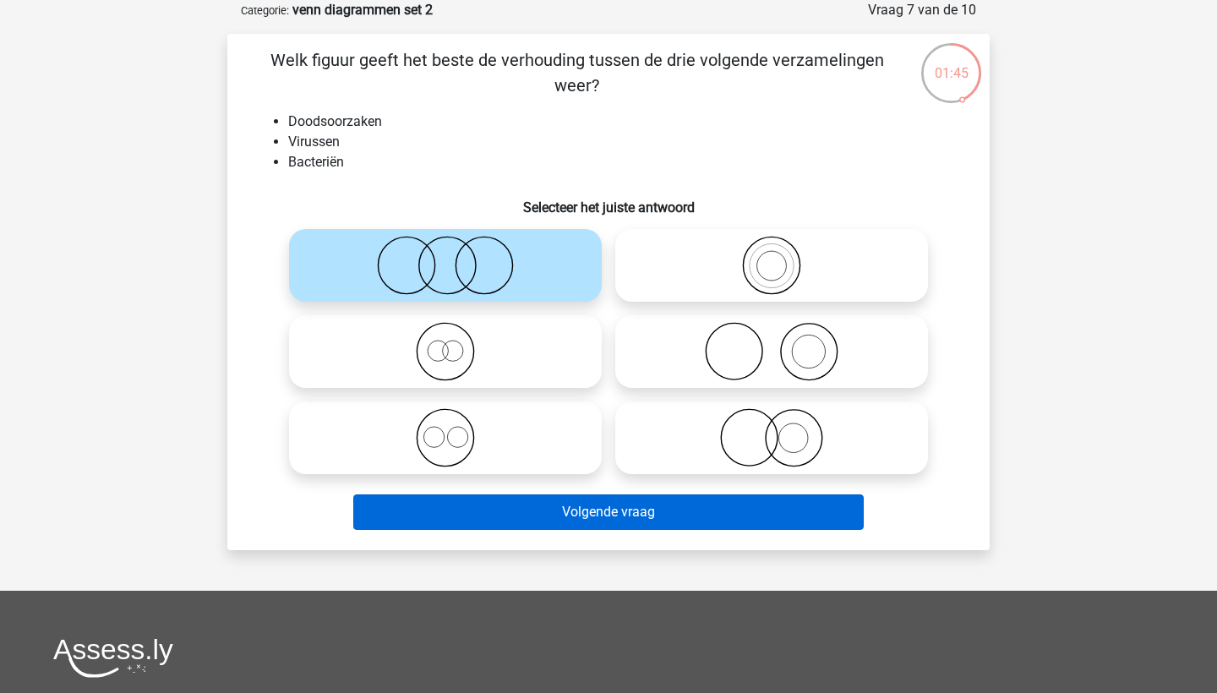
click at [615, 510] on button "Volgende vraag" at bounding box center [608, 511] width 511 height 35
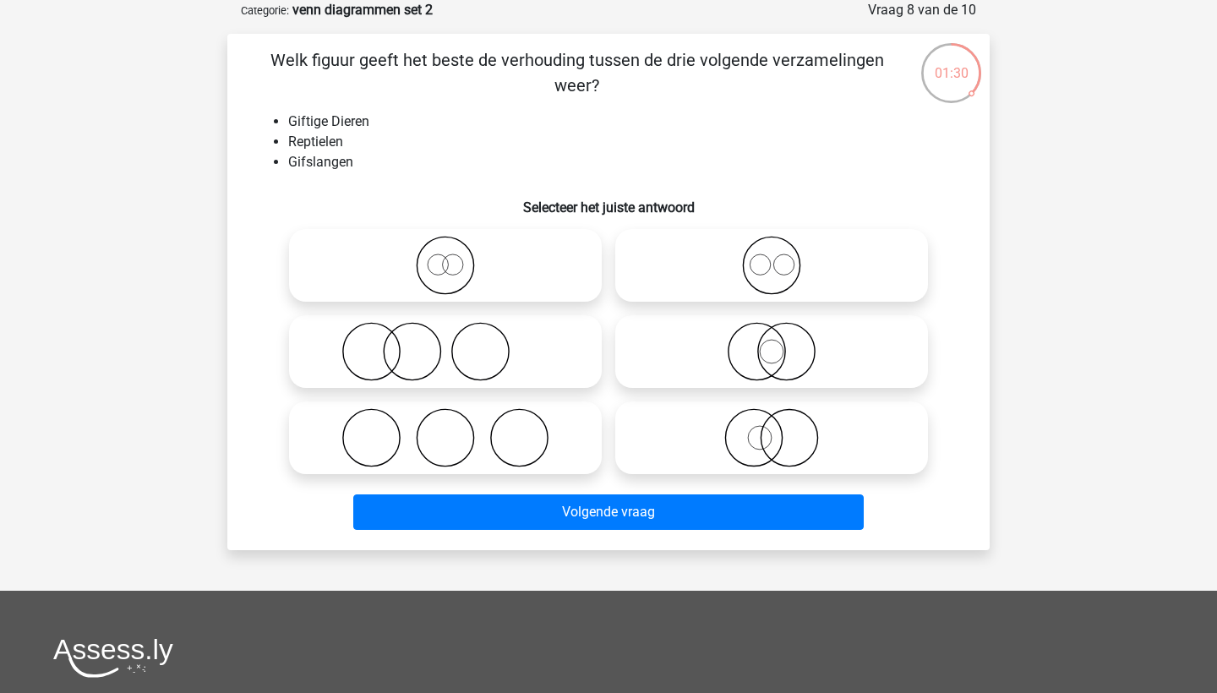
click at [764, 431] on icon at bounding box center [771, 437] width 299 height 59
click at [771, 429] on input "radio" at bounding box center [776, 423] width 11 height 11
radio input "true"
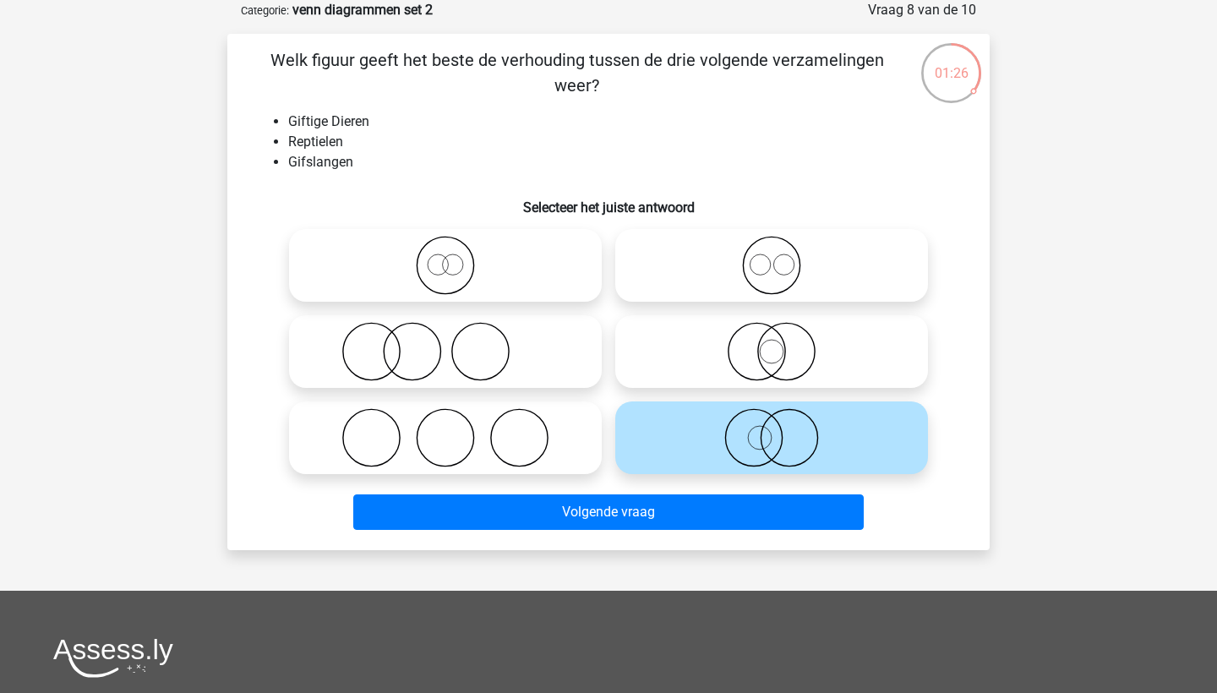
click at [824, 372] on icon at bounding box center [771, 351] width 299 height 59
click at [782, 343] on input "radio" at bounding box center [776, 337] width 11 height 11
radio input "true"
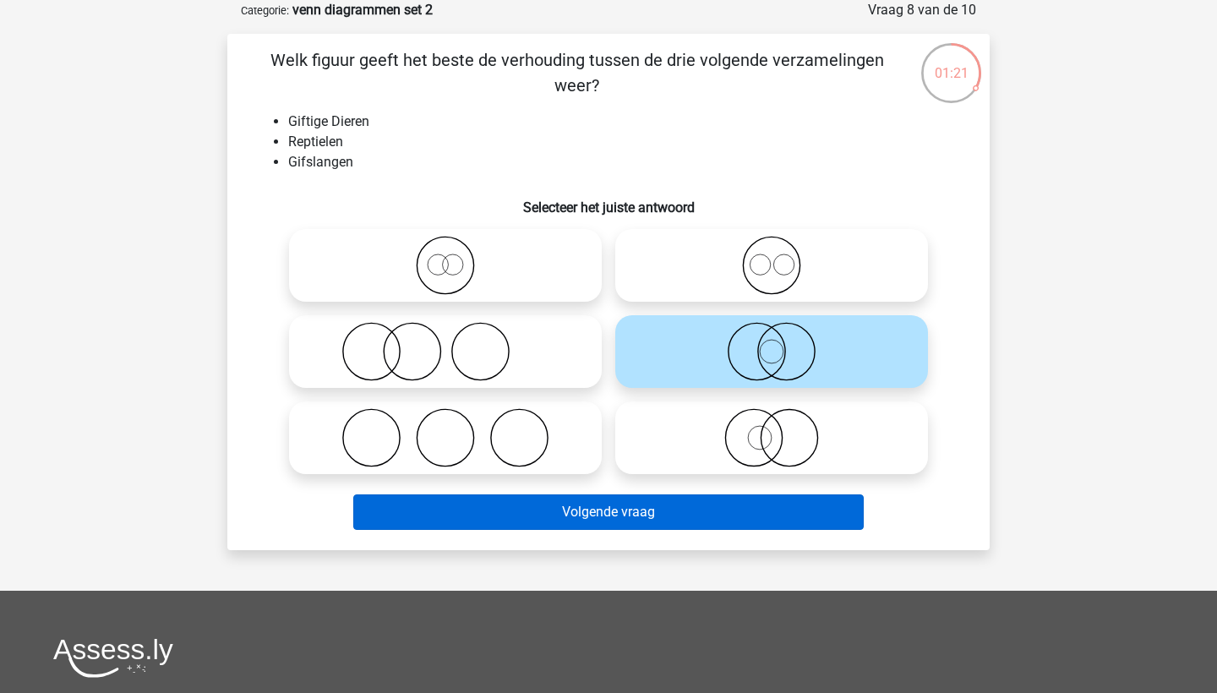
click at [754, 513] on button "Volgende vraag" at bounding box center [608, 511] width 511 height 35
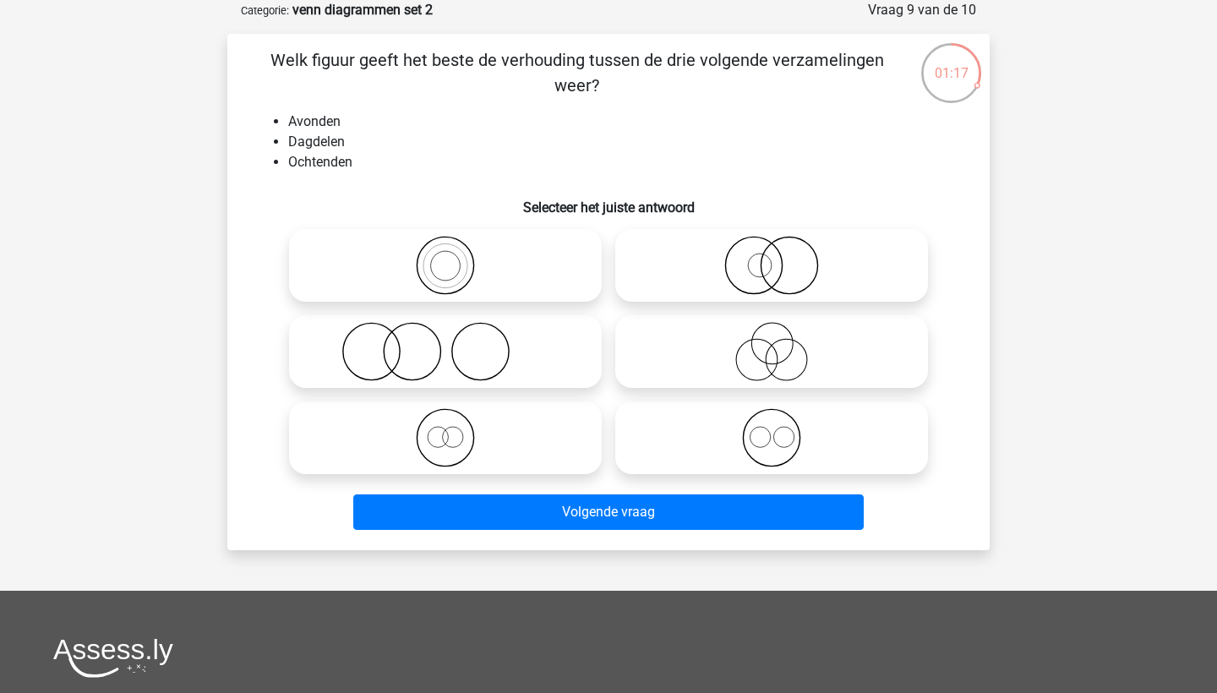
click at [830, 400] on div at bounding box center [771, 438] width 326 height 86
click at [819, 432] on icon at bounding box center [771, 437] width 299 height 59
click at [782, 429] on input "radio" at bounding box center [776, 423] width 11 height 11
radio input "true"
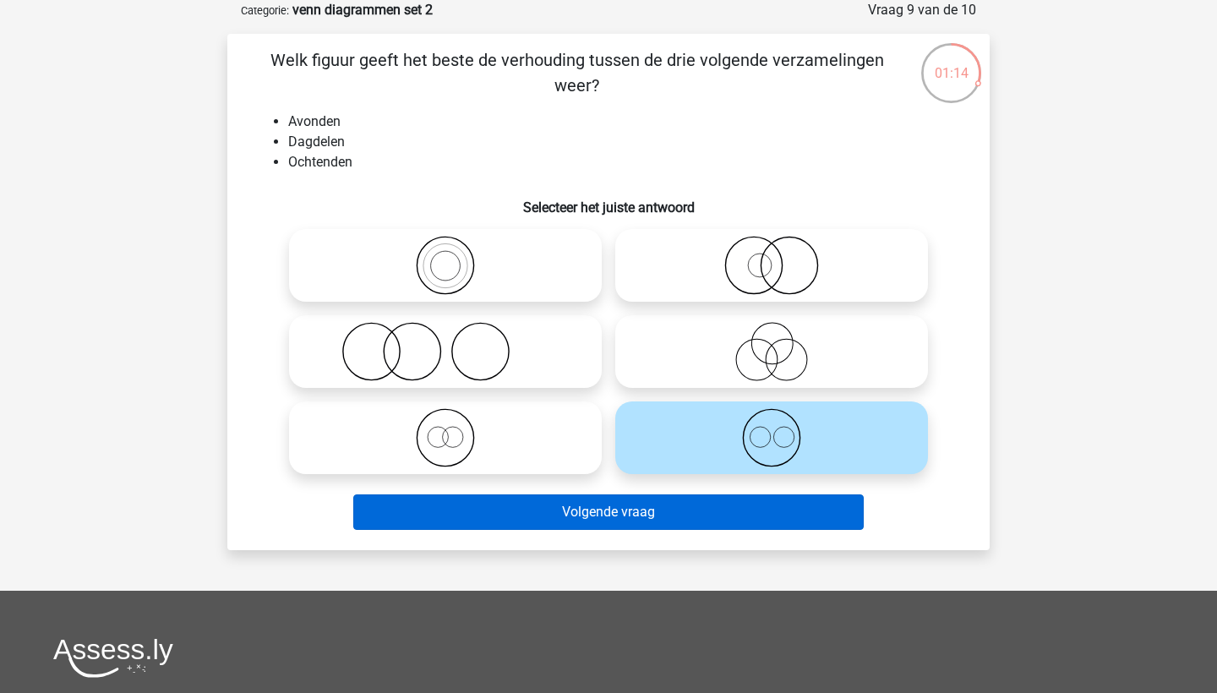
click at [716, 519] on button "Volgende vraag" at bounding box center [608, 511] width 511 height 35
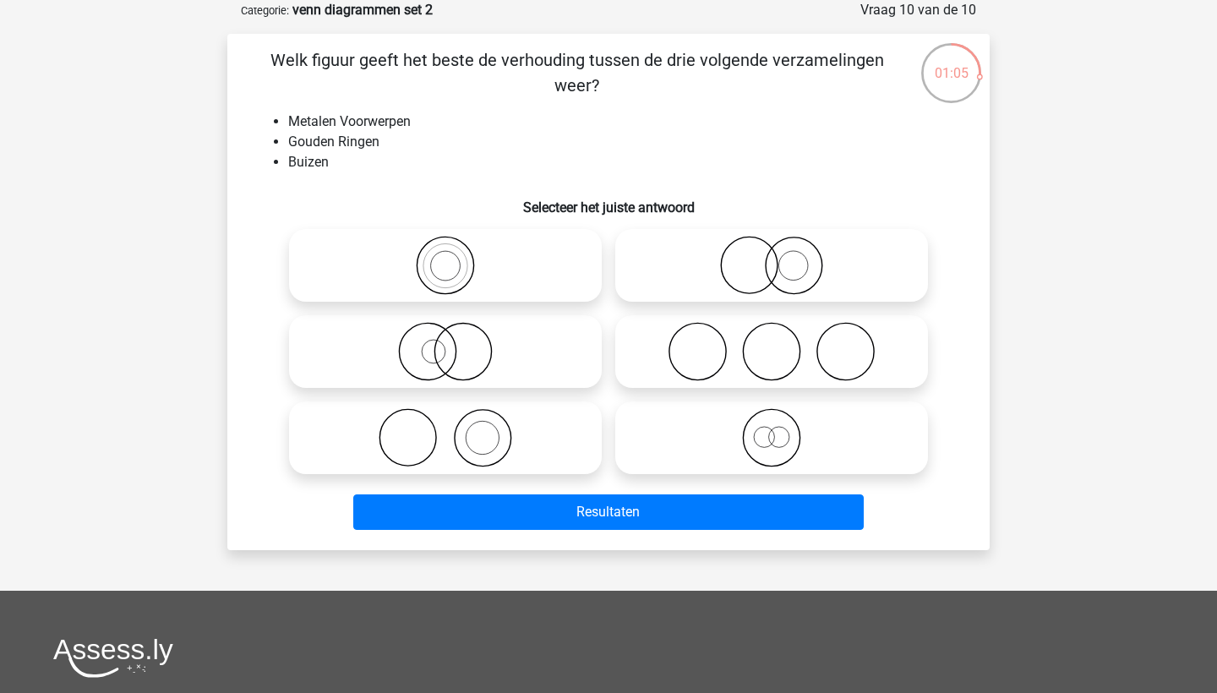
click at [864, 262] on icon at bounding box center [771, 265] width 299 height 59
click at [782, 257] on input "radio" at bounding box center [776, 251] width 11 height 11
radio input "true"
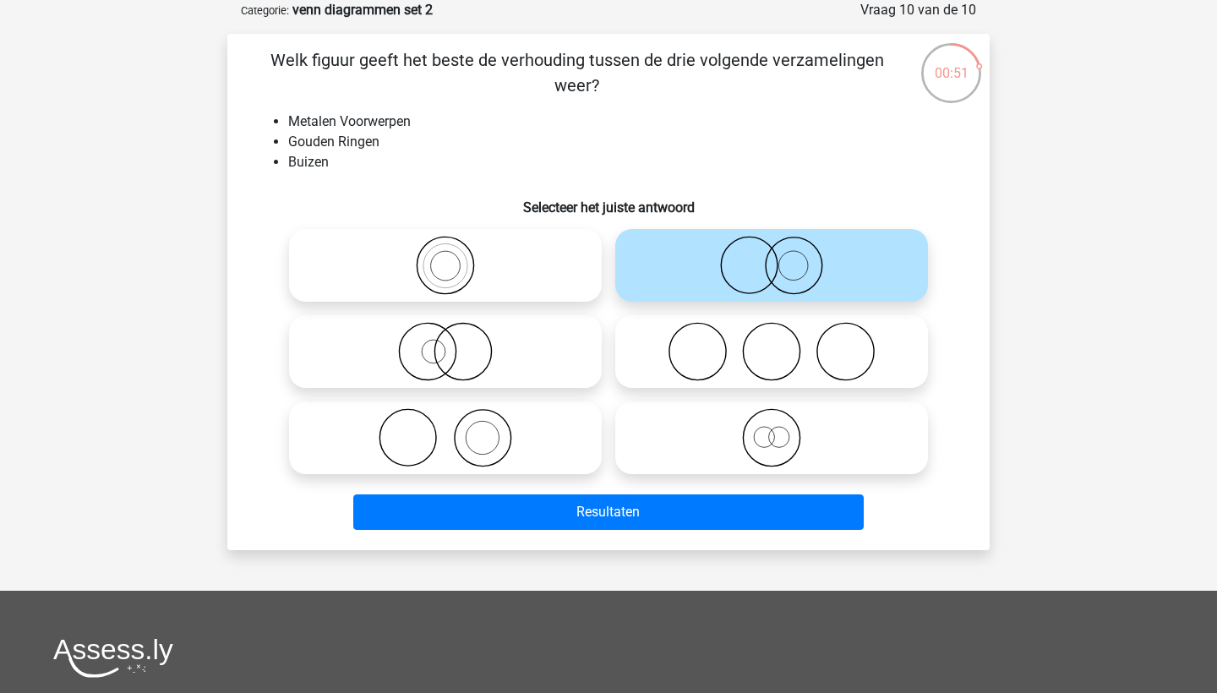
click at [798, 336] on icon at bounding box center [771, 351] width 299 height 59
click at [782, 336] on input "radio" at bounding box center [776, 337] width 11 height 11
radio input "true"
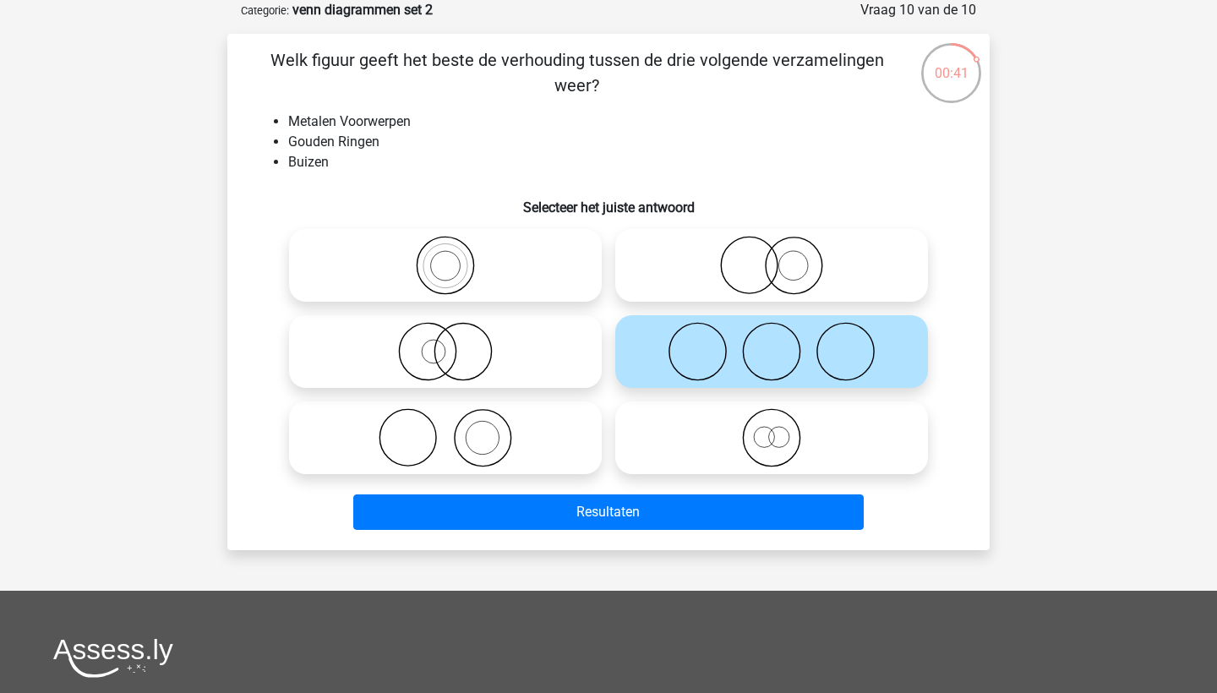
click at [814, 265] on icon at bounding box center [771, 265] width 299 height 59
click at [782, 257] on input "radio" at bounding box center [776, 251] width 11 height 11
radio input "true"
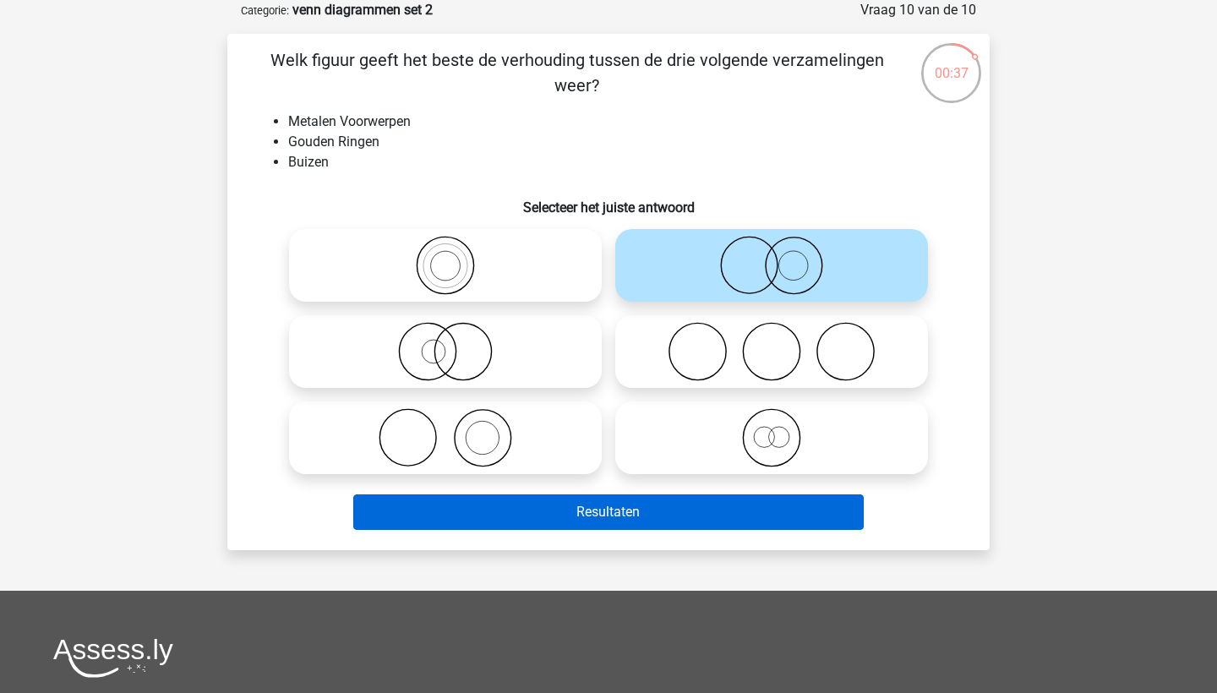
click at [743, 512] on button "Resultaten" at bounding box center [608, 511] width 511 height 35
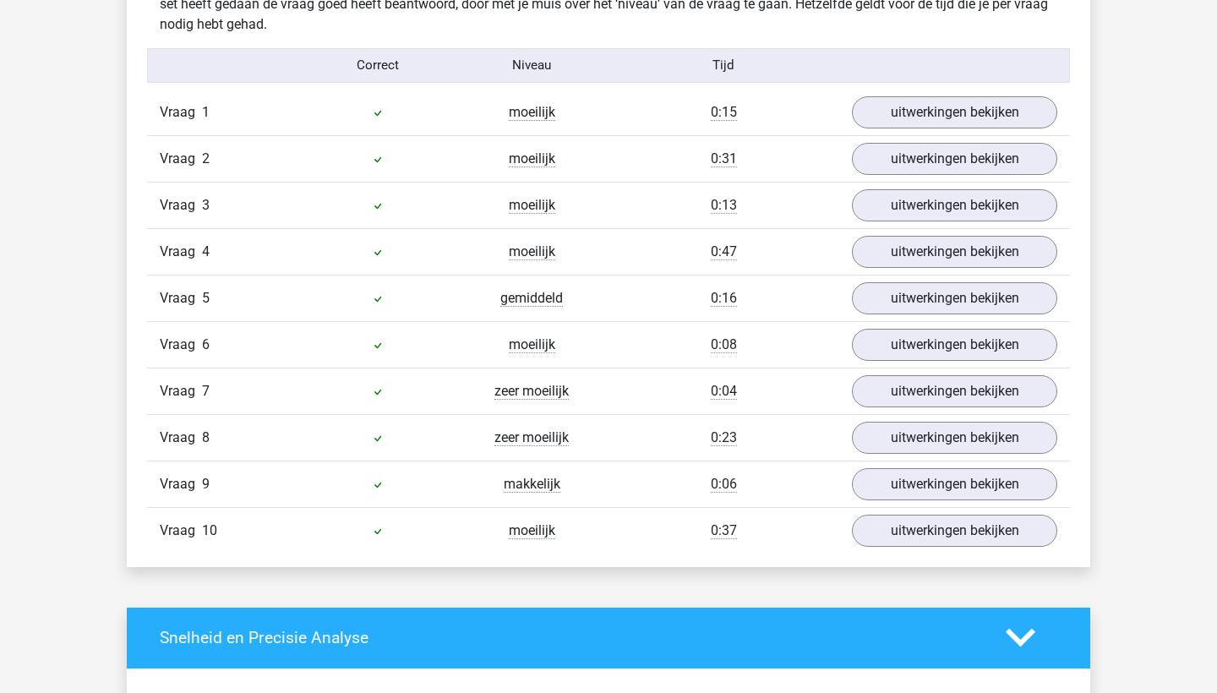
scroll to position [1370, 0]
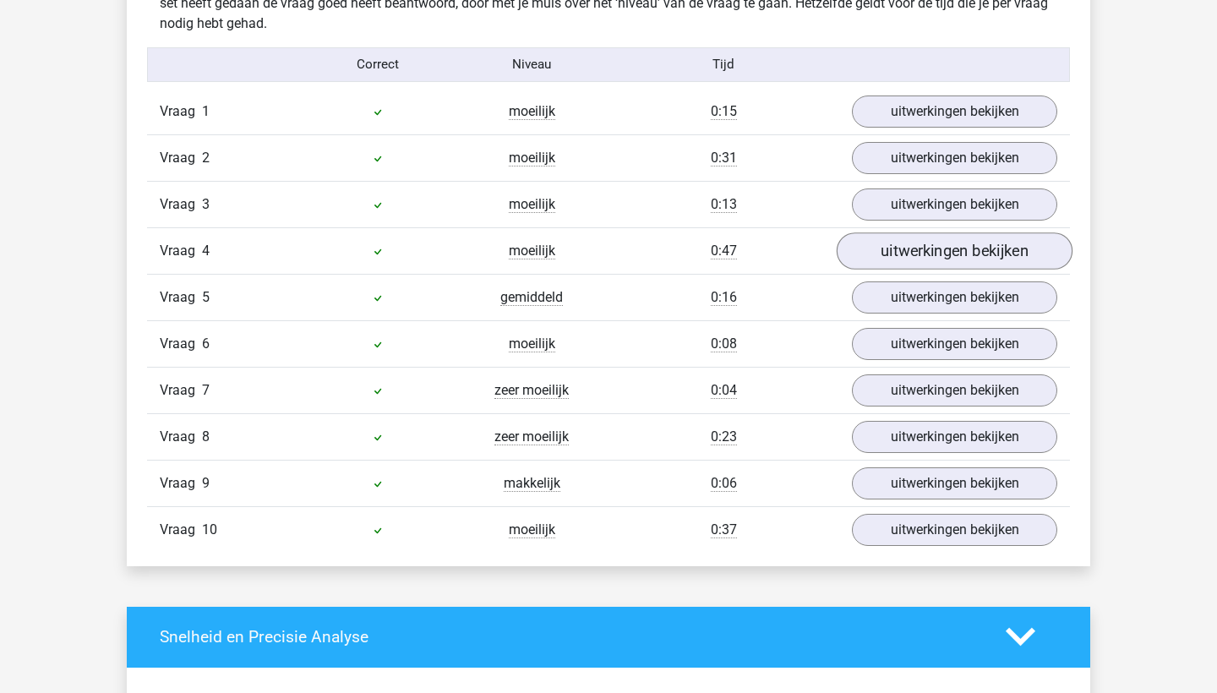
click at [912, 245] on link "uitwerkingen bekijken" at bounding box center [954, 250] width 236 height 37
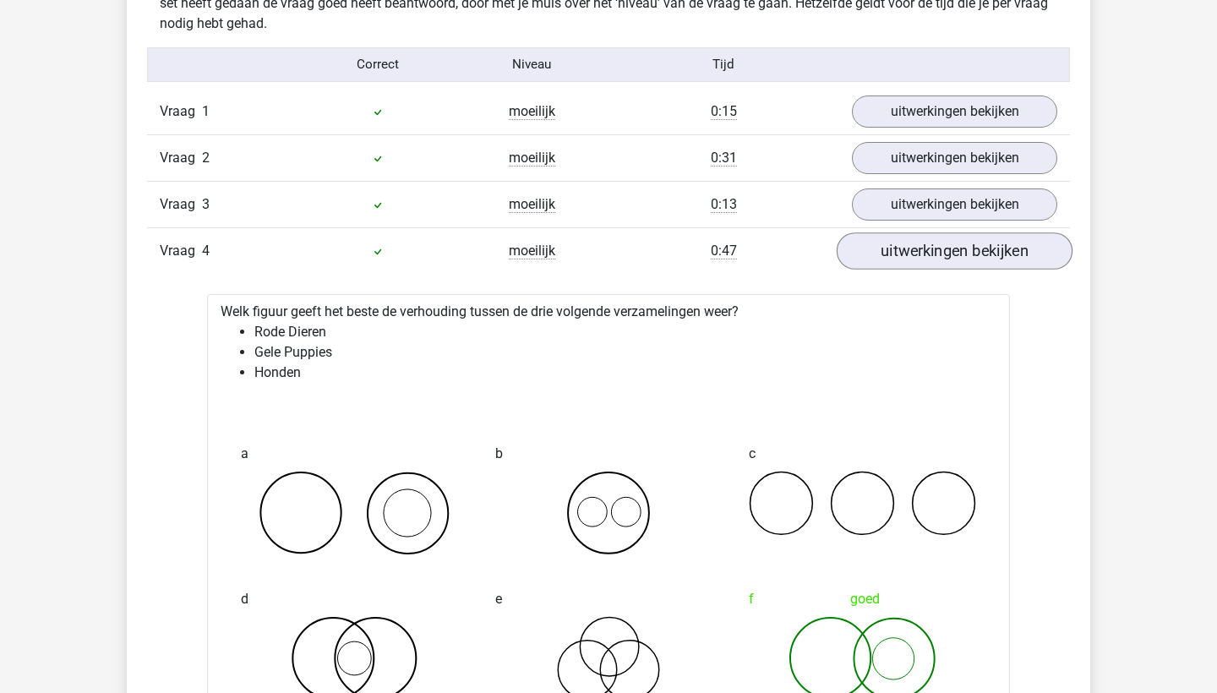
click at [1003, 257] on link "uitwerkingen bekijken" at bounding box center [954, 250] width 236 height 37
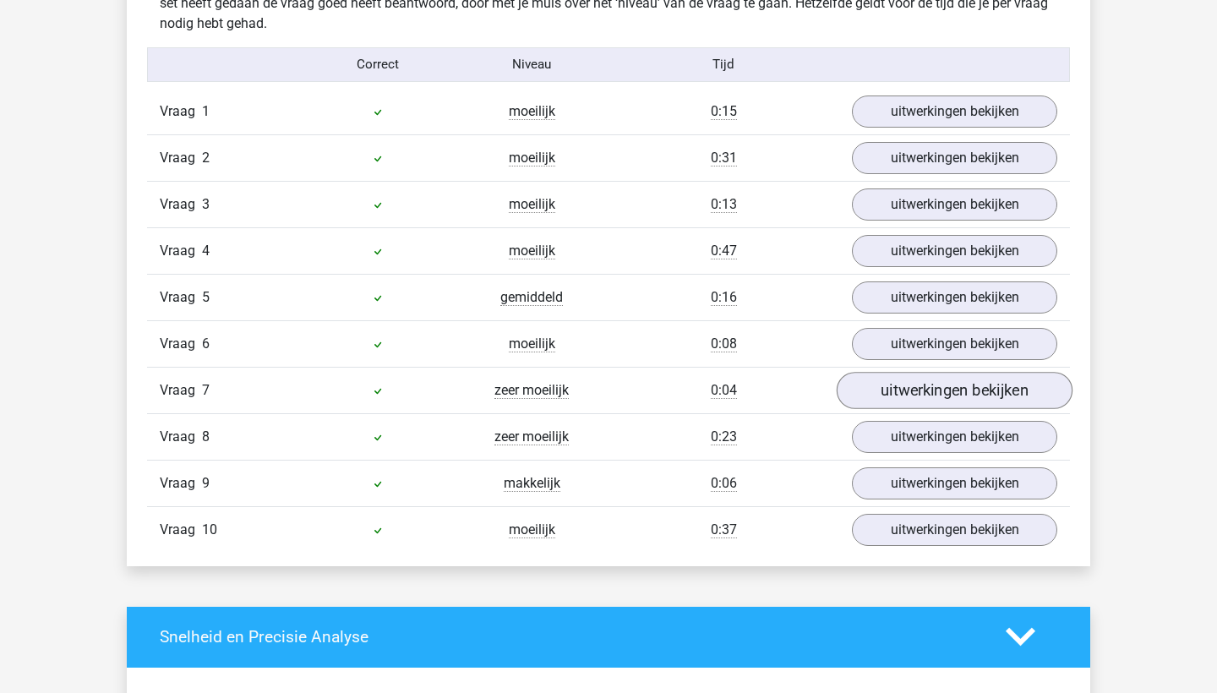
click at [1011, 388] on link "uitwerkingen bekijken" at bounding box center [954, 390] width 236 height 37
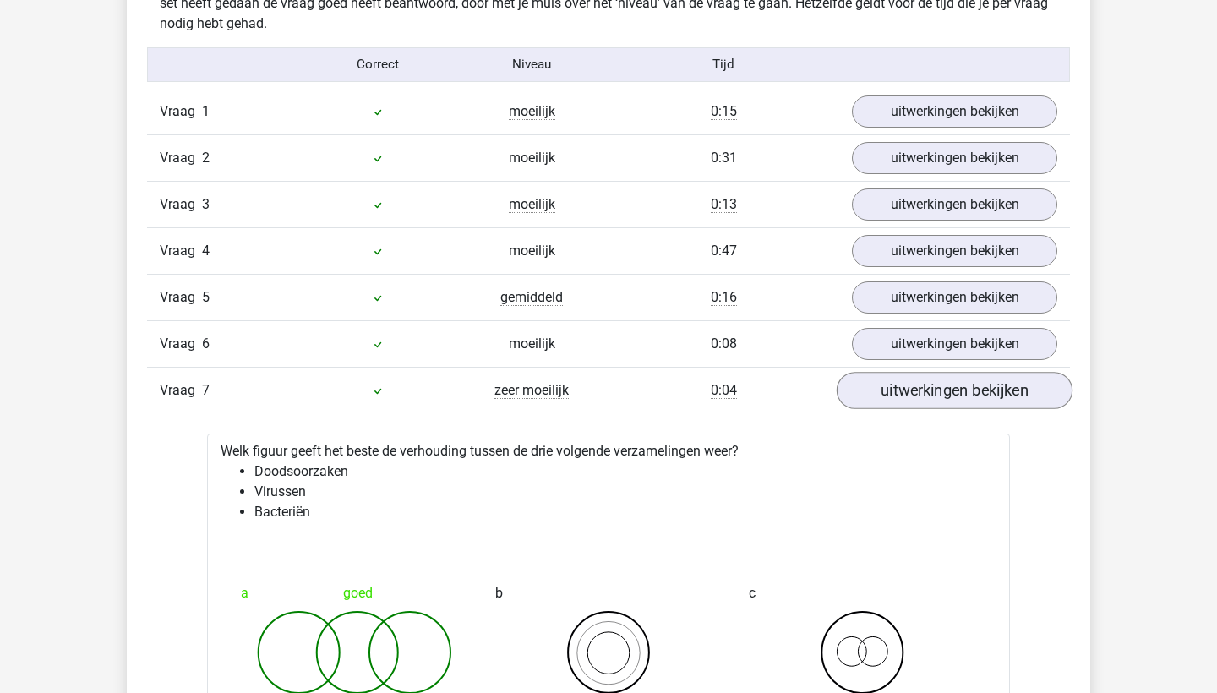
click at [1011, 388] on link "uitwerkingen bekijken" at bounding box center [954, 390] width 236 height 37
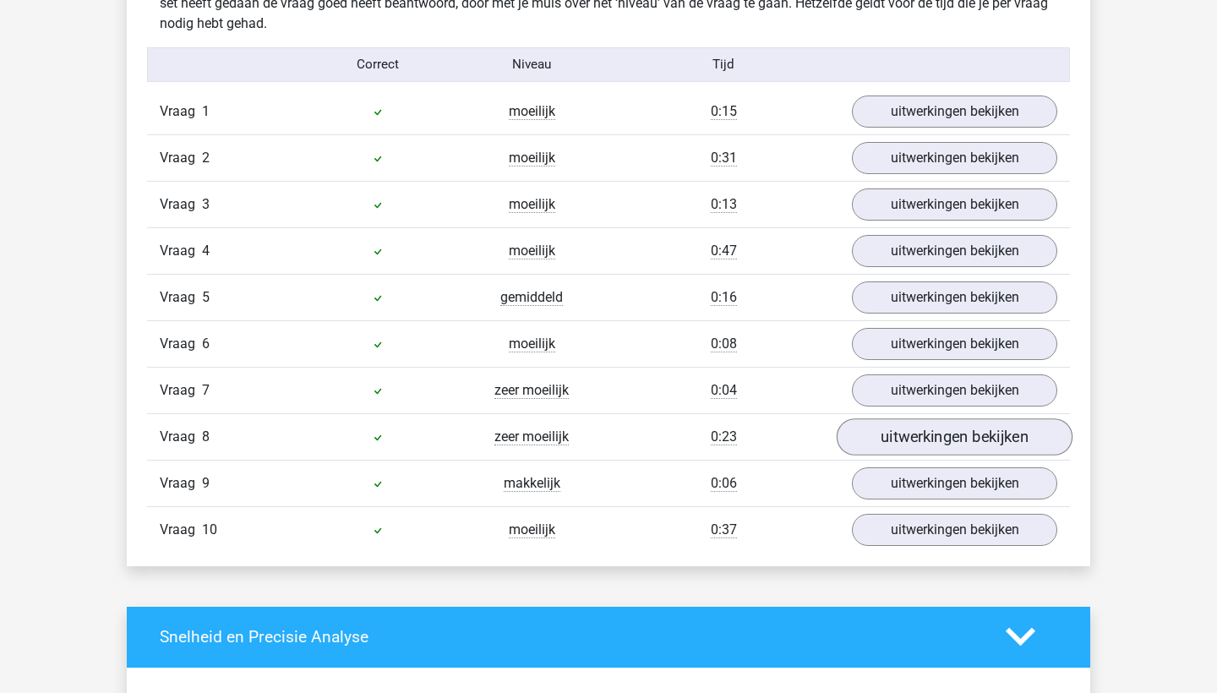
click at [986, 433] on link "uitwerkingen bekijken" at bounding box center [954, 436] width 236 height 37
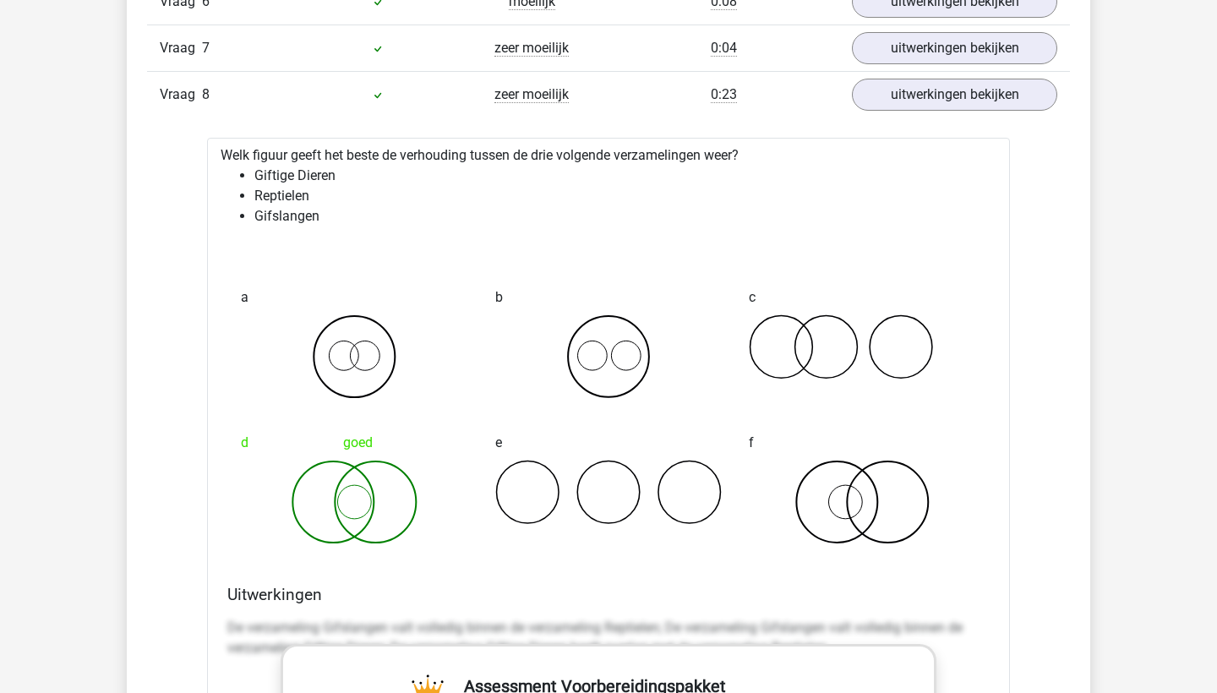
scroll to position [1713, 0]
click at [961, 95] on link "uitwerkingen bekijken" at bounding box center [954, 92] width 236 height 37
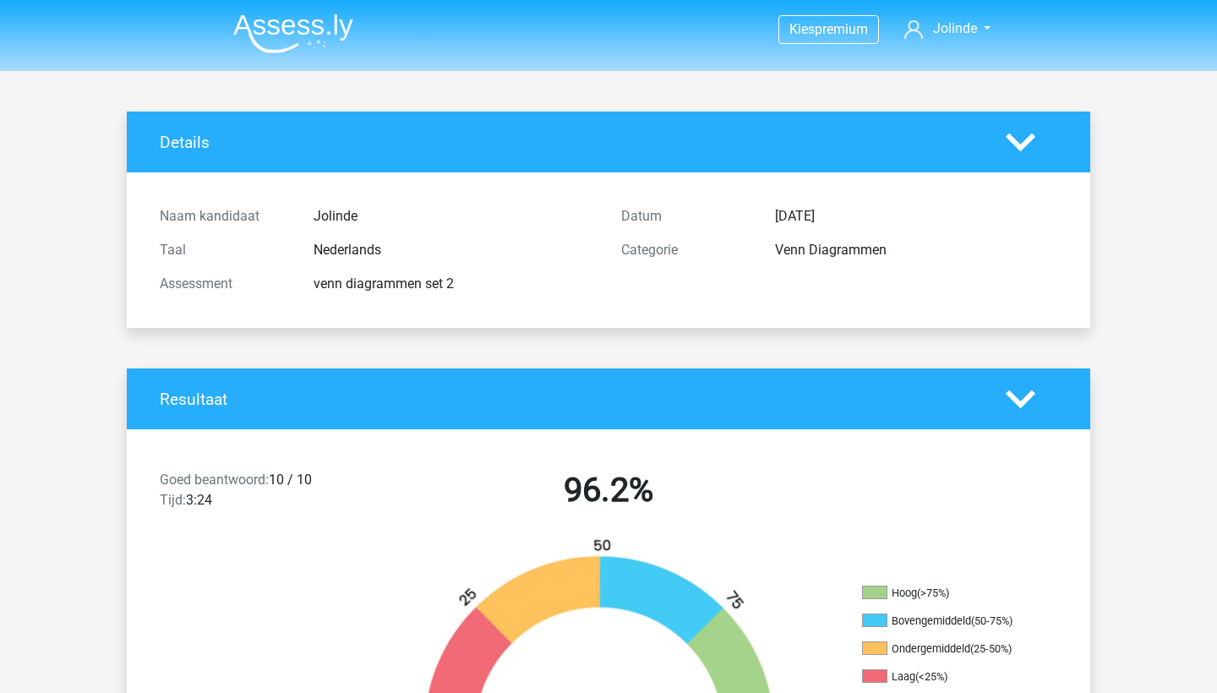
scroll to position [0, 0]
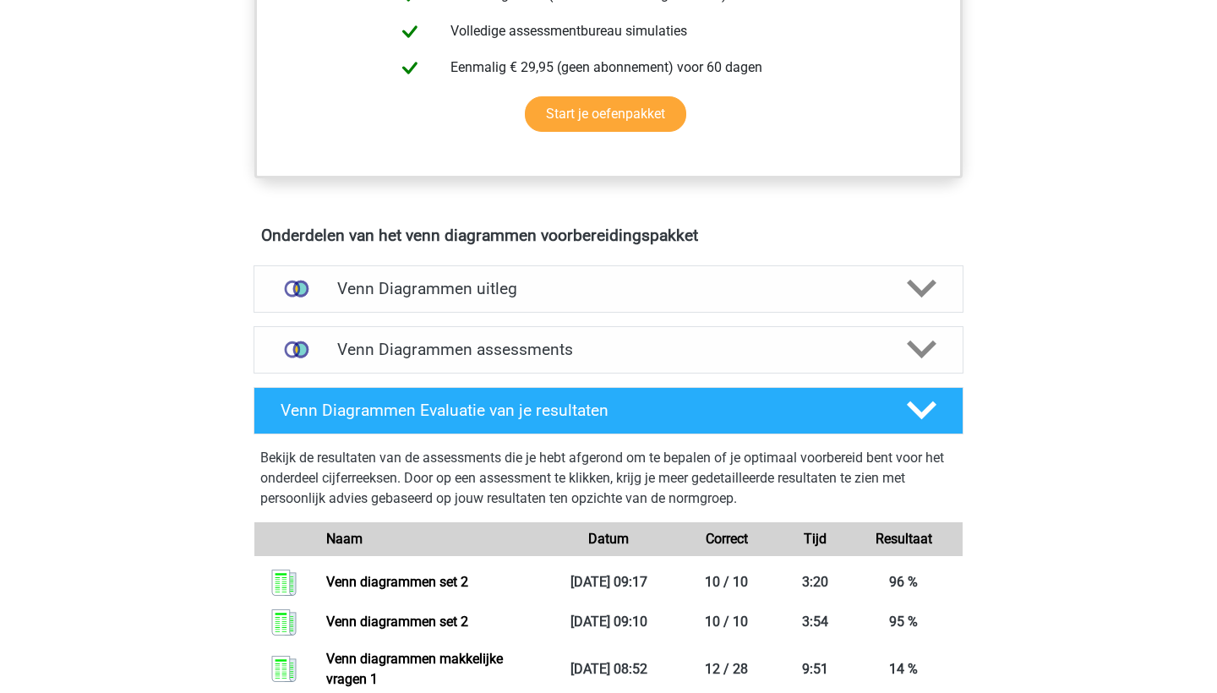
scroll to position [718, 0]
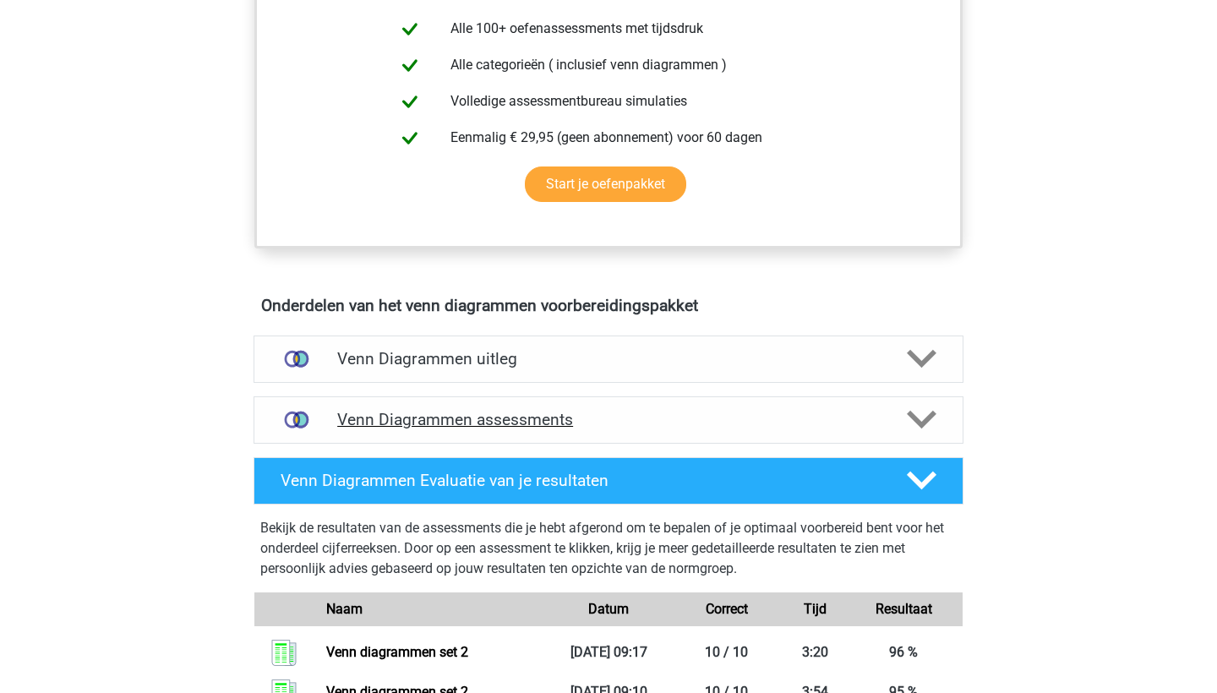
click at [907, 423] on icon at bounding box center [922, 420] width 30 height 30
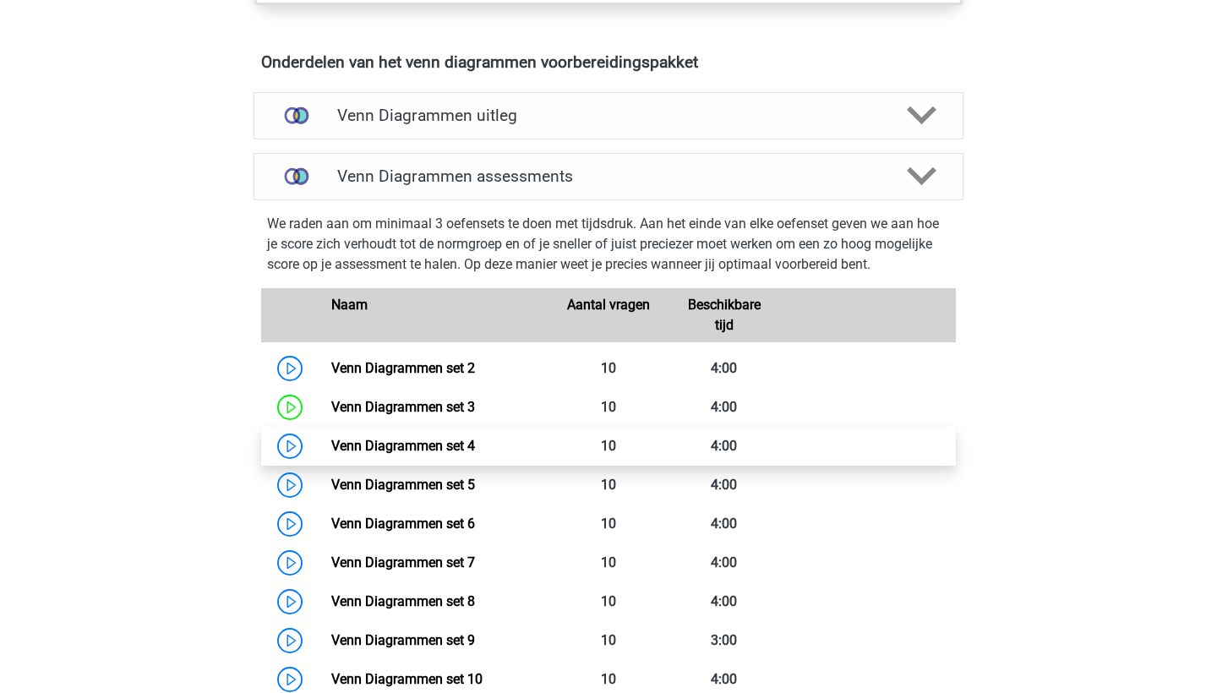
scroll to position [966, 0]
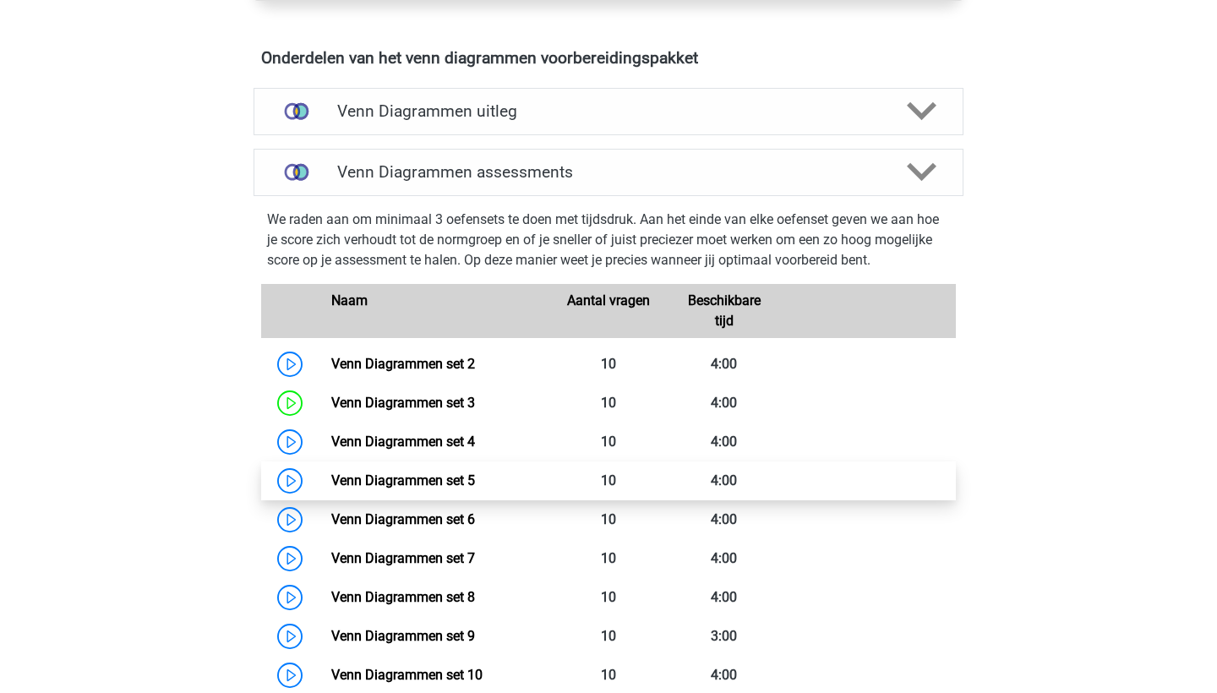
click at [331, 481] on link "Venn Diagrammen set 5" at bounding box center [403, 480] width 144 height 16
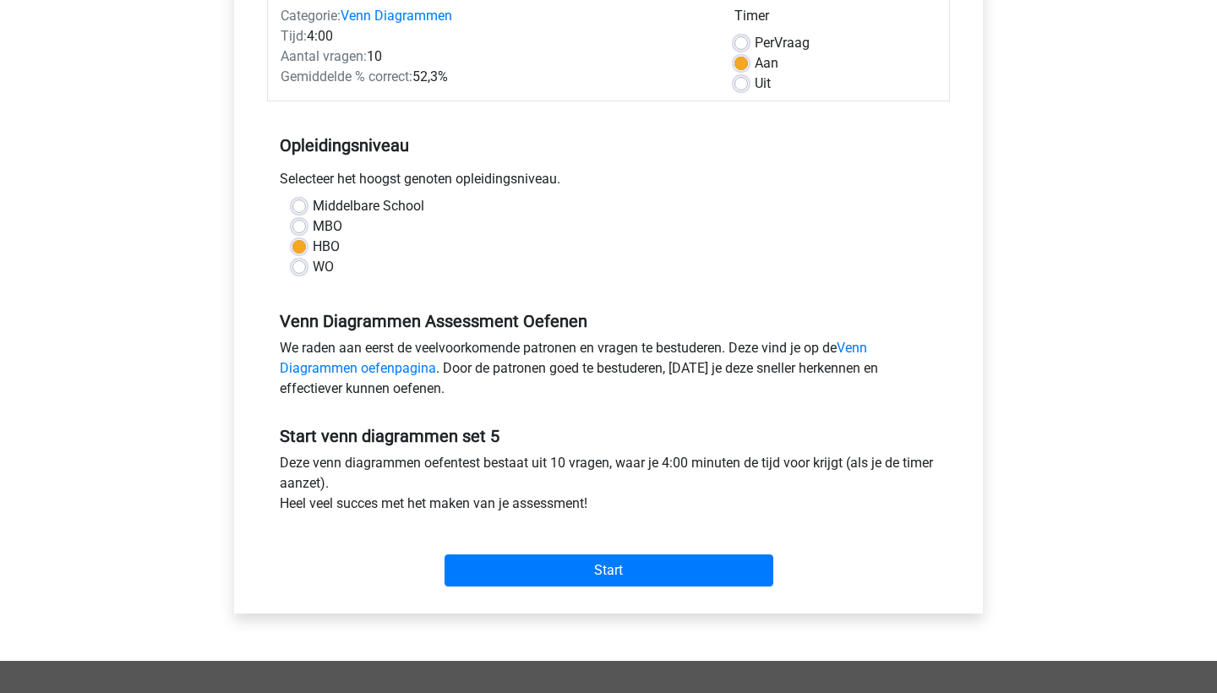
scroll to position [298, 0]
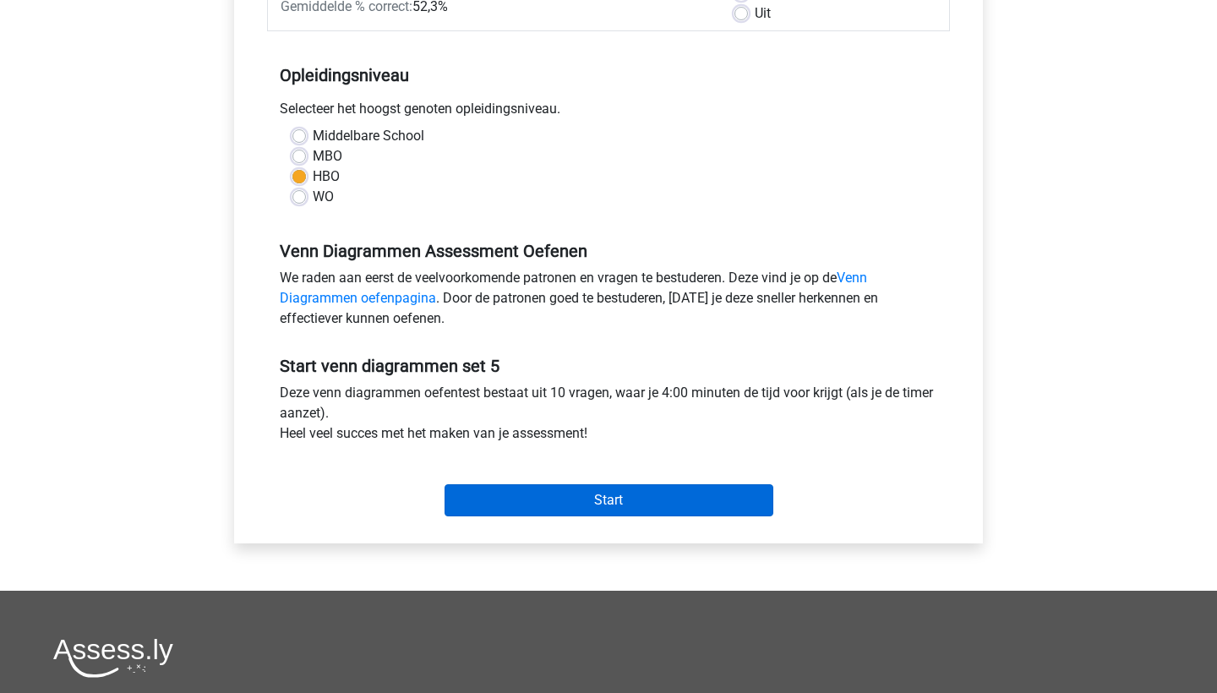
click at [586, 509] on input "Start" at bounding box center [608, 500] width 329 height 32
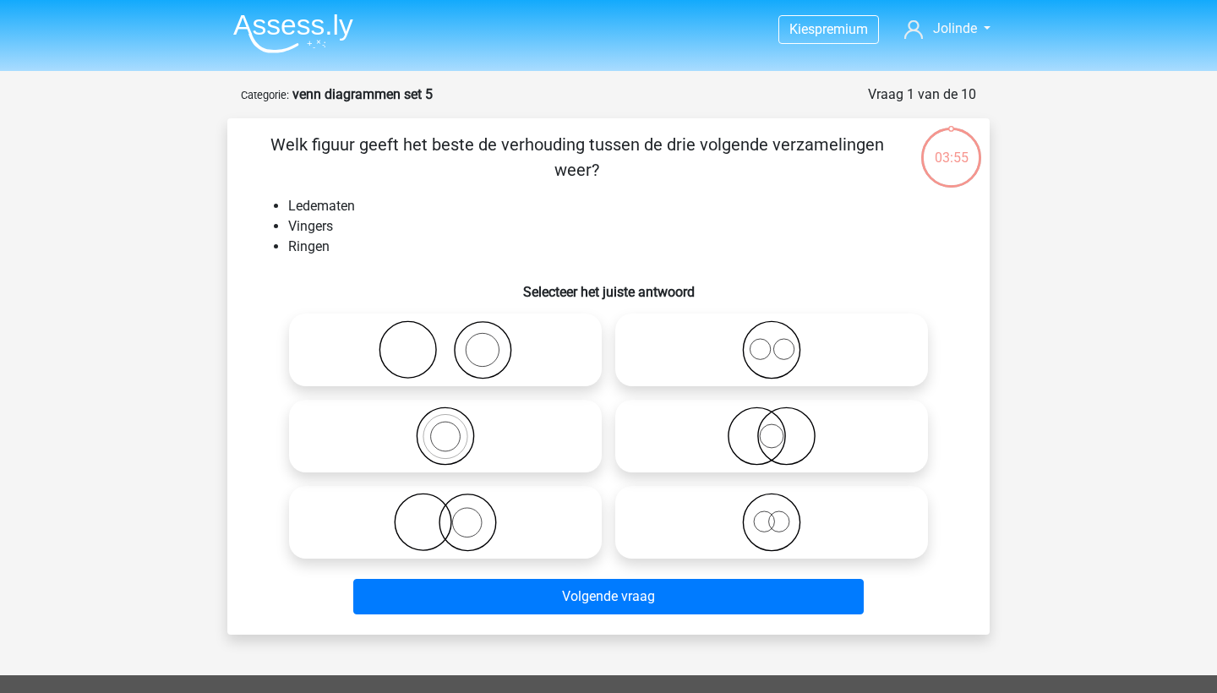
click at [503, 348] on icon at bounding box center [445, 349] width 299 height 59
click at [456, 341] on input "radio" at bounding box center [450, 335] width 11 height 11
radio input "true"
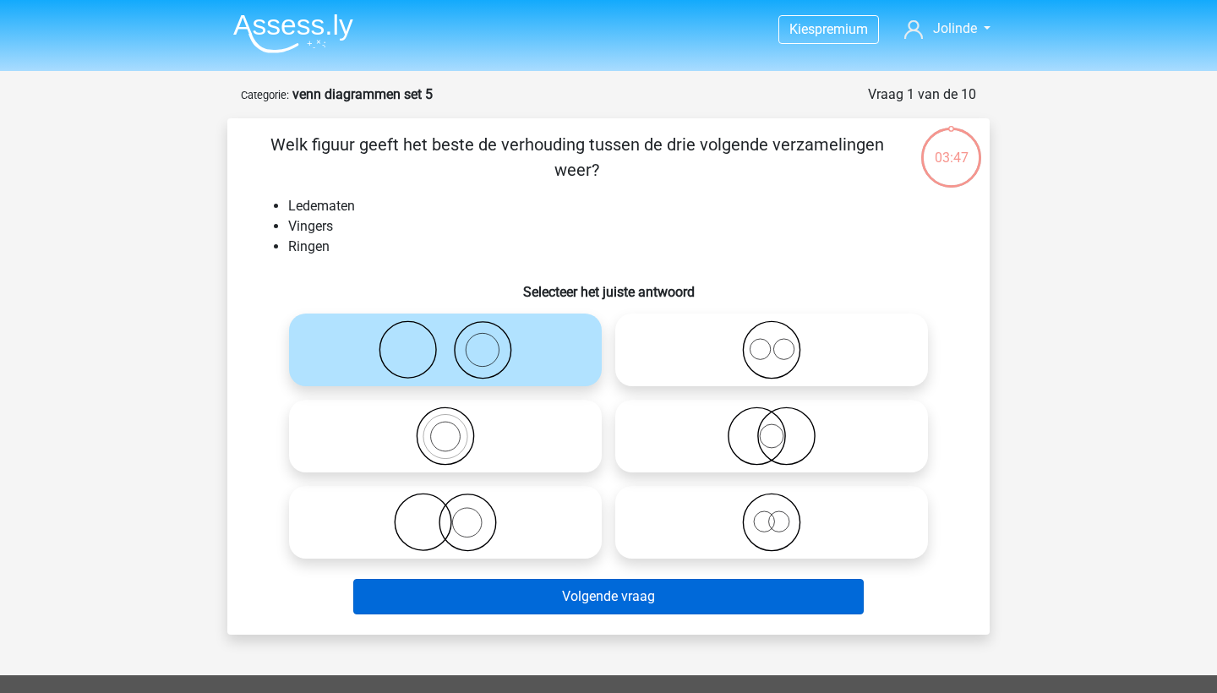
click at [623, 602] on button "Volgende vraag" at bounding box center [608, 596] width 511 height 35
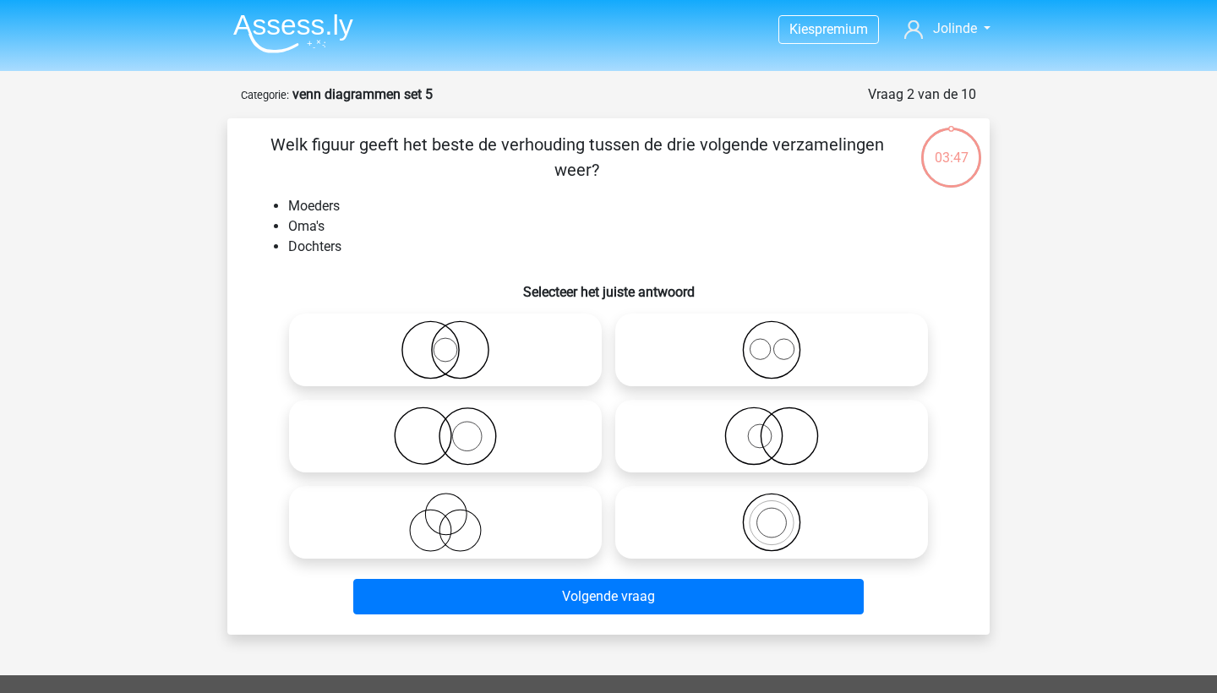
scroll to position [84, 0]
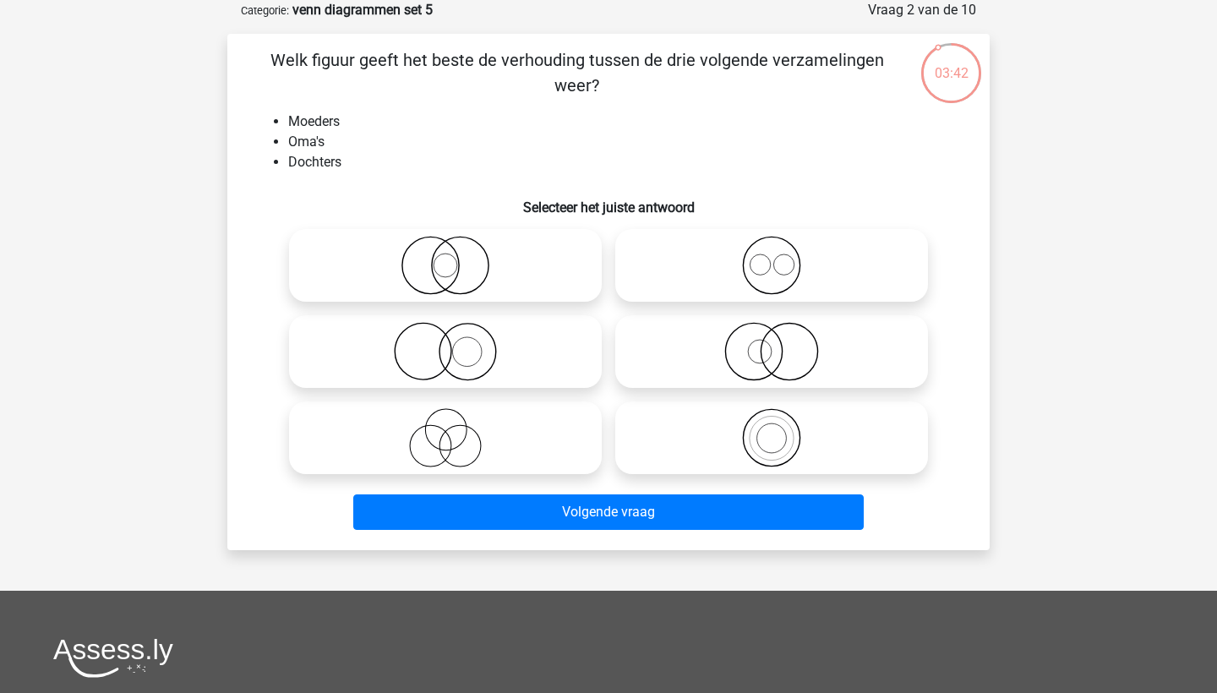
click at [827, 452] on icon at bounding box center [771, 437] width 299 height 59
click at [782, 429] on input "radio" at bounding box center [776, 423] width 11 height 11
radio input "true"
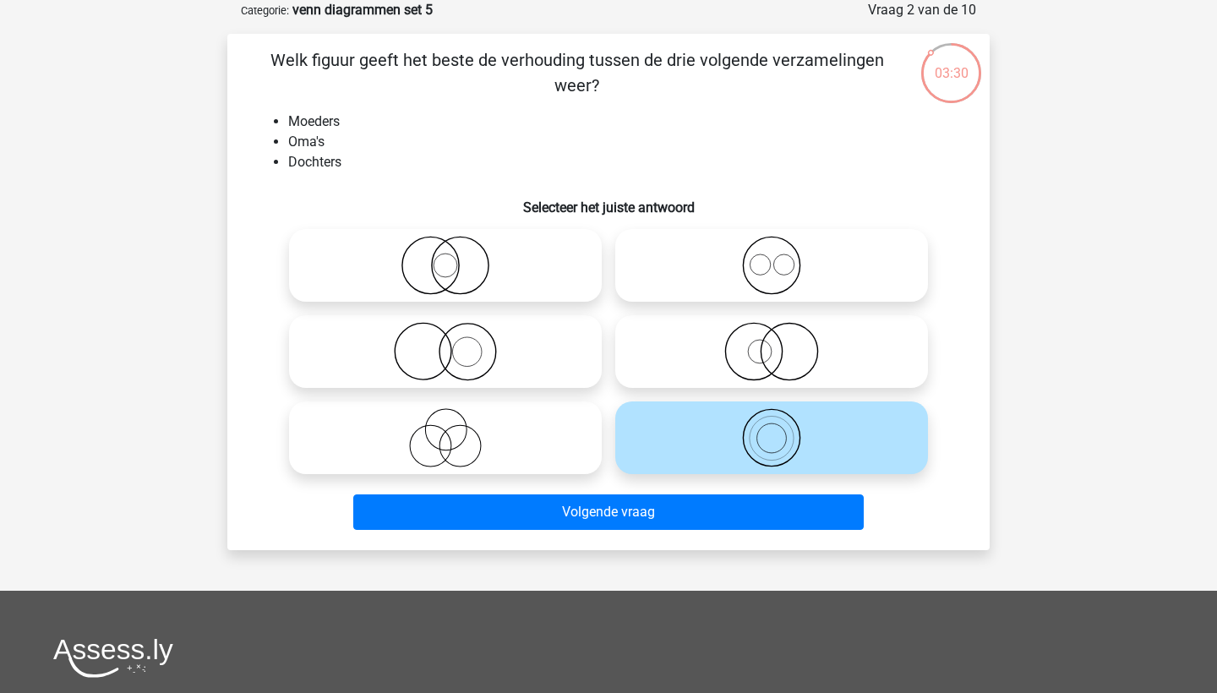
click at [736, 368] on icon at bounding box center [771, 351] width 299 height 59
click at [771, 343] on input "radio" at bounding box center [776, 337] width 11 height 11
radio input "true"
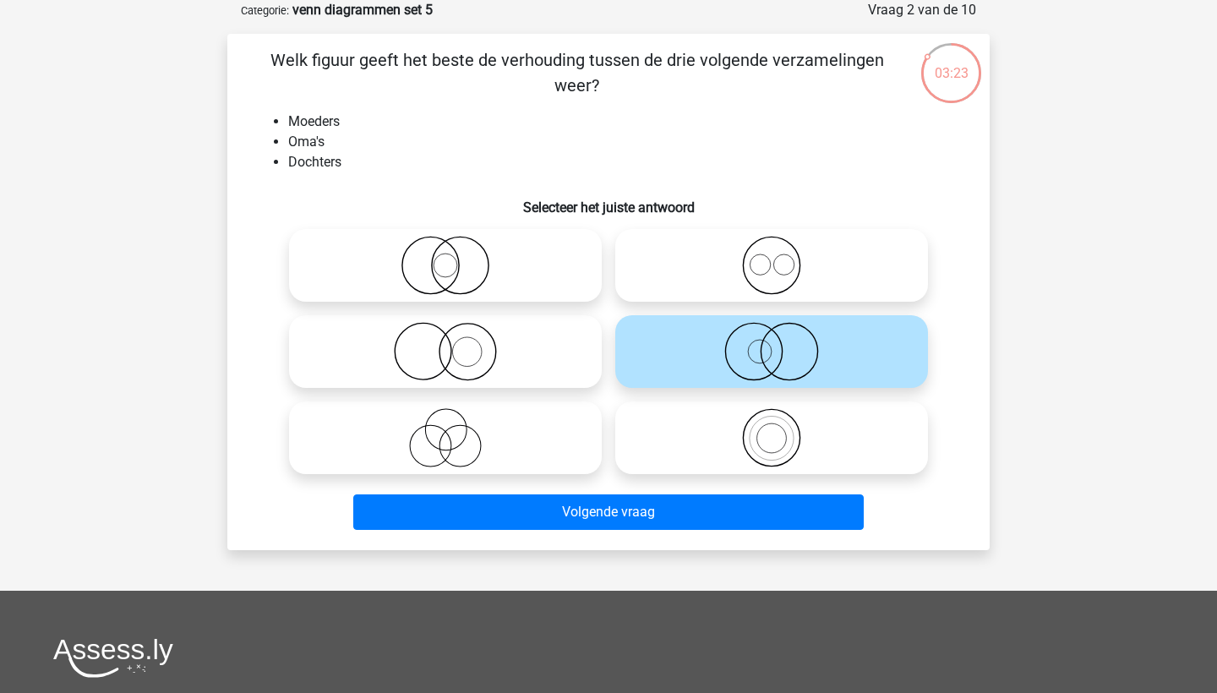
click at [776, 438] on icon at bounding box center [771, 437] width 299 height 59
click at [776, 429] on input "radio" at bounding box center [776, 423] width 11 height 11
radio input "true"
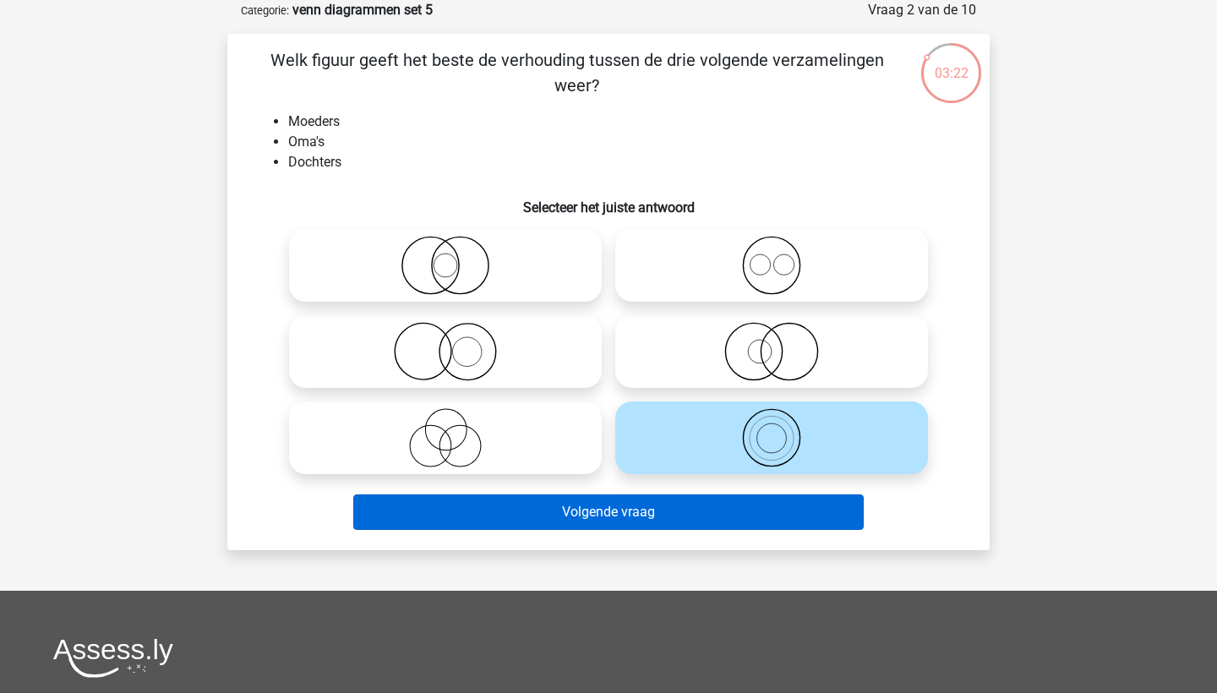
click at [766, 511] on button "Volgende vraag" at bounding box center [608, 511] width 511 height 35
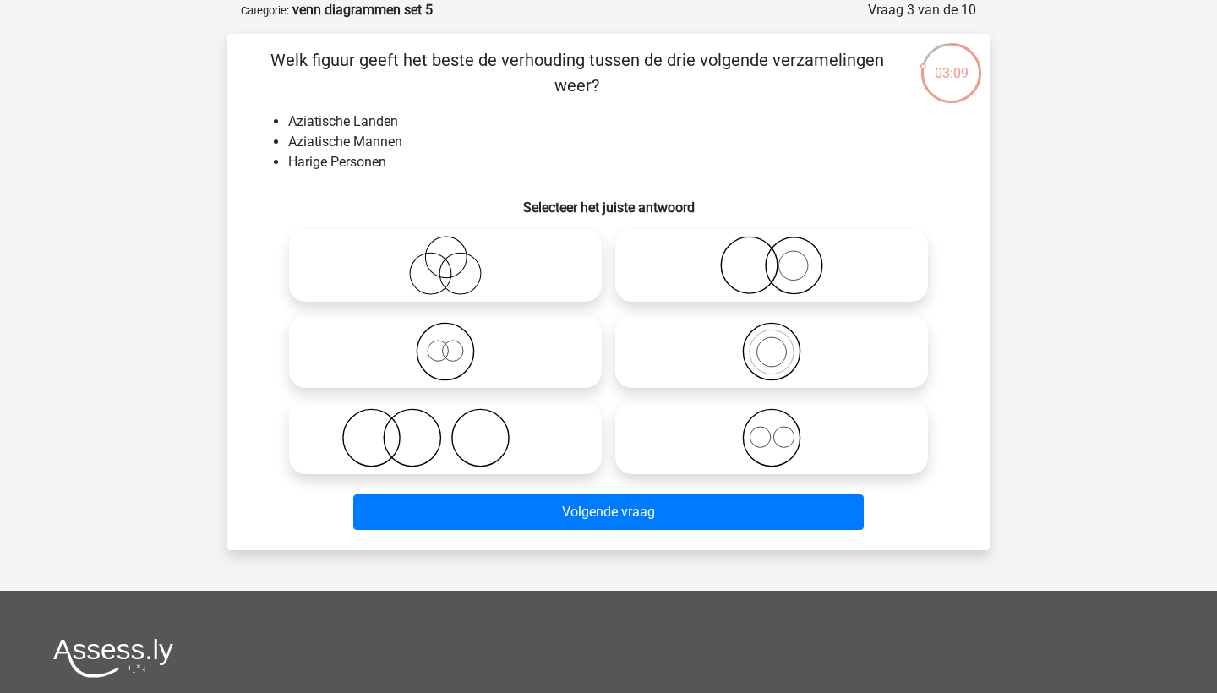
click at [517, 428] on icon at bounding box center [445, 437] width 299 height 59
click at [456, 428] on input "radio" at bounding box center [450, 423] width 11 height 11
radio input "true"
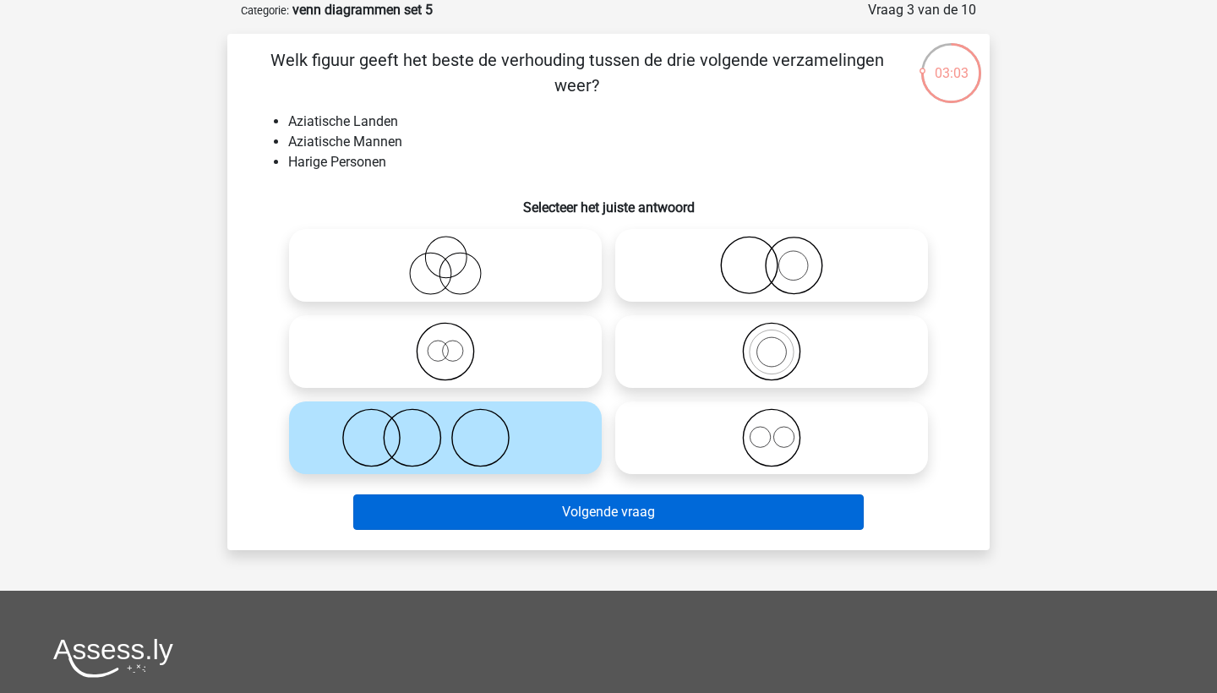
click at [512, 516] on button "Volgende vraag" at bounding box center [608, 511] width 511 height 35
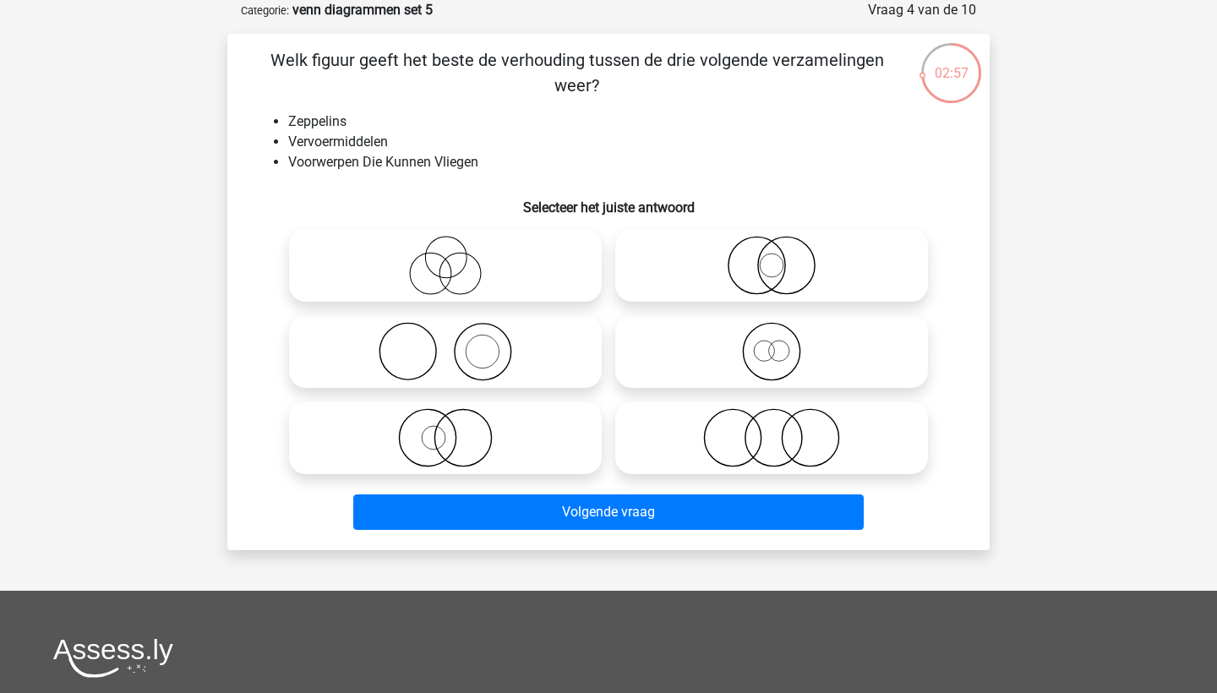
click at [524, 241] on icon at bounding box center [445, 265] width 299 height 59
click at [456, 246] on input "radio" at bounding box center [450, 251] width 11 height 11
radio input "true"
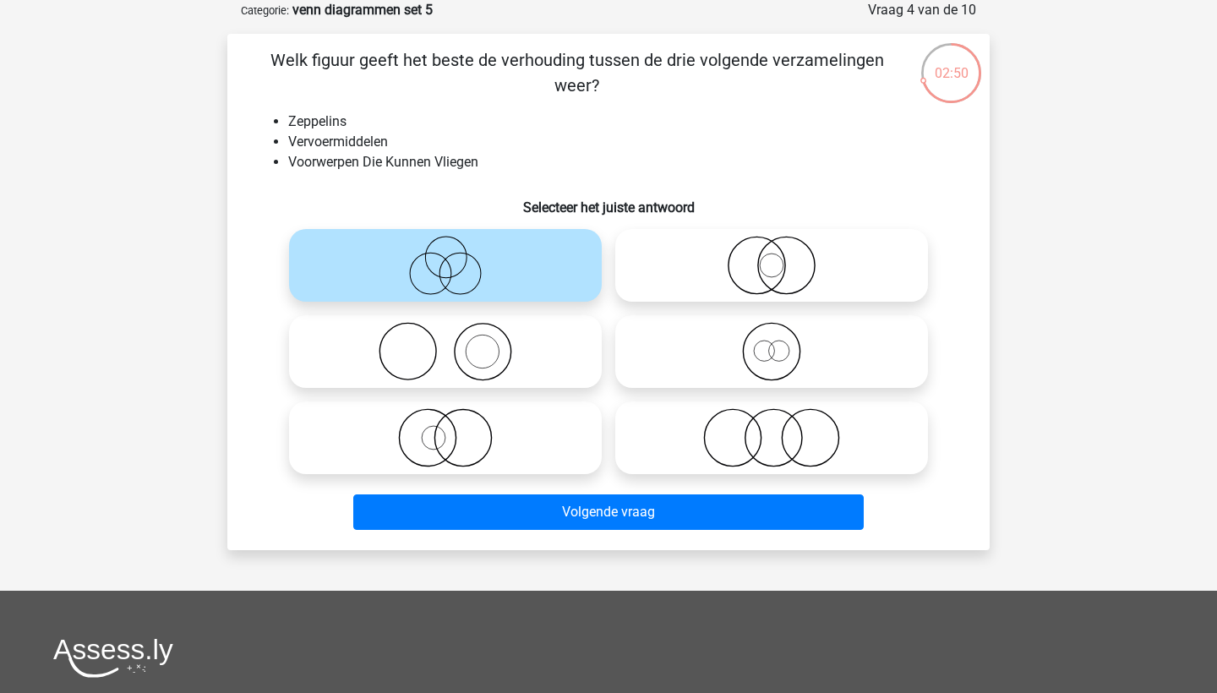
click at [801, 264] on icon at bounding box center [771, 265] width 299 height 59
click at [782, 257] on input "radio" at bounding box center [776, 251] width 11 height 11
radio input "true"
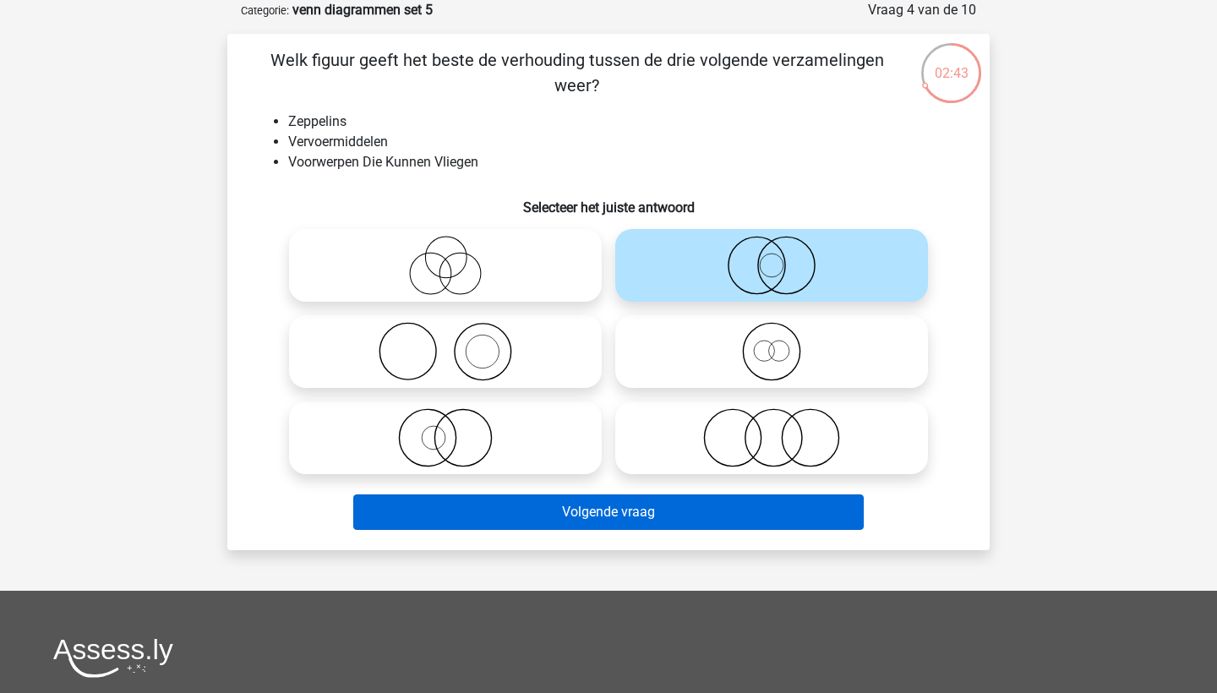
click at [655, 498] on button "Volgende vraag" at bounding box center [608, 511] width 511 height 35
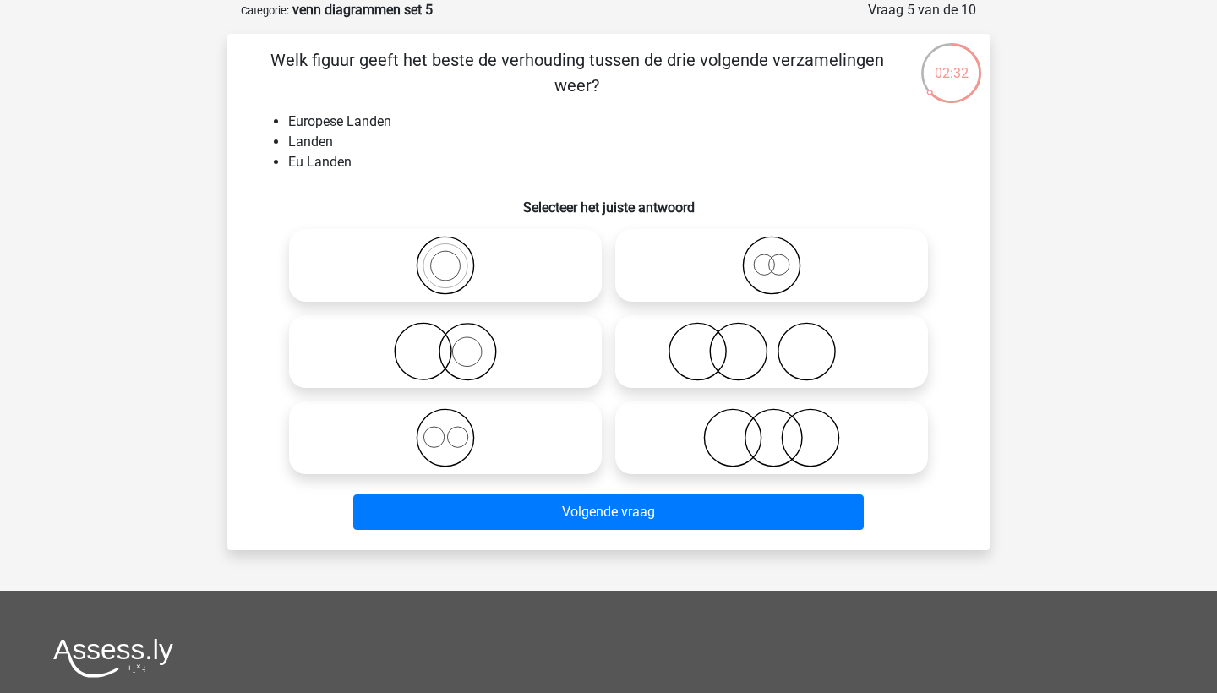
click at [442, 262] on icon at bounding box center [445, 265] width 299 height 59
click at [445, 257] on input "radio" at bounding box center [450, 251] width 11 height 11
radio input "true"
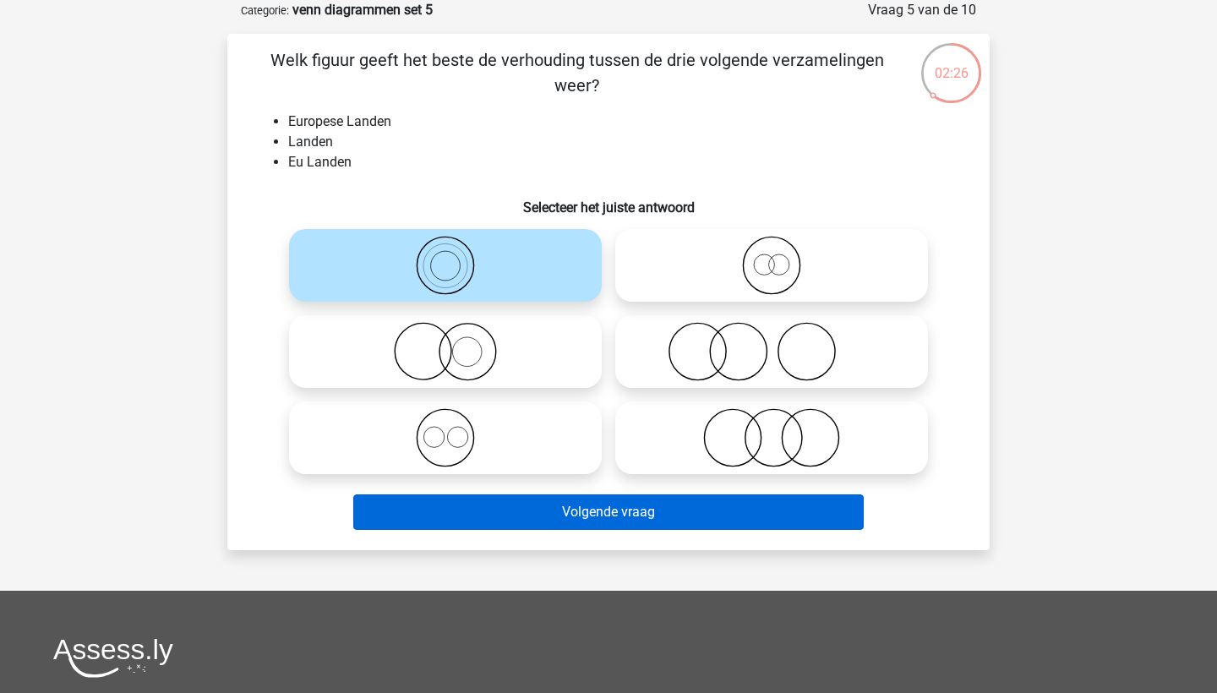
click at [631, 512] on button "Volgende vraag" at bounding box center [608, 511] width 511 height 35
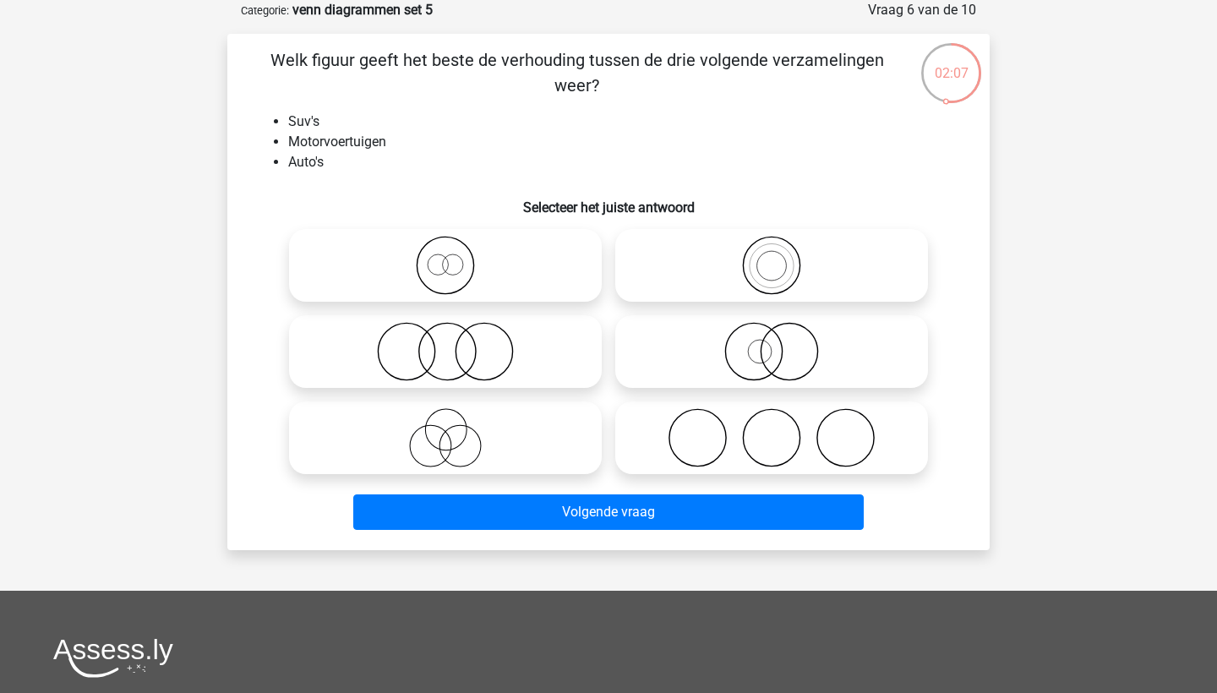
click at [818, 260] on icon at bounding box center [771, 265] width 299 height 59
click at [782, 257] on input "radio" at bounding box center [776, 251] width 11 height 11
radio input "true"
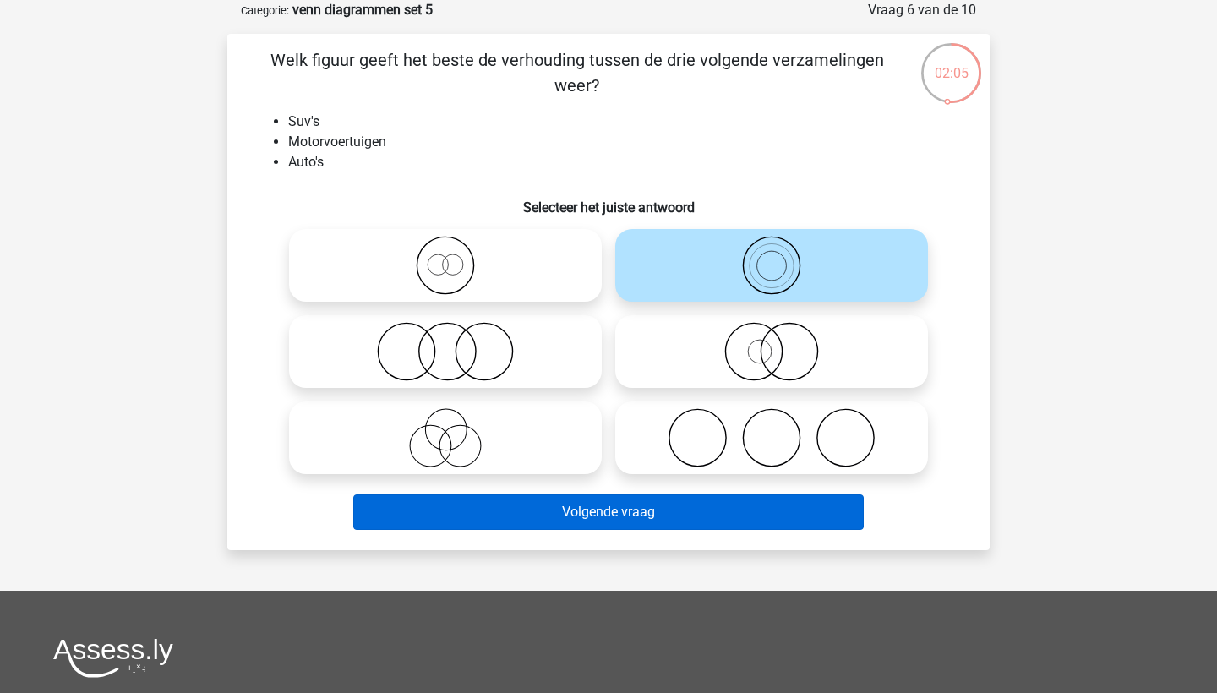
click at [727, 513] on button "Volgende vraag" at bounding box center [608, 511] width 511 height 35
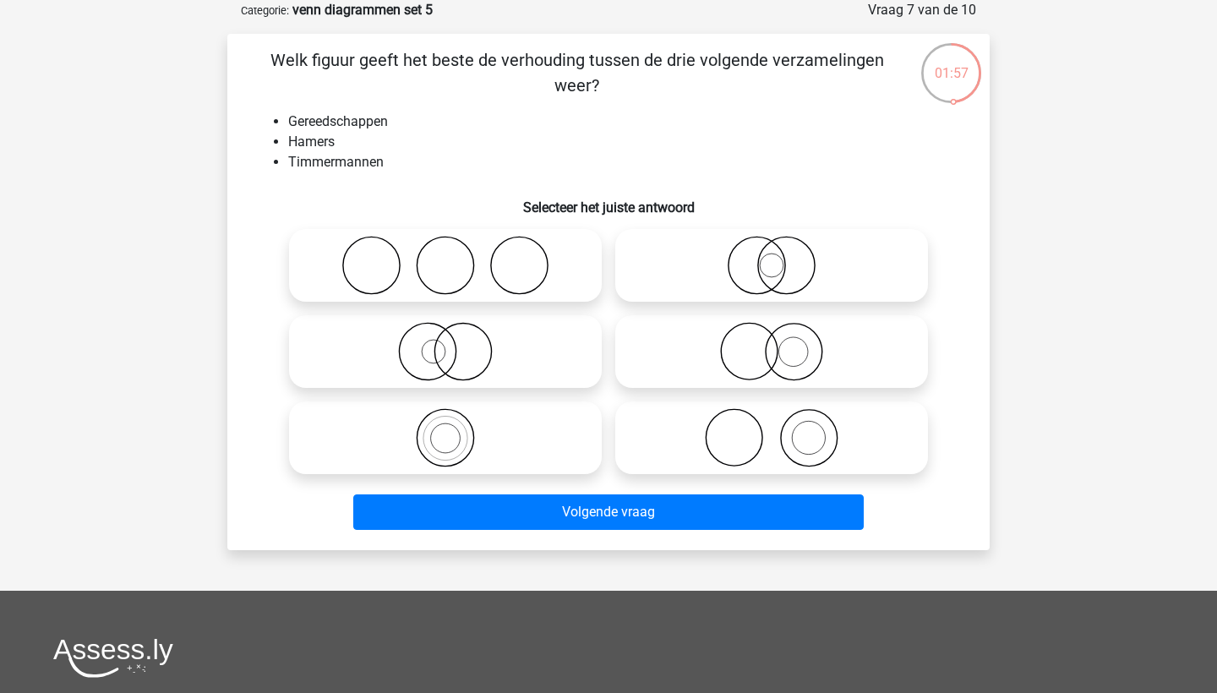
click at [759, 421] on icon at bounding box center [771, 437] width 299 height 59
click at [771, 421] on input "radio" at bounding box center [776, 423] width 11 height 11
radio input "true"
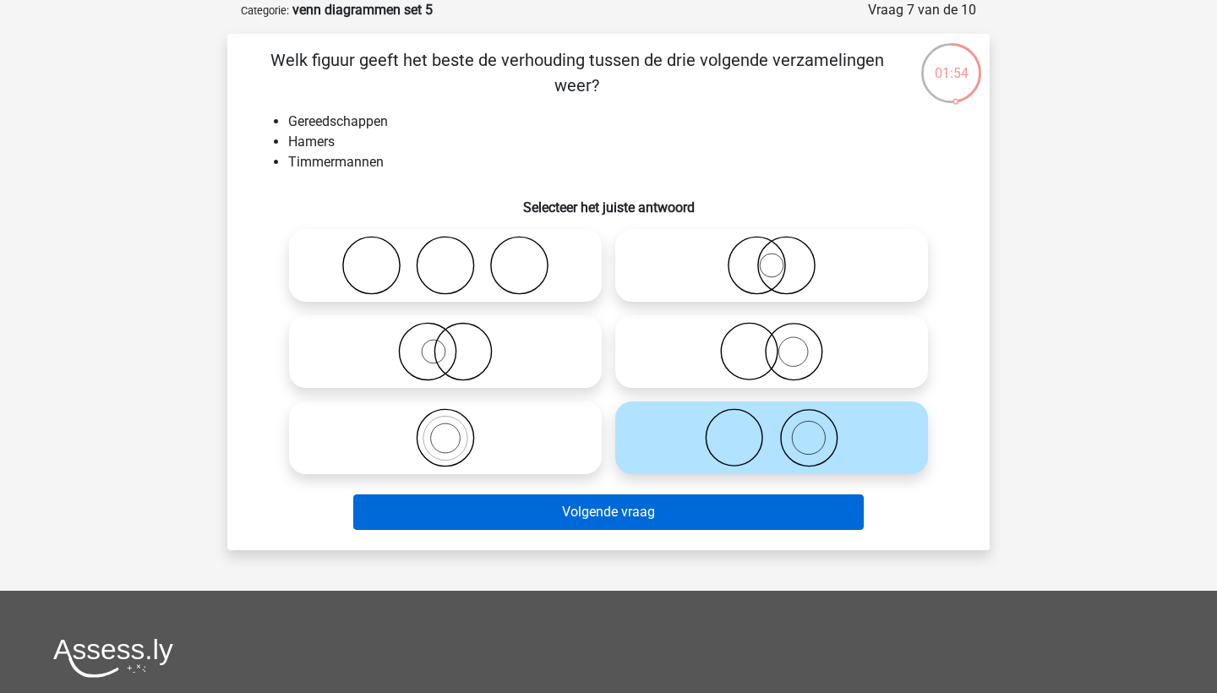
click at [754, 506] on button "Volgende vraag" at bounding box center [608, 511] width 511 height 35
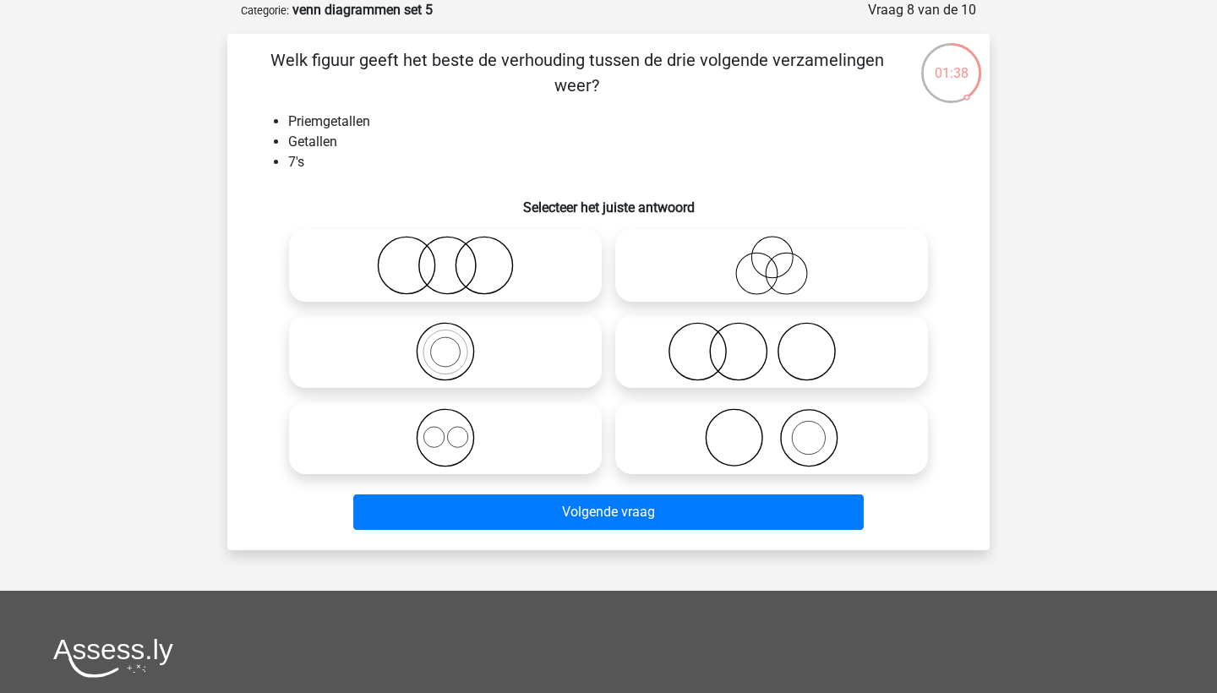
click at [780, 290] on icon at bounding box center [771, 265] width 299 height 59
click at [780, 257] on input "radio" at bounding box center [776, 251] width 11 height 11
radio input "true"
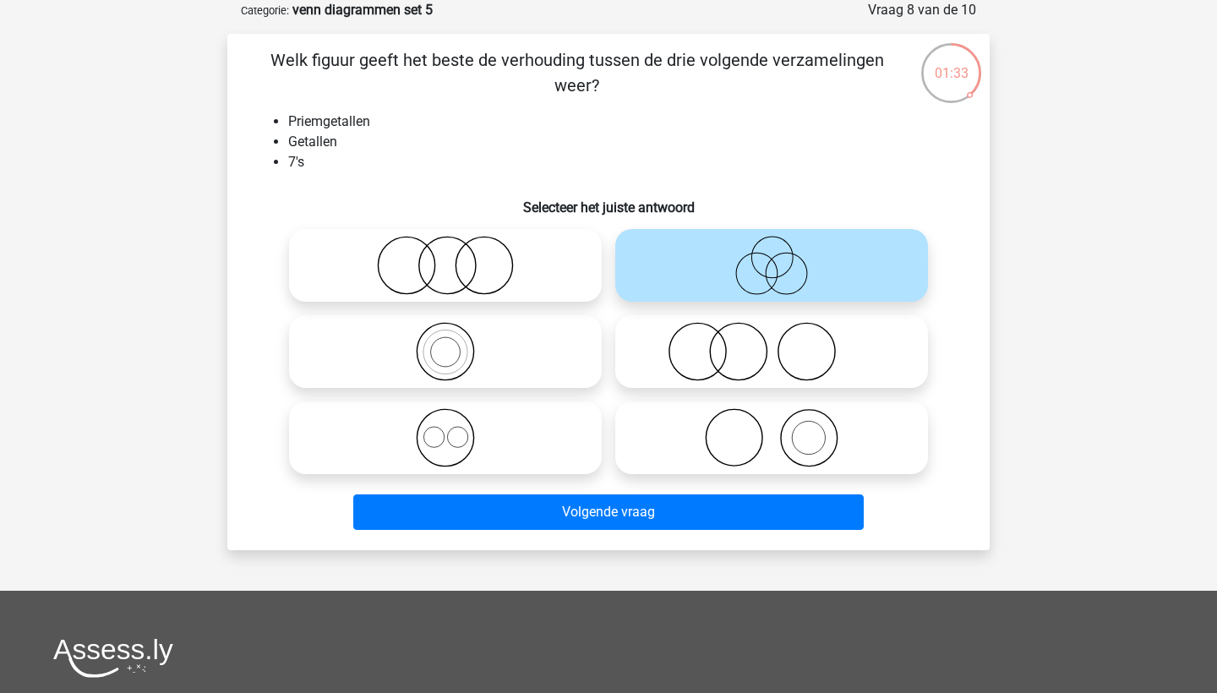
click at [427, 349] on icon at bounding box center [445, 351] width 299 height 59
click at [445, 343] on input "radio" at bounding box center [450, 337] width 11 height 11
radio input "true"
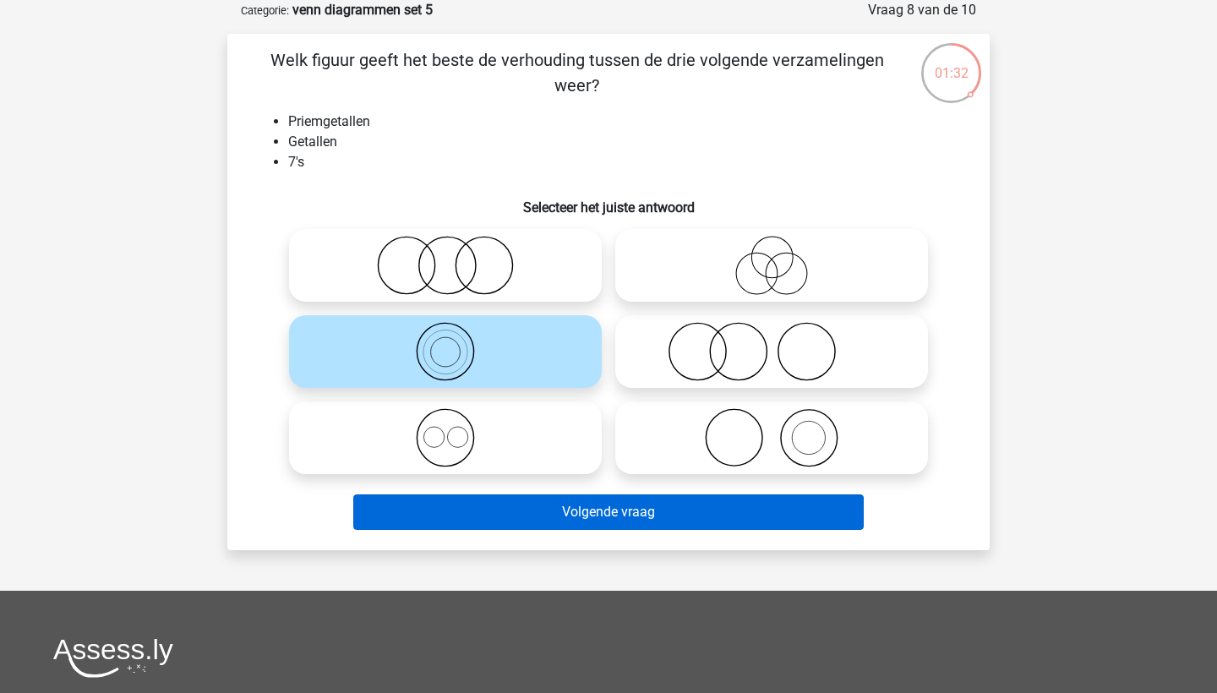
click at [542, 518] on button "Volgende vraag" at bounding box center [608, 511] width 511 height 35
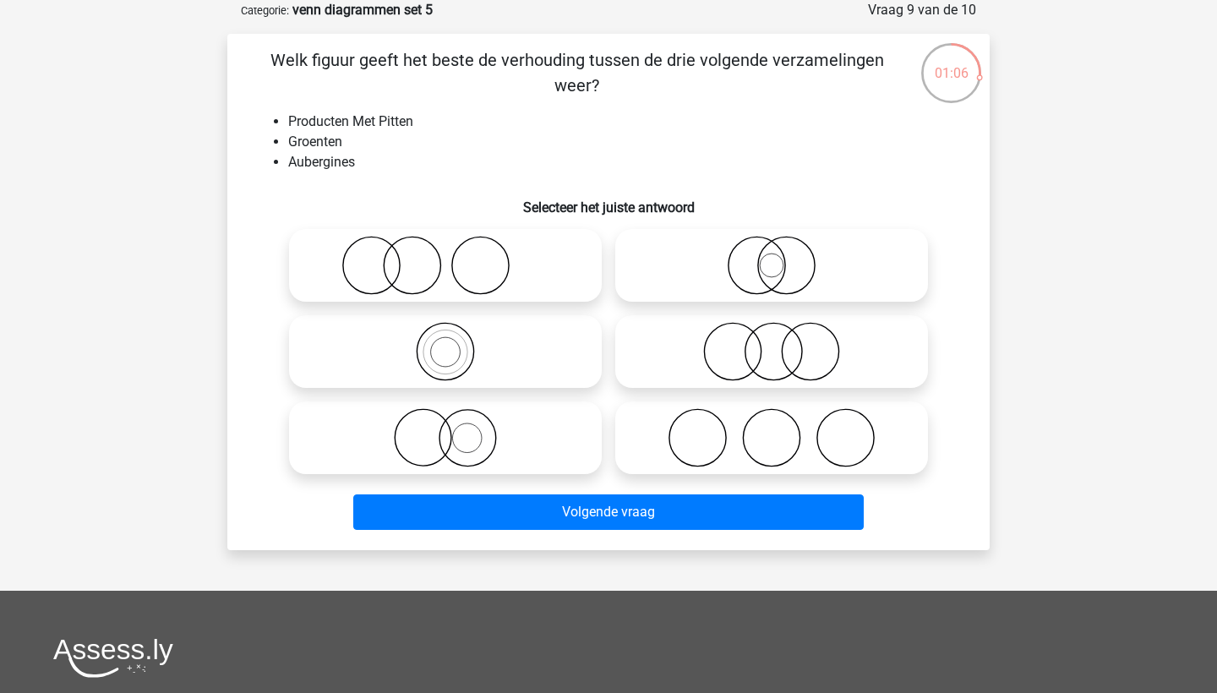
click at [712, 409] on icon at bounding box center [771, 437] width 299 height 59
click at [771, 418] on input "radio" at bounding box center [776, 423] width 11 height 11
radio input "true"
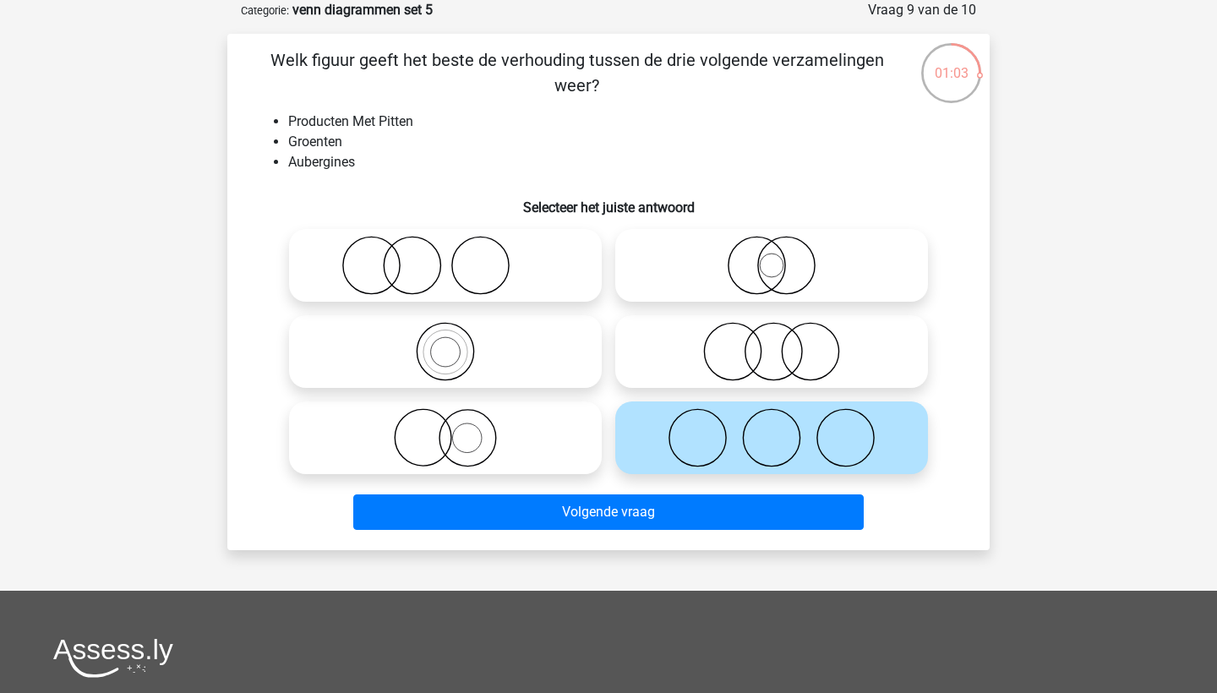
click at [509, 411] on icon at bounding box center [445, 437] width 299 height 59
click at [456, 418] on input "radio" at bounding box center [450, 423] width 11 height 11
radio input "true"
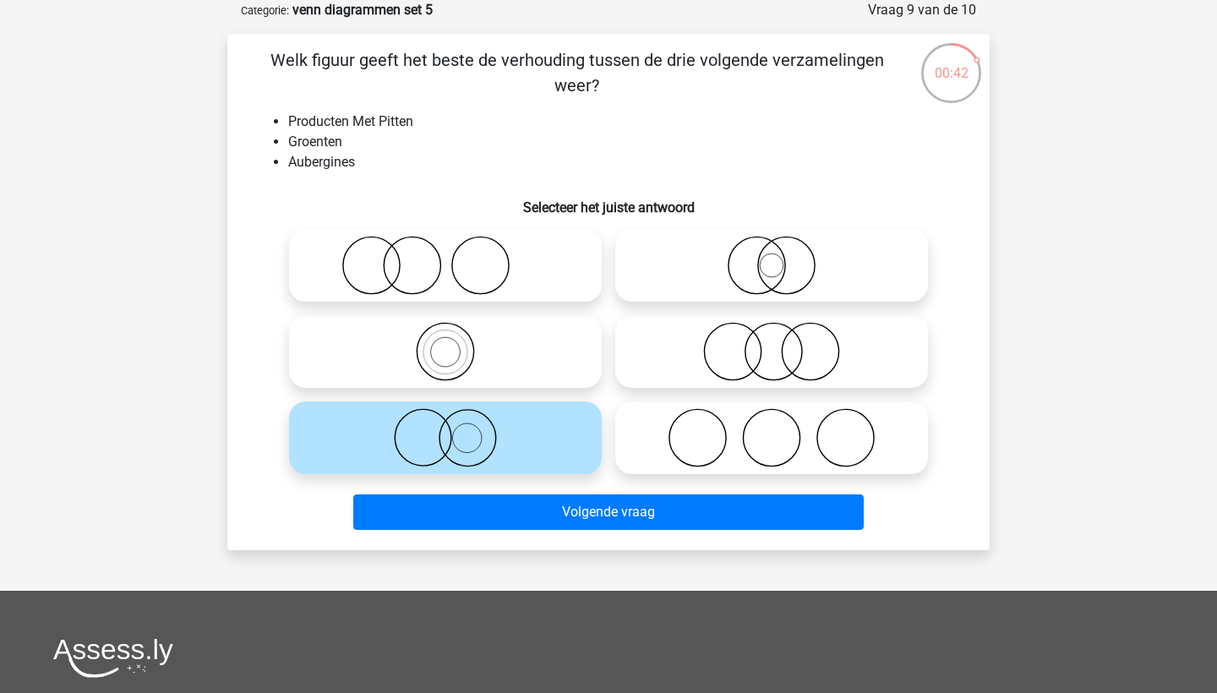
click at [802, 267] on icon at bounding box center [771, 265] width 299 height 59
click at [782, 257] on input "radio" at bounding box center [776, 251] width 11 height 11
radio input "true"
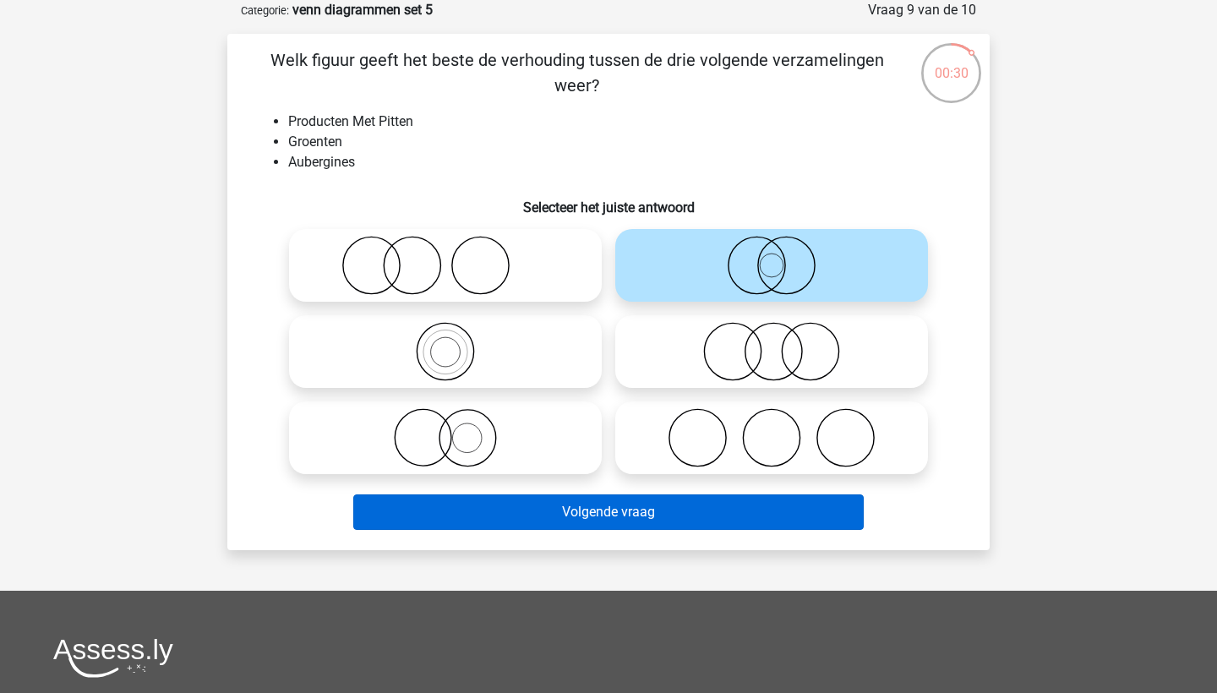
click at [665, 516] on button "Volgende vraag" at bounding box center [608, 511] width 511 height 35
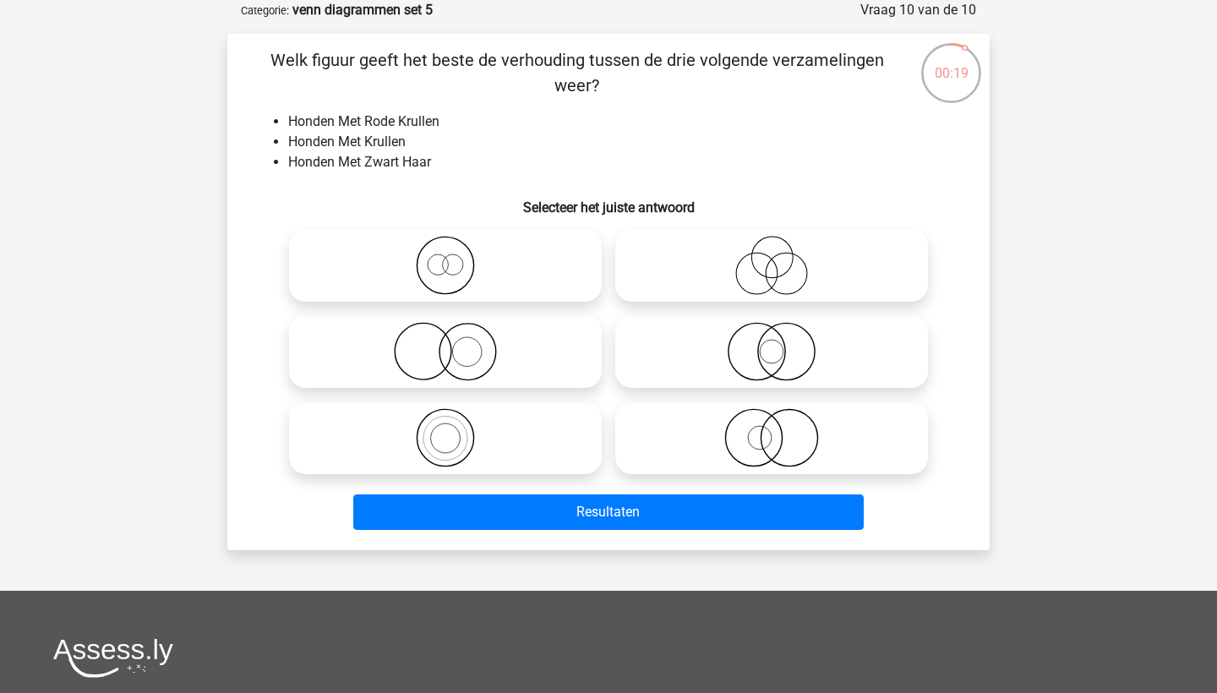
click at [541, 359] on icon at bounding box center [445, 351] width 299 height 59
click at [456, 343] on input "radio" at bounding box center [450, 337] width 11 height 11
radio input "true"
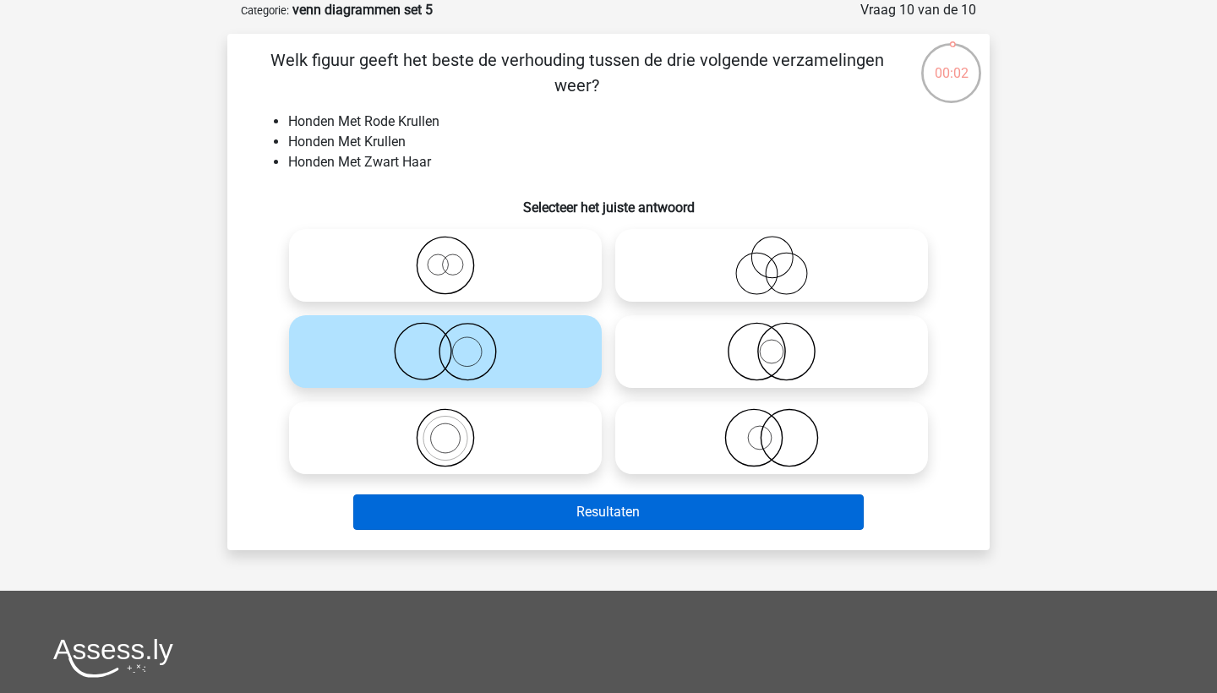
click at [516, 506] on button "Resultaten" at bounding box center [608, 511] width 511 height 35
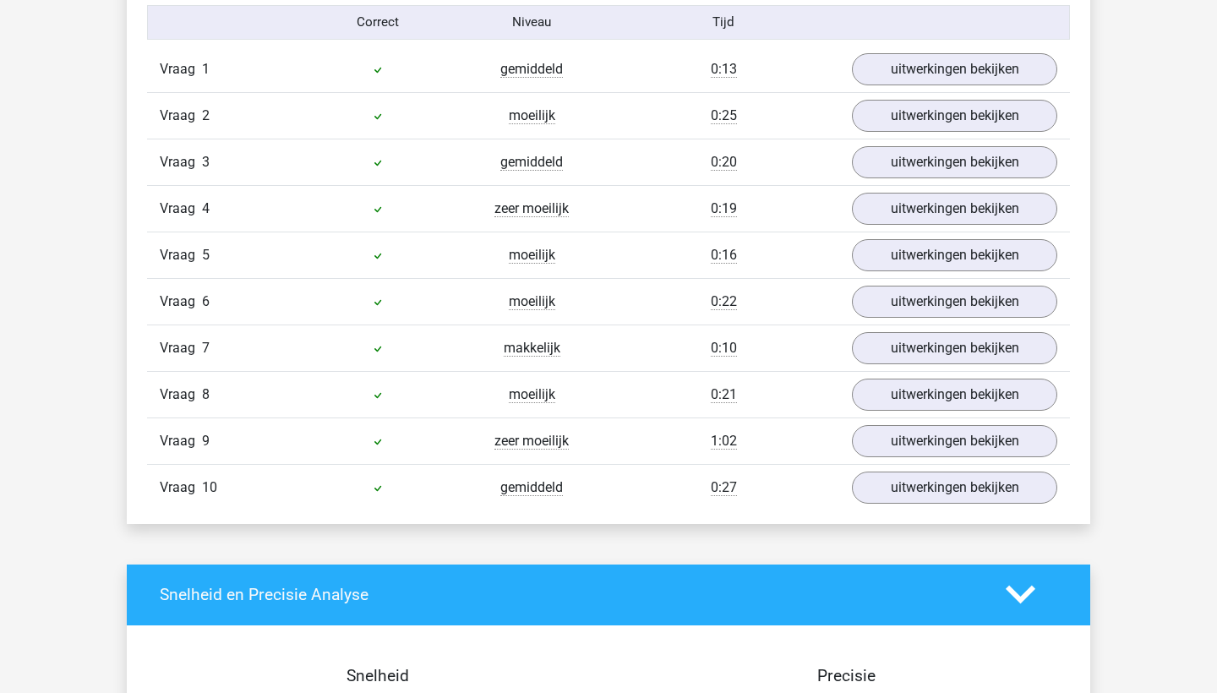
scroll to position [1419, 0]
